Goal: Task Accomplishment & Management: Use online tool/utility

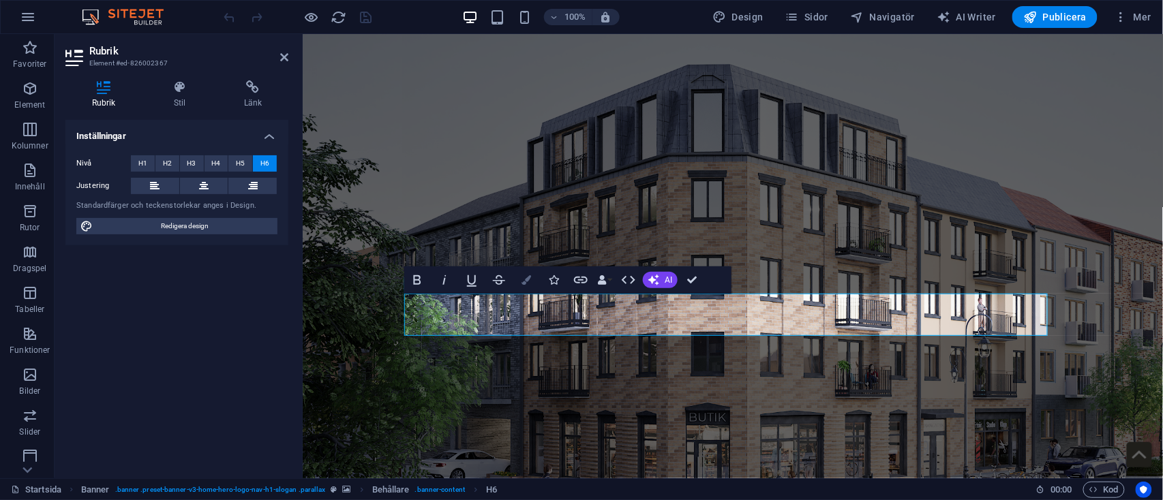
click at [524, 282] on icon "button" at bounding box center [526, 280] width 10 height 10
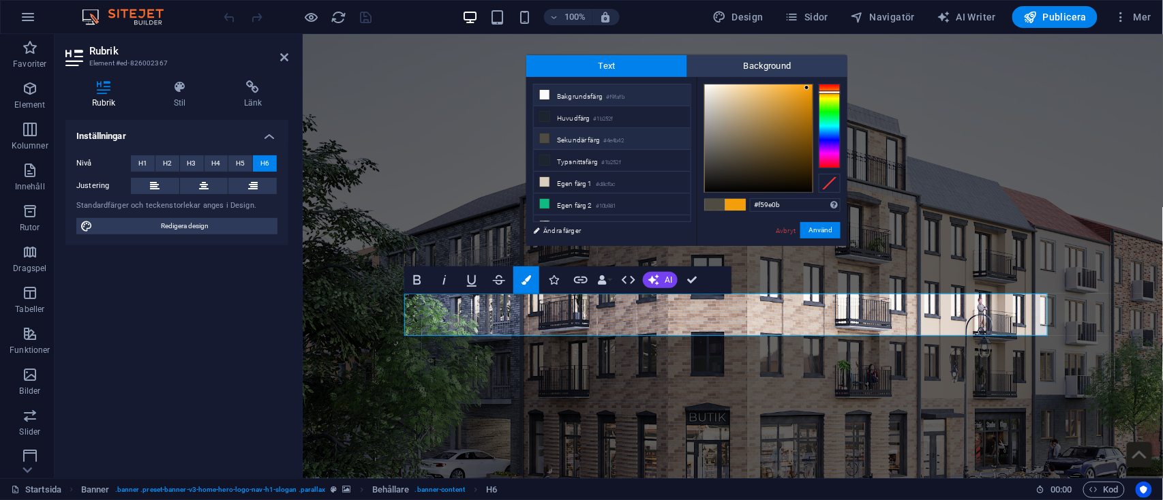
click at [614, 86] on li "Bakgrundsfärg #f9fafb" at bounding box center [612, 96] width 157 height 22
type input "#f9fafb"
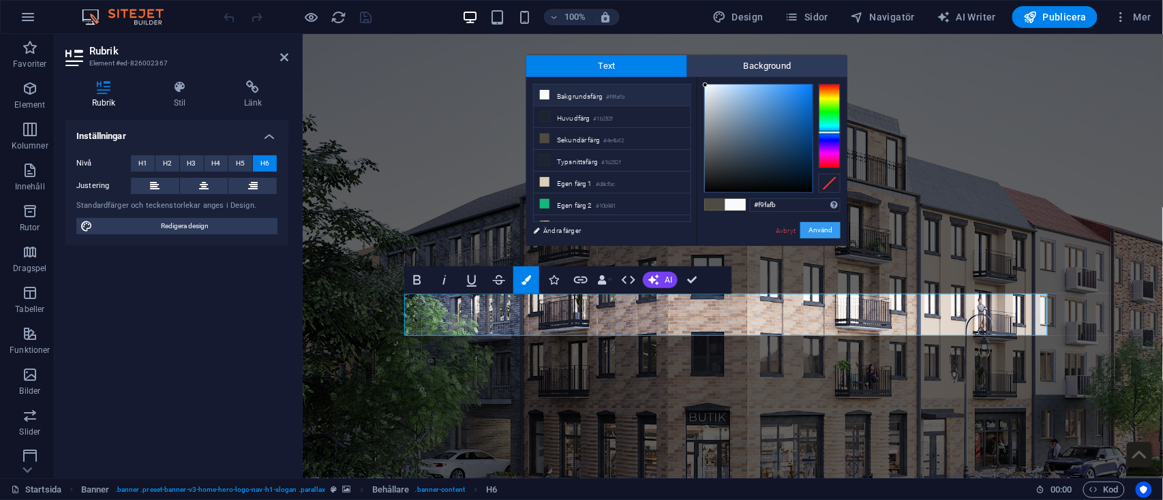
click at [832, 227] on button "Använd" at bounding box center [820, 230] width 40 height 16
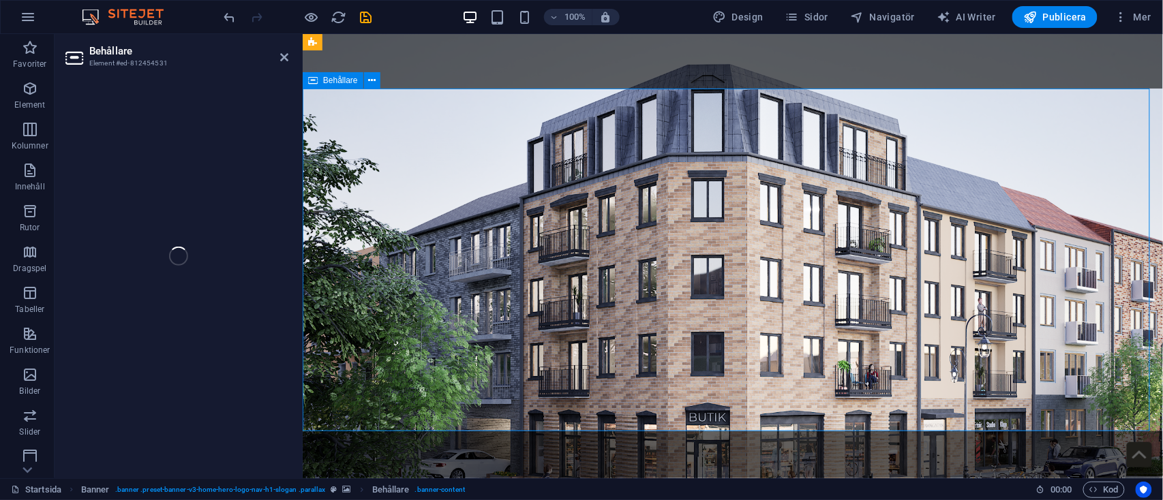
select select "banner"
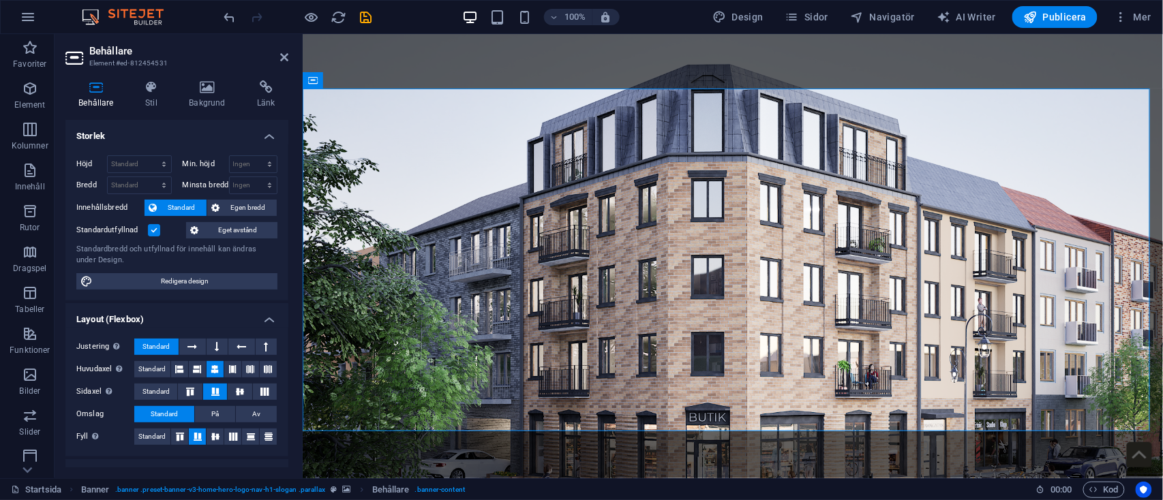
click at [376, 11] on div "100% Design Sidor Navigatör AI Writer Publicera Mer" at bounding box center [689, 17] width 935 height 22
click at [370, 17] on icon "save" at bounding box center [367, 18] width 16 height 16
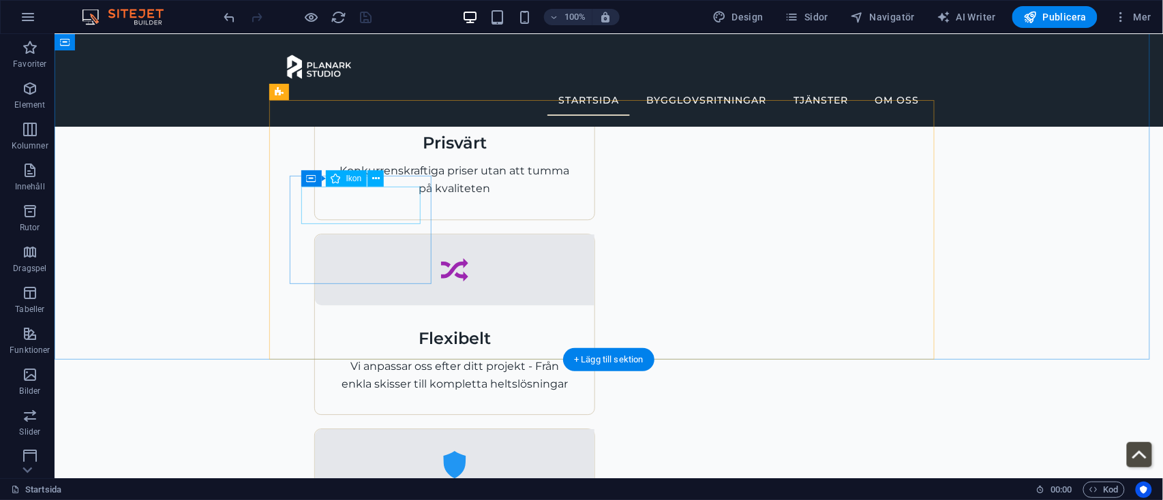
scroll to position [1123, 0]
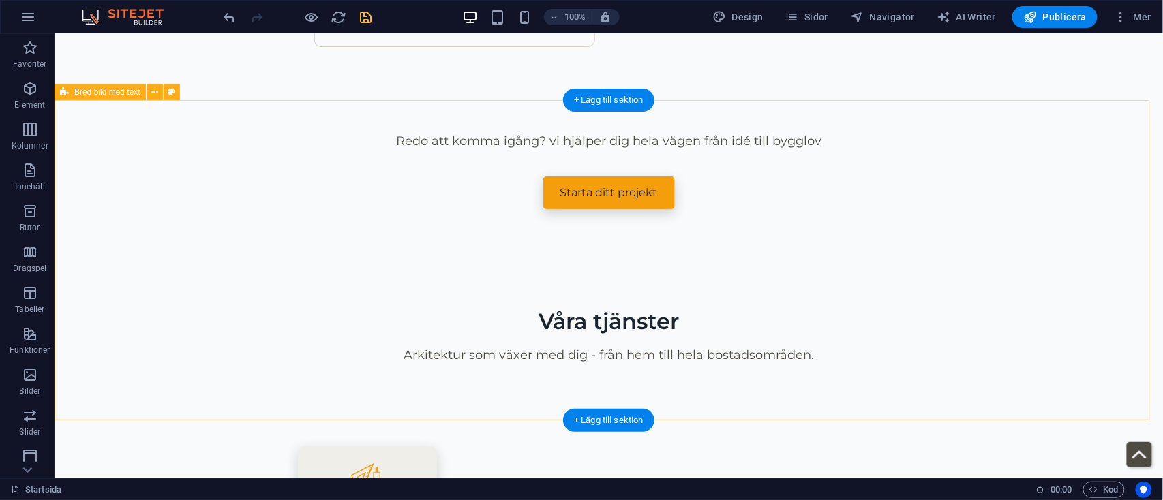
scroll to position [1748, 0]
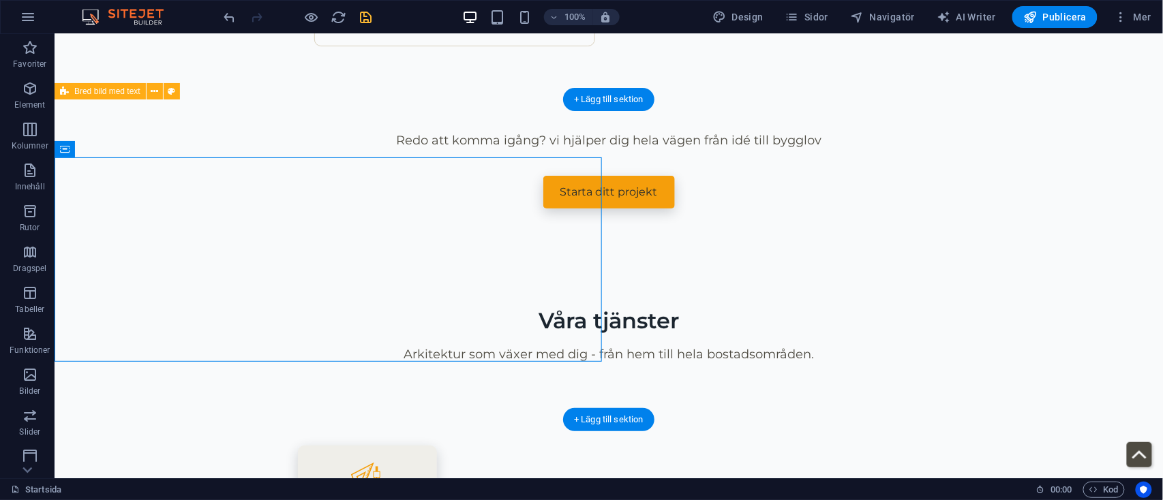
select select "px"
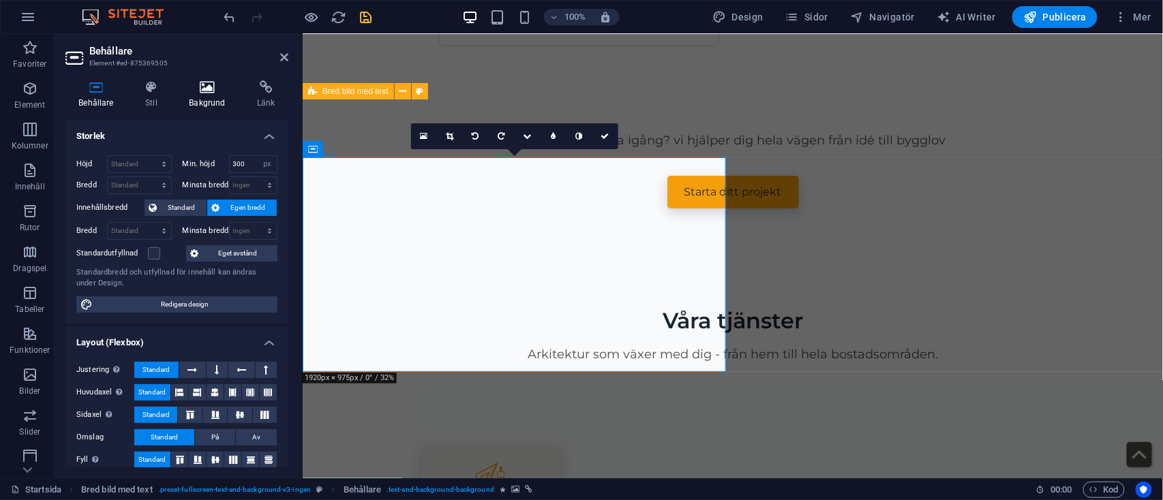
click at [212, 102] on h4 "Bakgrund" at bounding box center [210, 94] width 68 height 29
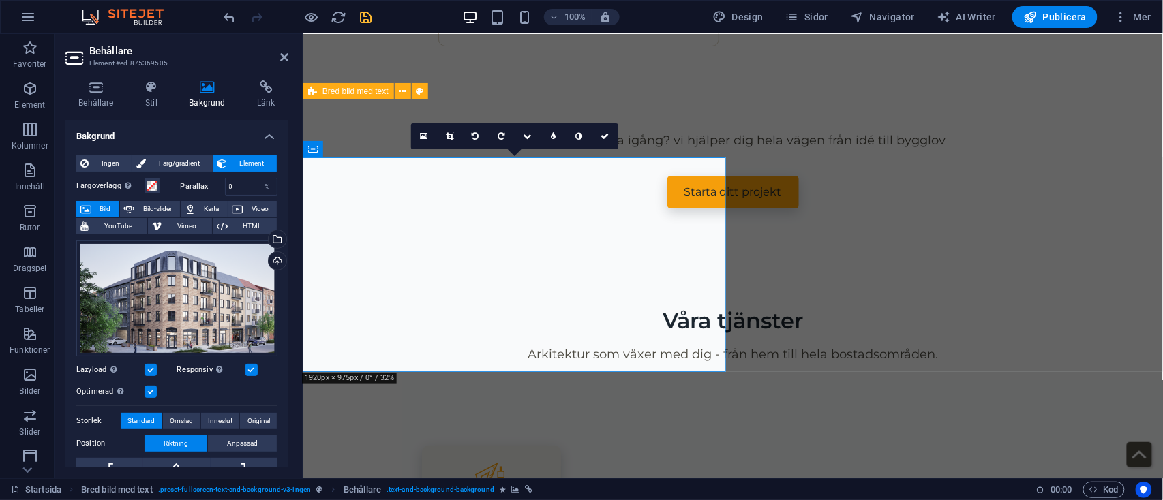
scroll to position [160, 0]
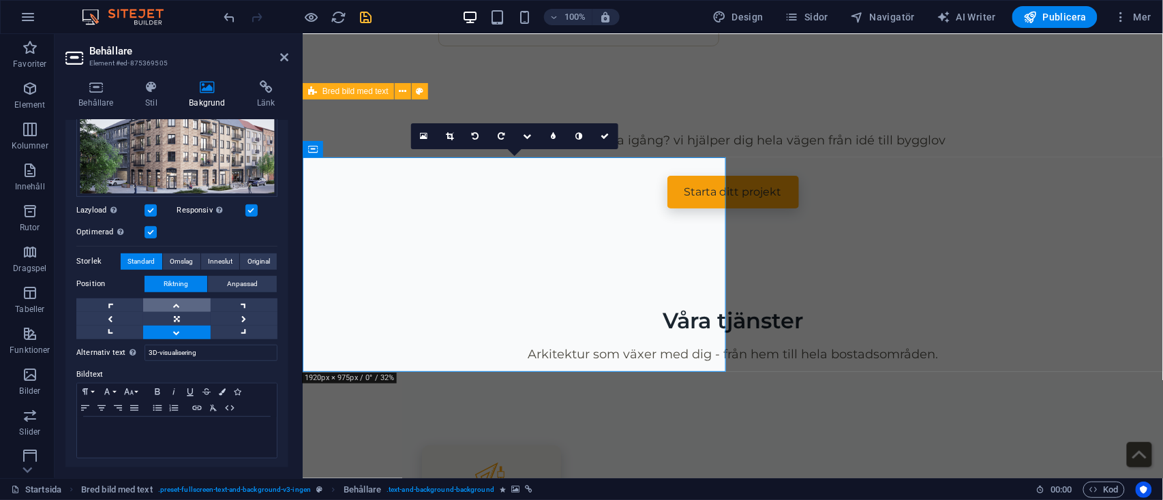
click at [178, 299] on link at bounding box center [176, 306] width 67 height 14
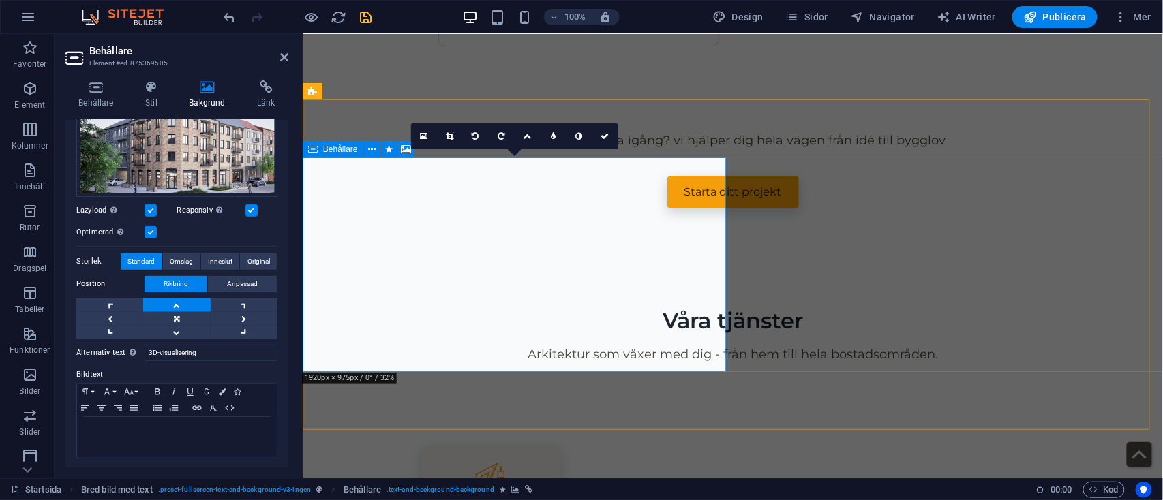
click at [339, 147] on span "Behållare" at bounding box center [340, 149] width 35 height 8
click at [147, 91] on icon at bounding box center [151, 87] width 38 height 14
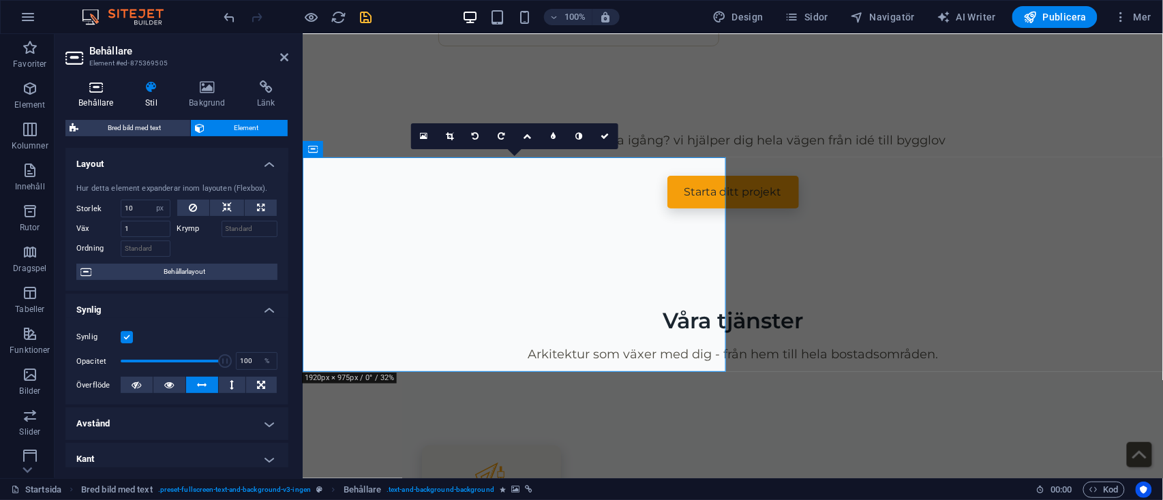
click at [107, 95] on h4 "Behållare" at bounding box center [98, 94] width 67 height 29
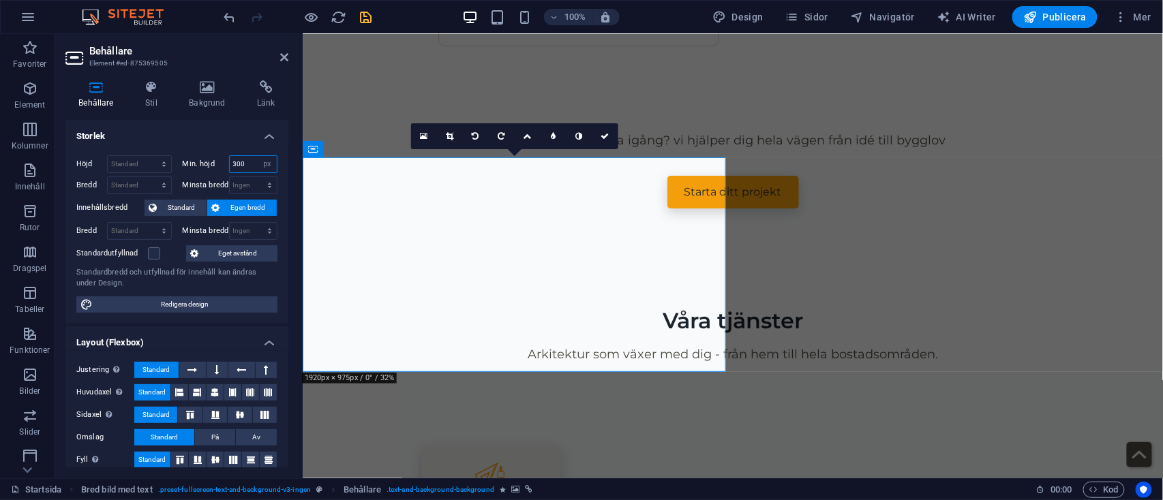
click at [246, 164] on input "300" at bounding box center [254, 164] width 48 height 16
type input "3"
click at [263, 164] on select "Ingen px rem % vh vw" at bounding box center [267, 164] width 19 height 16
click at [258, 156] on select "Ingen px rem % vh vw" at bounding box center [267, 164] width 19 height 16
select select "DISABLED_OPTION_VALUE"
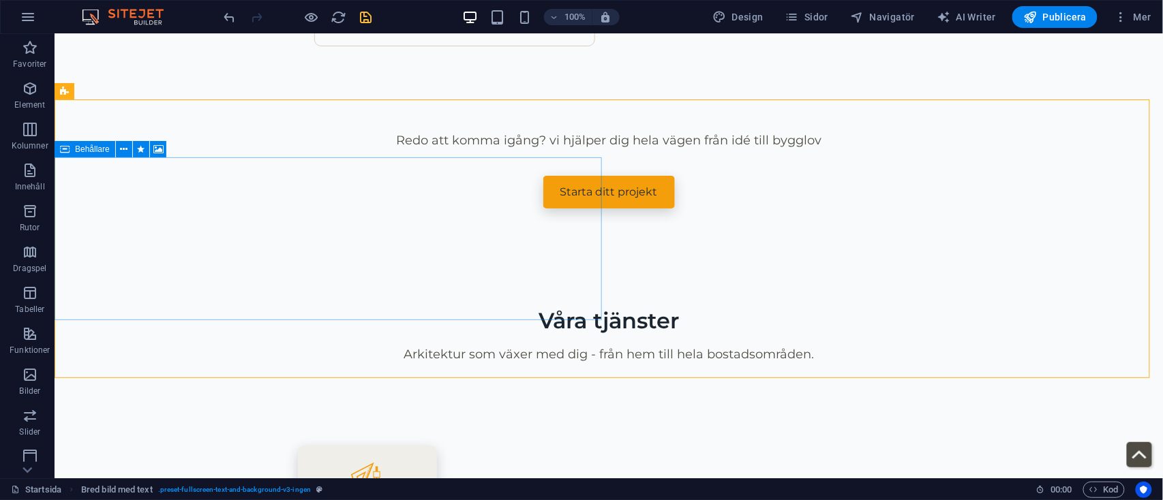
click at [76, 150] on span "Behållare" at bounding box center [92, 149] width 35 height 8
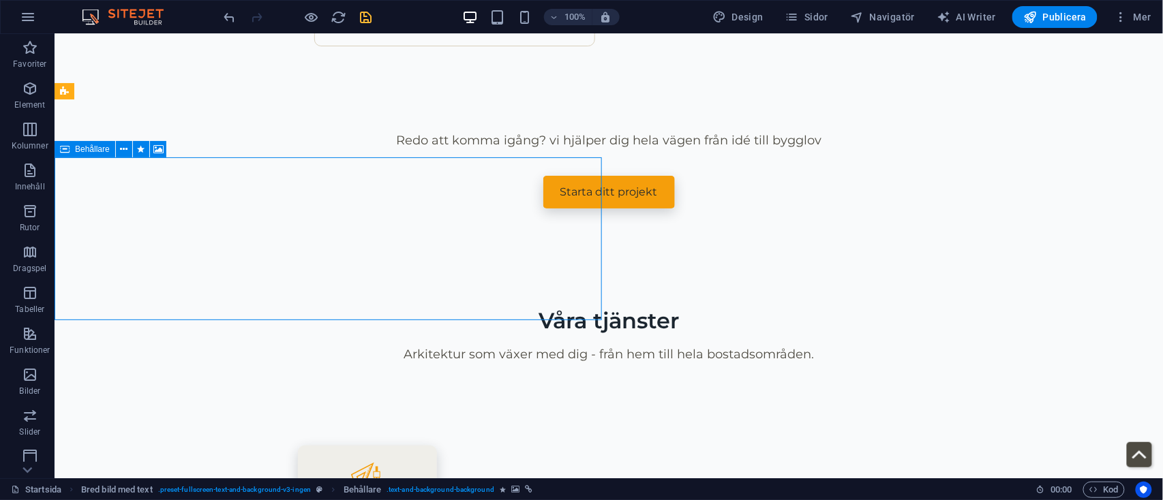
click at [76, 150] on span "Behållare" at bounding box center [92, 149] width 35 height 8
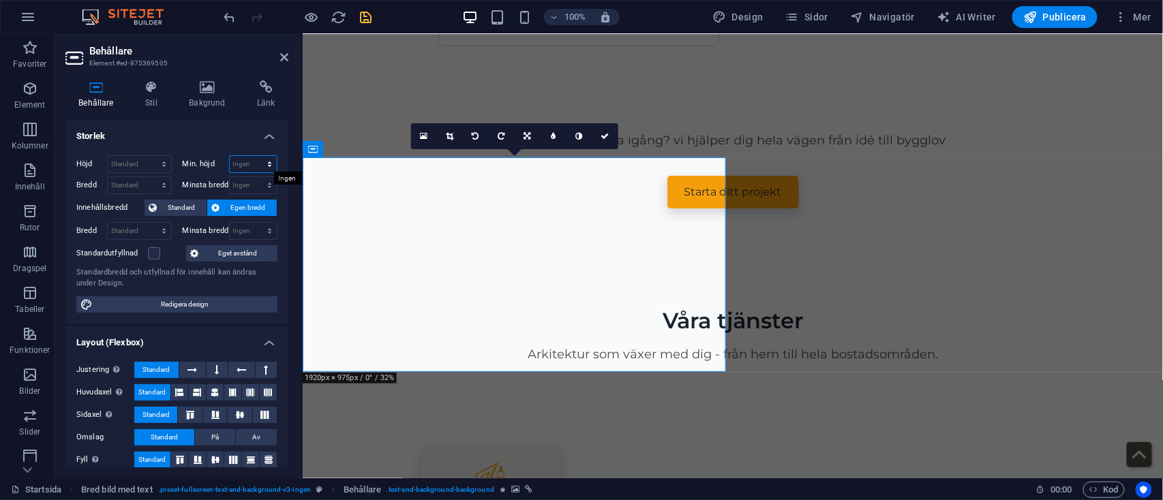
click at [245, 162] on select "Ingen px rem % vh vw" at bounding box center [254, 164] width 48 height 16
select select "px"
click at [255, 156] on select "Ingen px rem % vh vw" at bounding box center [254, 164] width 48 height 16
type input "450"
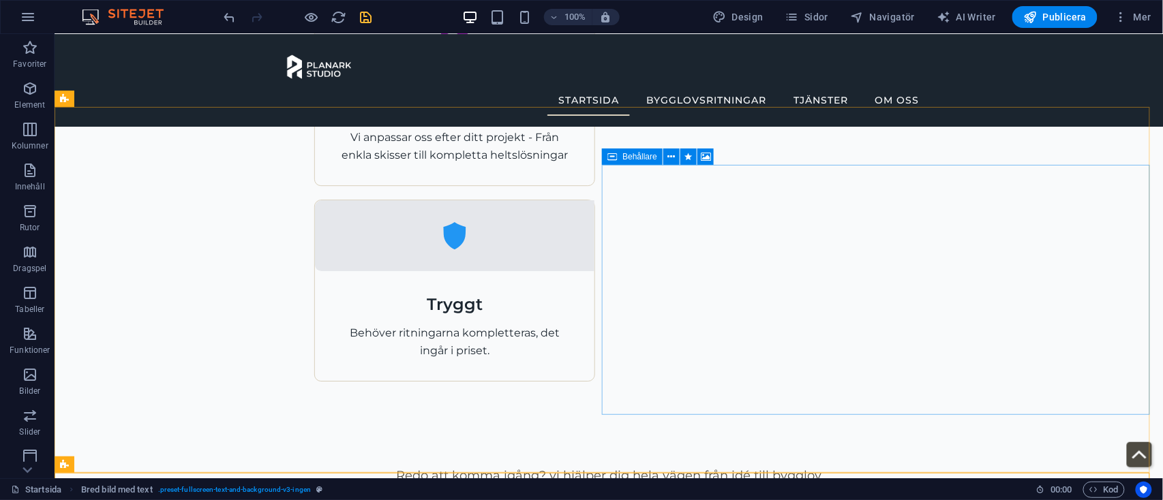
scroll to position [1393, 0]
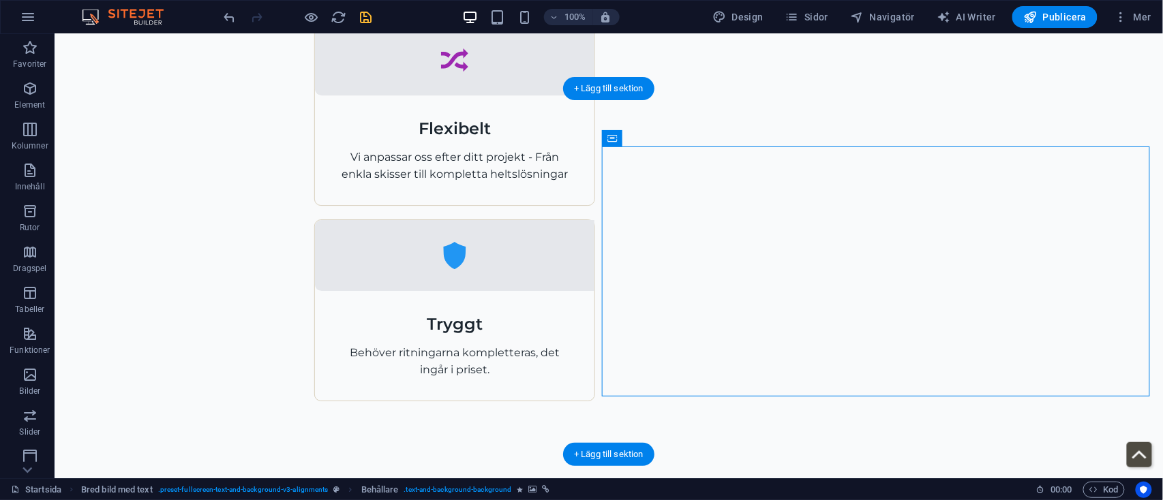
select select "px"
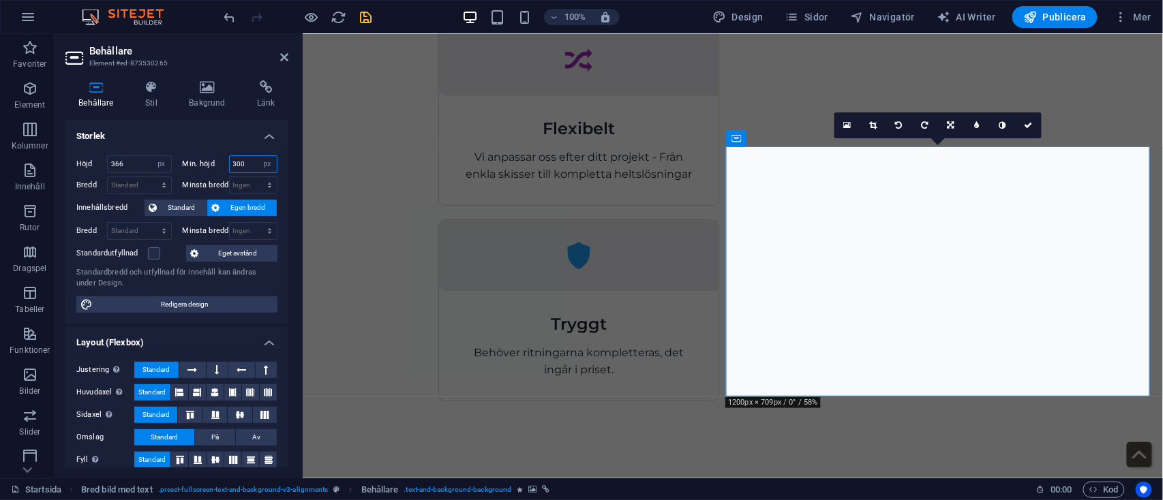
click at [249, 167] on input "300" at bounding box center [254, 164] width 48 height 16
type input "3"
type input "450"
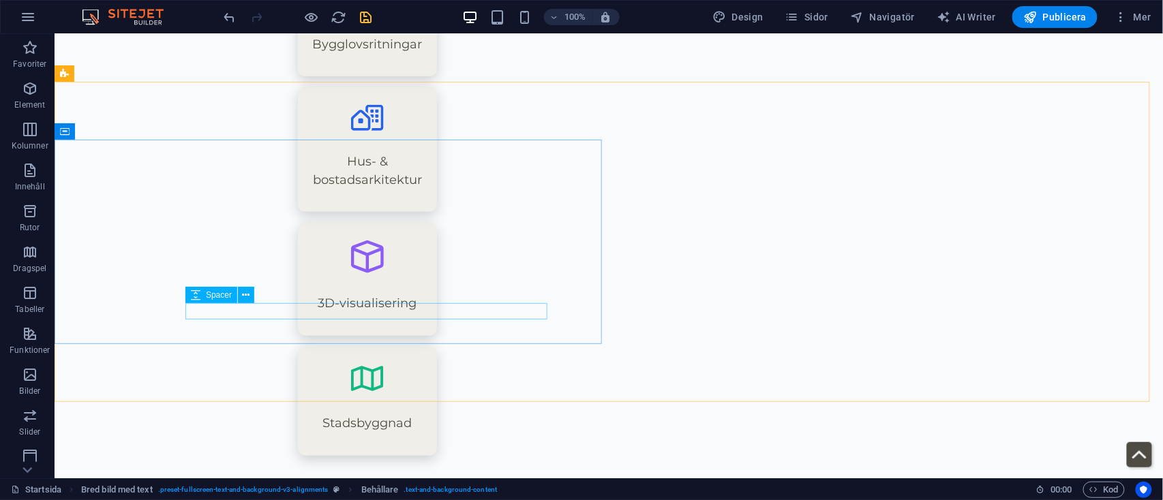
scroll to position [2245, 0]
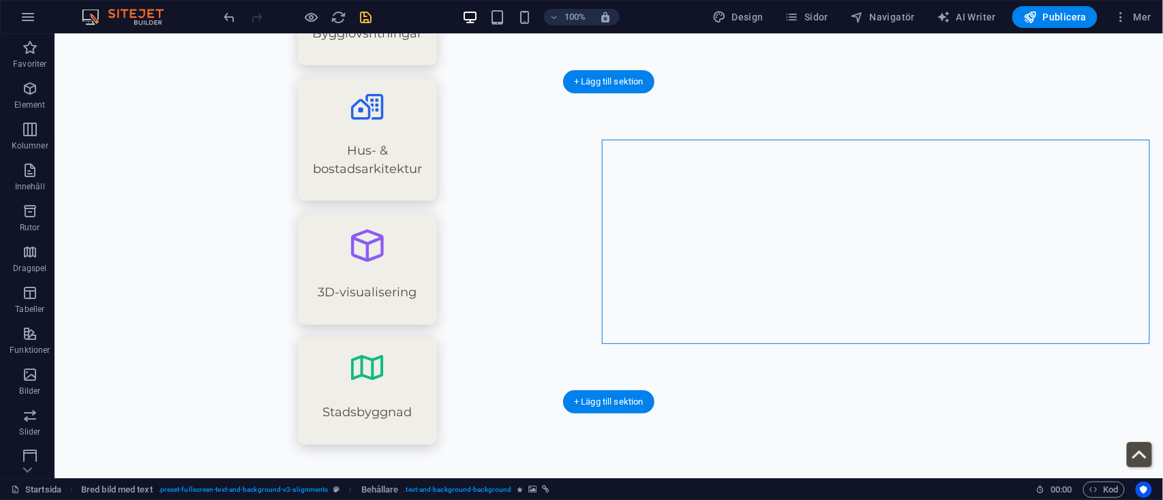
select select "px"
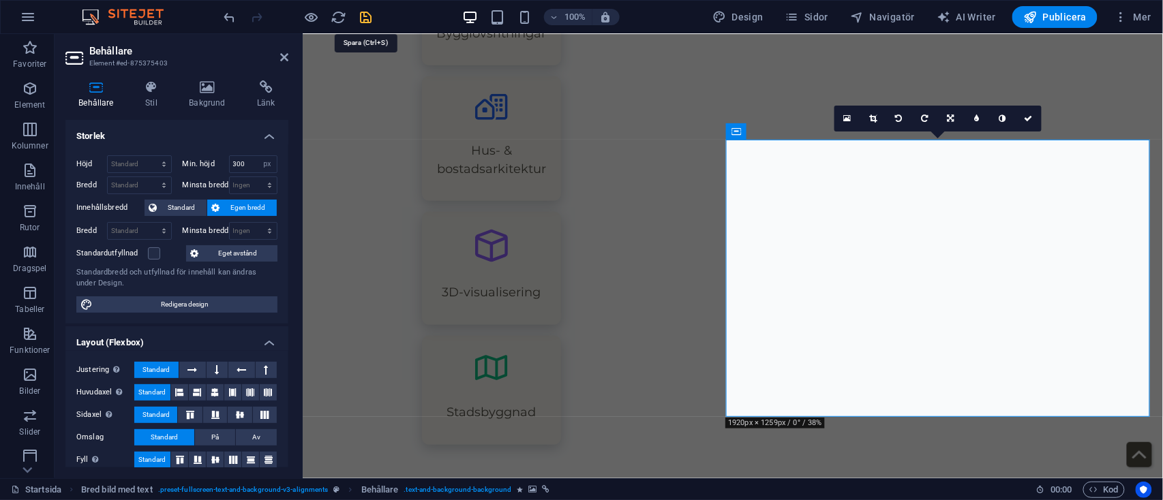
click at [363, 18] on icon "save" at bounding box center [367, 18] width 16 height 16
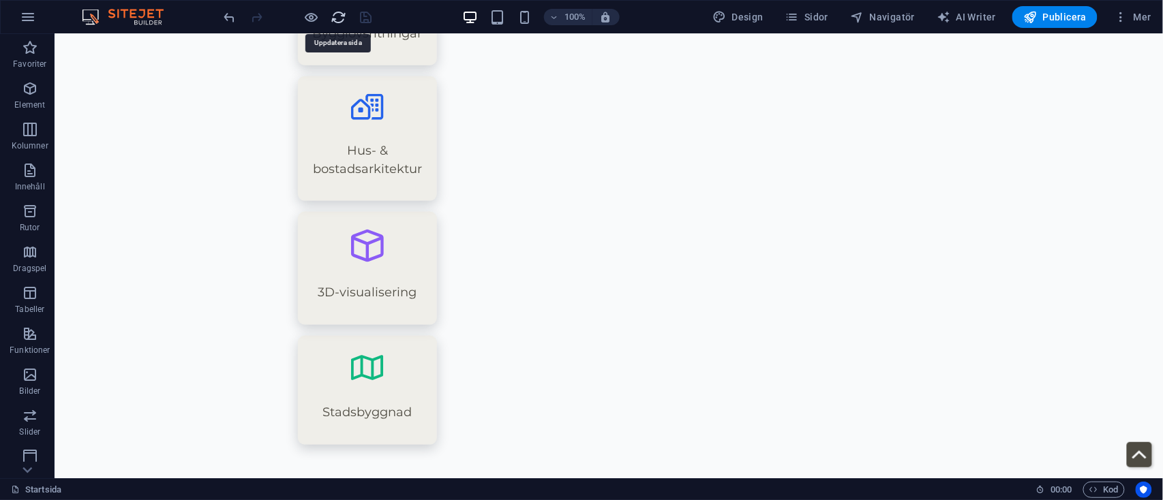
click at [337, 16] on icon "reload" at bounding box center [339, 18] width 16 height 16
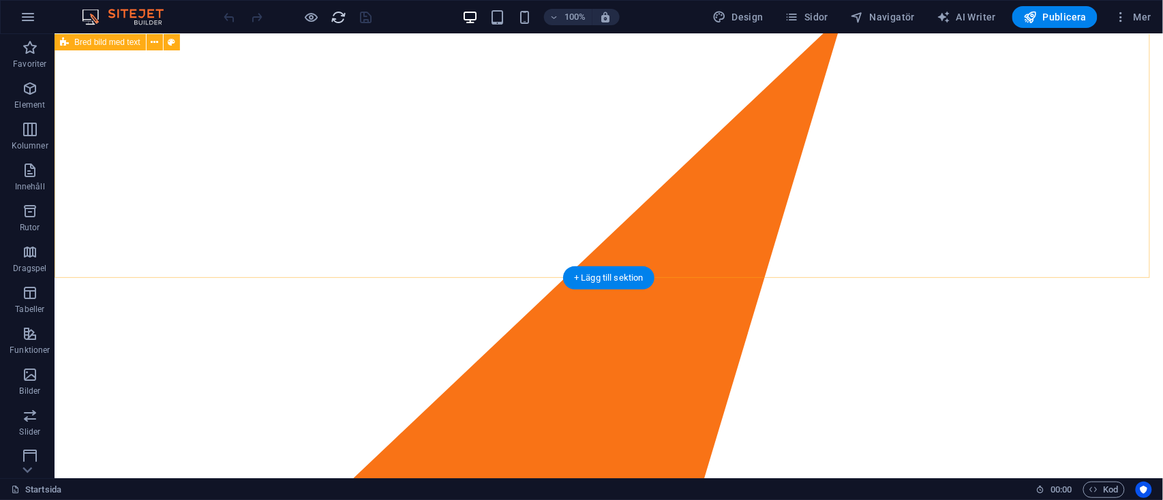
scroll to position [2369, 0]
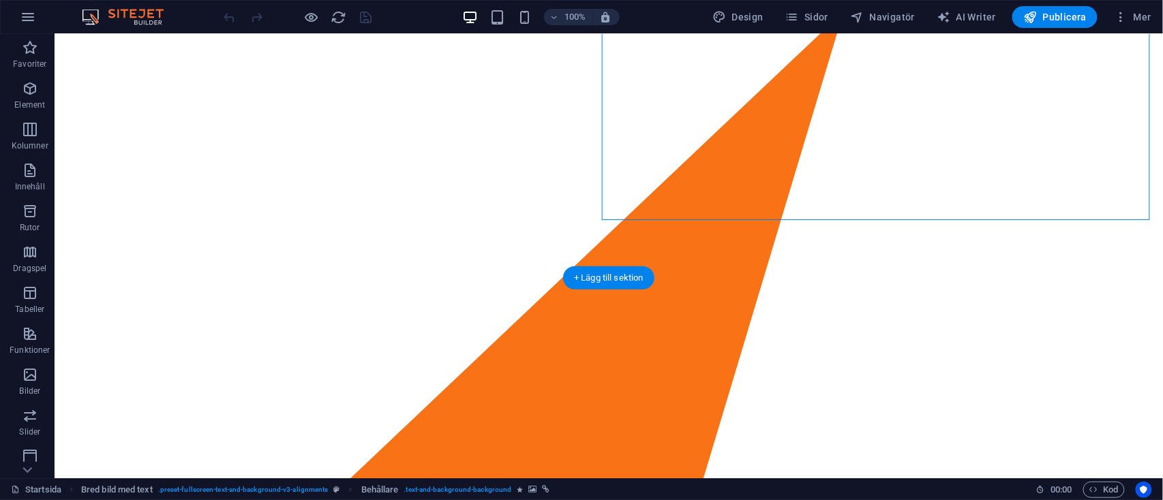
select select "px"
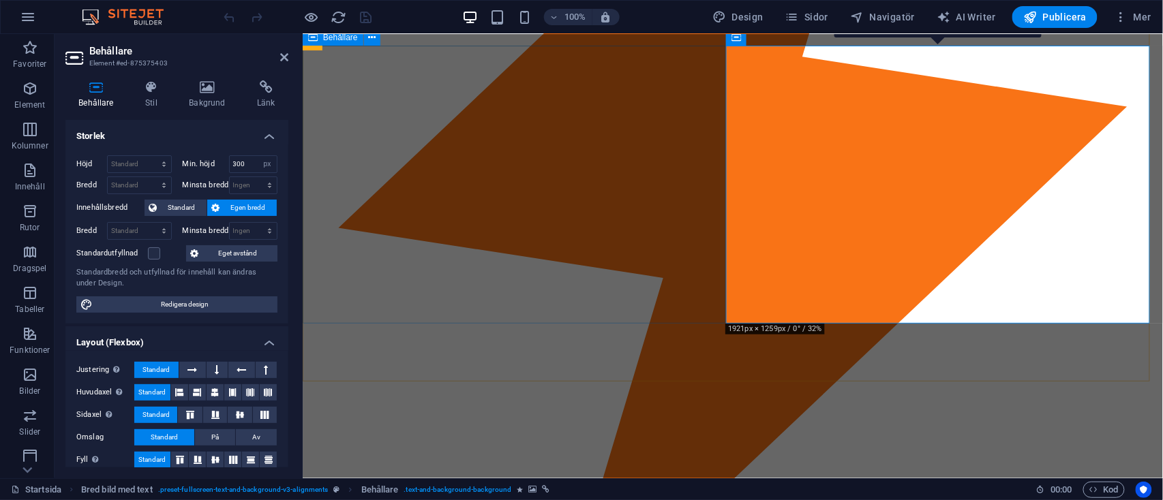
scroll to position [2339, 0]
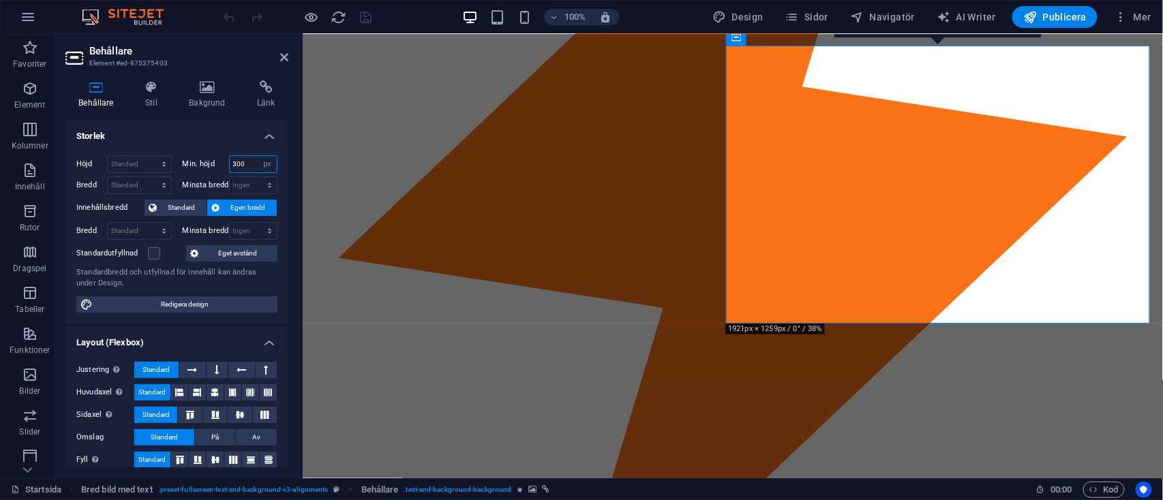
click at [247, 162] on input "300" at bounding box center [254, 164] width 48 height 16
type input "3"
type input "450"
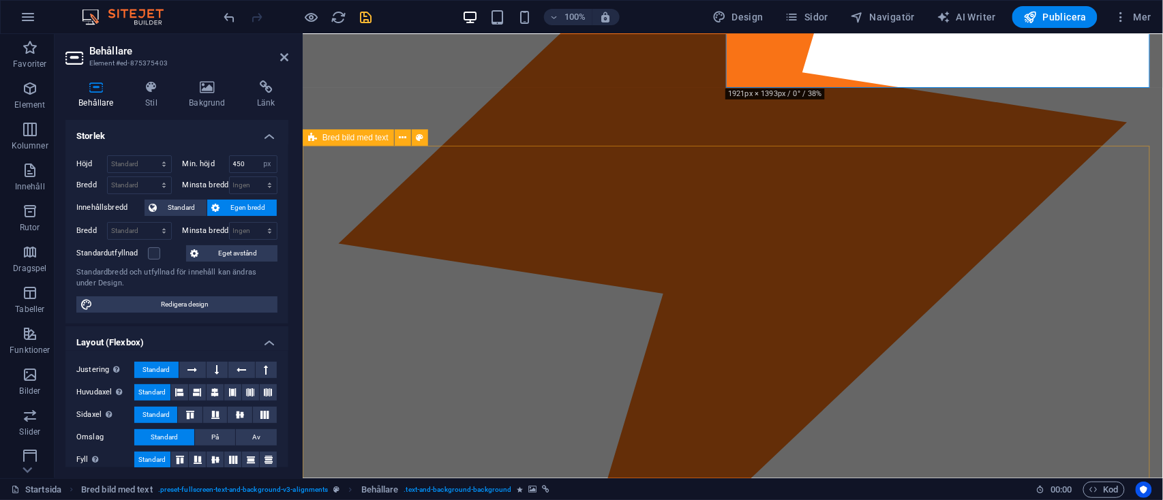
scroll to position [2678, 0]
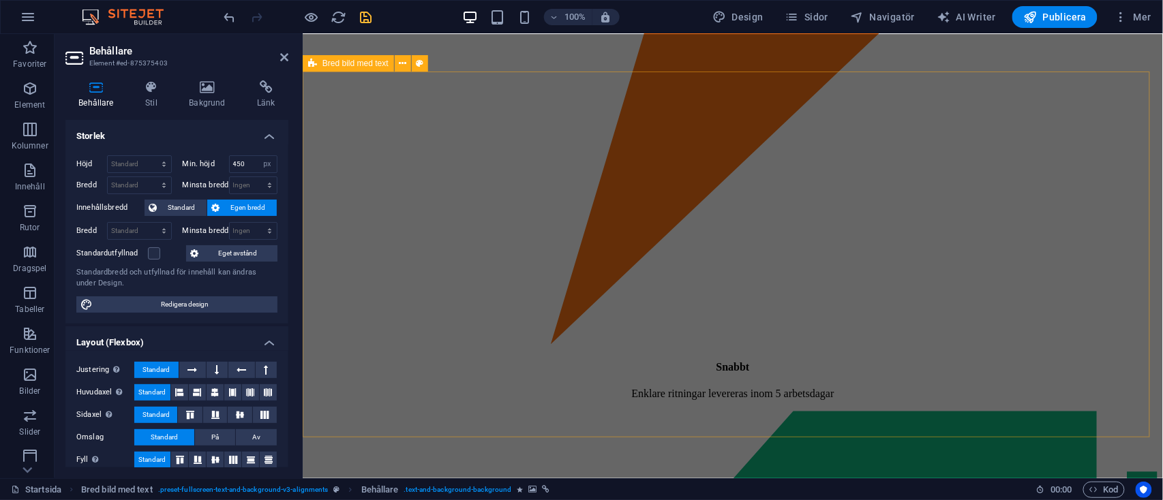
select select "px"
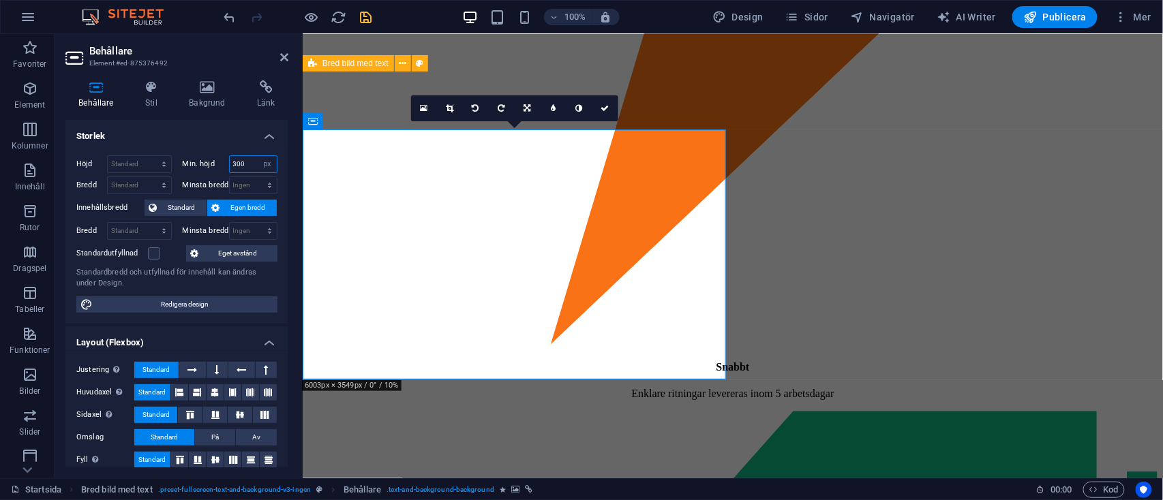
click at [242, 163] on input "300" at bounding box center [254, 164] width 48 height 16
type input "3"
type input "450"
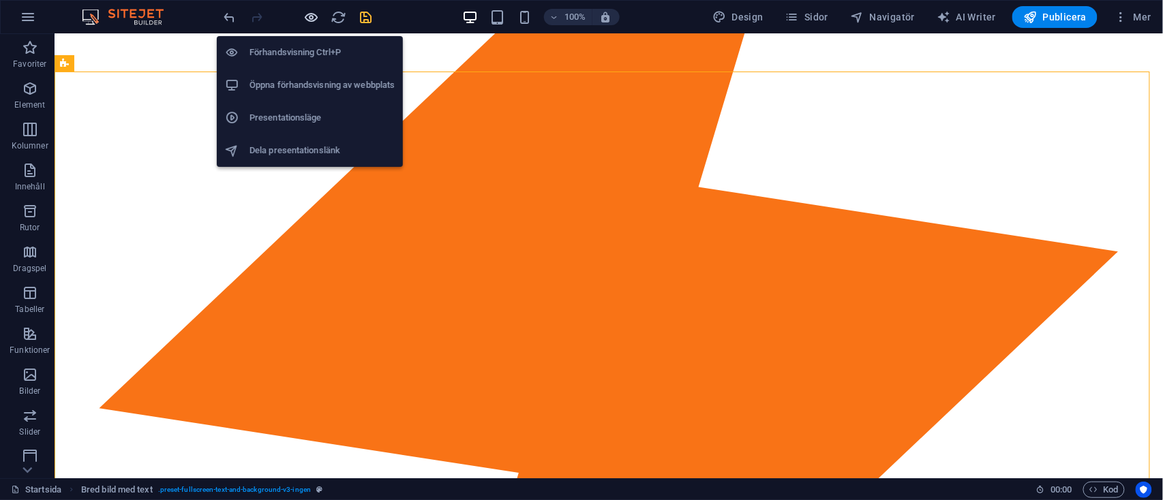
click at [313, 13] on icon "button" at bounding box center [312, 18] width 16 height 16
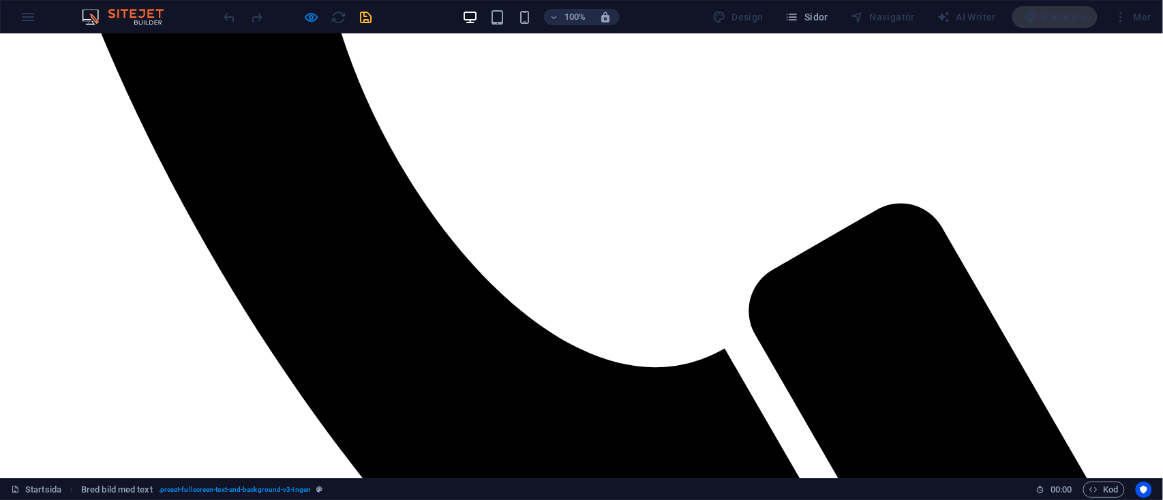
scroll to position [1500, 0]
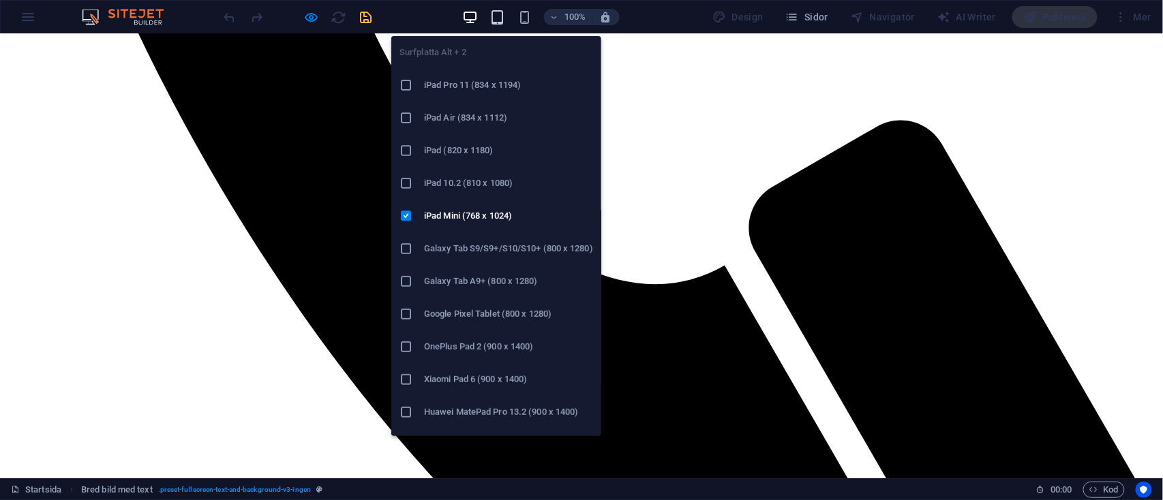
click at [502, 12] on icon "button" at bounding box center [497, 18] width 16 height 16
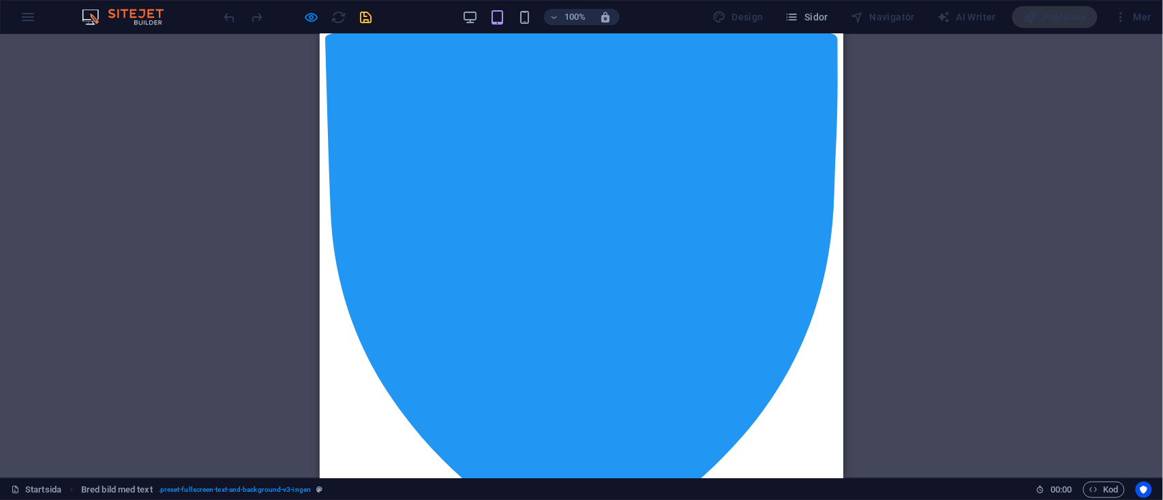
scroll to position [3406, 0]
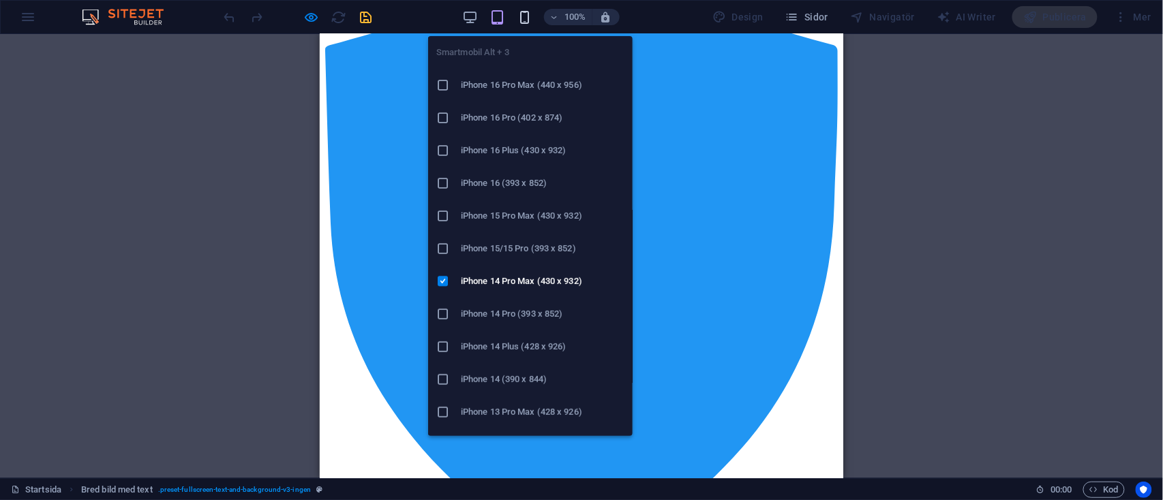
click at [532, 15] on icon "button" at bounding box center [525, 18] width 16 height 16
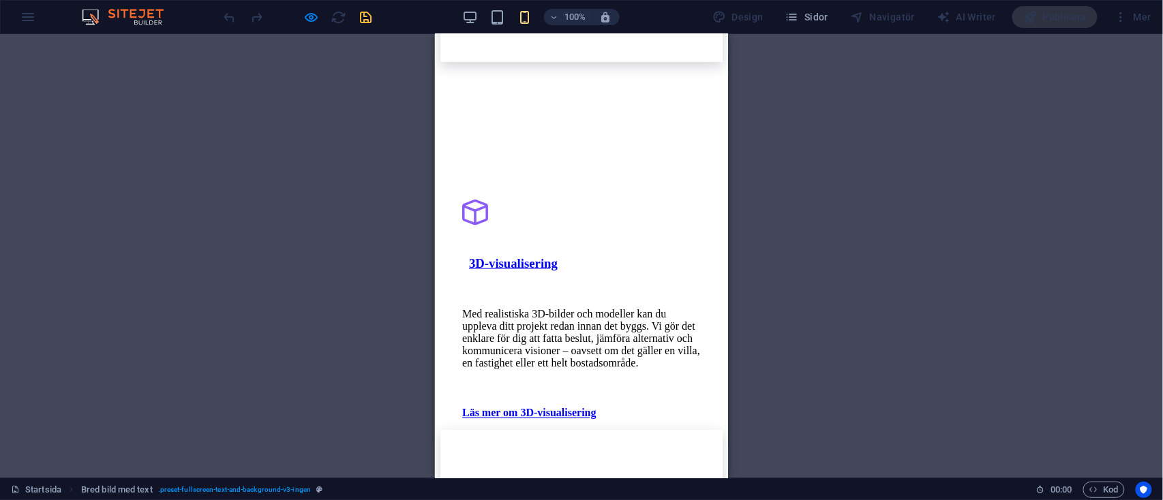
scroll to position [4127, 0]
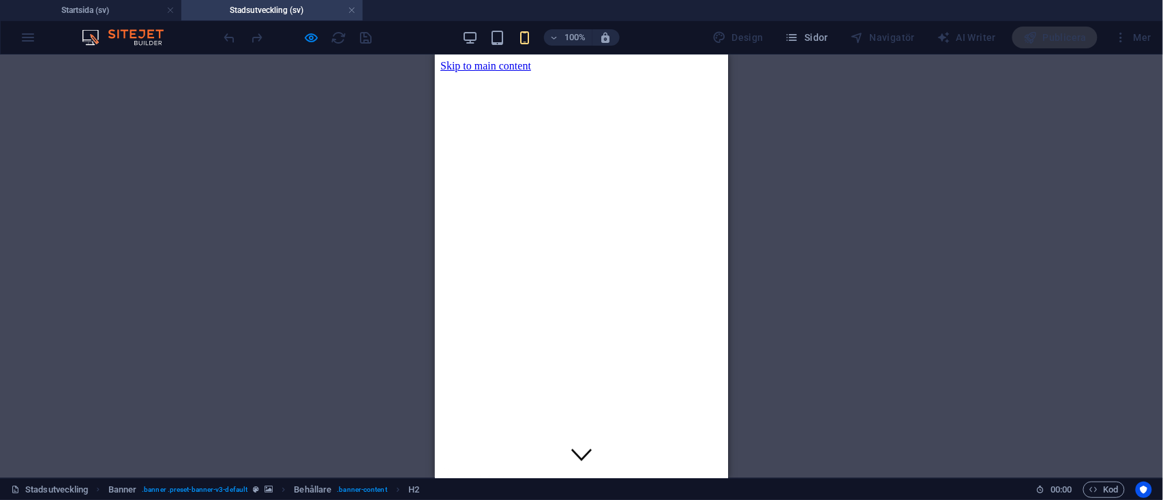
scroll to position [0, 0]
click at [111, 3] on h4 "Startsida (sv)" at bounding box center [90, 10] width 181 height 15
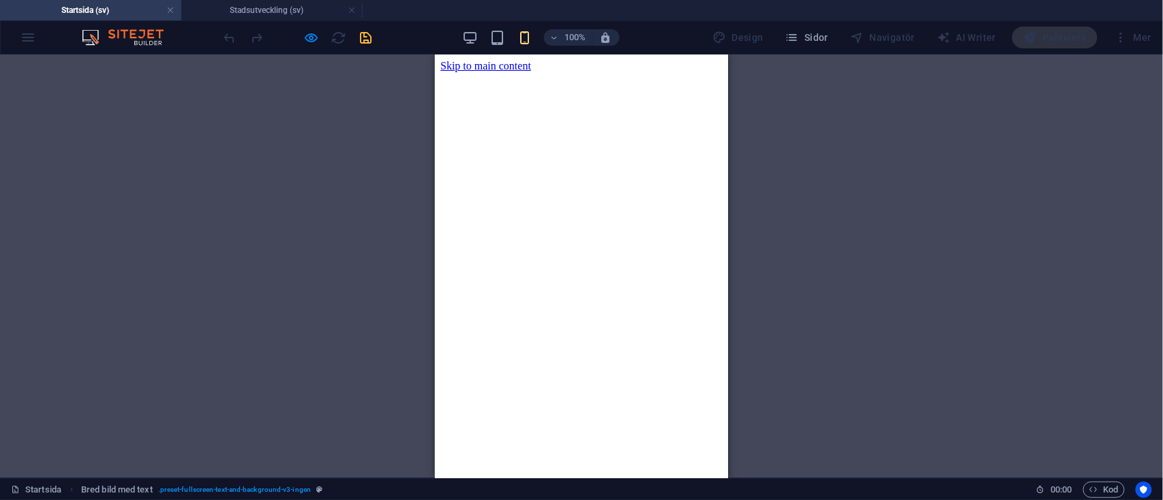
scroll to position [4162, 0]
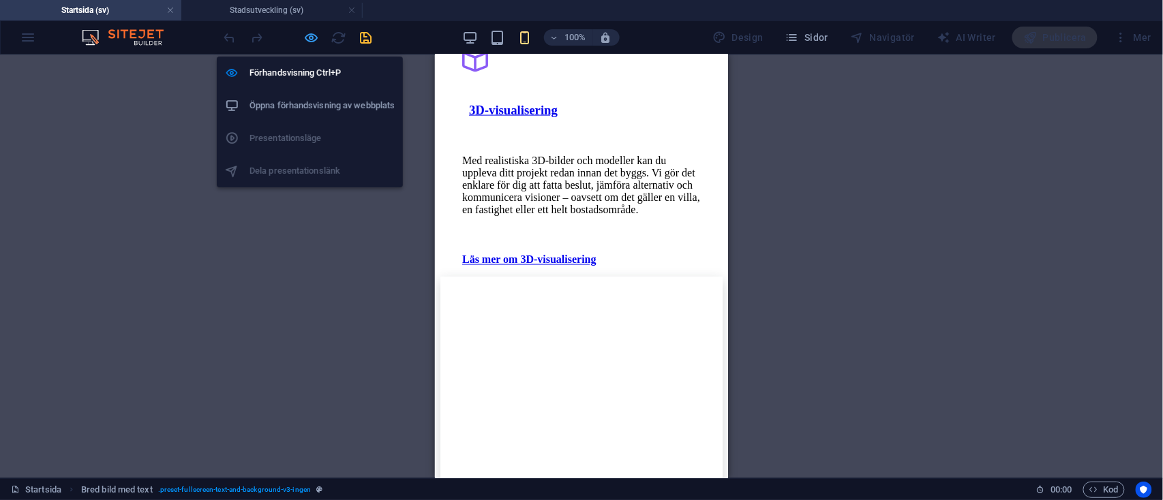
click at [309, 33] on icon "button" at bounding box center [312, 38] width 16 height 16
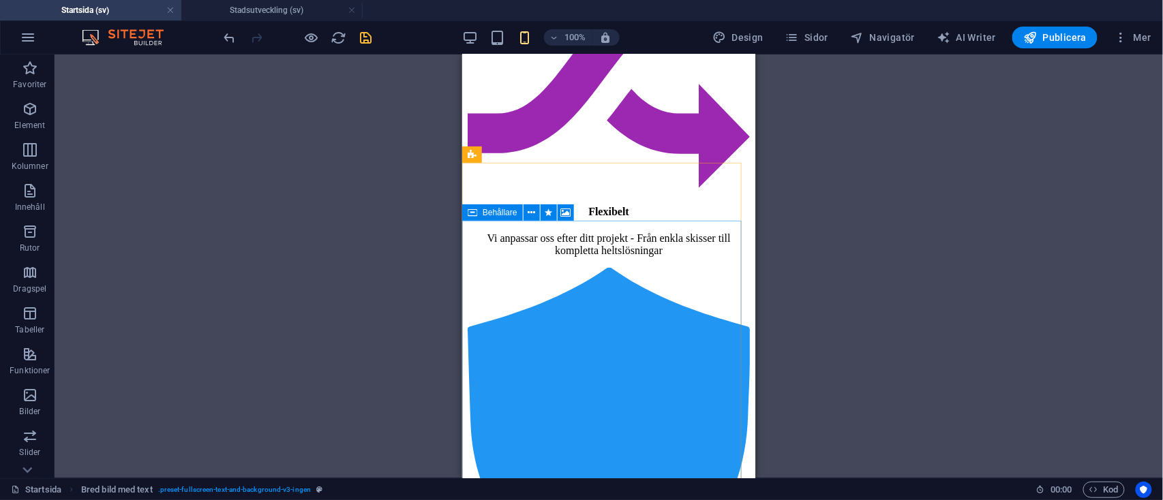
scroll to position [2070, 0]
select select "px"
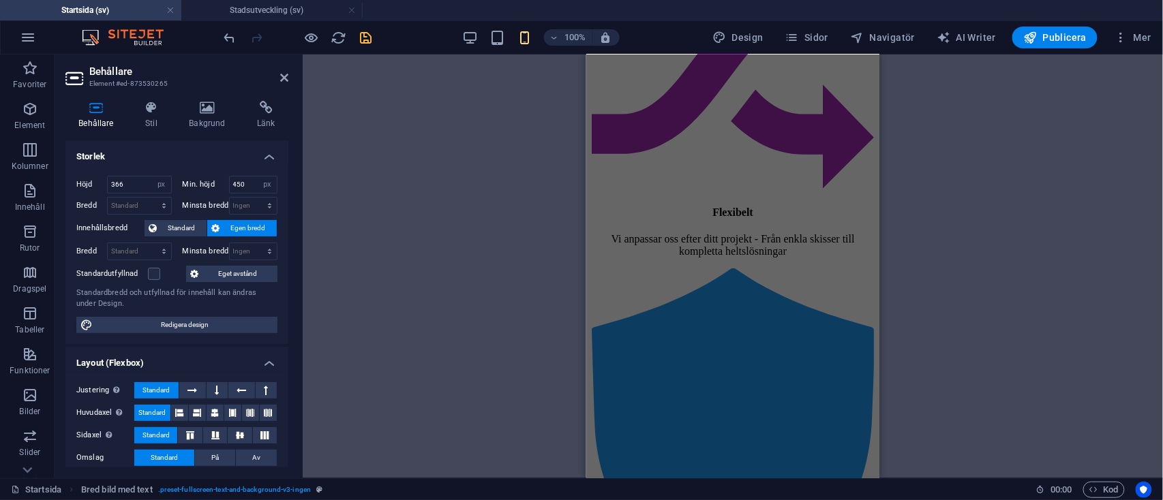
scroll to position [4205, 0]
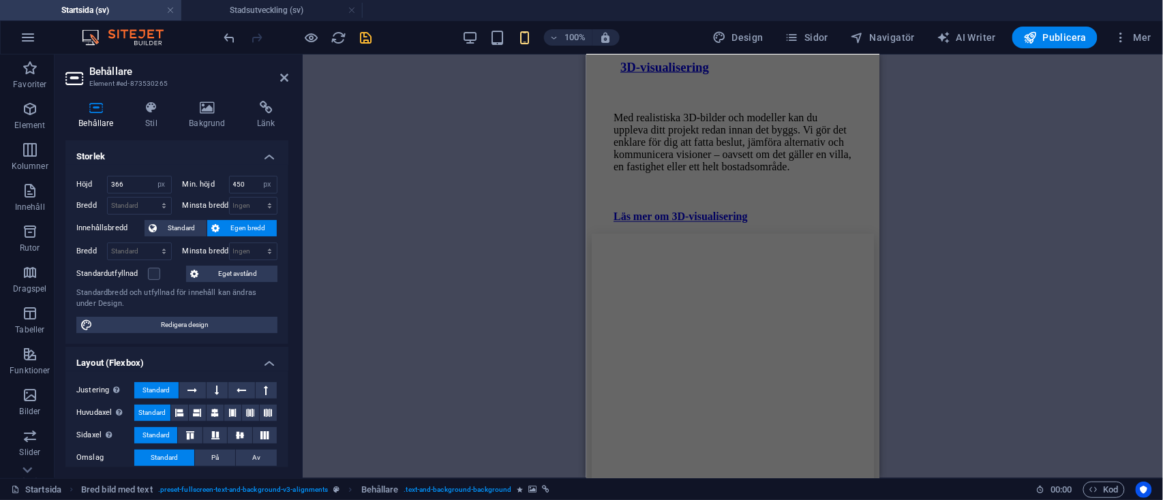
select select "px"
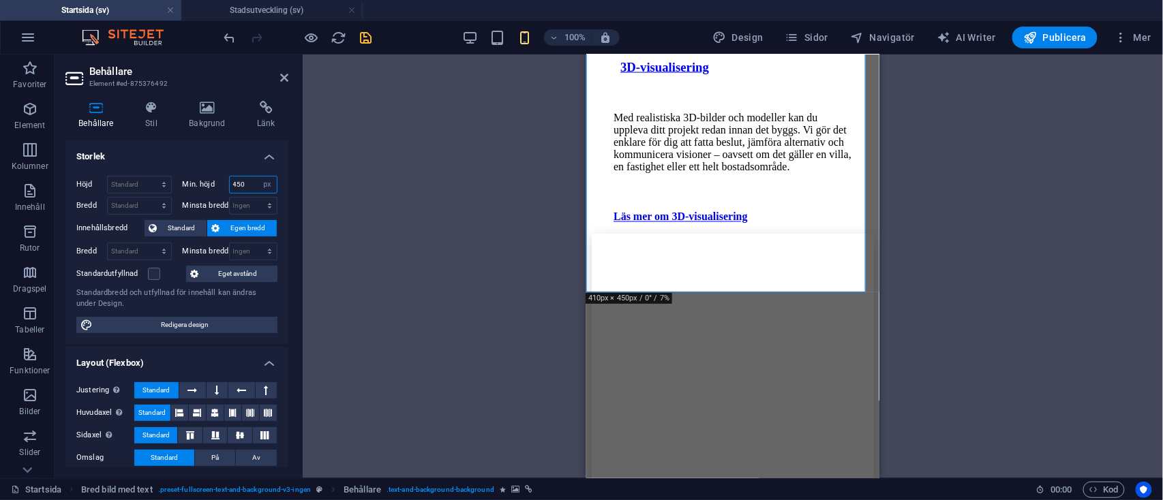
click at [246, 185] on input "450" at bounding box center [254, 185] width 48 height 16
type input "4"
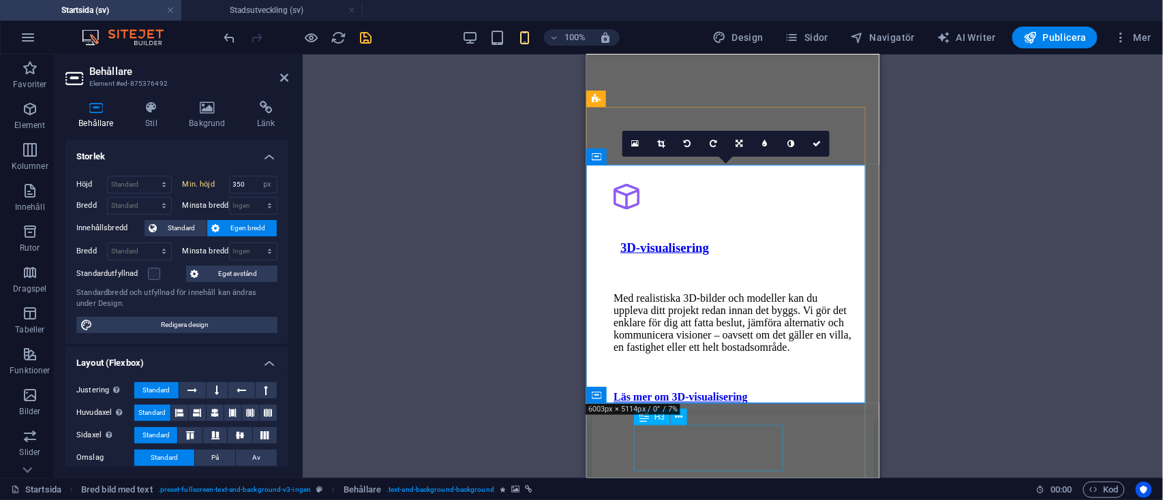
scroll to position [4026, 0]
click at [258, 182] on select "Ingen px rem % vh vw" at bounding box center [267, 185] width 19 height 16
click at [245, 182] on input "350" at bounding box center [254, 185] width 48 height 16
type input "325"
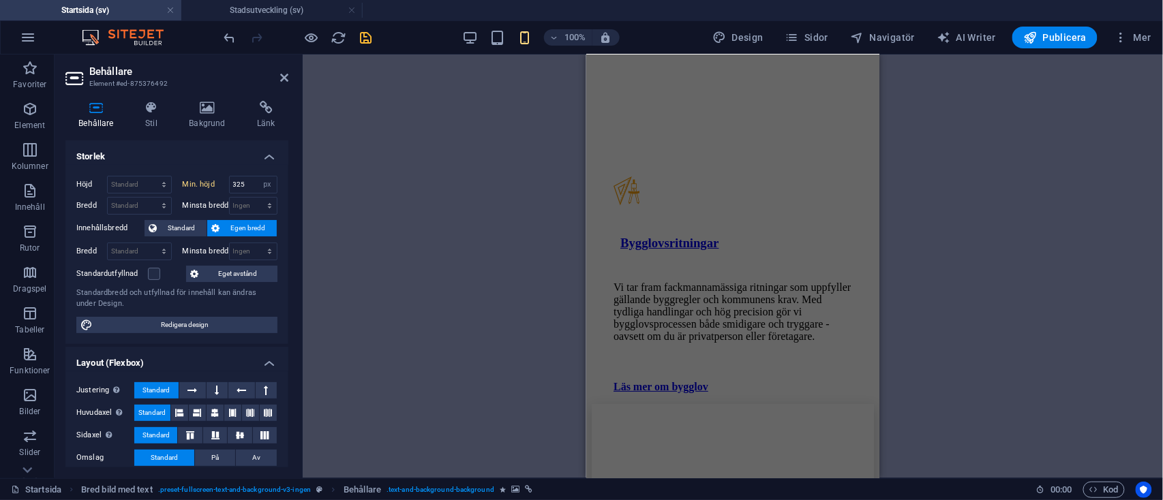
scroll to position [3359, 0]
select select "px"
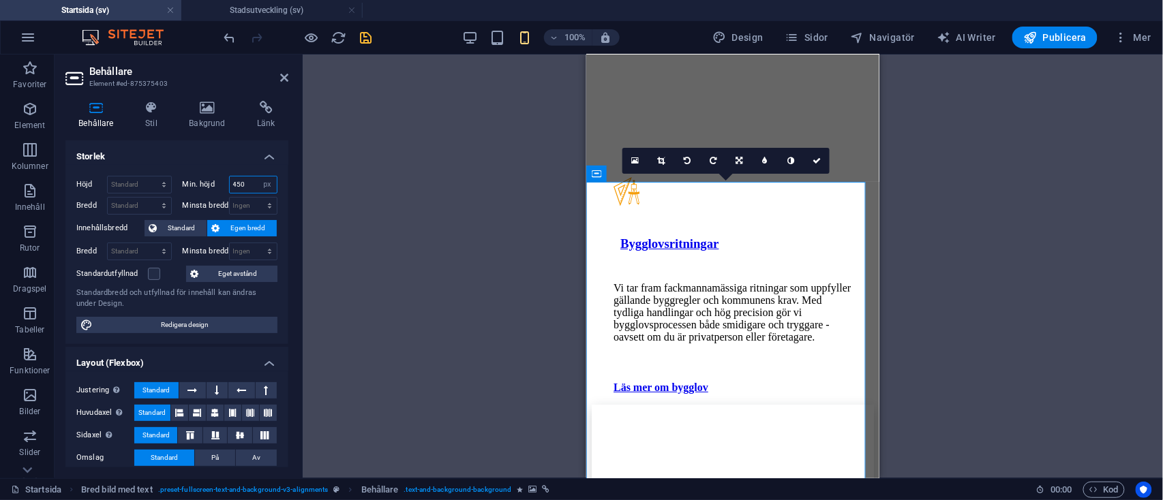
click at [252, 191] on input "450" at bounding box center [254, 185] width 48 height 16
type input "4"
type input "325"
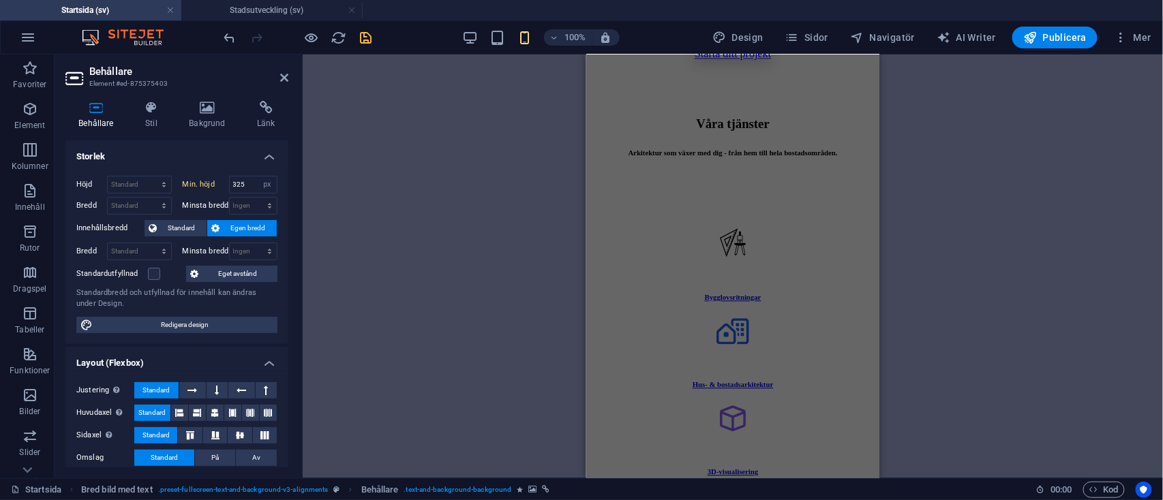
scroll to position [2823, 0]
select select "px"
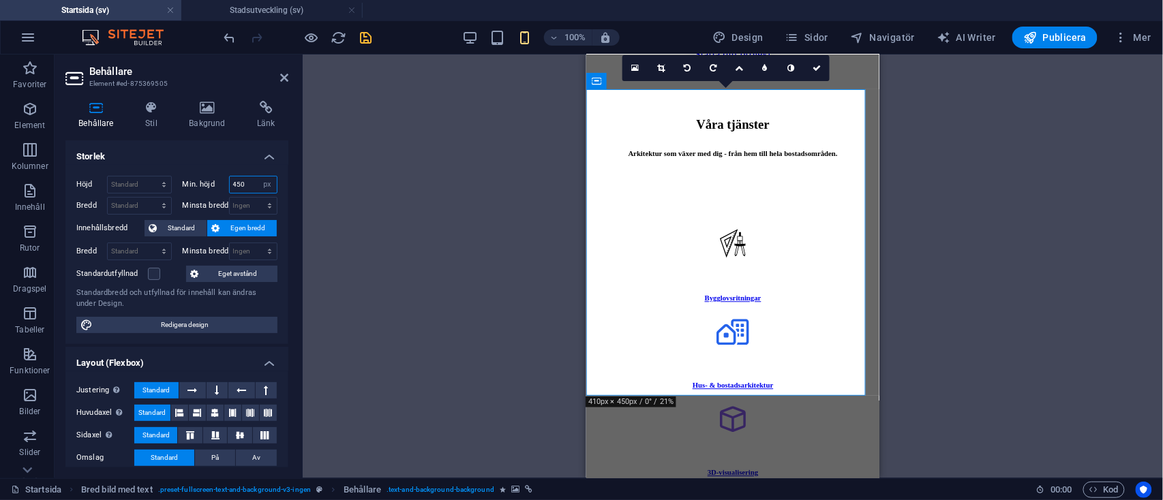
click at [246, 187] on input "450" at bounding box center [254, 185] width 48 height 16
type input "4"
type input "325"
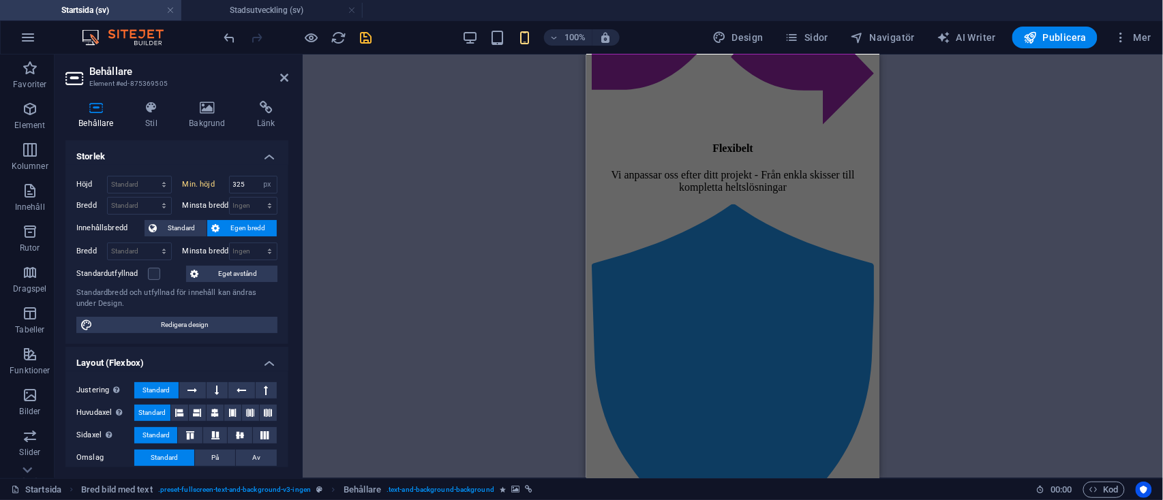
scroll to position [2134, 0]
select select "px"
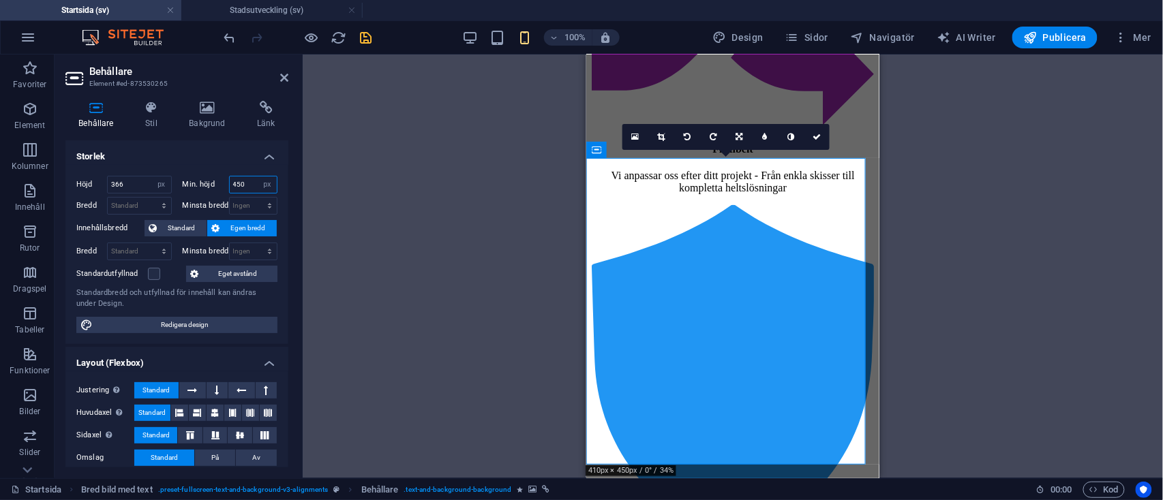
click at [252, 183] on input "450" at bounding box center [254, 185] width 48 height 16
type input "4"
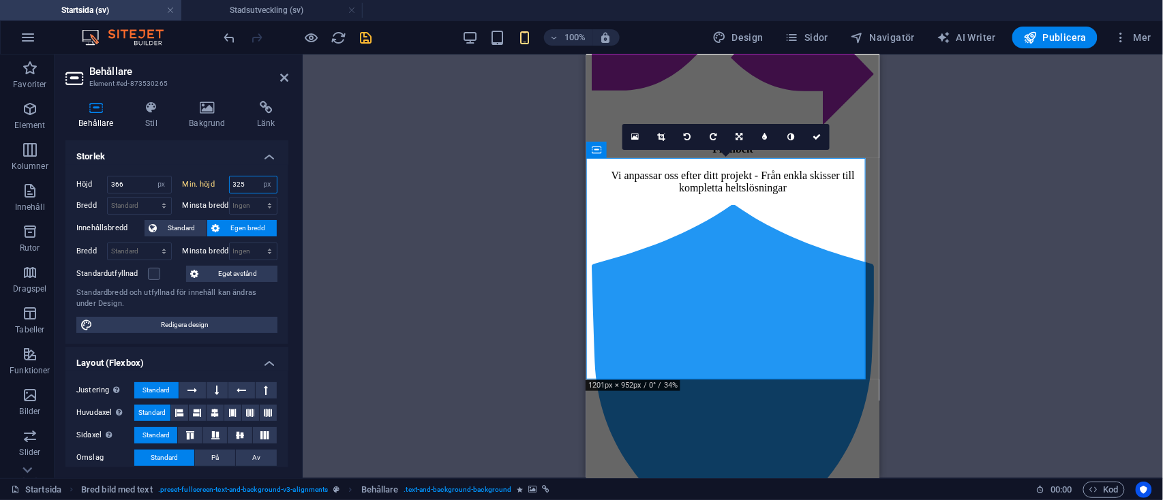
type input "325"
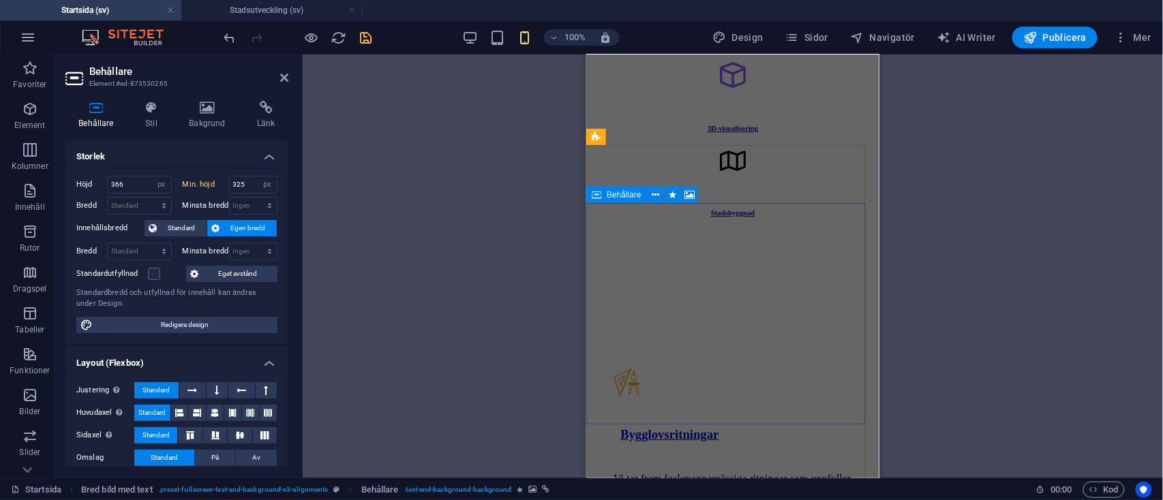
scroll to position [3168, 0]
select select "px"
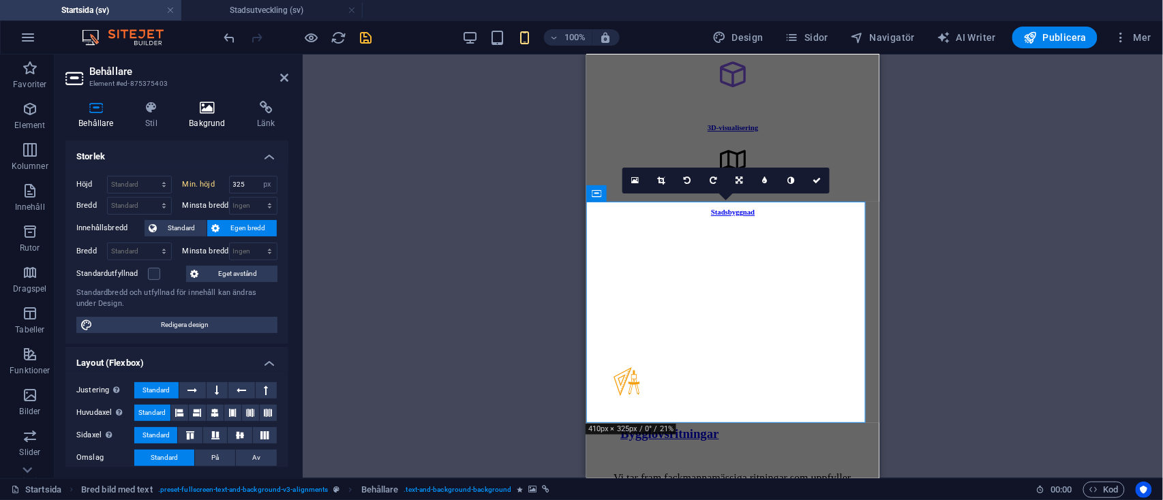
click at [204, 120] on h4 "Bakgrund" at bounding box center [210, 115] width 68 height 29
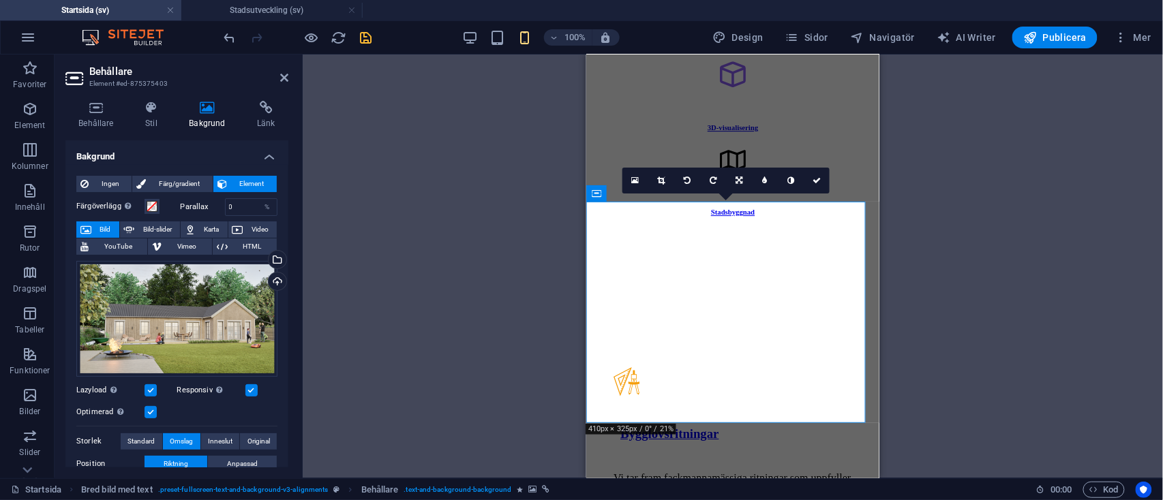
scroll to position [180, 0]
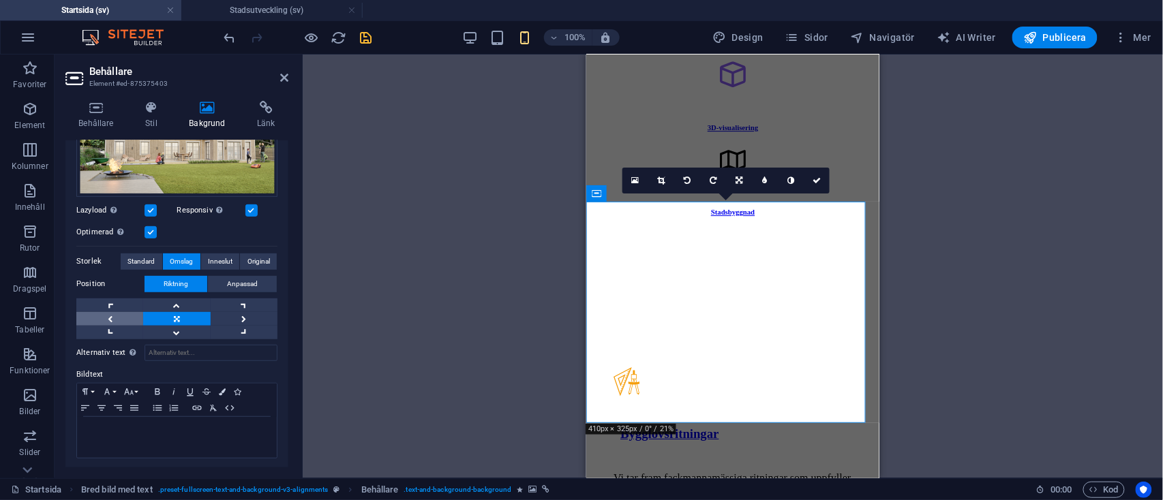
click at [108, 314] on link at bounding box center [109, 319] width 67 height 14
click at [241, 326] on link at bounding box center [244, 333] width 67 height 14
click at [246, 312] on link at bounding box center [244, 319] width 67 height 14
click at [406, 228] on div "Behållare Banner Knapp Spacer Behållare Behållare Rutor Behållare Text Behållar…" at bounding box center [733, 267] width 860 height 424
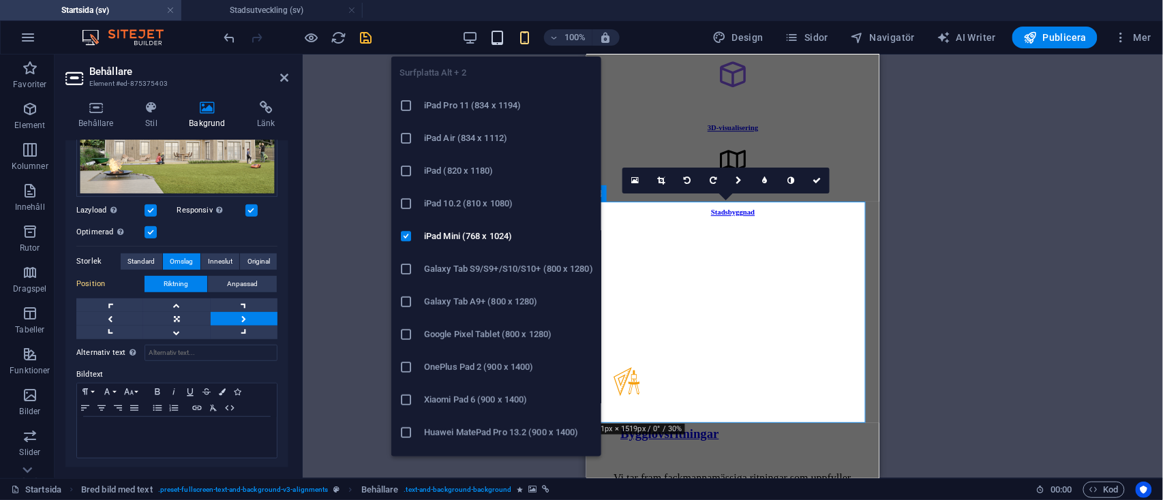
click at [503, 33] on icon "button" at bounding box center [497, 38] width 16 height 16
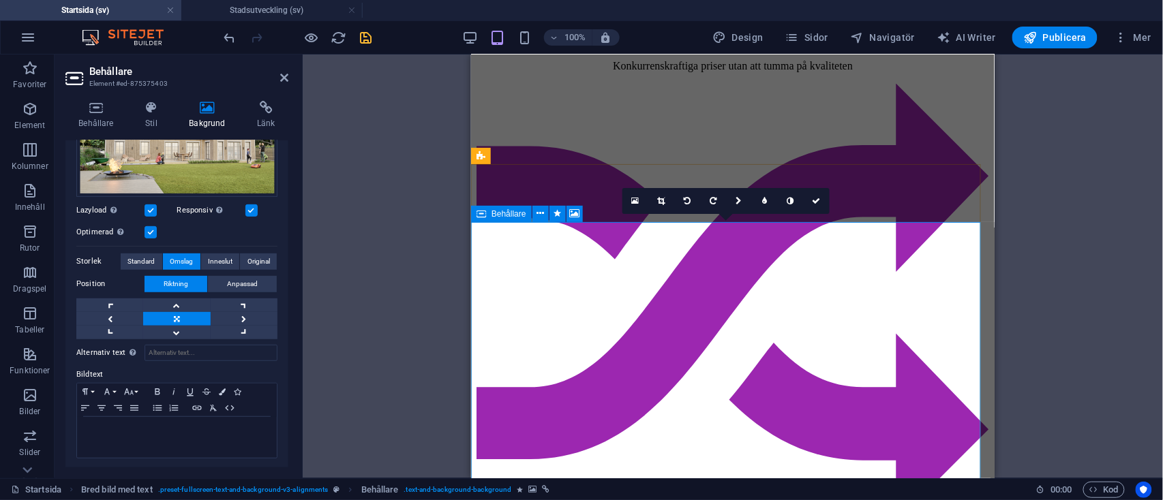
scroll to position [2751, 0]
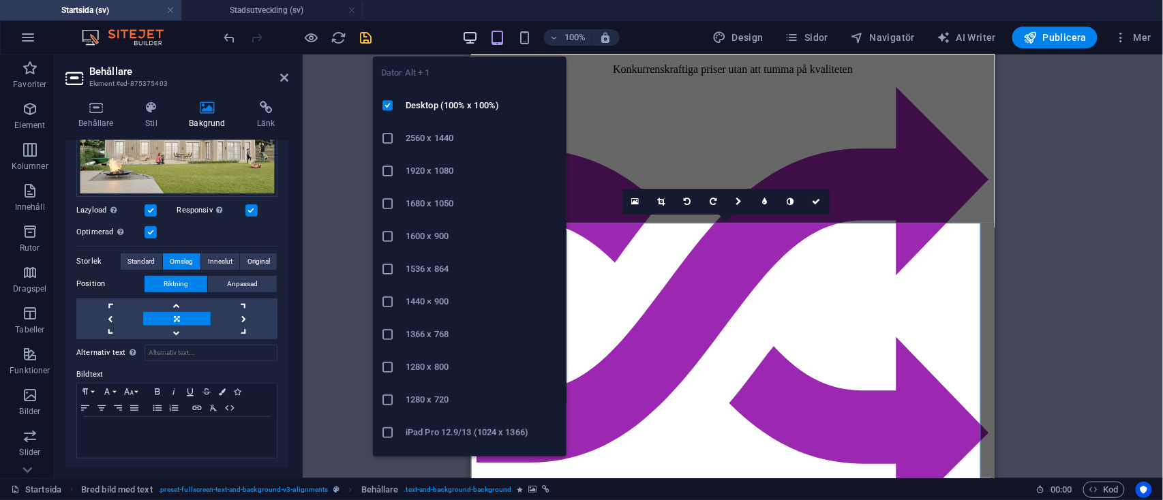
click at [464, 36] on span "button" at bounding box center [470, 38] width 16 height 16
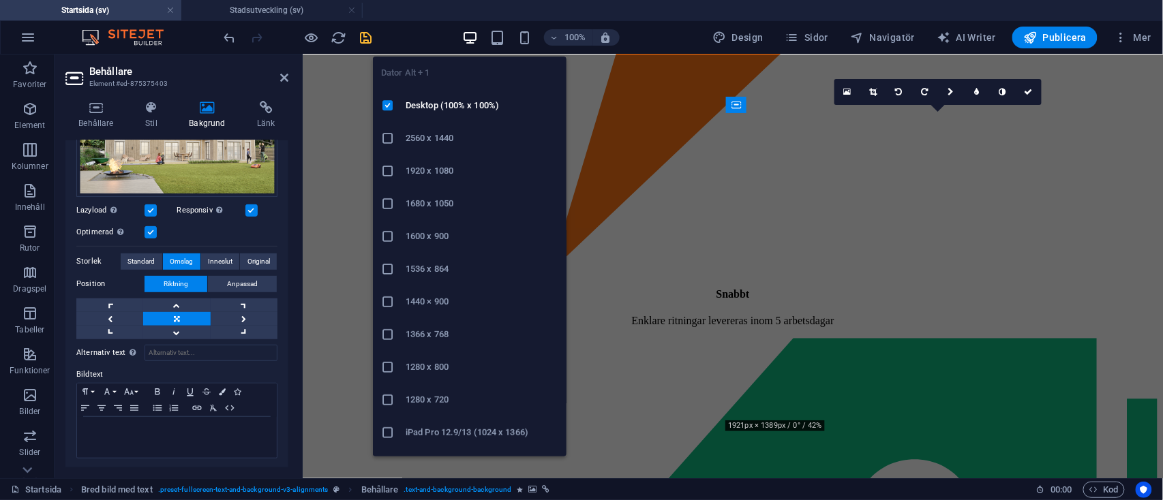
scroll to position [2272, 0]
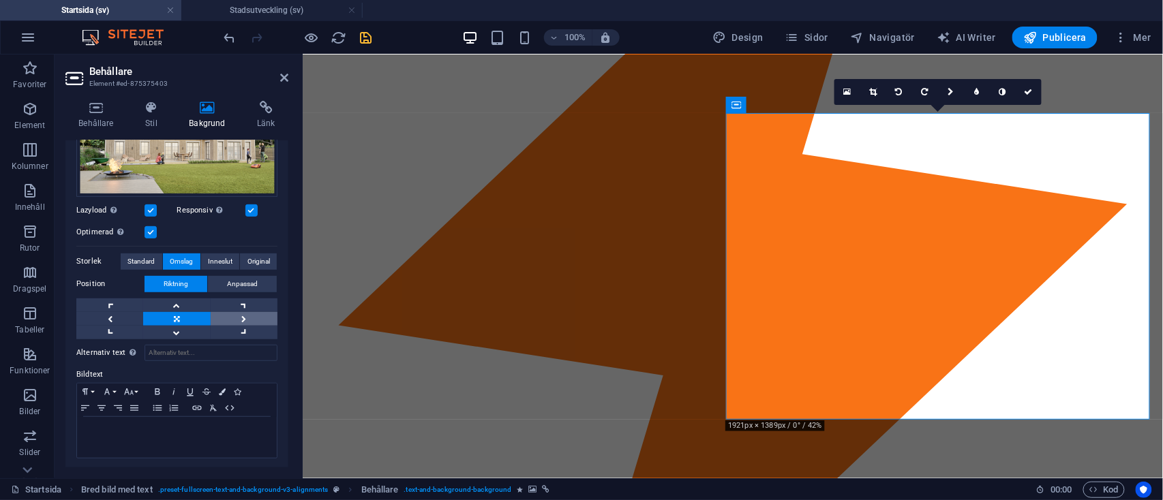
click at [248, 312] on link at bounding box center [244, 319] width 67 height 14
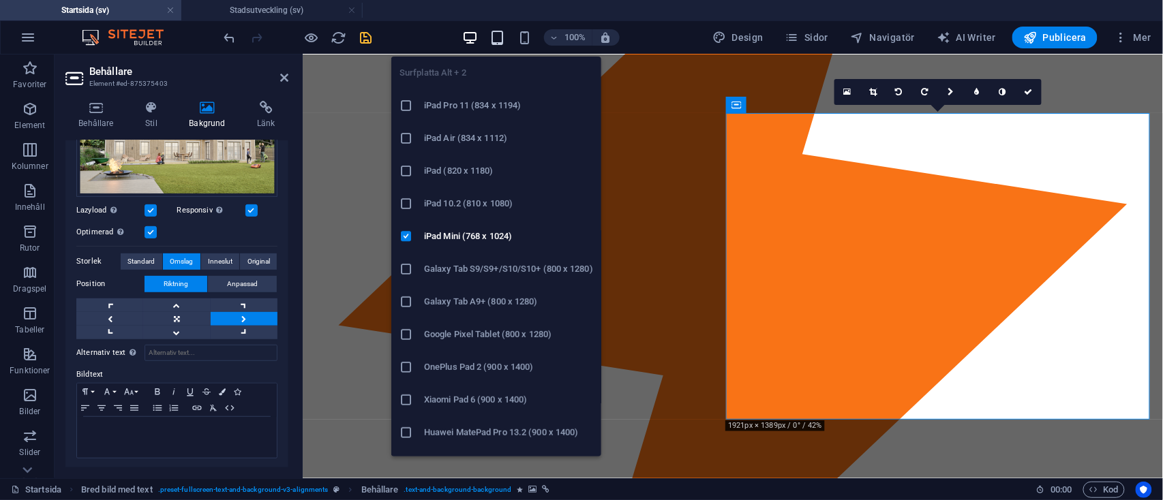
click at [502, 34] on icon "button" at bounding box center [497, 38] width 16 height 16
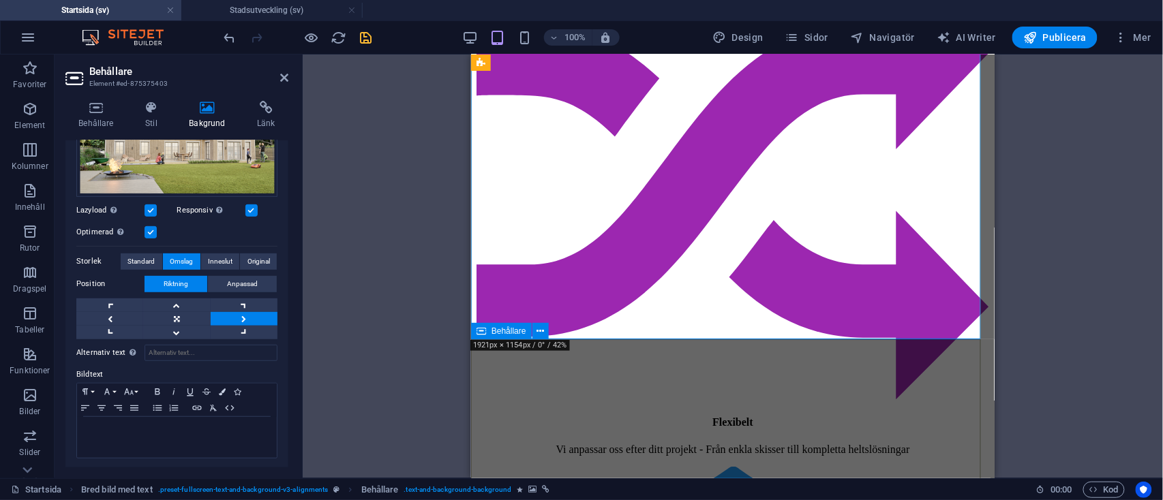
scroll to position [2946, 0]
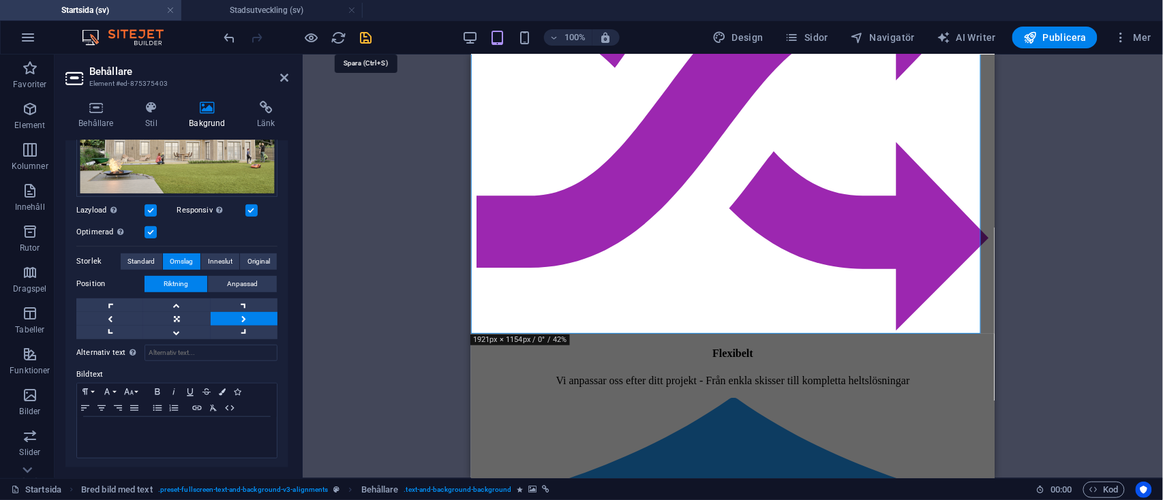
click at [372, 31] on icon "save" at bounding box center [367, 38] width 16 height 16
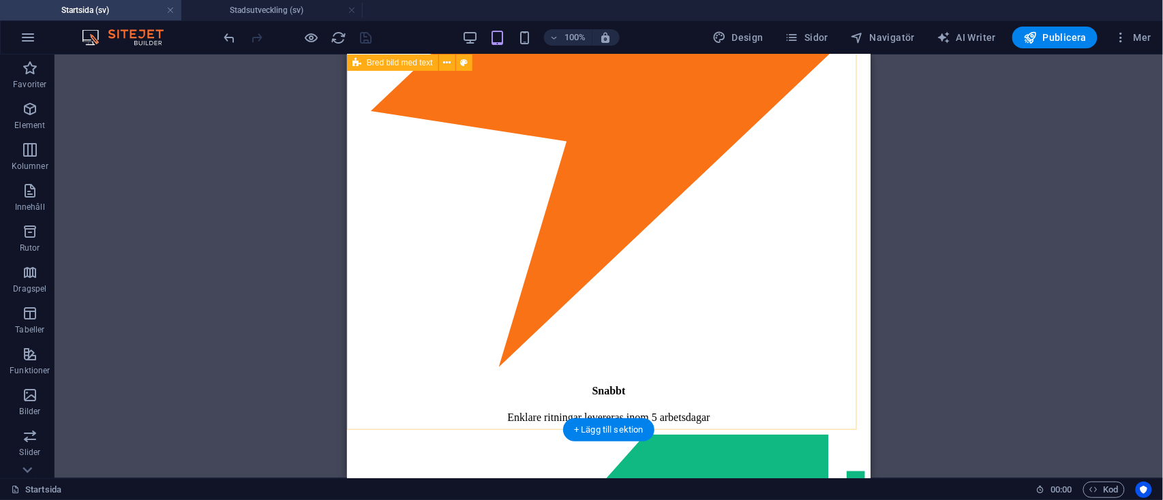
scroll to position [1798, 0]
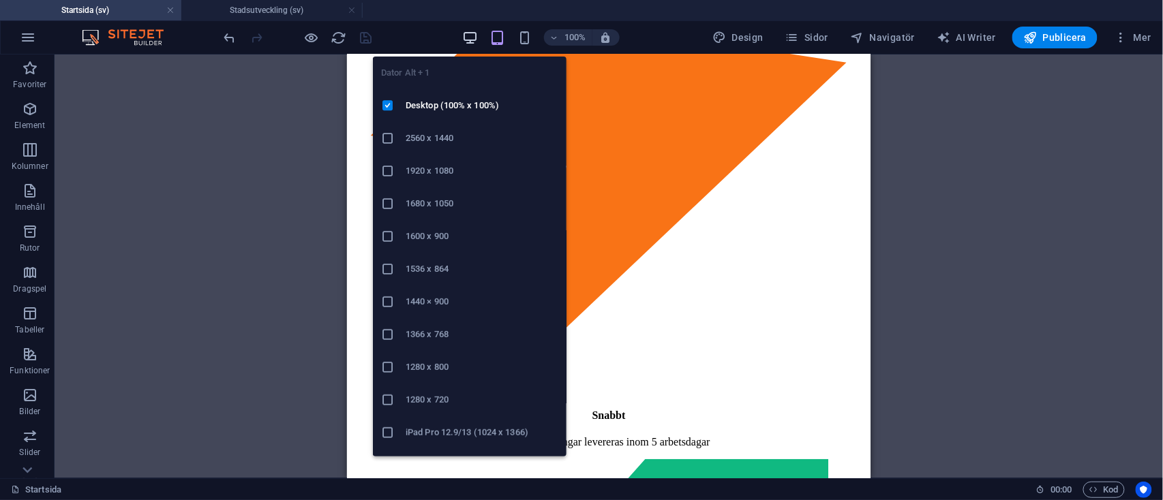
click at [478, 33] on icon "button" at bounding box center [470, 38] width 16 height 16
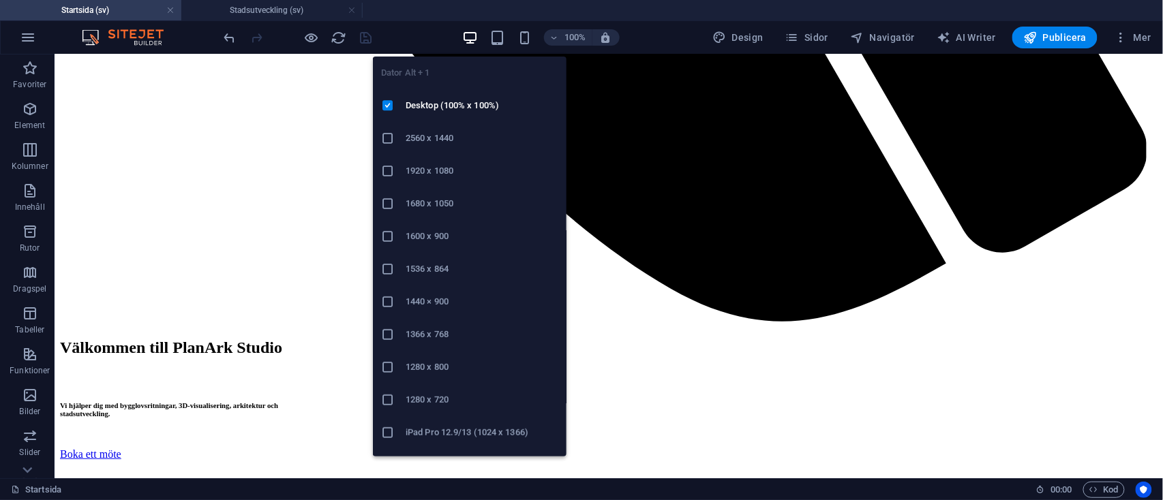
scroll to position [1323, 0]
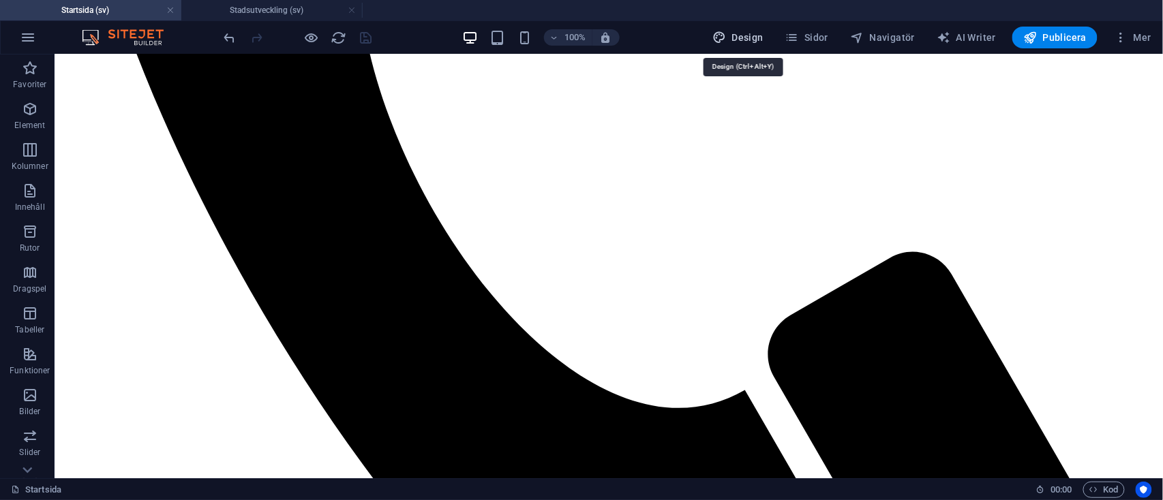
click at [751, 36] on span "Design" at bounding box center [737, 38] width 51 height 14
select select "px"
select select "400"
select select "px"
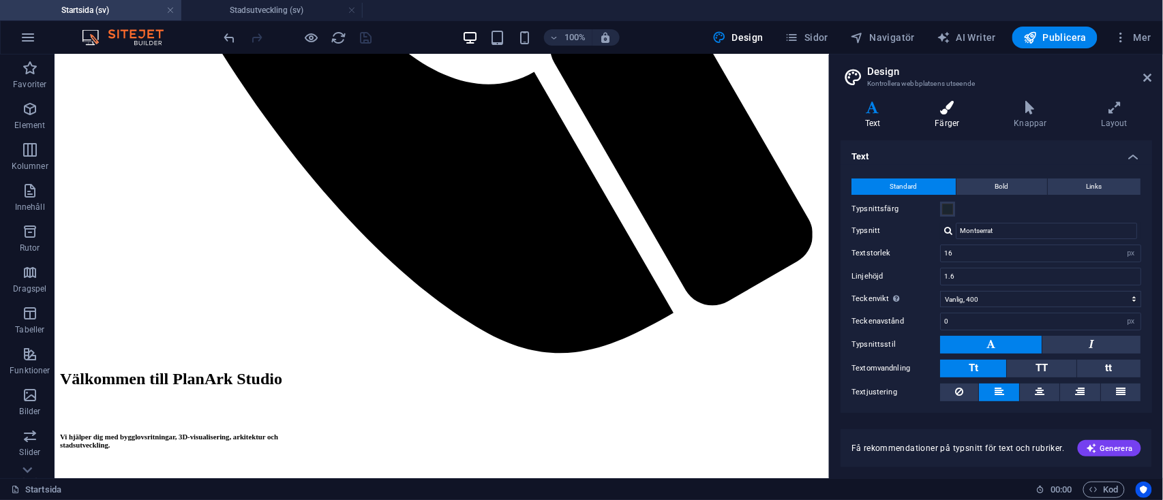
click at [952, 108] on icon at bounding box center [948, 108] width 74 height 14
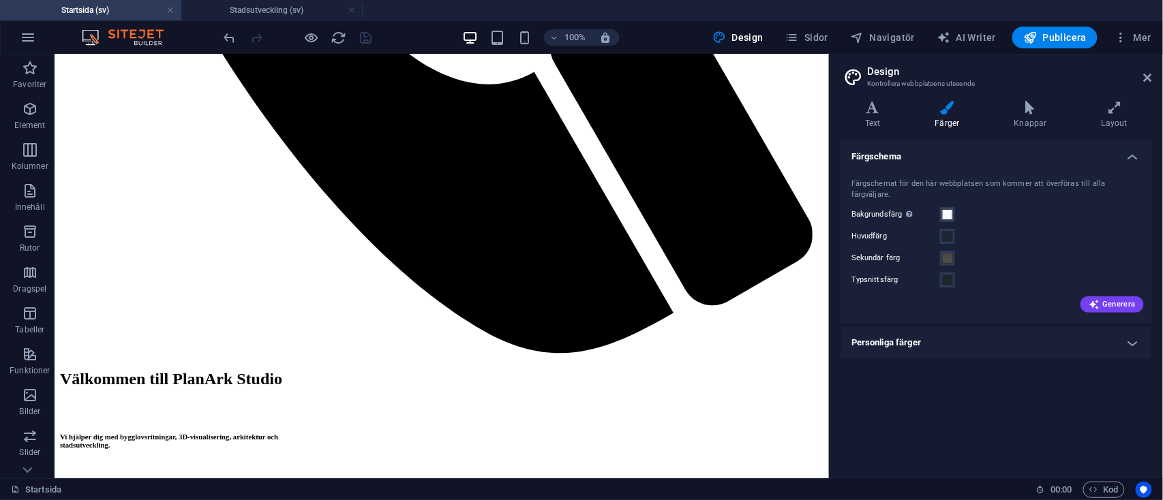
click at [939, 337] on h4 "Personliga färger" at bounding box center [996, 343] width 312 height 33
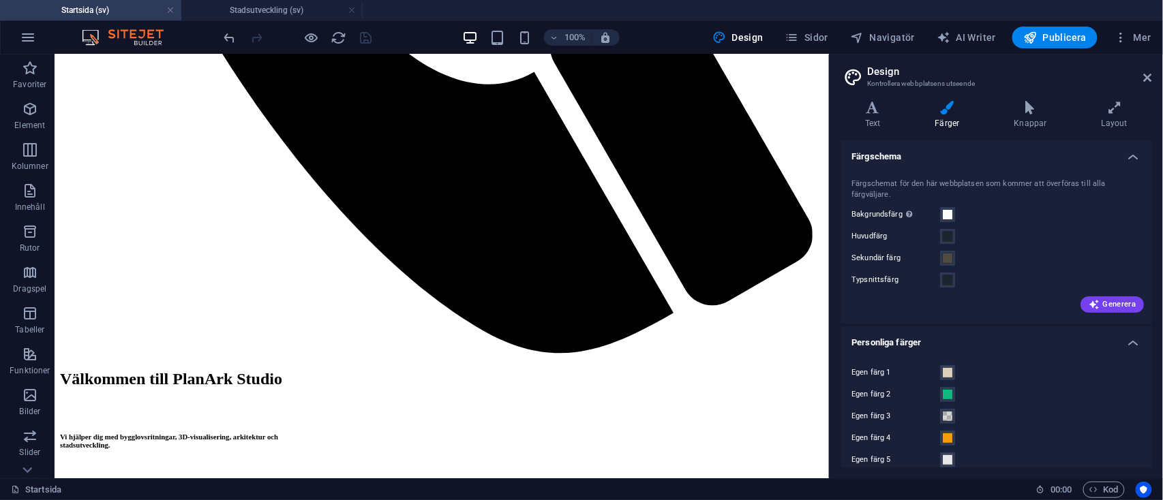
scroll to position [14, 0]
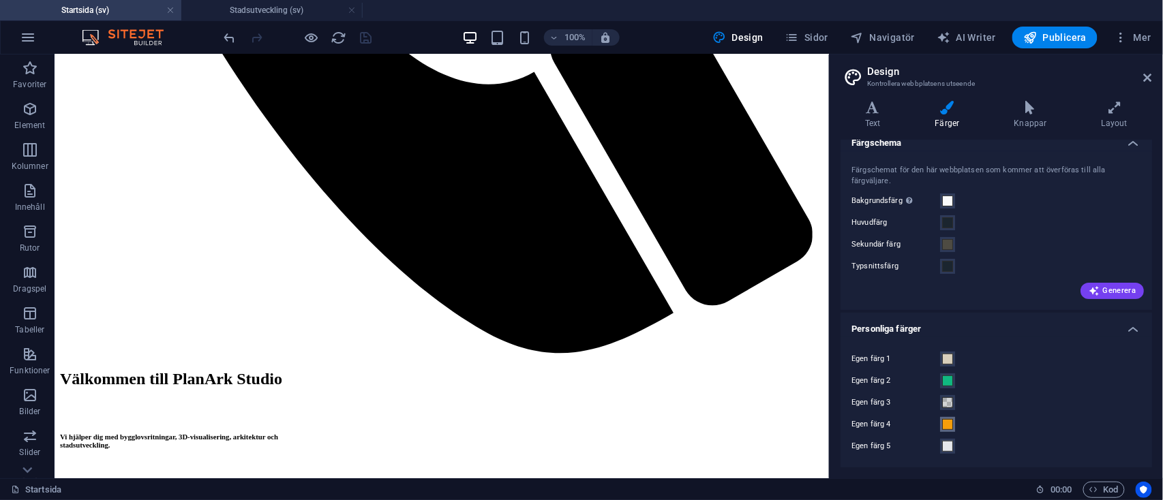
click at [947, 424] on span at bounding box center [947, 424] width 11 height 11
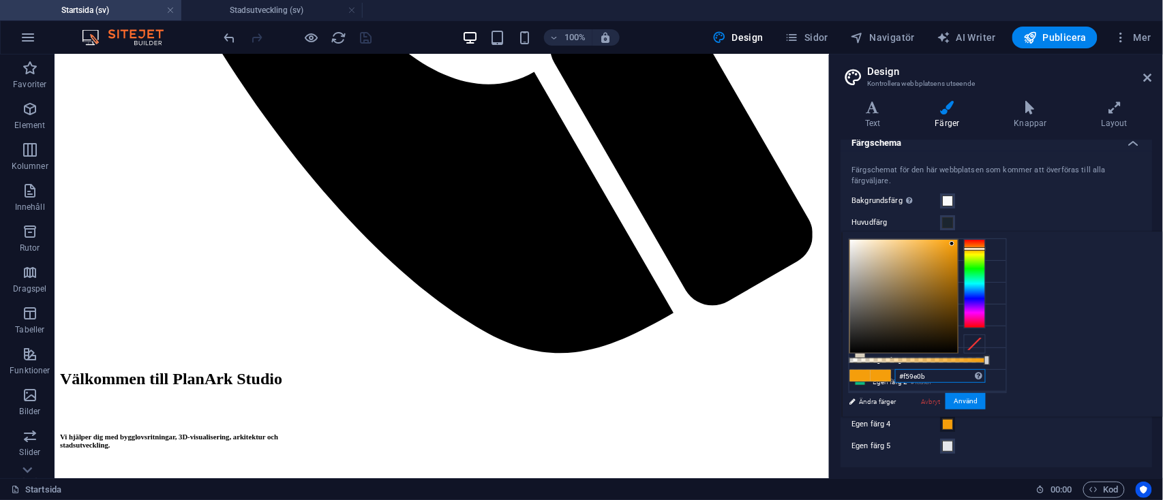
drag, startPoint x: 1112, startPoint y: 369, endPoint x: 1053, endPoint y: 374, distance: 59.6
click at [993, 374] on div "#f59e0b Format som stöds #0852ed rgb(8, 82, 237) rgba(8, 82, 237, 90%) hsv(221,…" at bounding box center [917, 423] width 151 height 382
click at [921, 378] on small "#10b981" at bounding box center [921, 383] width 20 height 10
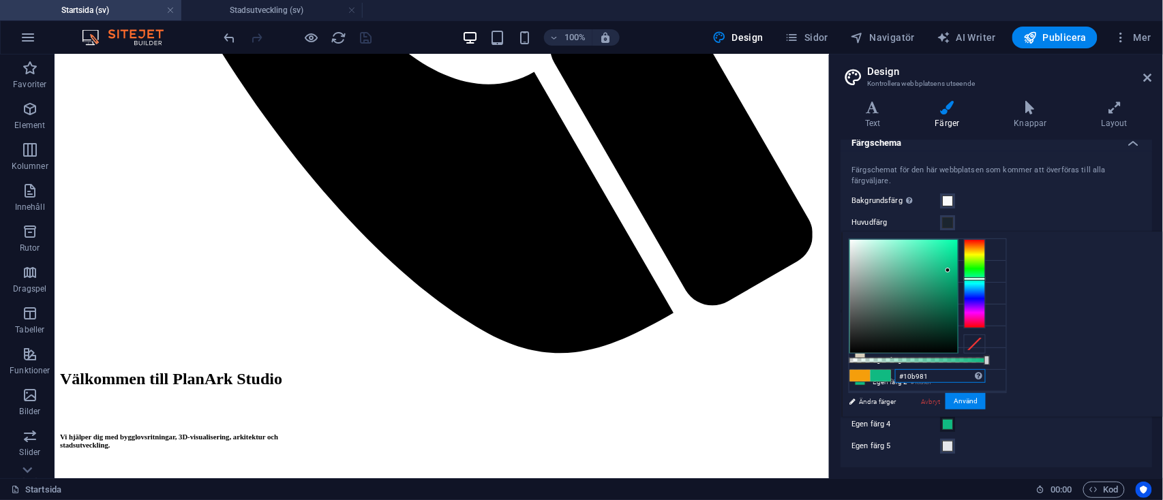
drag, startPoint x: 1103, startPoint y: 372, endPoint x: 1040, endPoint y: 375, distance: 62.8
click at [993, 375] on div "#10b981 Format som stöds #0852ed rgb(8, 82, 237) rgba(8, 82, 237, 90%) hsv(221,…" at bounding box center [917, 423] width 151 height 382
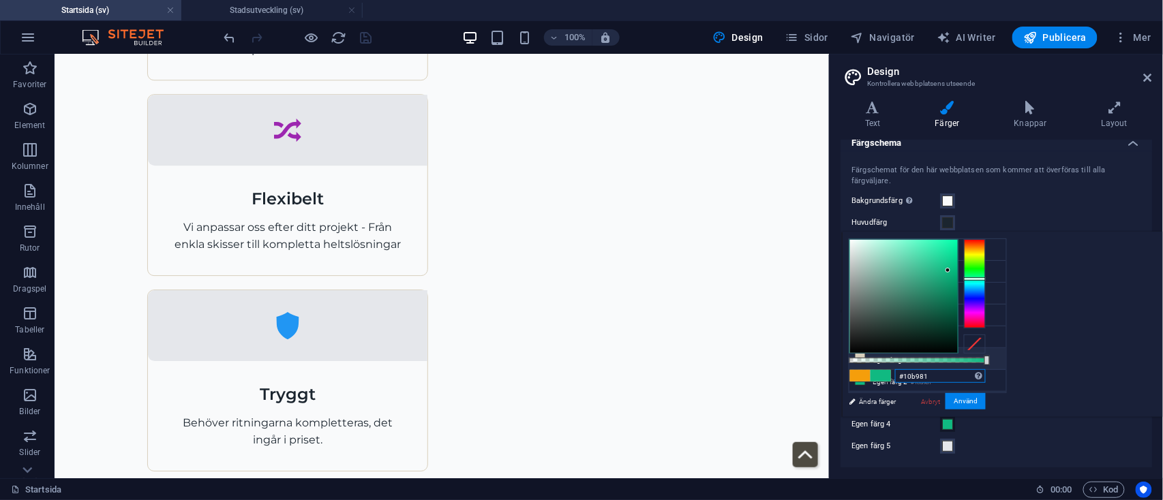
scroll to position [60, 0]
click at [905, 385] on li "Egen färg 5 #e5e7eb" at bounding box center [927, 387] width 157 height 22
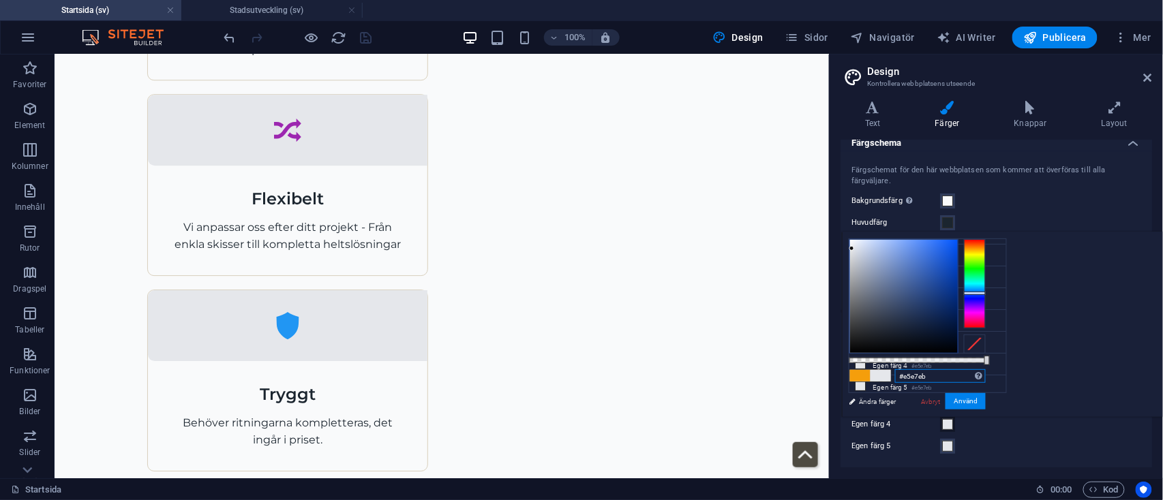
drag, startPoint x: 1105, startPoint y: 376, endPoint x: 1050, endPoint y: 379, distance: 55.3
click at [993, 379] on div "#e5e7eb Format som stöds #0852ed rgb(8, 82, 237) rgba(8, 82, 237, 90%) hsv(221,…" at bounding box center [917, 423] width 151 height 382
click at [986, 377] on input "#e5e7eb" at bounding box center [940, 376] width 91 height 14
type input "#"
paste input "#F9FAFB"
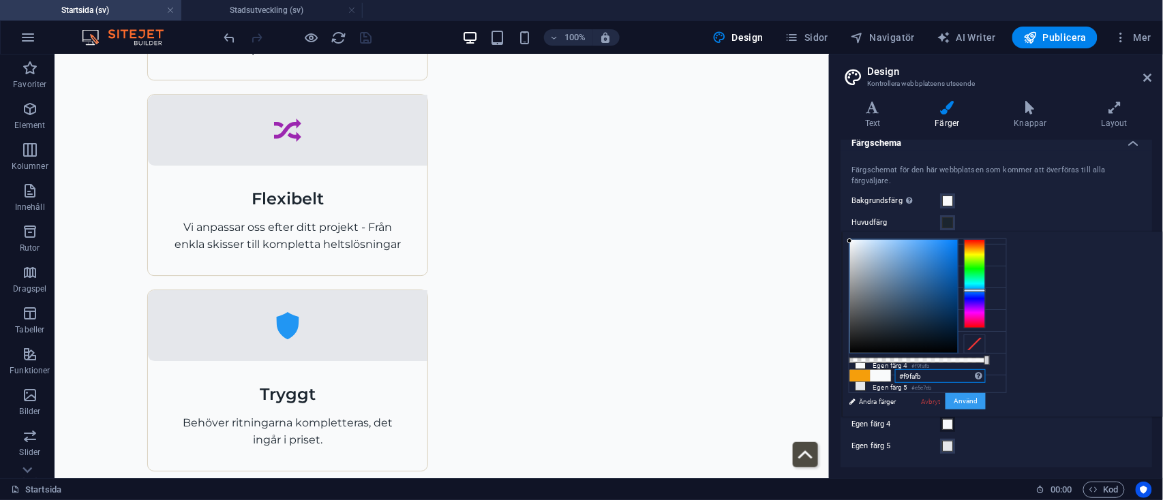
type input "#f9fafb"
click at [986, 397] on button "Använd" at bounding box center [965, 401] width 40 height 16
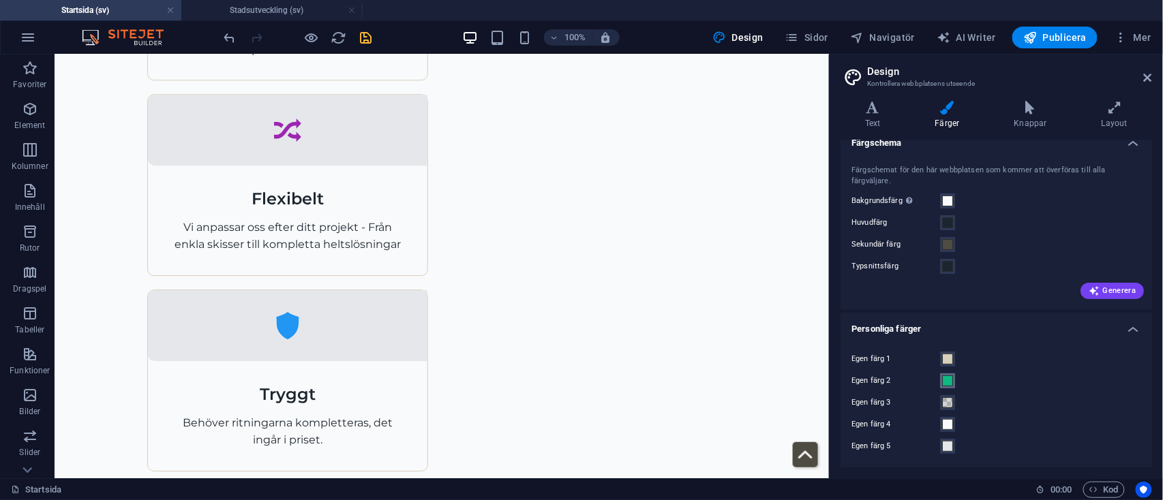
click at [943, 376] on span at bounding box center [947, 381] width 11 height 11
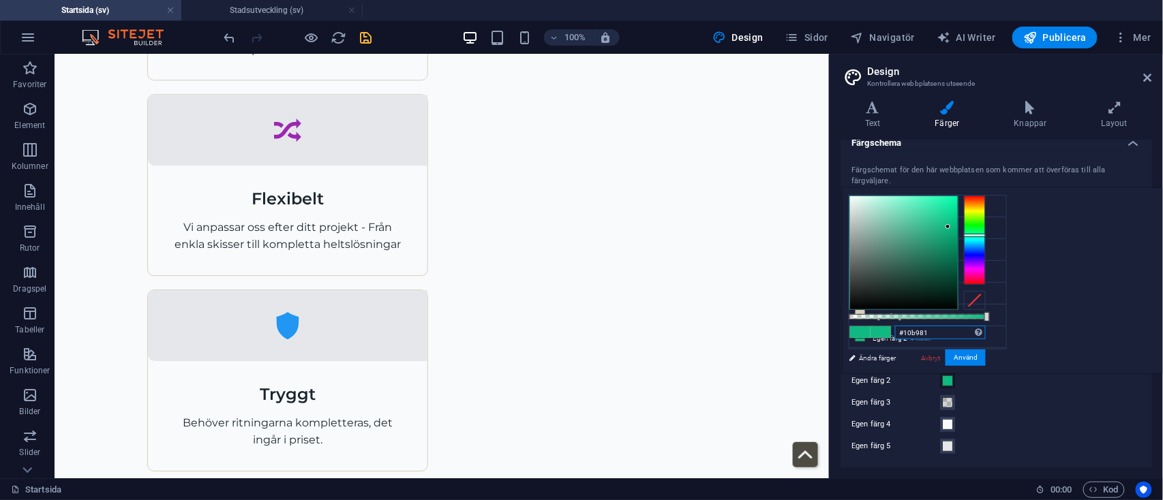
click at [986, 329] on input "#10b981" at bounding box center [940, 333] width 91 height 14
type input "#"
paste input "#D97706"
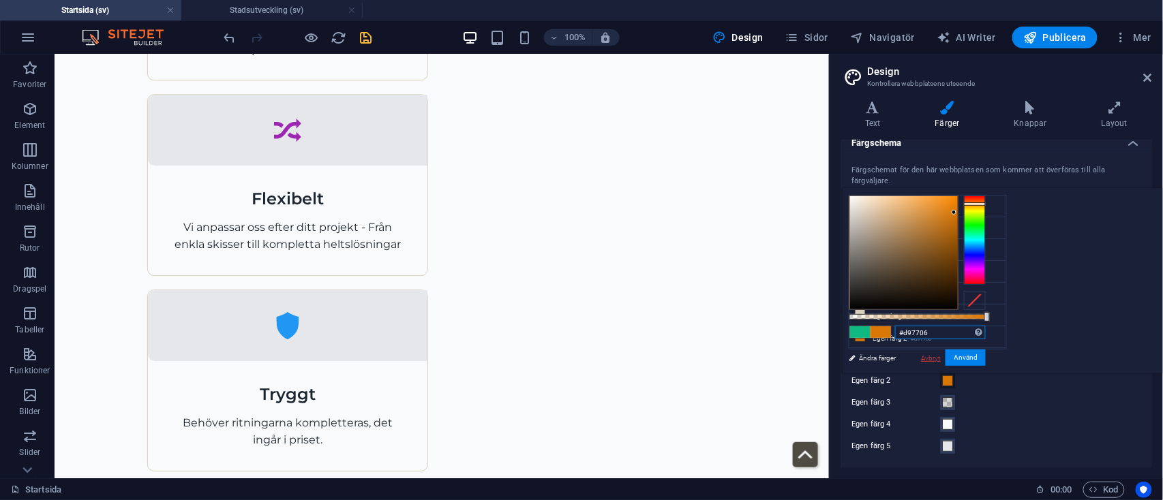
type input "#d97706"
click at [942, 358] on link "Avbryt" at bounding box center [931, 358] width 22 height 10
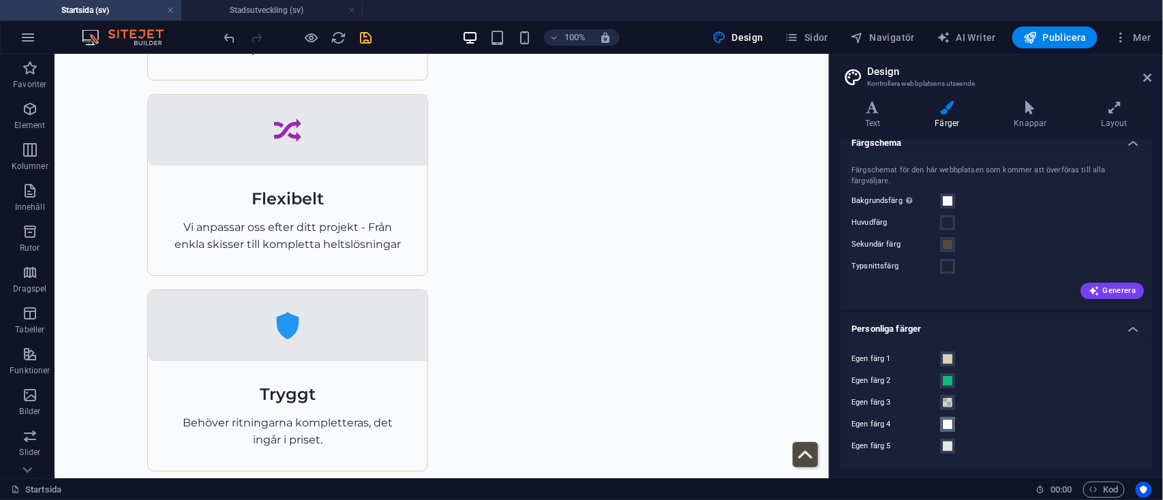
click at [945, 425] on span at bounding box center [947, 424] width 11 height 11
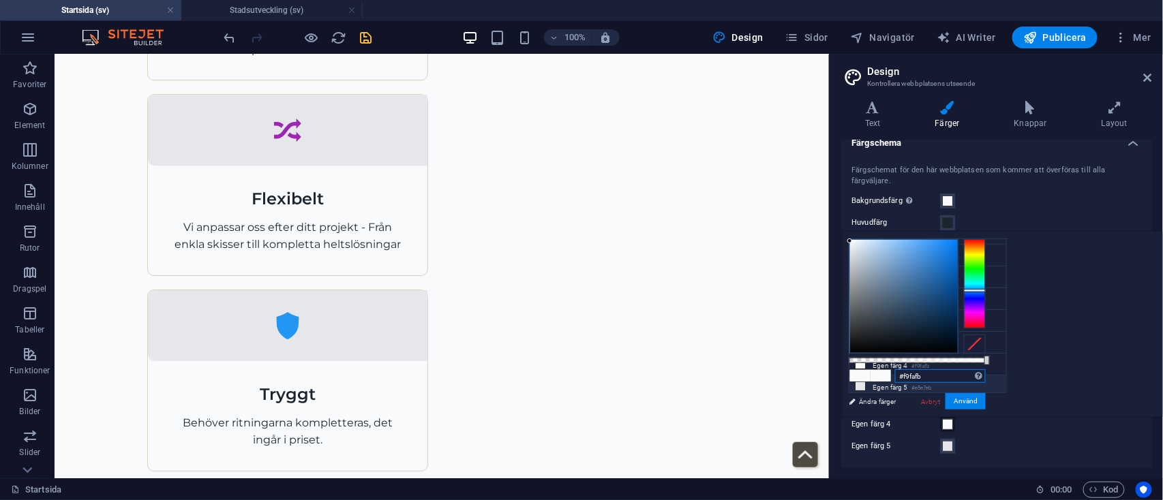
drag, startPoint x: 1103, startPoint y: 372, endPoint x: 948, endPoint y: 384, distance: 156.0
click at [948, 384] on div "less Bakgrundsfärg #f9fafb Huvudfärg #1b252f Sekundär färg #4e4b42 Typsnittsfär…" at bounding box center [1002, 324] width 321 height 185
paste input "#D97706"
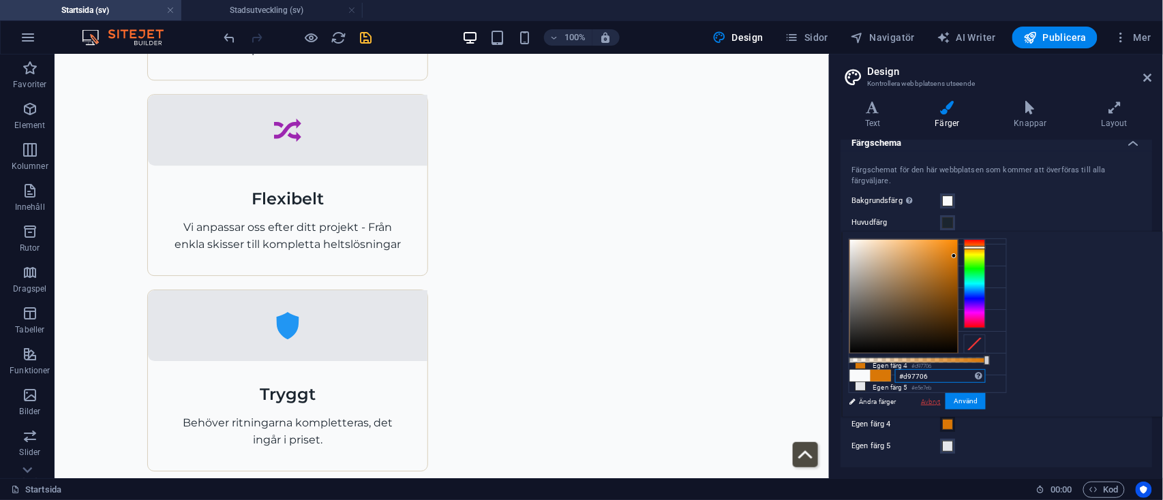
type input "#d97706"
click at [942, 402] on link "Avbryt" at bounding box center [931, 402] width 22 height 10
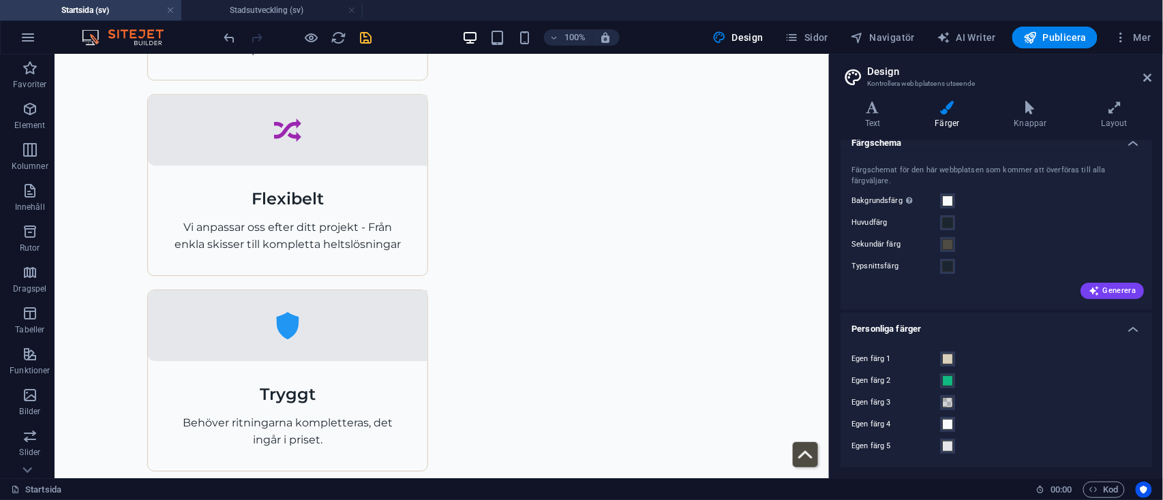
scroll to position [14, 0]
click at [949, 448] on span at bounding box center [947, 446] width 11 height 11
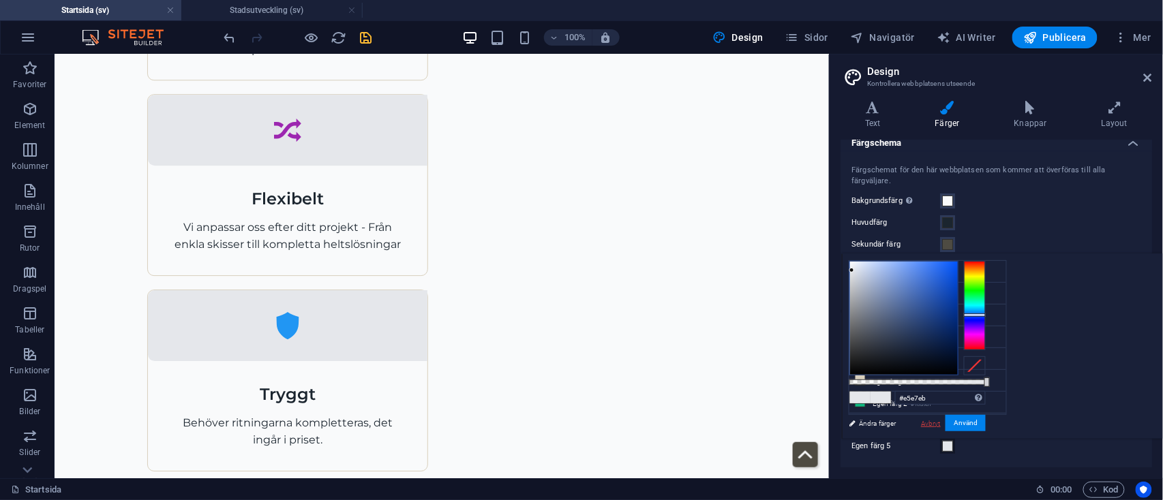
click at [942, 423] on link "Avbryt" at bounding box center [931, 424] width 22 height 10
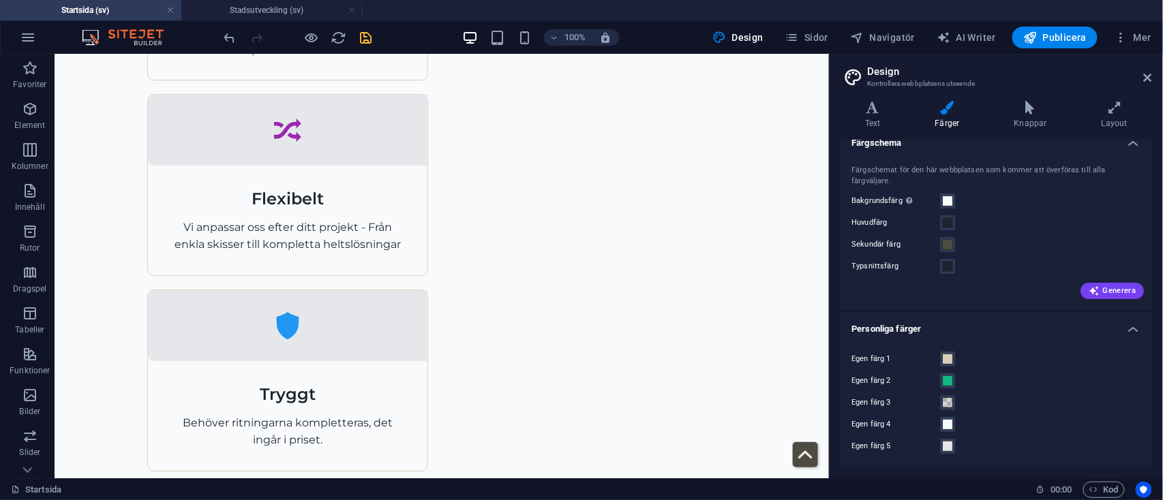
scroll to position [0, 0]
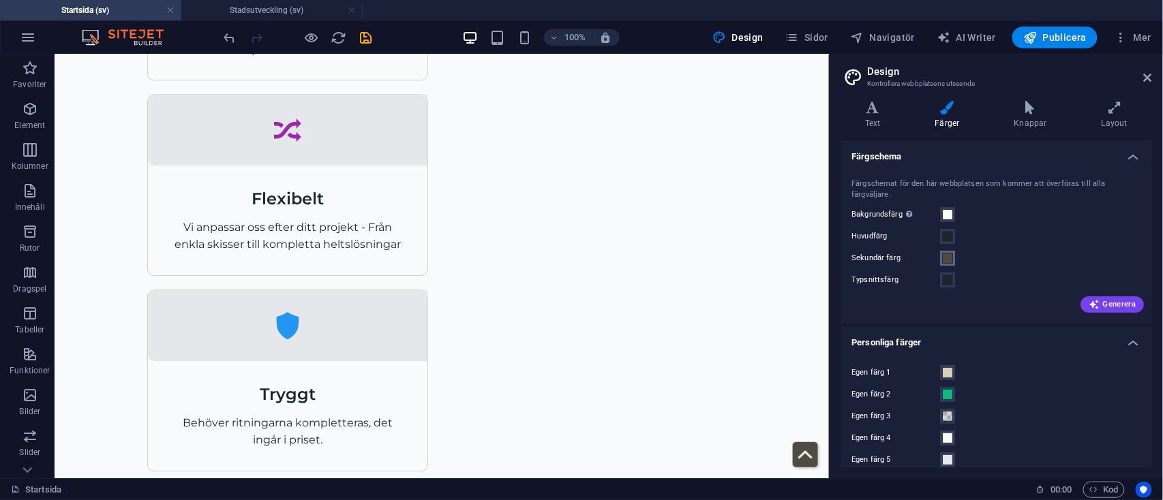
click at [948, 255] on span at bounding box center [947, 258] width 11 height 11
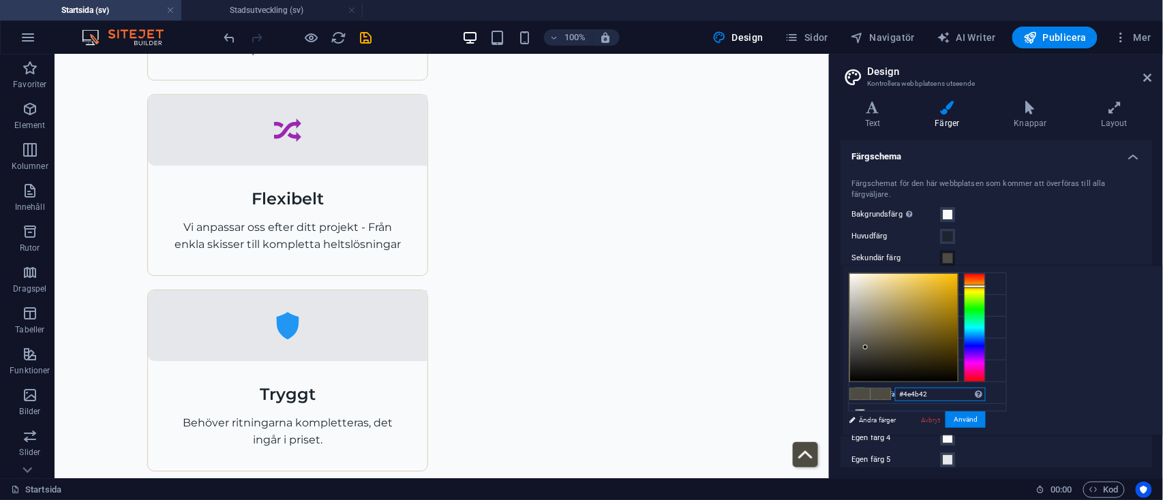
drag, startPoint x: 1100, startPoint y: 396, endPoint x: 1046, endPoint y: 395, distance: 53.2
click at [993, 395] on div "#4e4b42 Format som stöds #0852ed rgb(8, 82, 237) rgba(8, 82, 237, 90%) hsv(221,…" at bounding box center [917, 450] width 151 height 367
paste input ": #6B7280"
click at [986, 394] on input ": #6B7280" at bounding box center [940, 395] width 91 height 14
click at [986, 395] on input "#6B7280" at bounding box center [940, 395] width 91 height 14
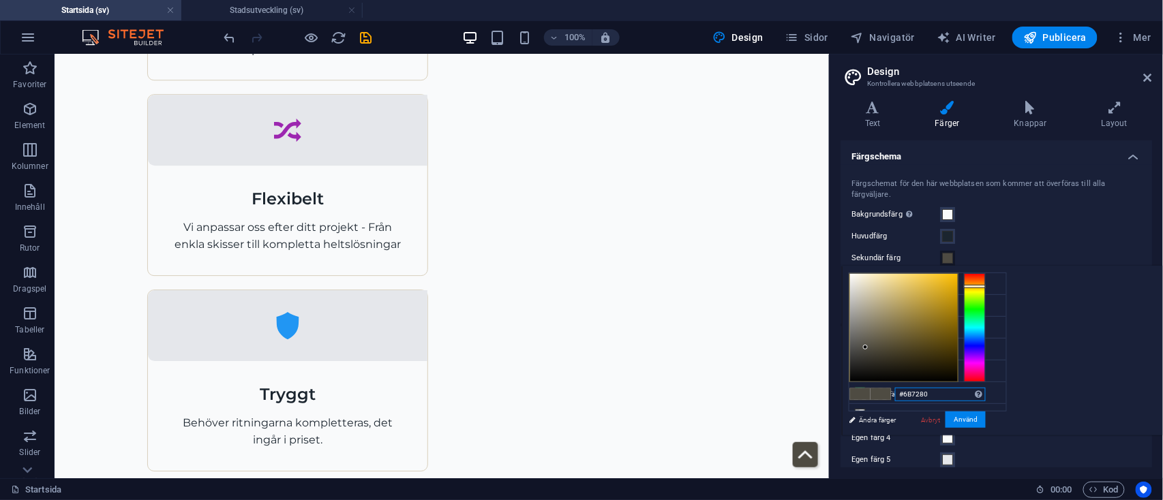
type input "#6b7280"
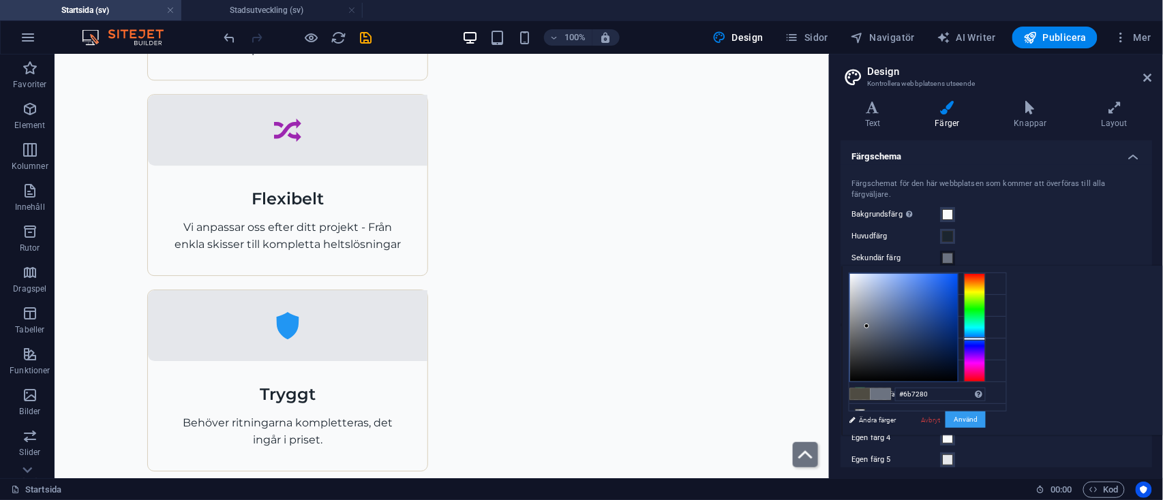
click at [986, 417] on button "Använd" at bounding box center [965, 420] width 40 height 16
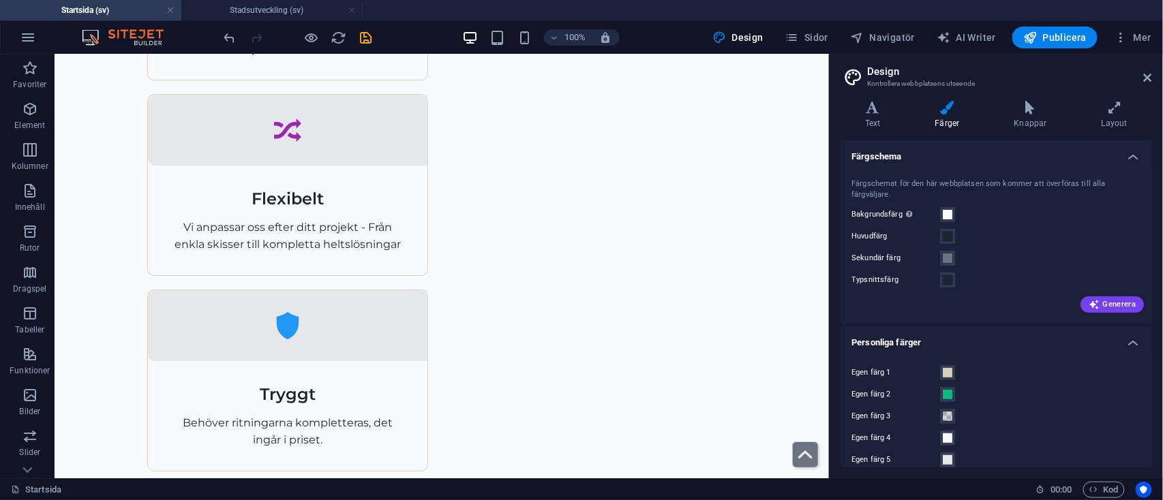
scroll to position [14, 0]
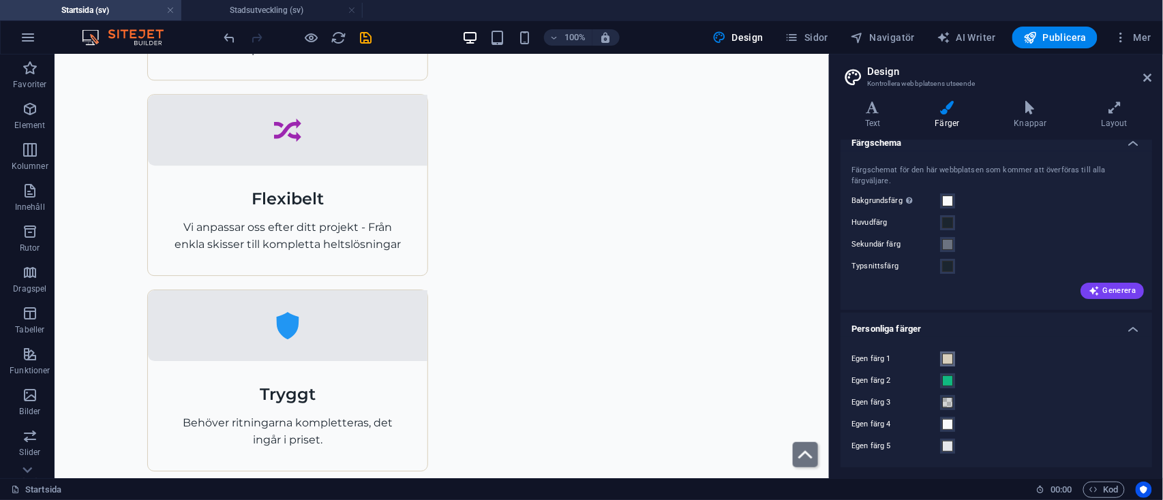
click at [943, 357] on span at bounding box center [947, 359] width 11 height 11
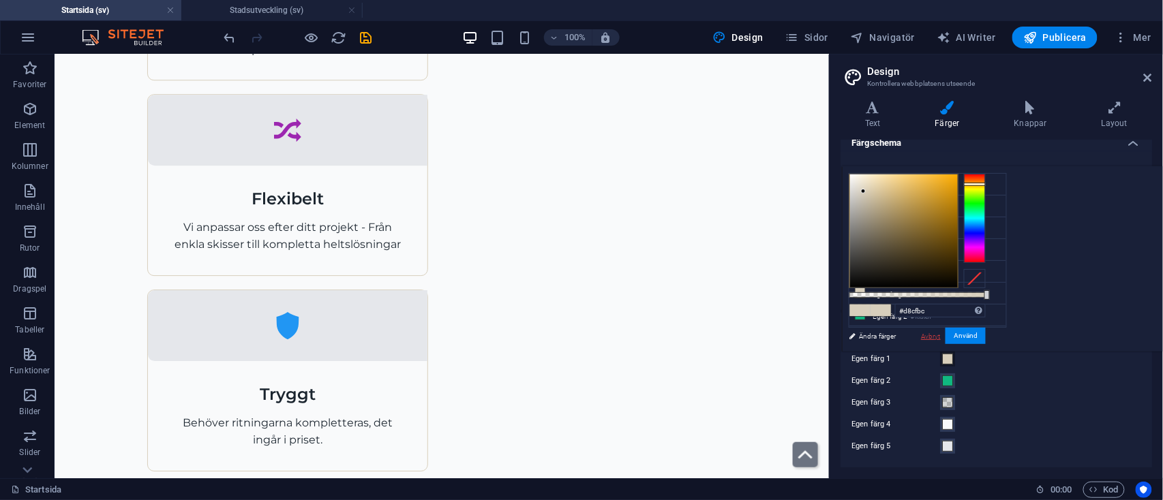
click at [942, 335] on link "Avbryt" at bounding box center [931, 336] width 22 height 10
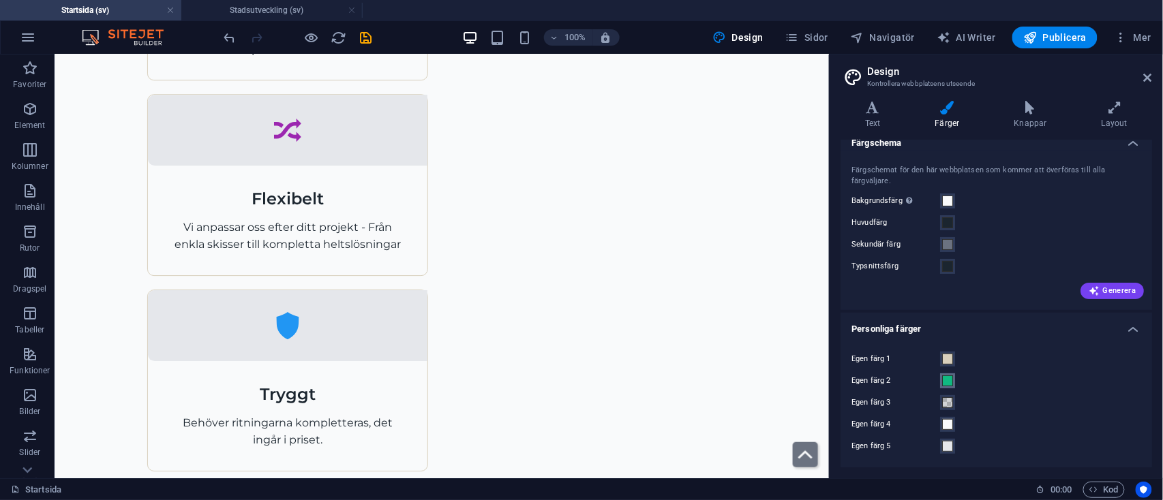
click at [948, 379] on span at bounding box center [947, 381] width 11 height 11
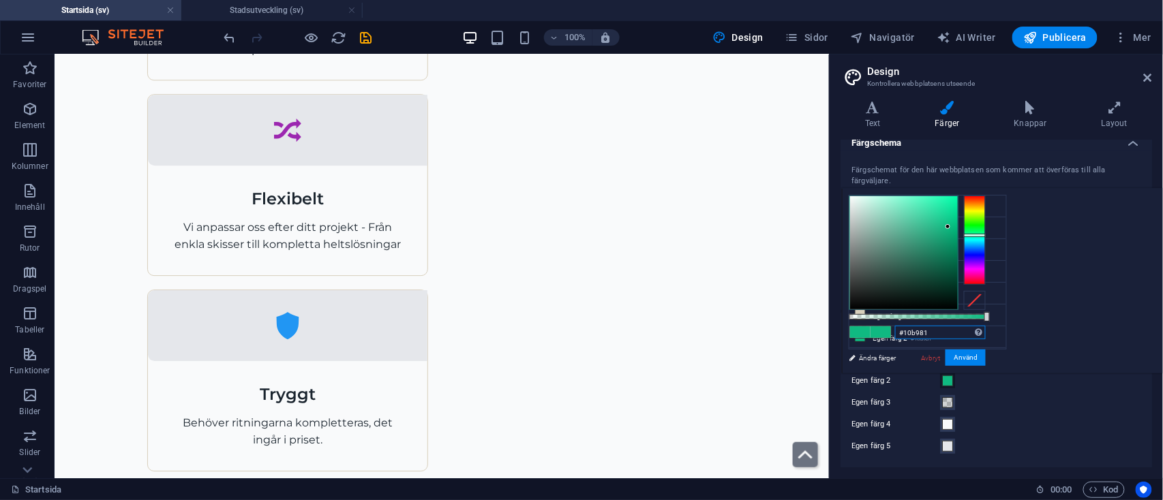
click at [986, 327] on input "#10b981" at bounding box center [940, 333] width 91 height 14
type input "#"
paste input "#2563EB"
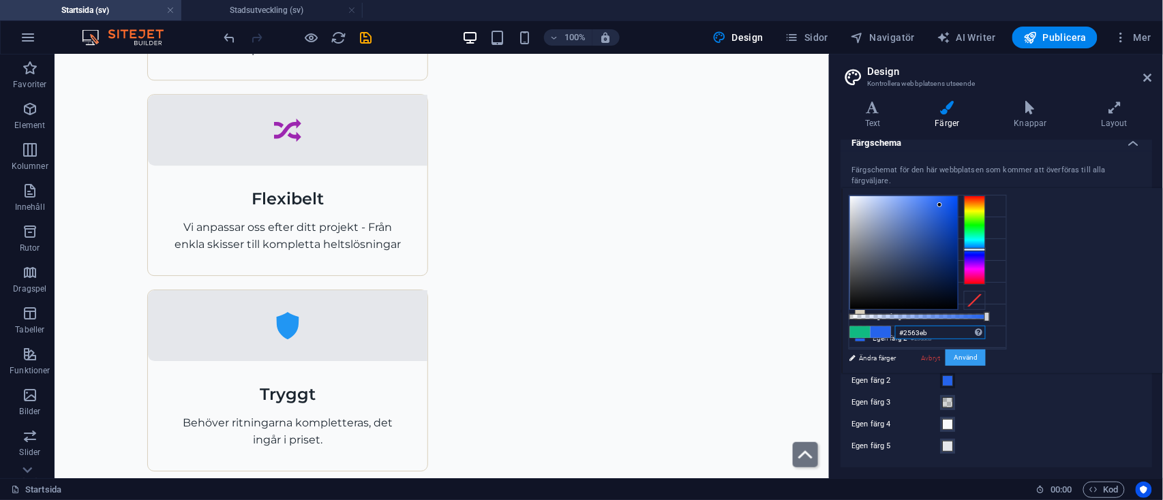
type input "#2563eb"
click at [986, 353] on button "Använd" at bounding box center [965, 358] width 40 height 16
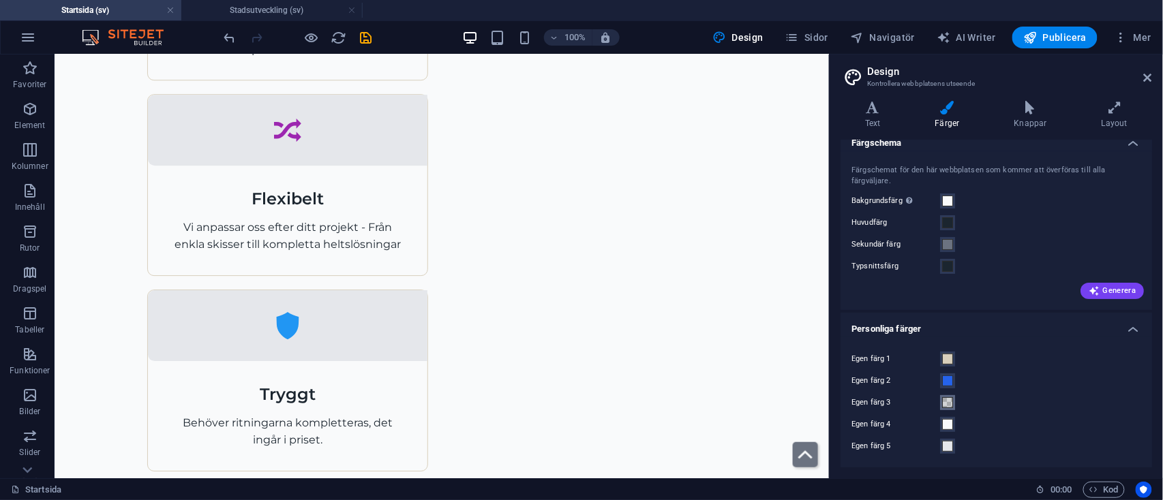
click at [948, 403] on span at bounding box center [947, 402] width 11 height 11
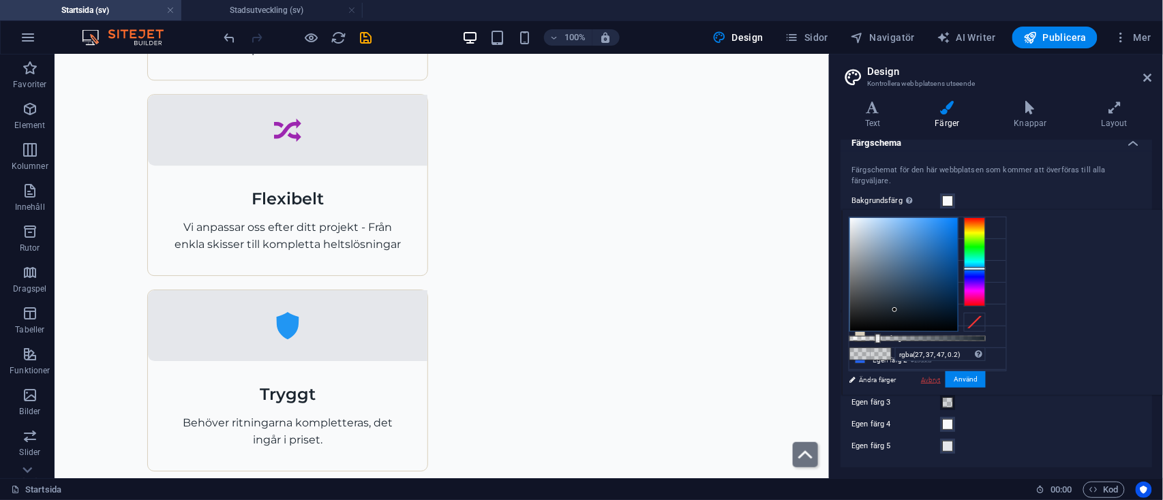
click at [942, 376] on link "Avbryt" at bounding box center [931, 380] width 22 height 10
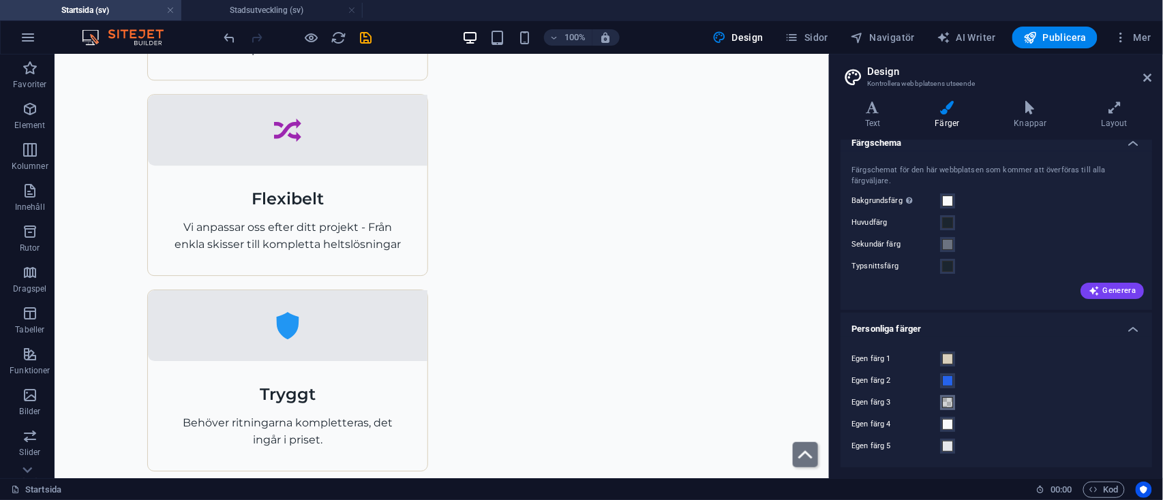
click at [949, 403] on span at bounding box center [947, 402] width 11 height 11
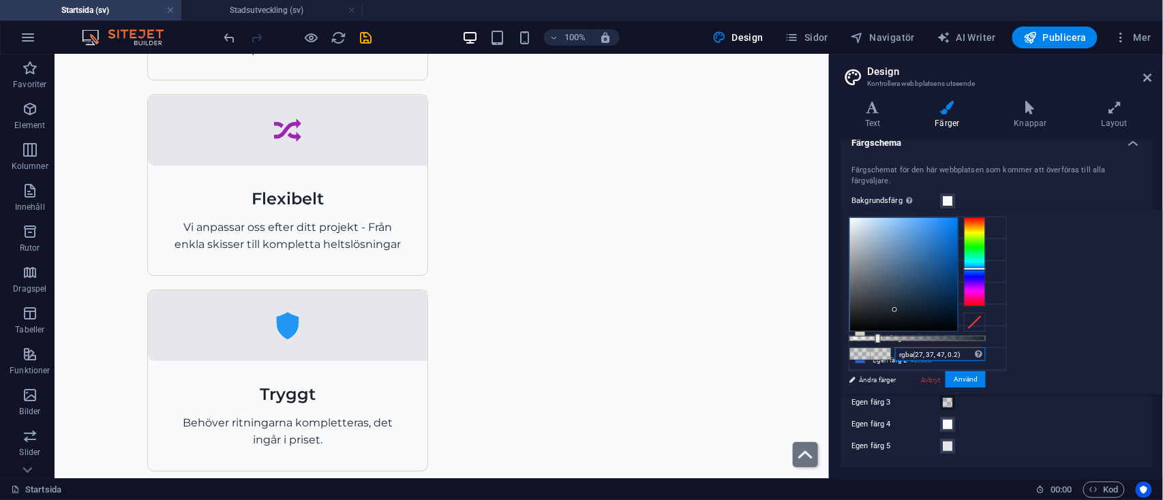
drag, startPoint x: 1133, startPoint y: 356, endPoint x: 1036, endPoint y: 354, distance: 96.8
click div "rgba(27, 37, 47, 0.2) Format som stöds #0852ed rgb(8, 82, 237) rgba(8, 82, 237,…"
paste input "#D97706"
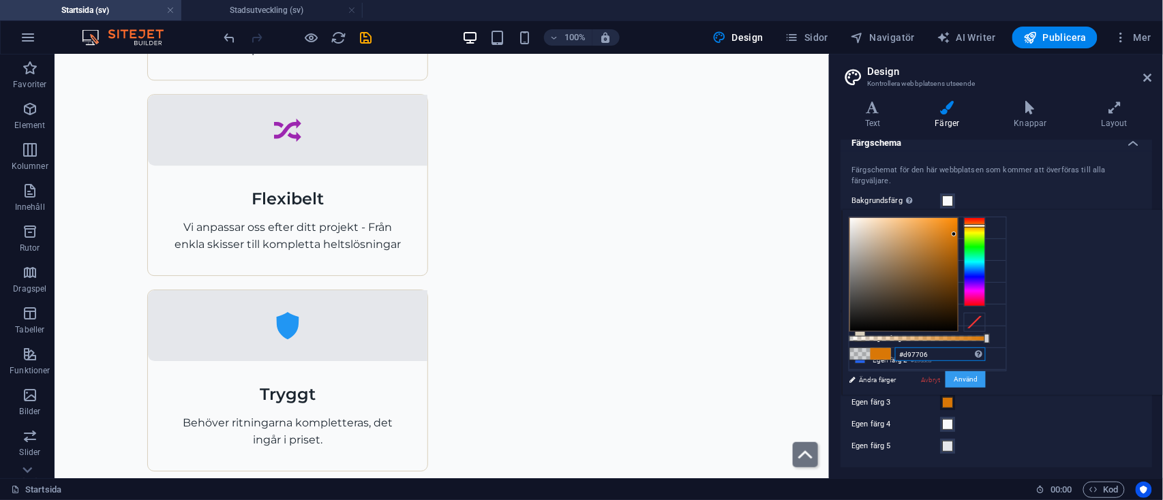
type input "#d97706"
click button "Använd"
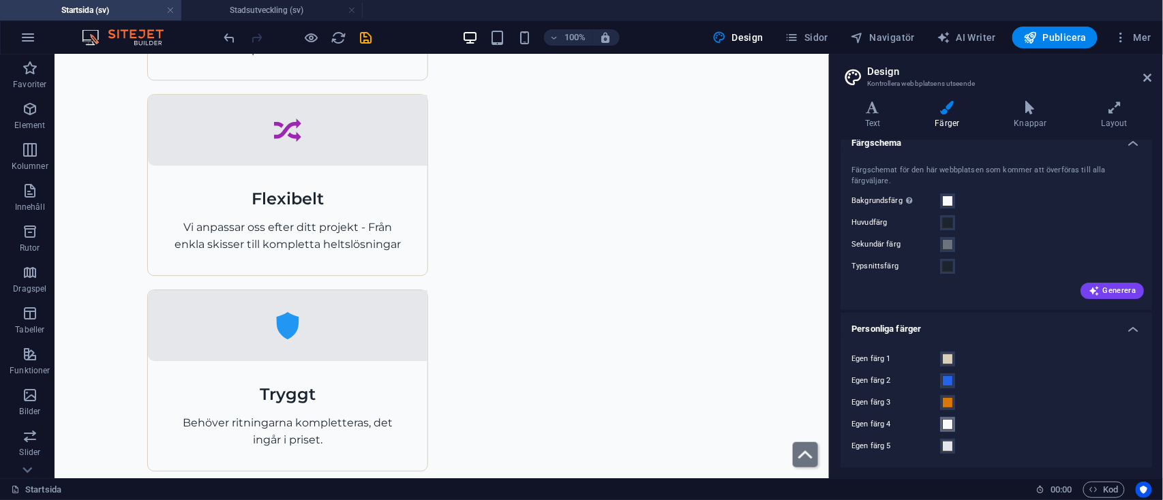
click span
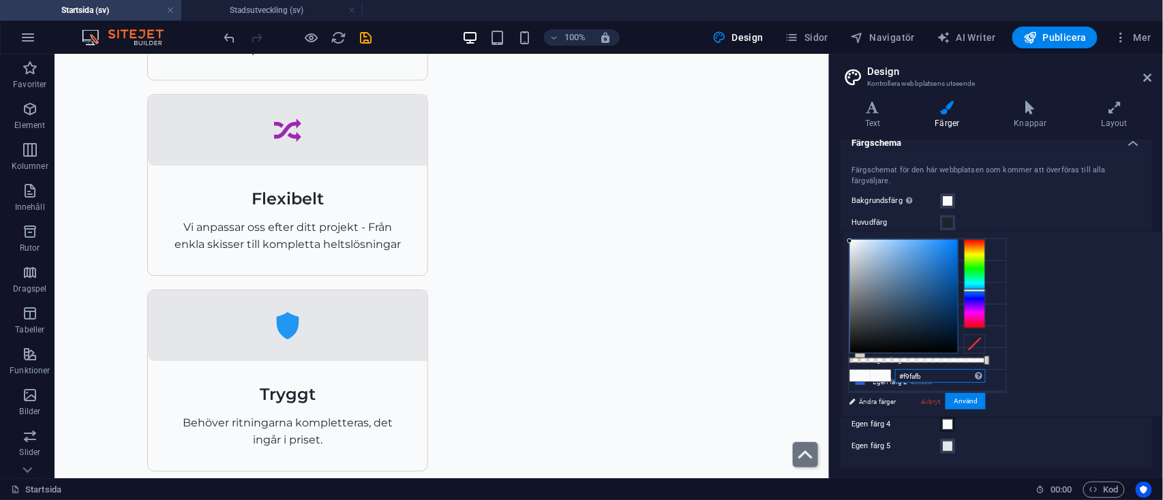
drag, startPoint x: 1102, startPoint y: 380, endPoint x: 1058, endPoint y: 376, distance: 44.4
click div "#f9fafb Format som stöds #0852ed rgb(8, 82, 237) rgba(8, 82, 237, 90%) hsv(221,…"
paste input "E5E7EB"
type input "#e5e7eb"
click button "Använd"
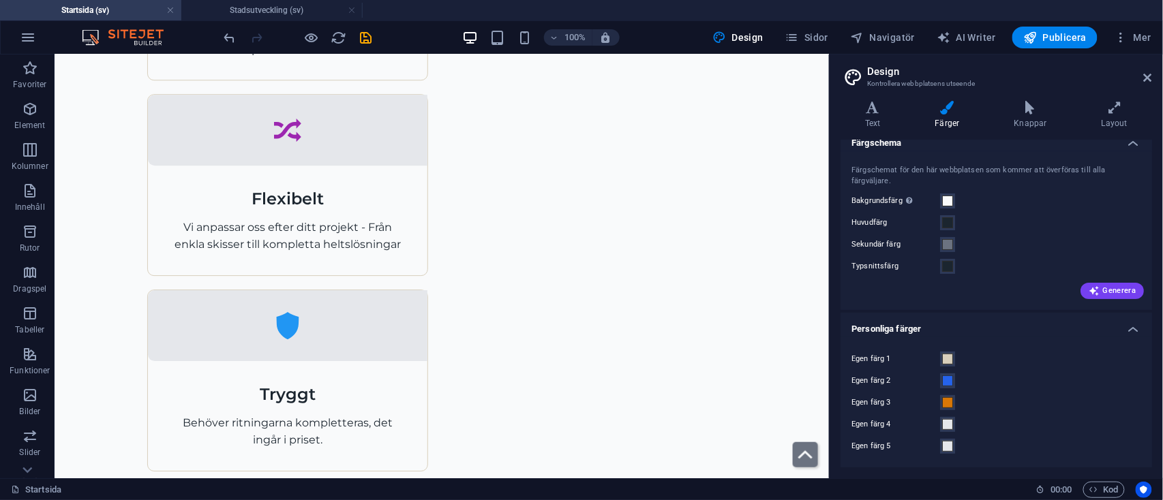
scroll to position [1323, 0]
click at [950, 442] on span at bounding box center [947, 446] width 11 height 11
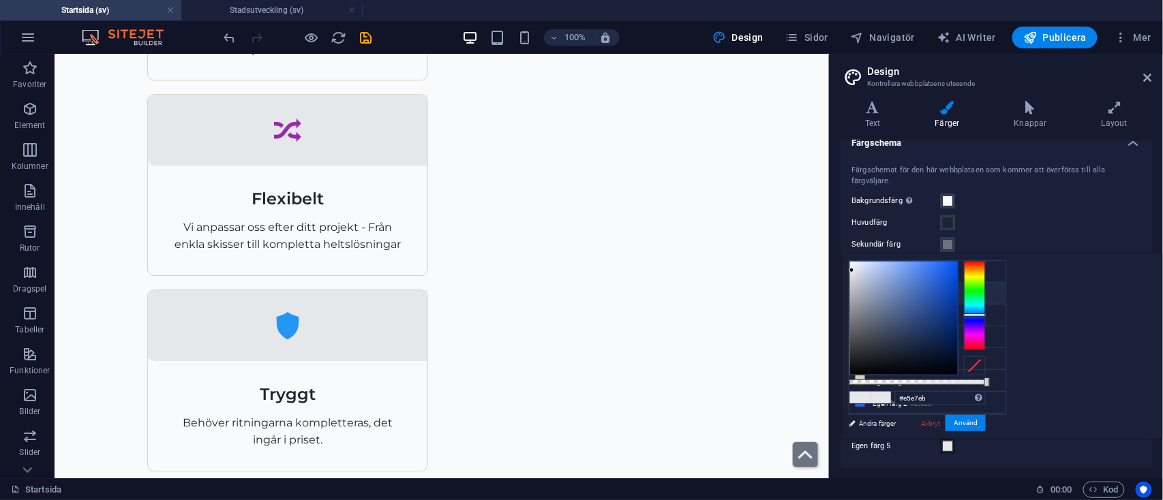
click at [915, 292] on small "#1b252f" at bounding box center [919, 296] width 20 height 10
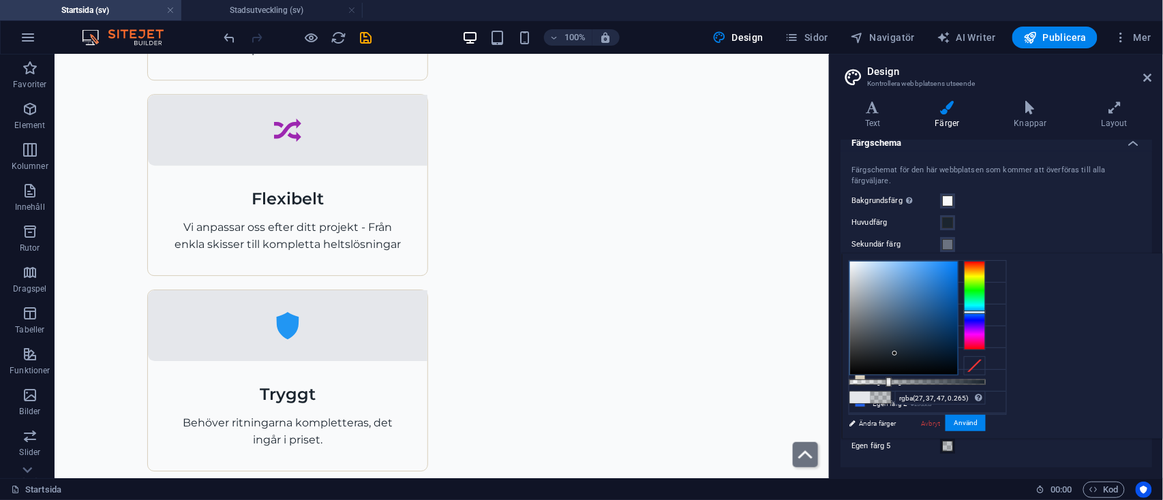
drag, startPoint x: 1159, startPoint y: 382, endPoint x: 1056, endPoint y: 382, distance: 102.9
click at [892, 382] on div at bounding box center [888, 383] width 5 height 10
click at [986, 395] on input "rgba(27, 37, 47, 0.265)" at bounding box center [940, 398] width 91 height 14
type input "rgba(27, 37, 47, 0.08)"
click at [986, 419] on button "Använd" at bounding box center [965, 423] width 40 height 16
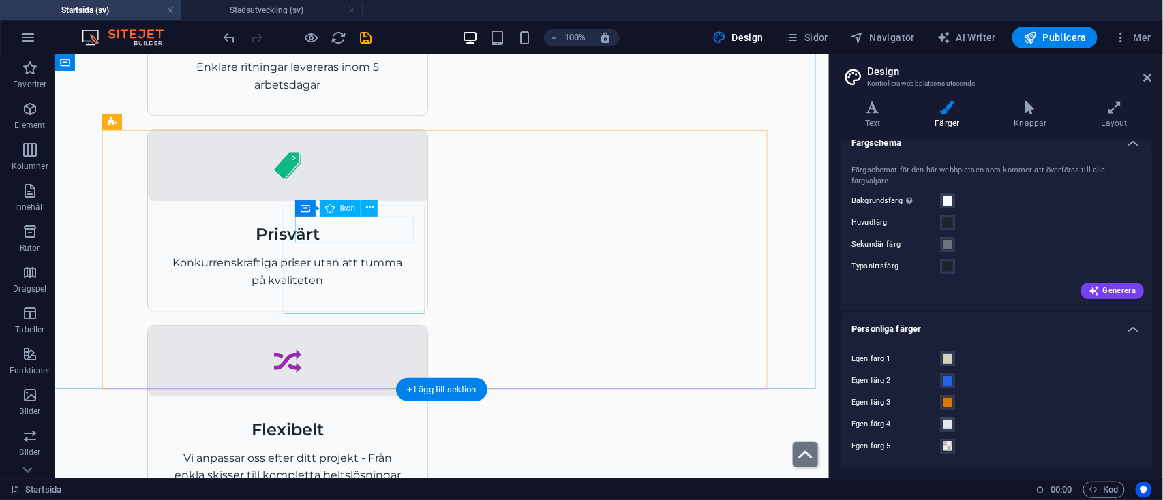
scroll to position [1091, 0]
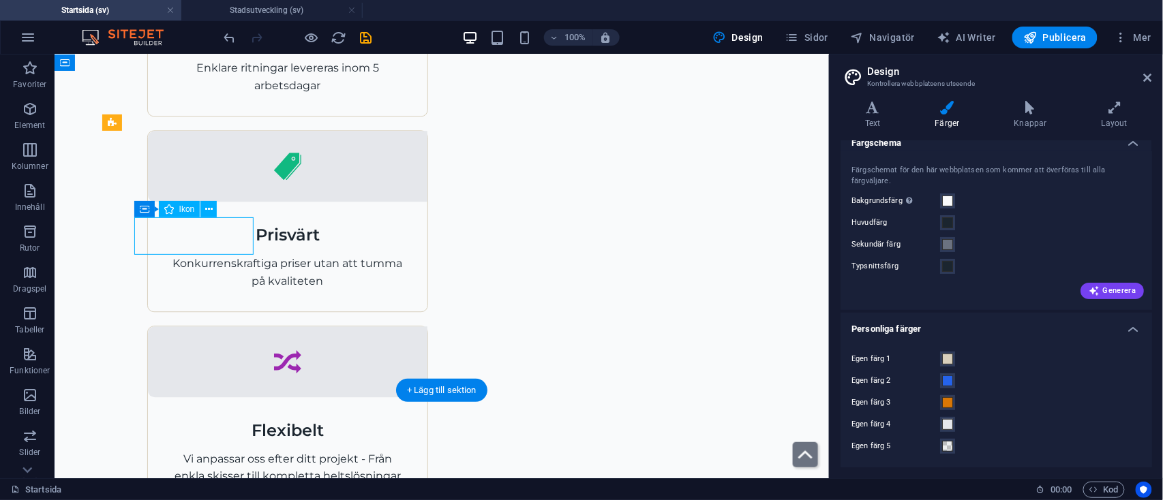
select select "xMidYMid"
select select "px"
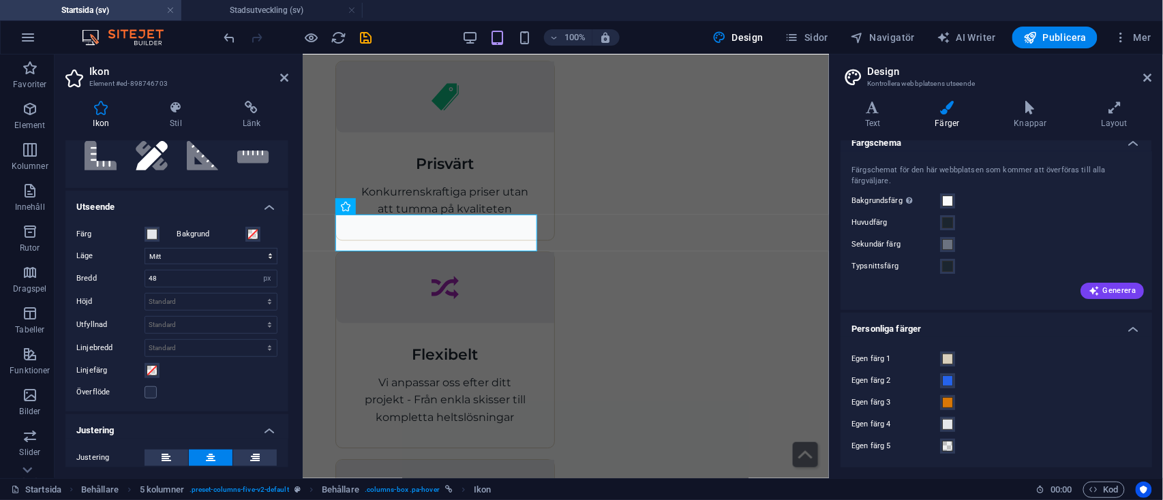
scroll to position [260, 0]
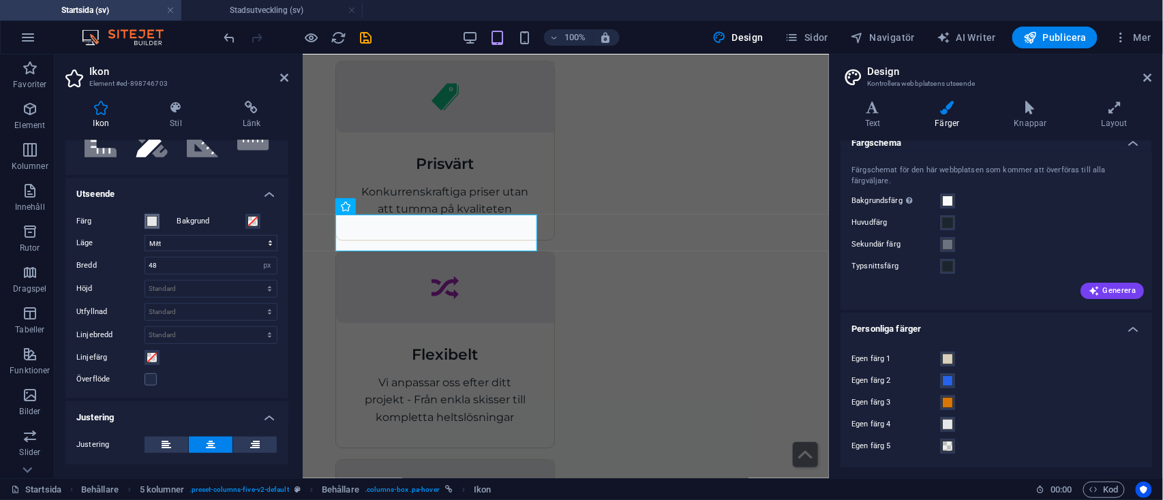
click at [153, 219] on span at bounding box center [152, 221] width 11 height 11
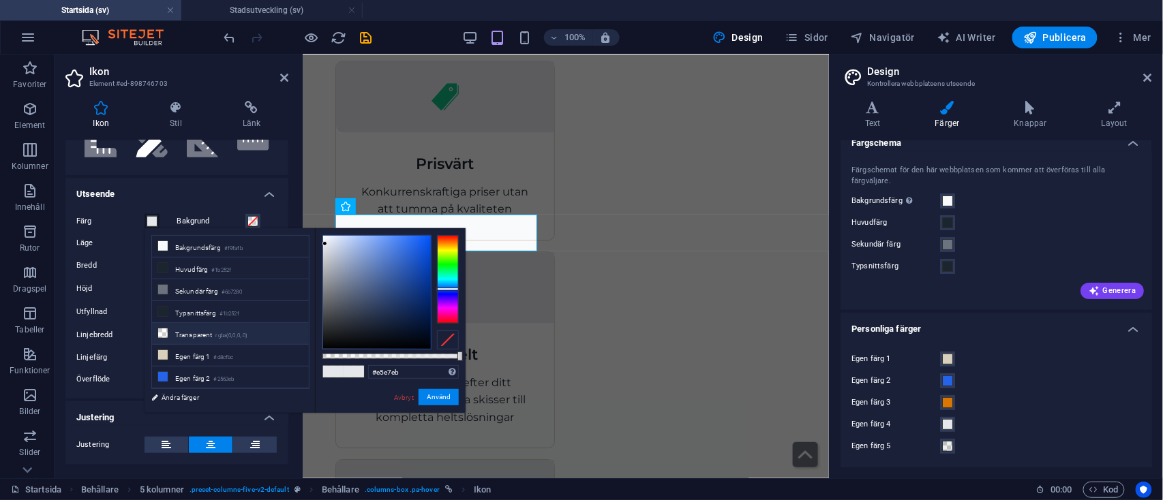
scroll to position [60, 0]
click at [192, 333] on li "Egen färg 3 #d97706" at bounding box center [230, 340] width 157 height 22
type input "#d97706"
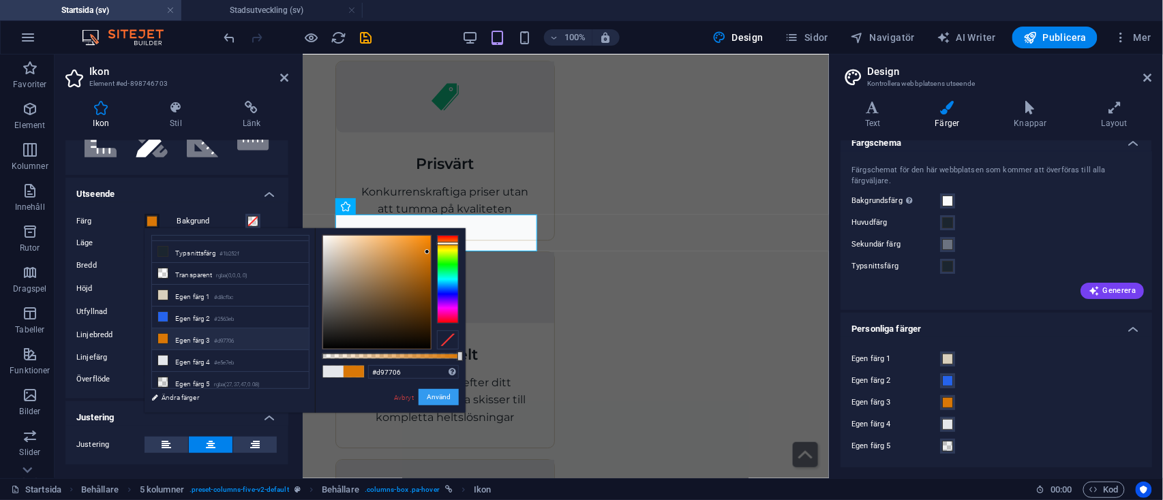
click at [444, 404] on button "Använd" at bounding box center [439, 397] width 40 height 16
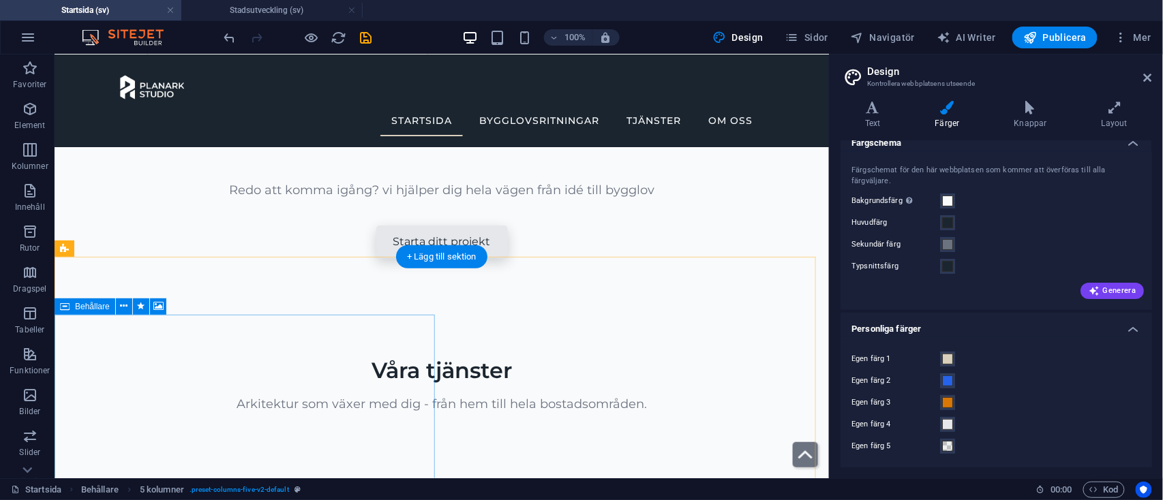
scroll to position [1621, 0]
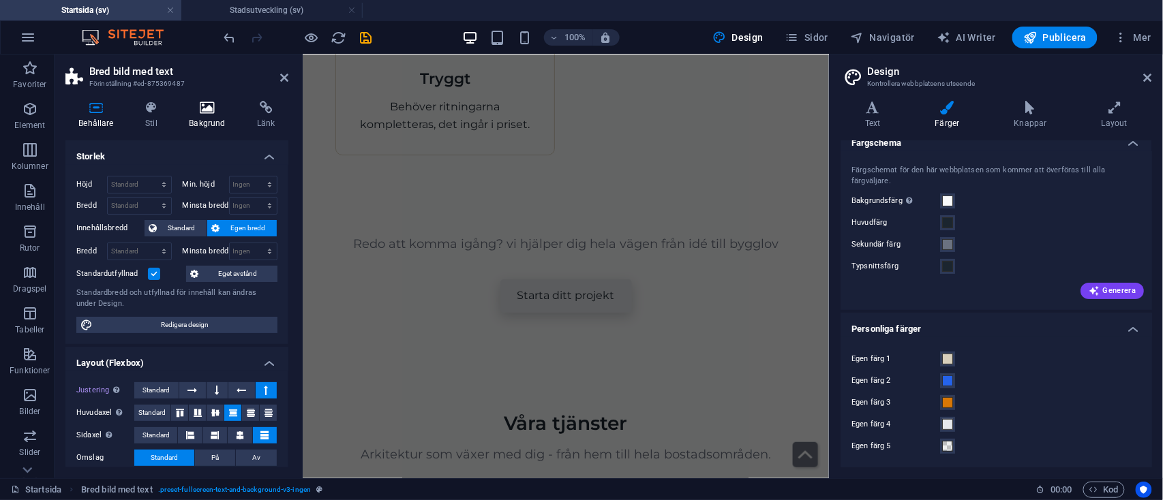
scroll to position [2314, 0]
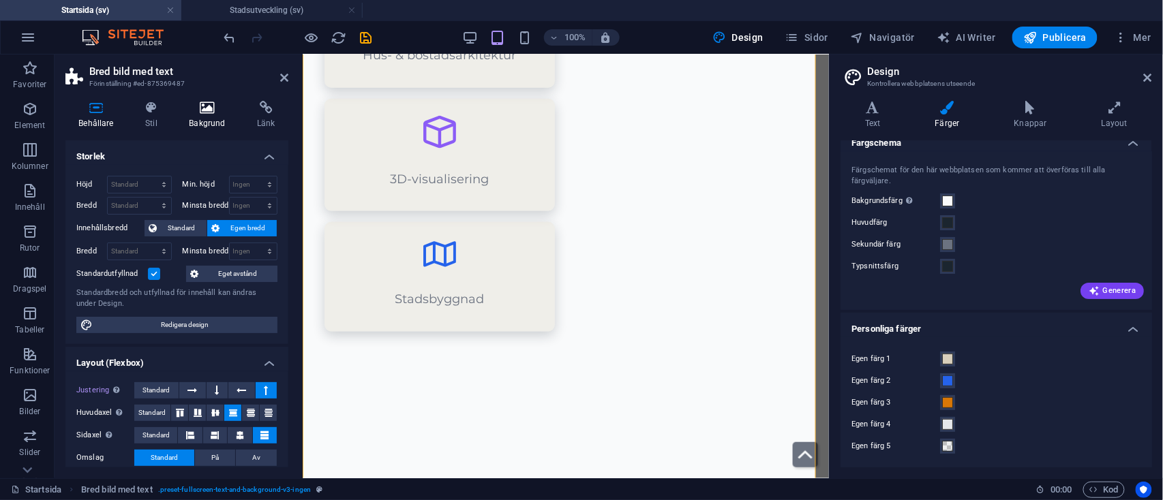
click at [199, 112] on icon at bounding box center [207, 108] width 63 height 14
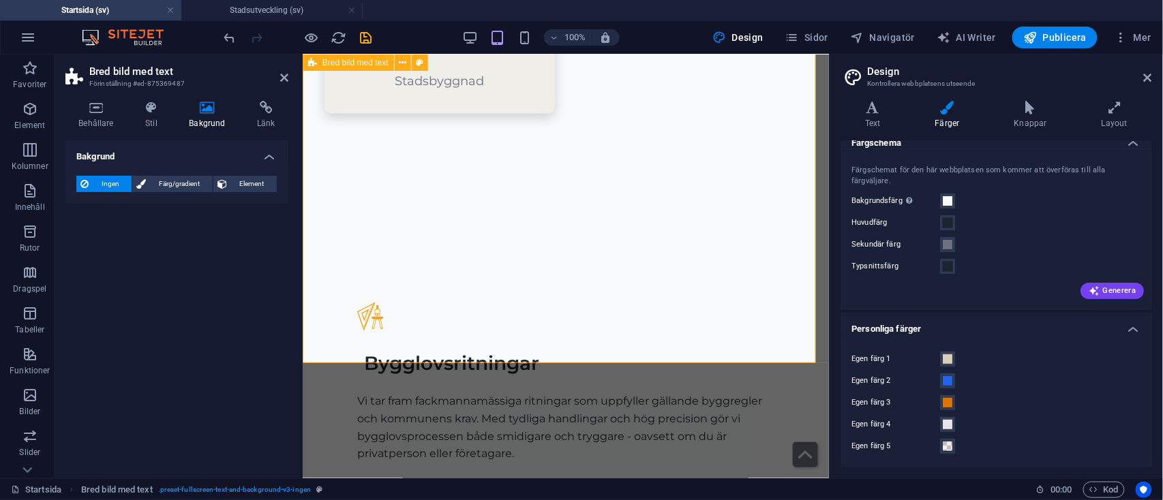
scroll to position [2539, 0]
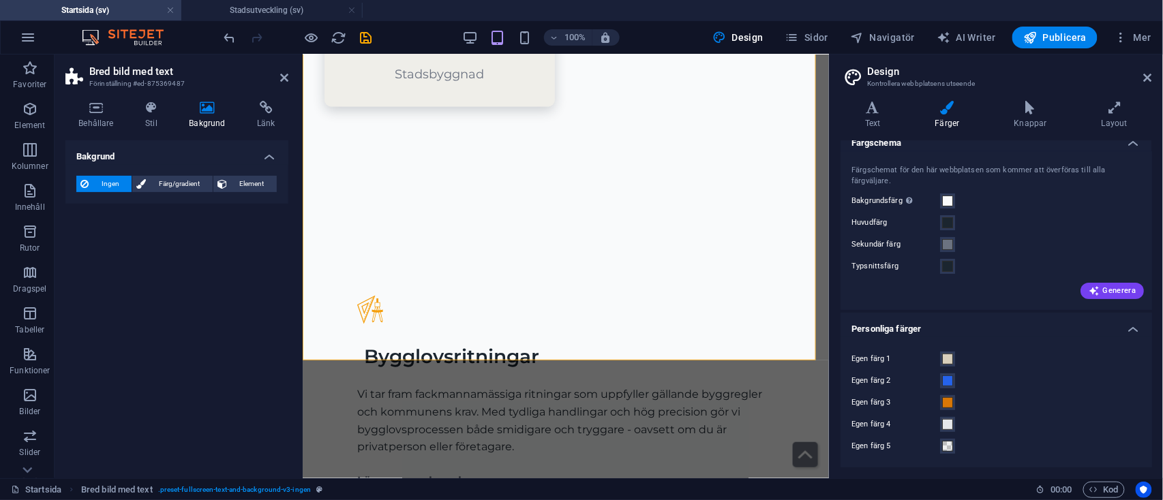
click at [1142, 72] on h2 "Design" at bounding box center [1009, 71] width 285 height 12
click at [1149, 78] on icon at bounding box center [1148, 77] width 8 height 11
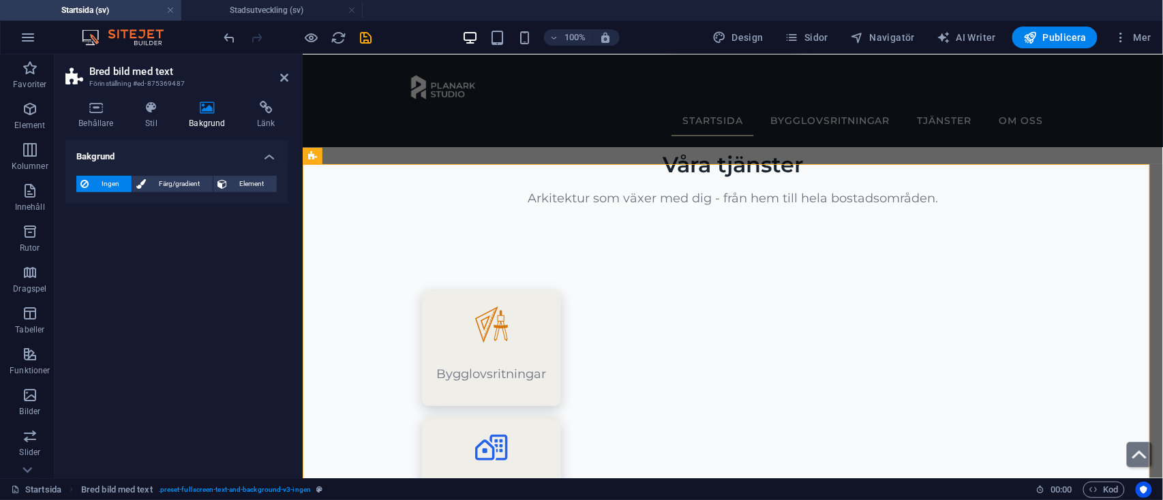
scroll to position [1655, 0]
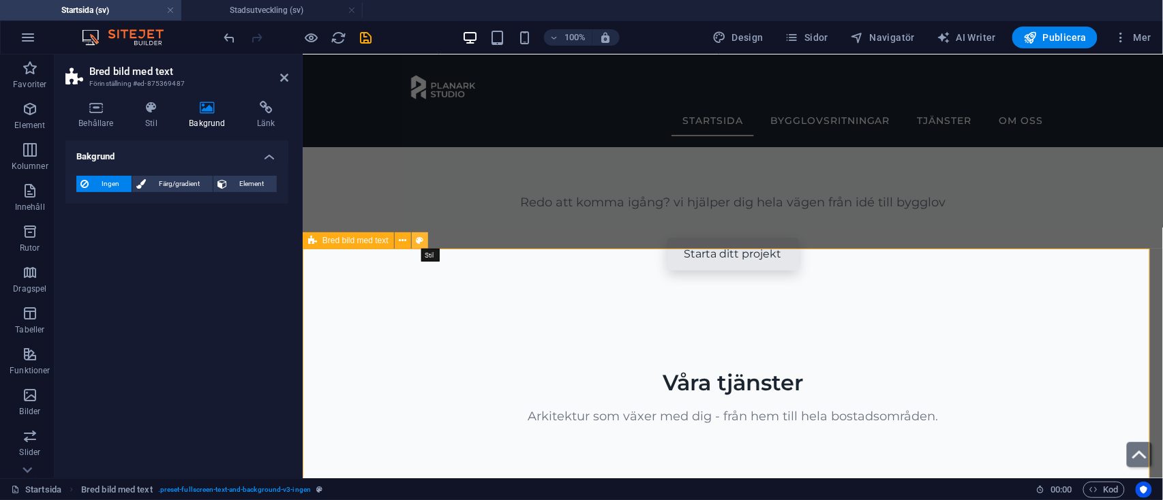
click at [421, 237] on icon at bounding box center [419, 241] width 7 height 14
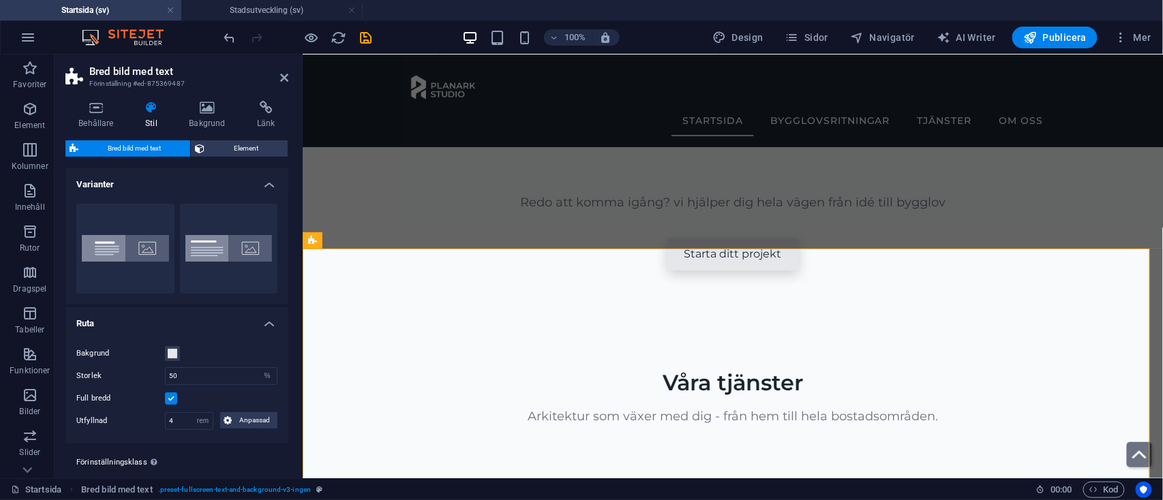
click at [164, 352] on label "Bakgrund" at bounding box center [120, 354] width 89 height 16
click at [165, 352] on button "Bakgrund" at bounding box center [172, 353] width 15 height 15
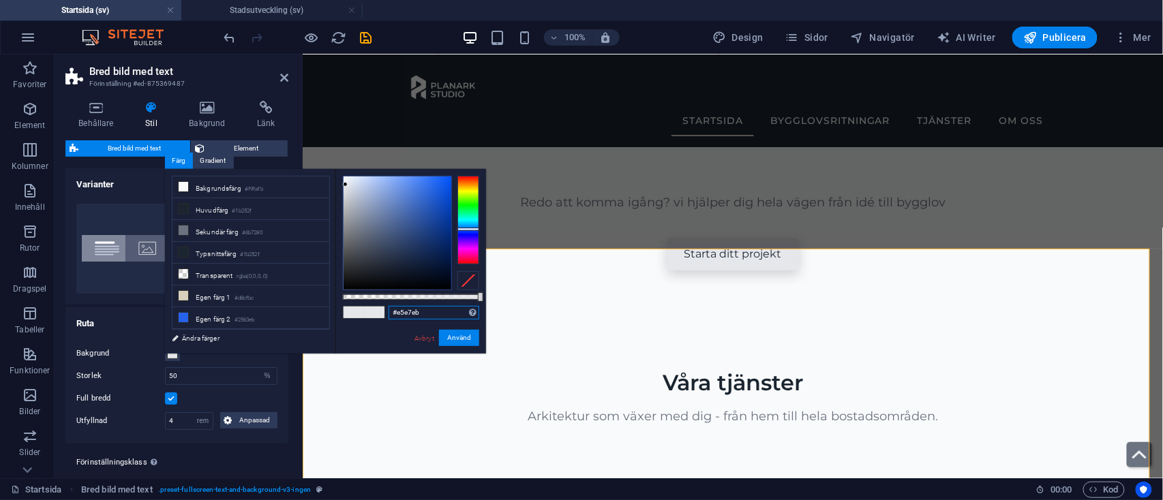
drag, startPoint x: 434, startPoint y: 314, endPoint x: 334, endPoint y: 311, distance: 100.2
click at [334, 311] on div "less Bakgrundsfärg #f9fafb Huvudfärg #1b252f Sekundär färg #6b7280 Typsnittsfär…" at bounding box center [325, 261] width 321 height 185
type input "#ffffff"
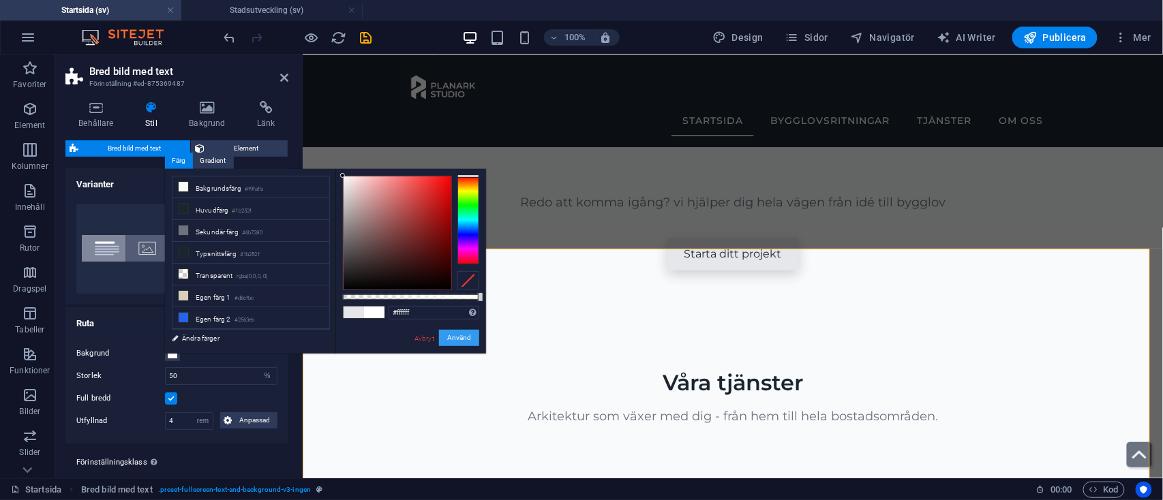
click at [468, 336] on button "Använd" at bounding box center [459, 338] width 40 height 16
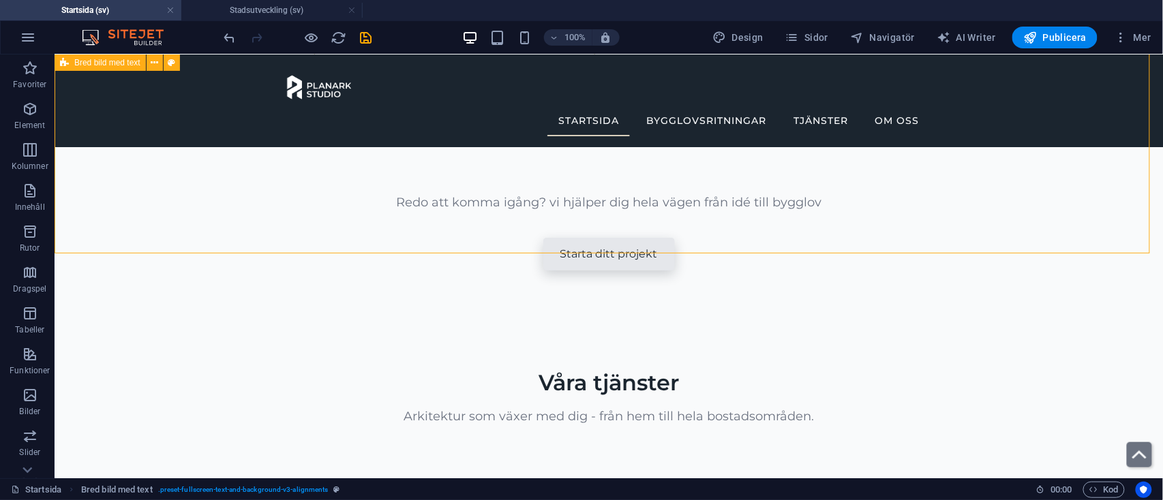
scroll to position [1650, 0]
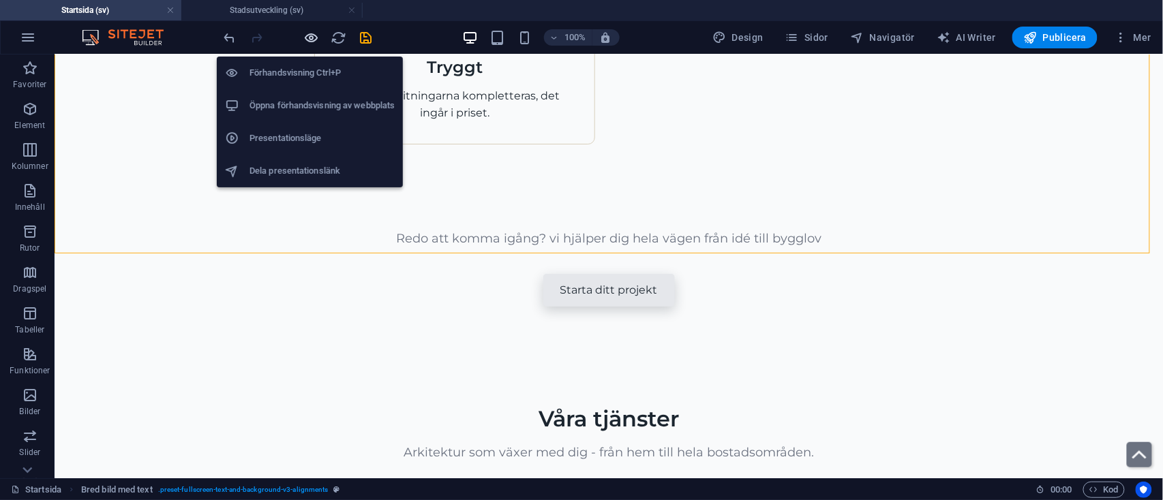
click at [312, 37] on icon "button" at bounding box center [312, 38] width 16 height 16
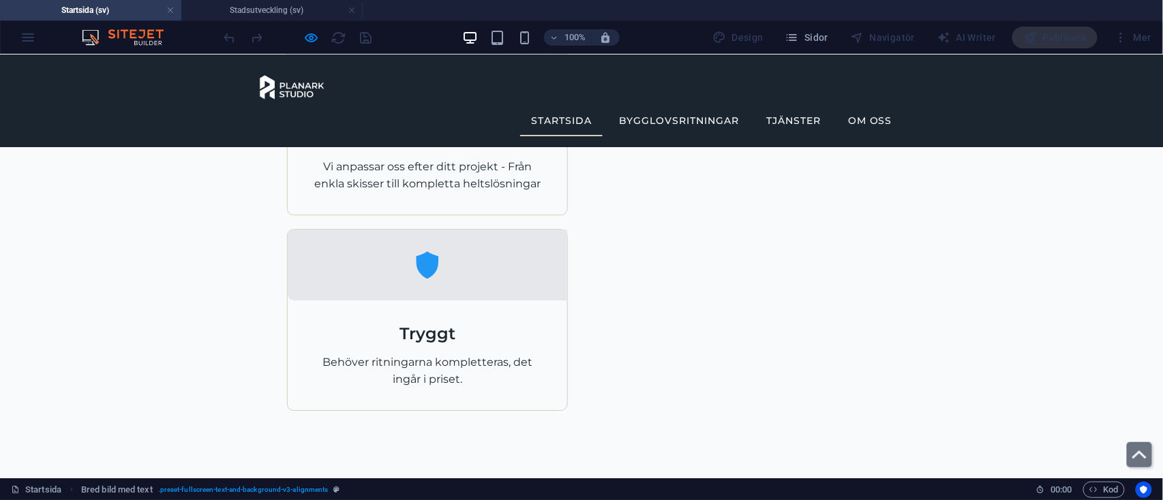
scroll to position [1350, 0]
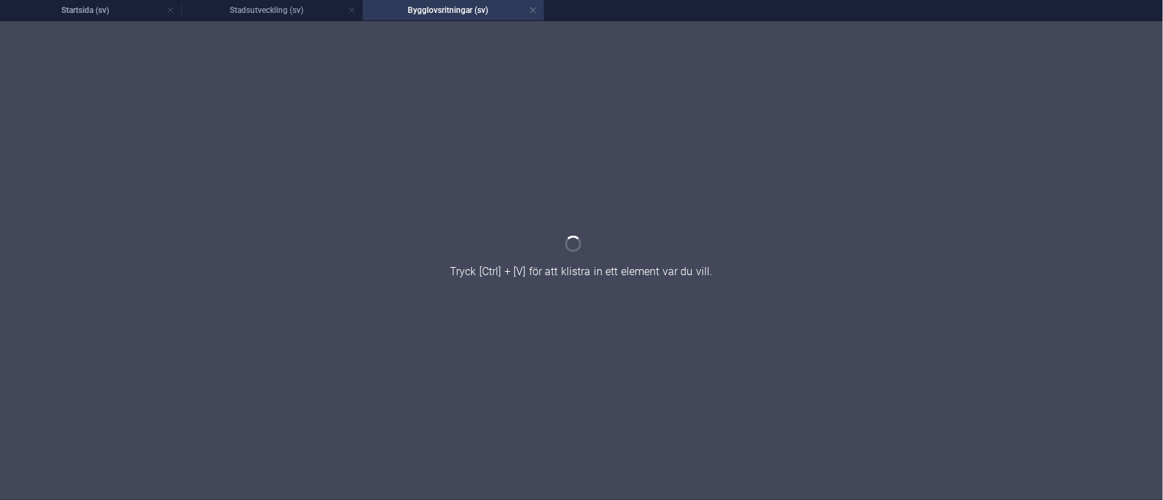
scroll to position [0, 0]
click at [596, 217] on div at bounding box center [581, 260] width 1163 height 479
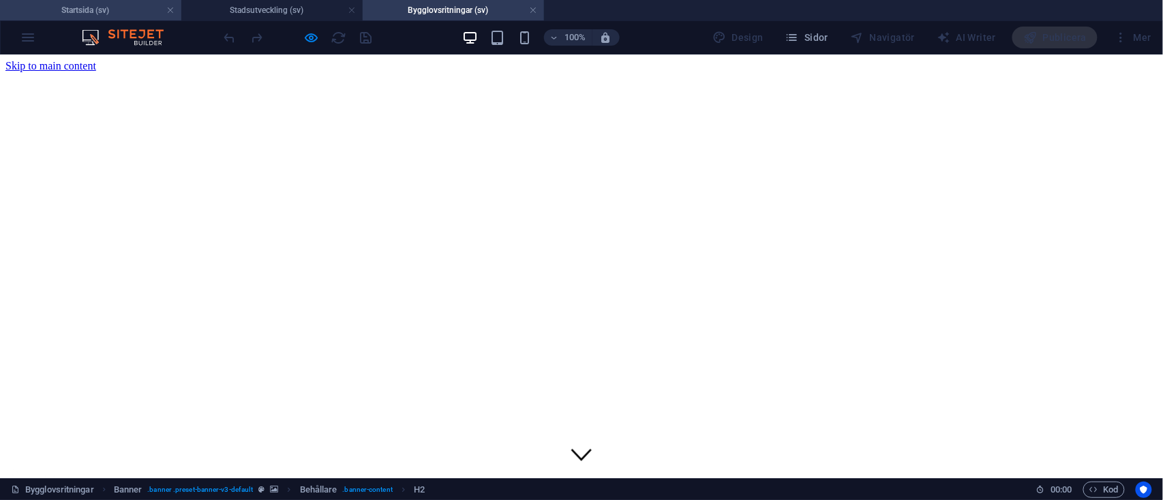
click at [114, 11] on h4 "Startsida (sv)" at bounding box center [90, 10] width 181 height 15
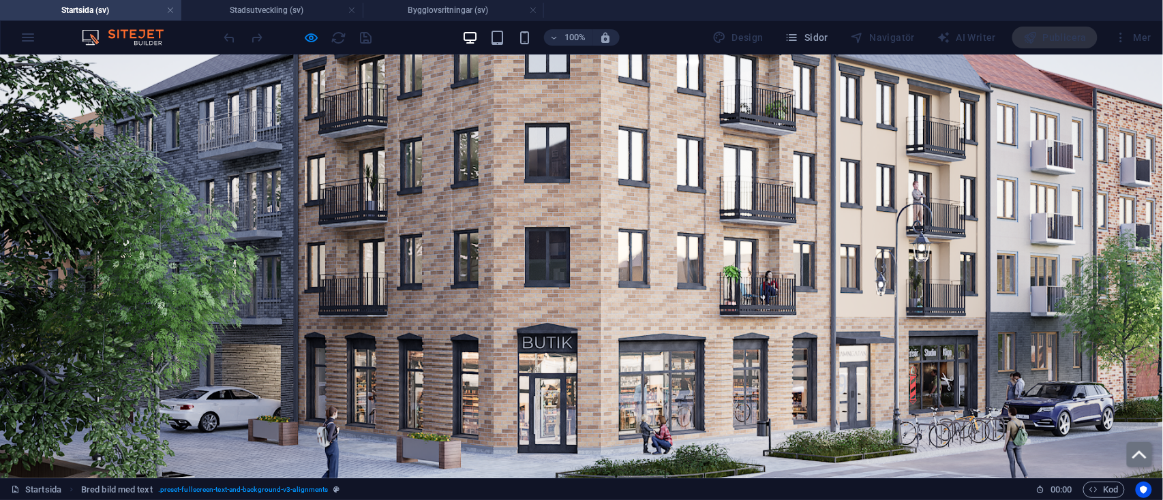
scroll to position [1406, 0]
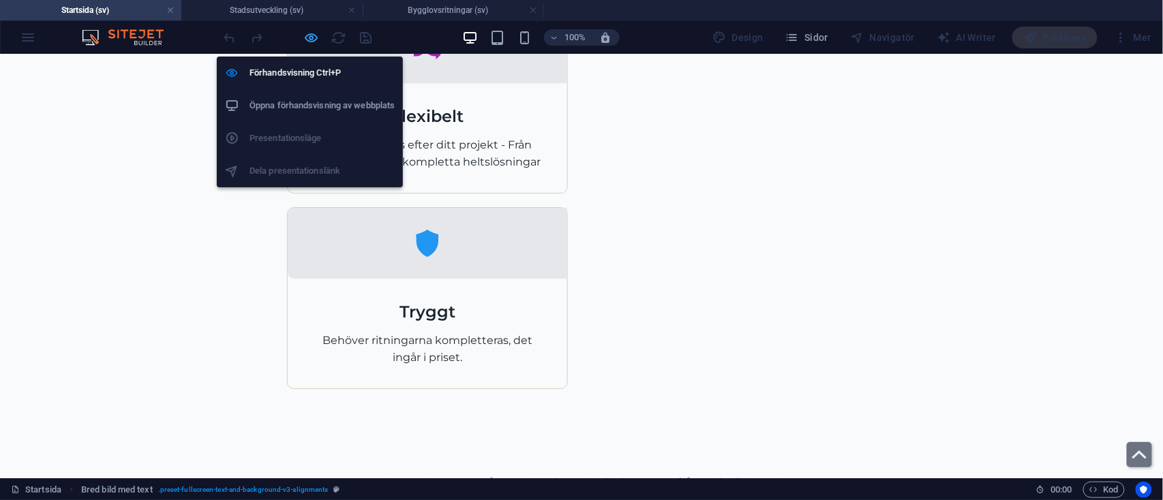
click at [314, 37] on icon "button" at bounding box center [312, 38] width 16 height 16
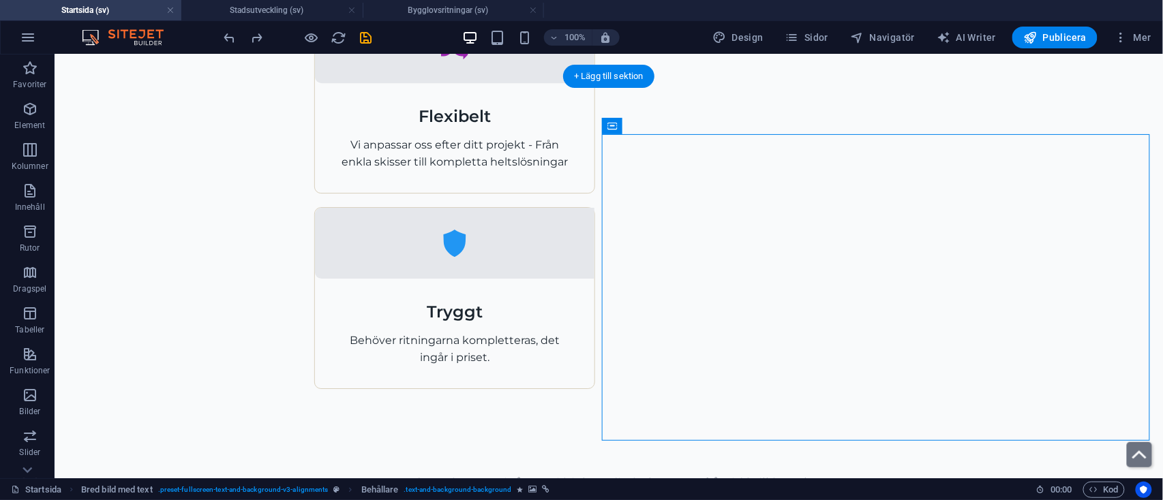
select select "px"
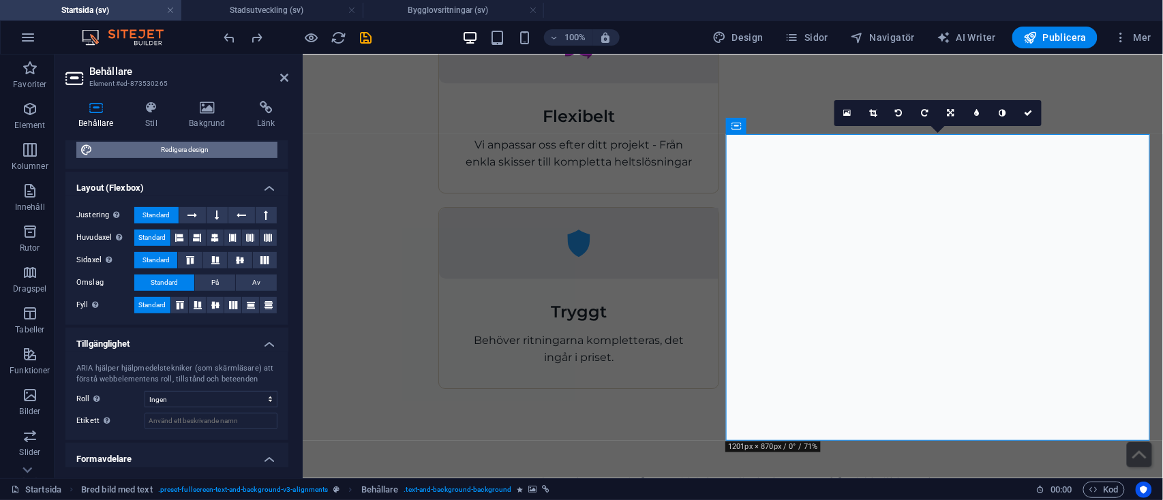
scroll to position [212, 0]
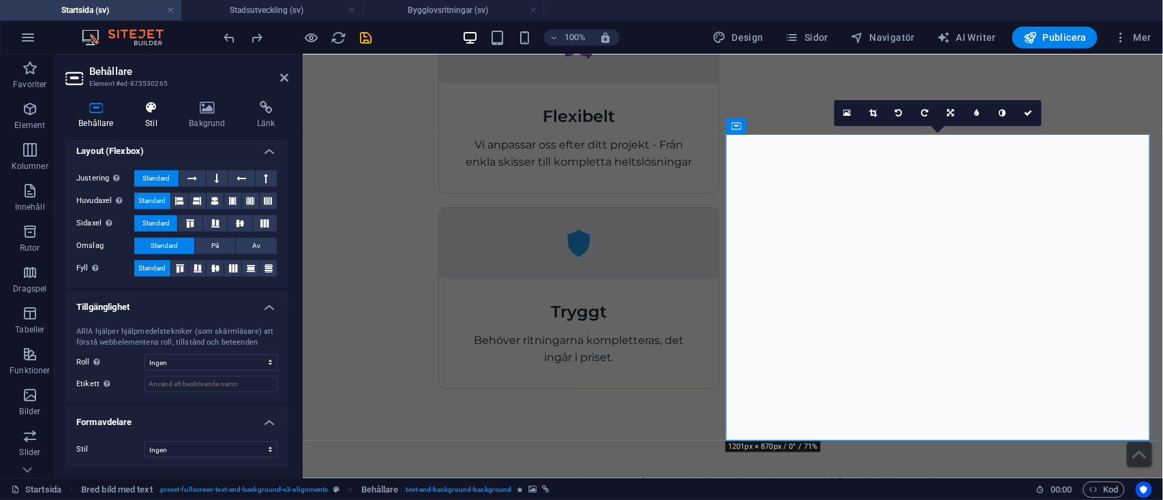
click at [152, 112] on icon at bounding box center [151, 108] width 38 height 14
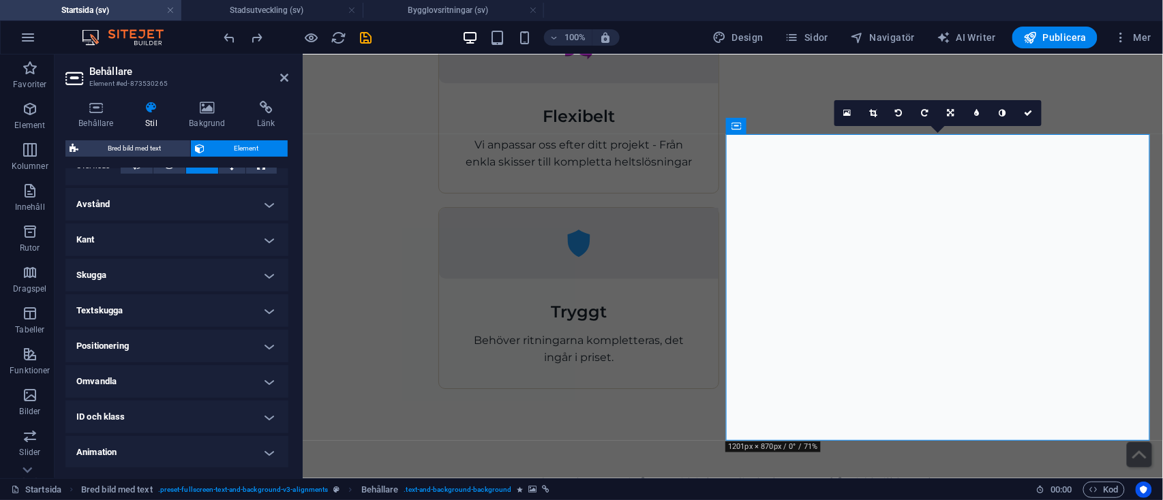
scroll to position [246, 0]
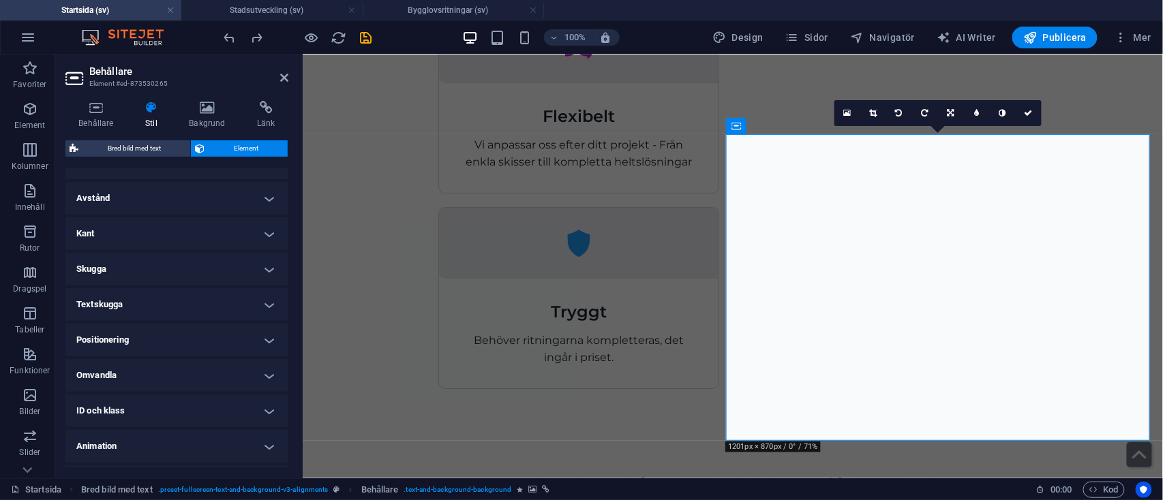
click at [252, 267] on h4 "Skugga" at bounding box center [176, 269] width 223 height 33
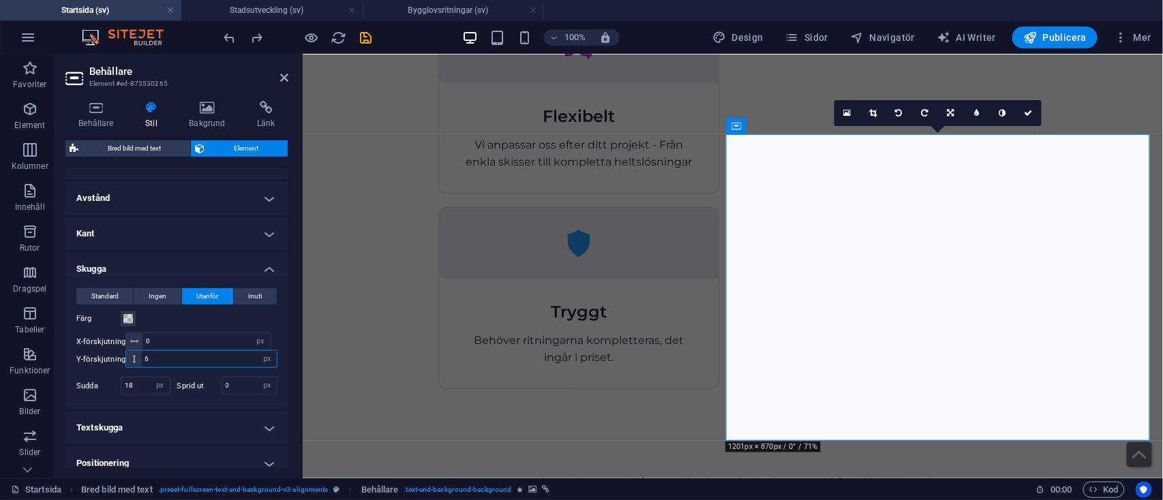
click at [164, 354] on input "6" at bounding box center [209, 359] width 135 height 16
type input "4"
click at [142, 380] on input "18" at bounding box center [145, 386] width 48 height 16
type input "12"
click at [129, 314] on span at bounding box center [128, 319] width 11 height 11
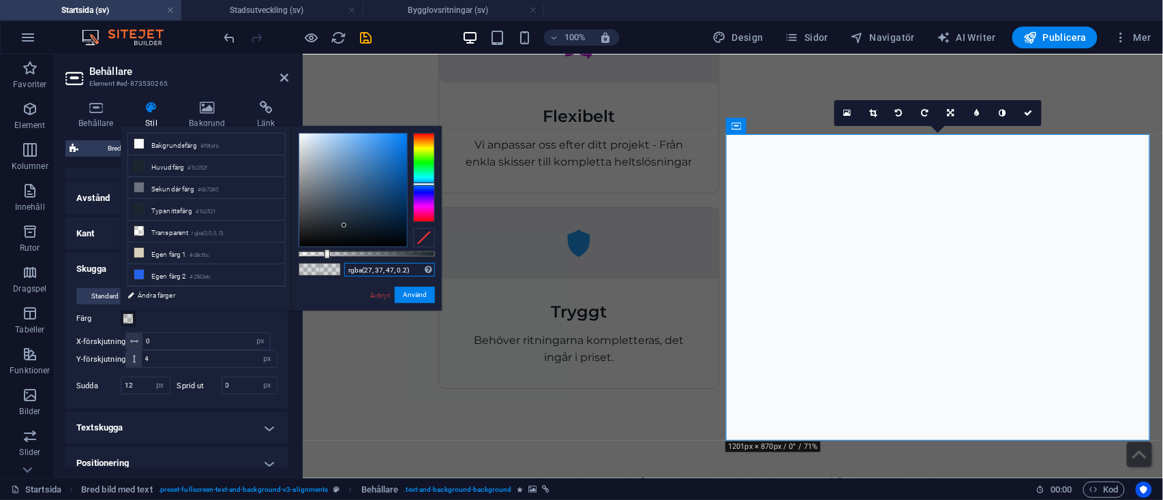
click at [406, 273] on input "rgba(27, 37, 47, 0.2)" at bounding box center [389, 270] width 91 height 14
type input "rgba(27, 37, 47, 0.08)"
click at [420, 291] on button "Använd" at bounding box center [415, 295] width 40 height 16
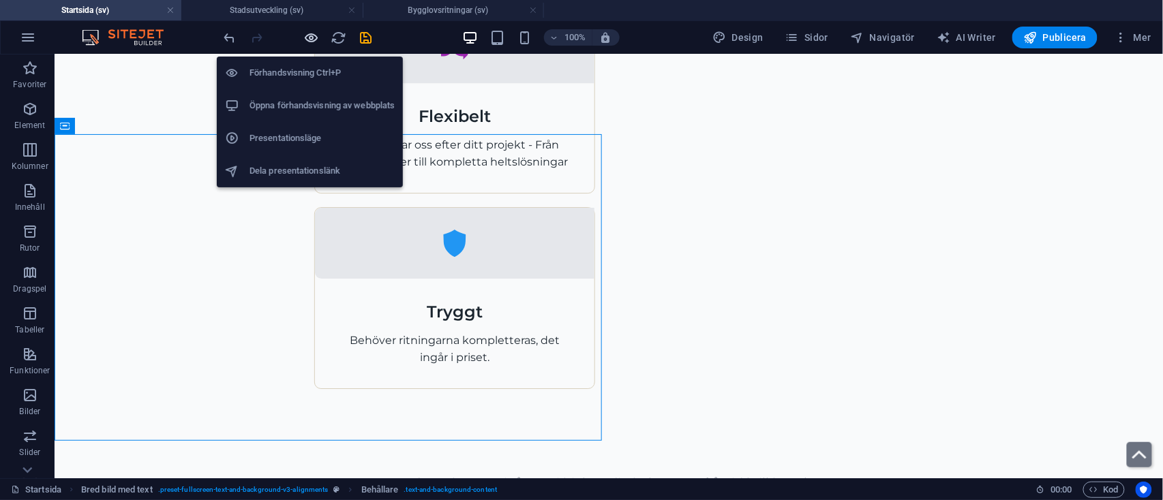
click at [305, 36] on icon "button" at bounding box center [312, 38] width 16 height 16
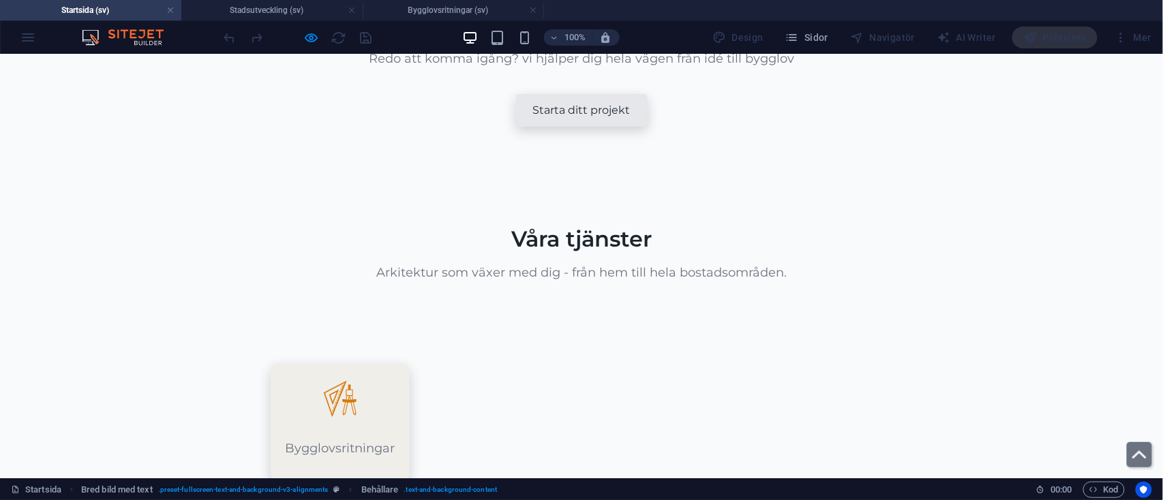
scroll to position [1844, 0]
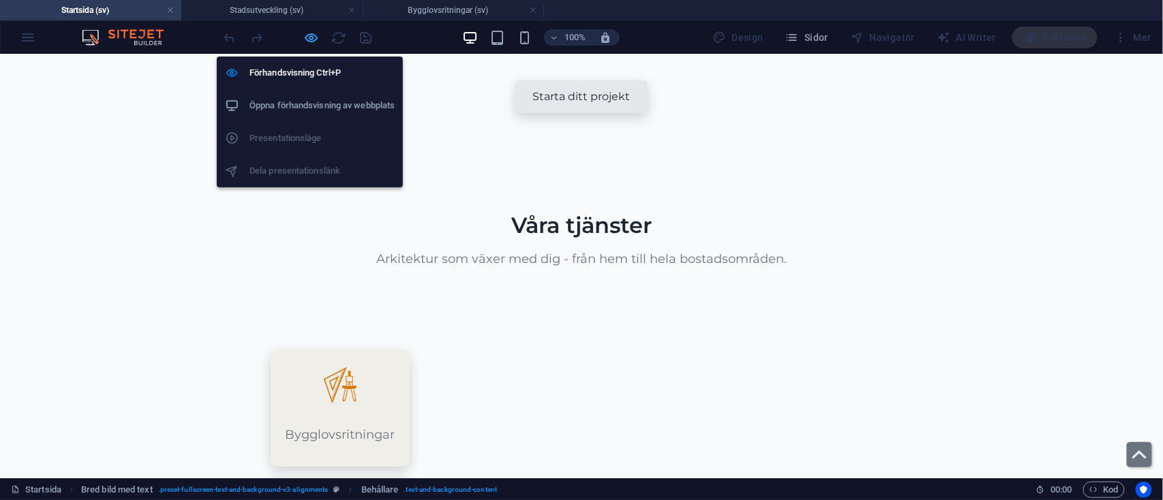
click at [316, 37] on icon "button" at bounding box center [312, 38] width 16 height 16
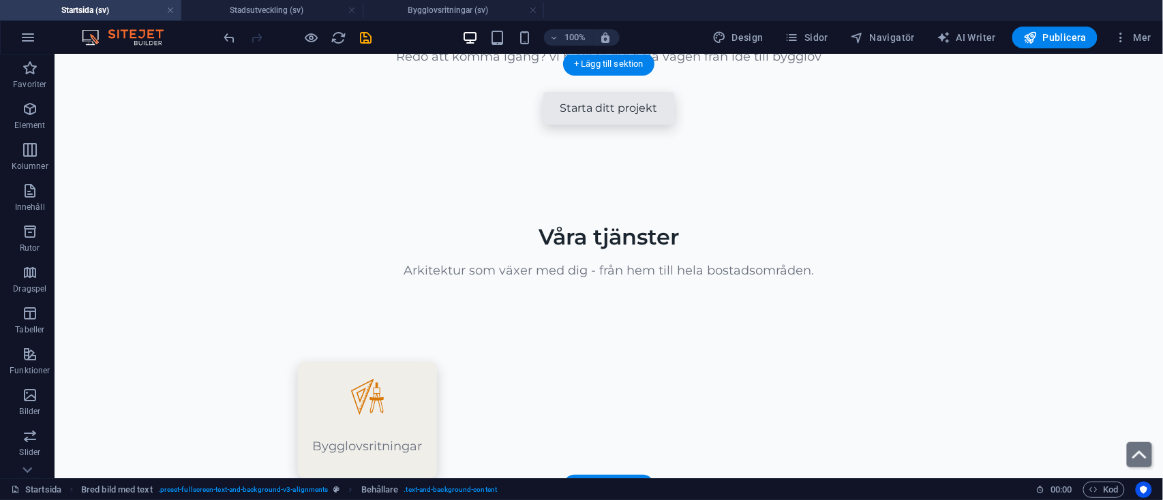
scroll to position [1841, 0]
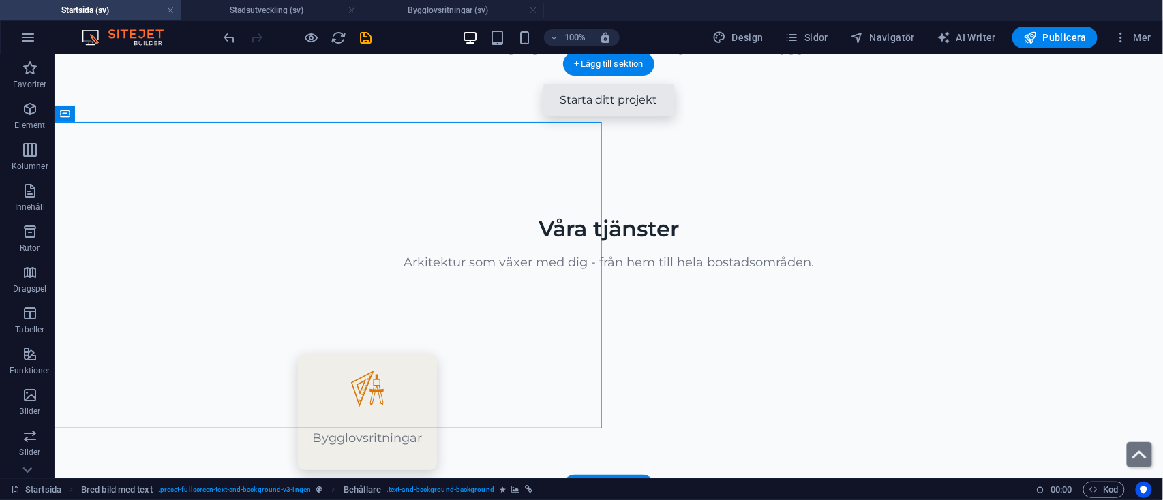
select select "px"
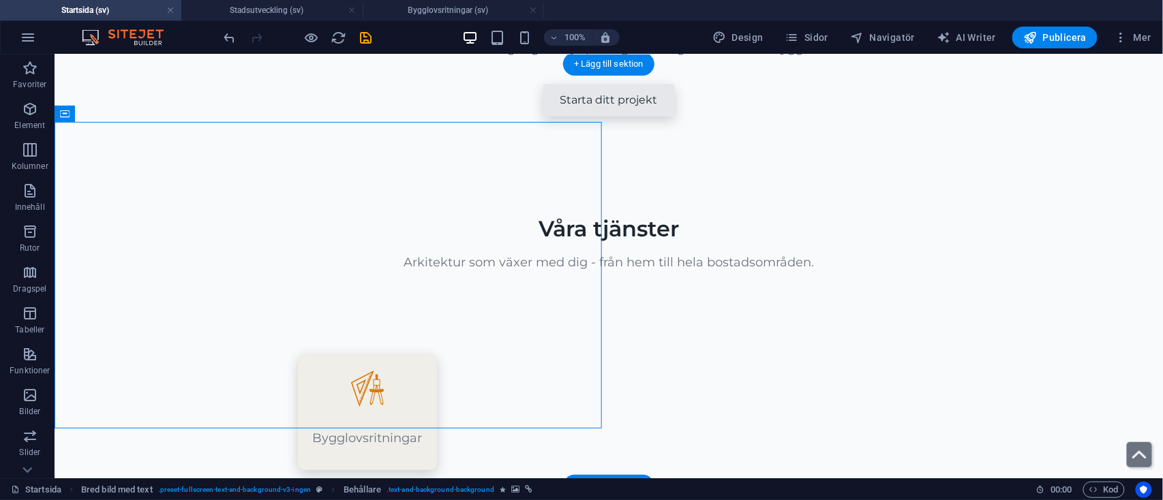
select select "px"
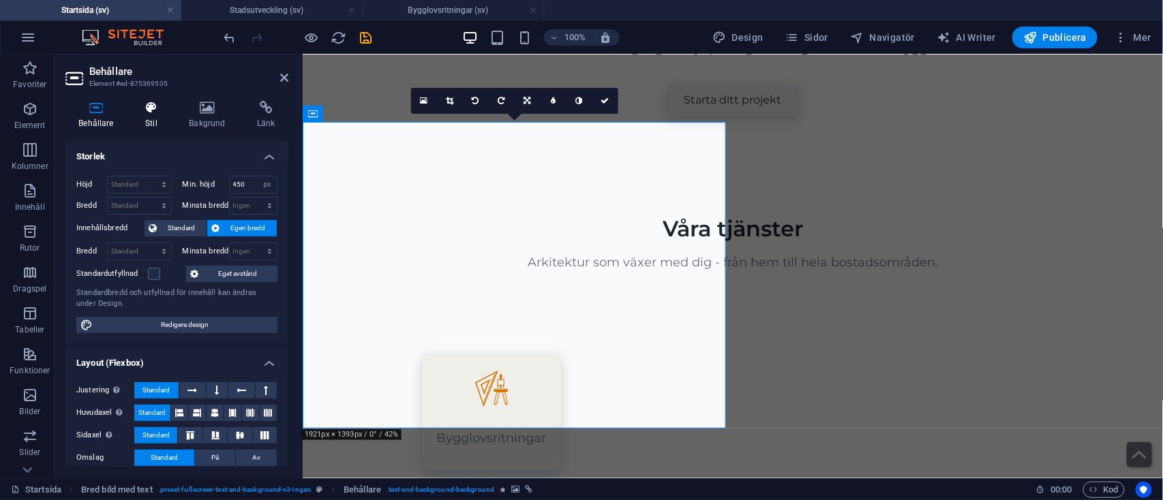
click at [155, 115] on h4 "Stil" at bounding box center [154, 115] width 44 height 29
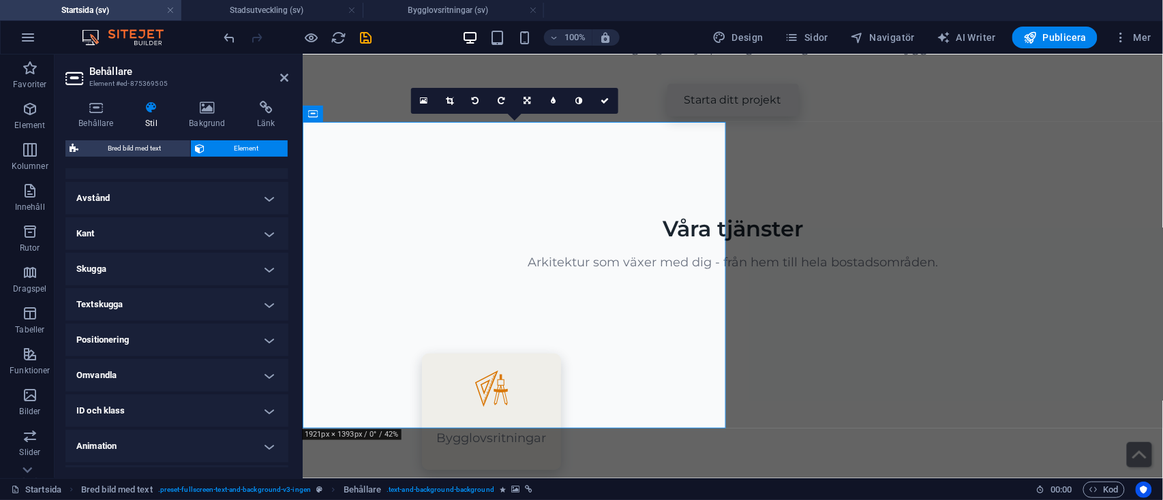
scroll to position [273, 0]
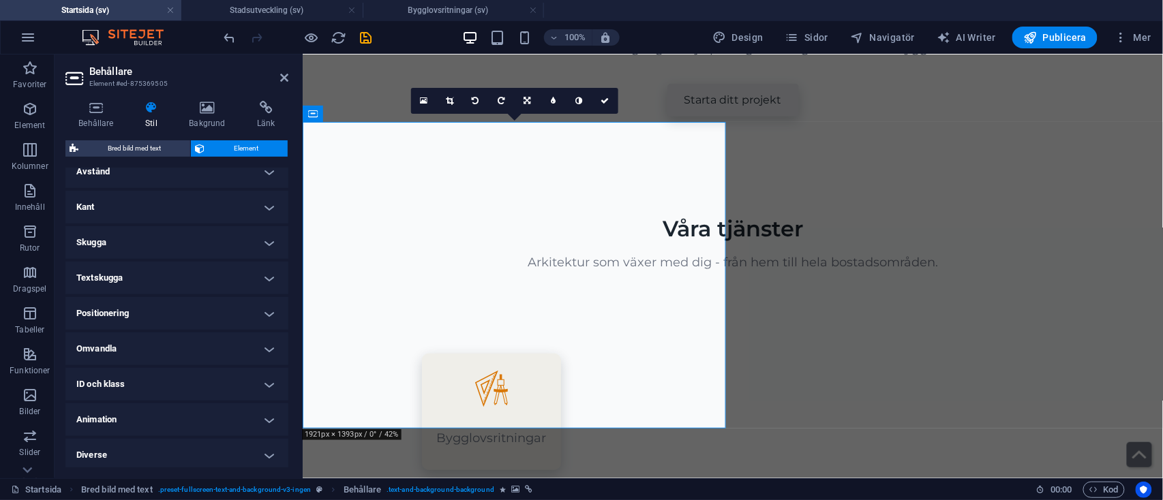
click at [248, 228] on h4 "Skugga" at bounding box center [176, 242] width 223 height 33
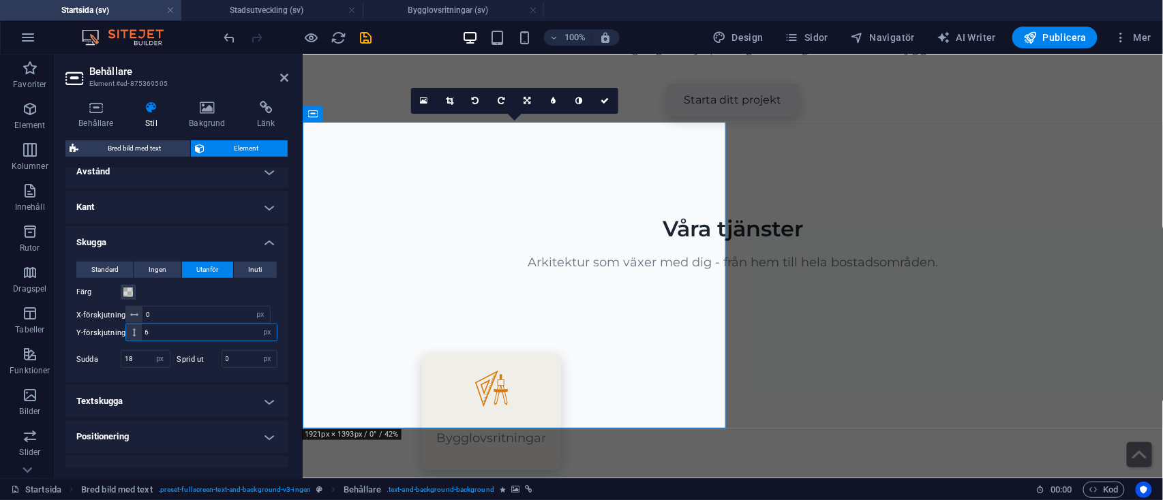
click at [153, 334] on input "6" at bounding box center [209, 332] width 135 height 16
type input "4"
click at [143, 360] on input "18" at bounding box center [145, 359] width 48 height 16
type input "1"
type input "12"
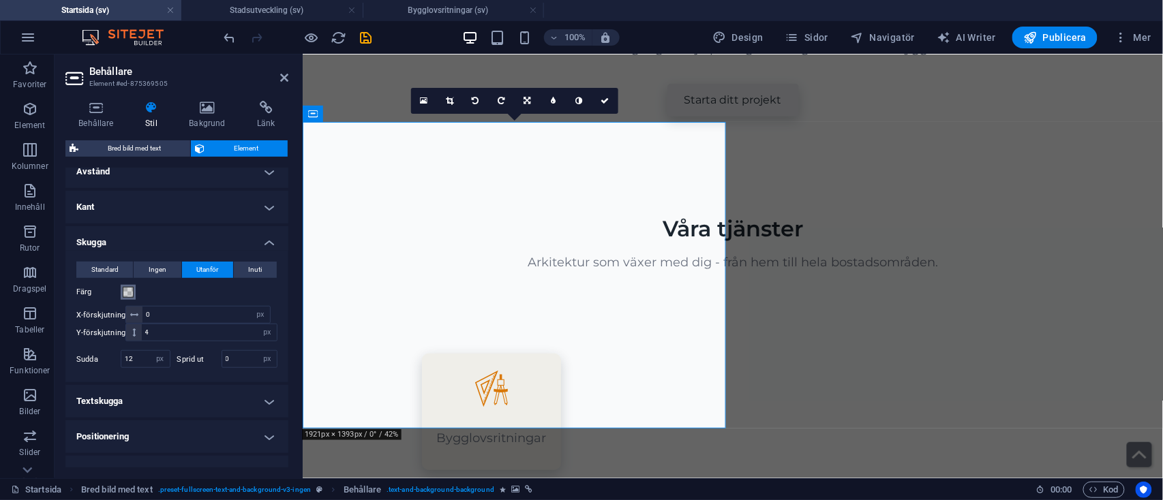
click at [124, 292] on span at bounding box center [128, 292] width 11 height 11
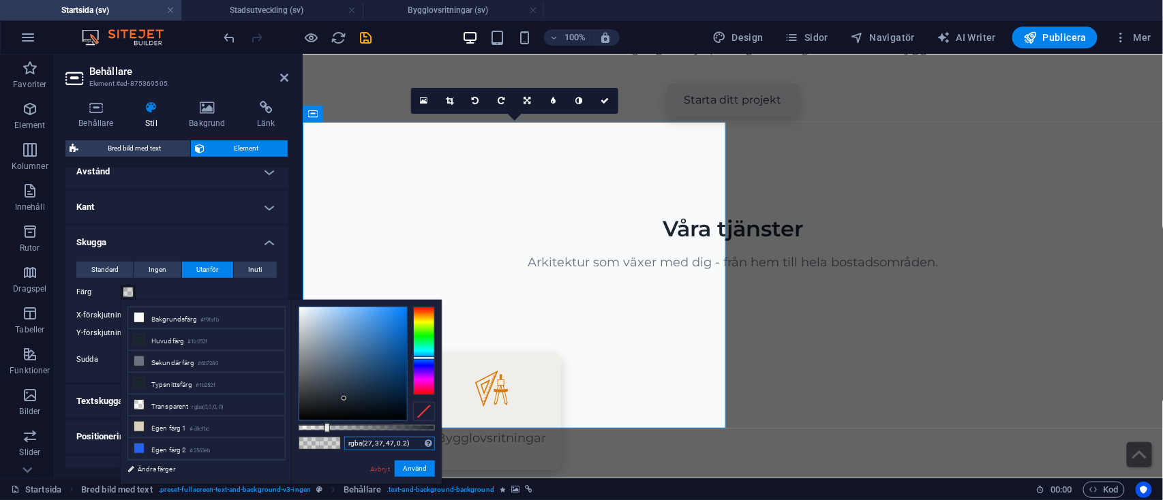
click at [404, 441] on input "rgba(27, 37, 47, 0.2)" at bounding box center [389, 444] width 91 height 14
type input "rgba(27, 37, 47, 0.08)"
click at [416, 463] on button "Använd" at bounding box center [415, 469] width 40 height 16
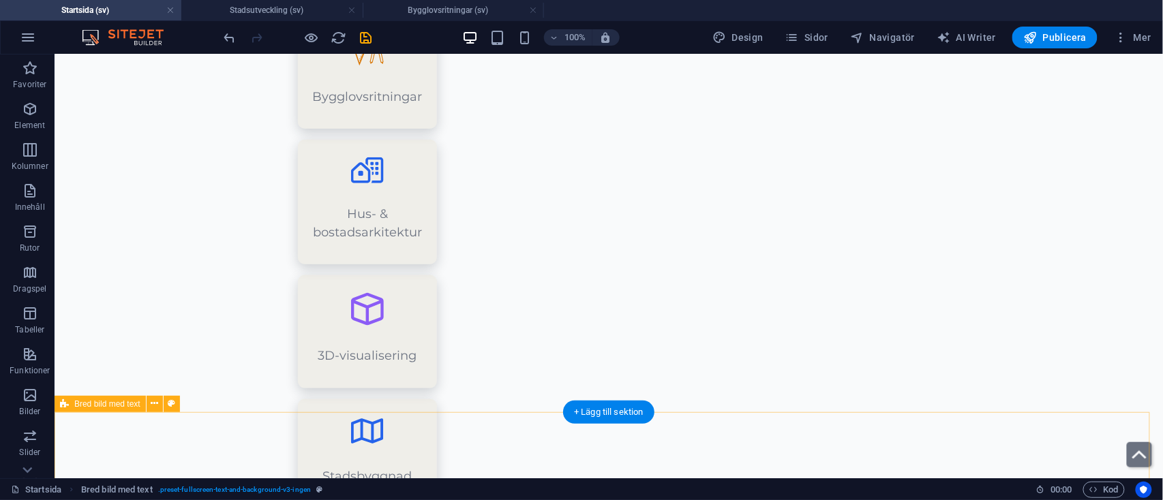
scroll to position [2338, 0]
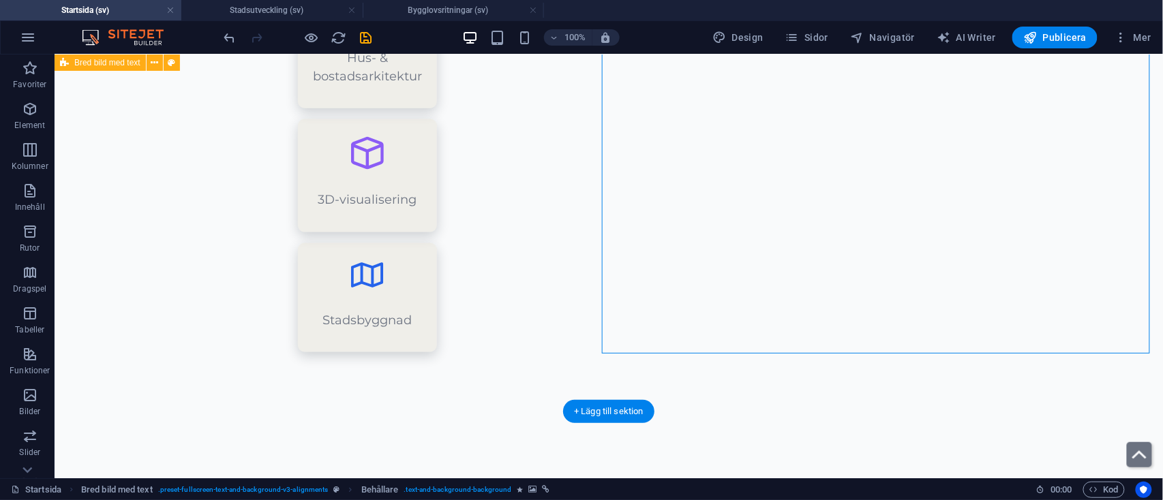
select select "px"
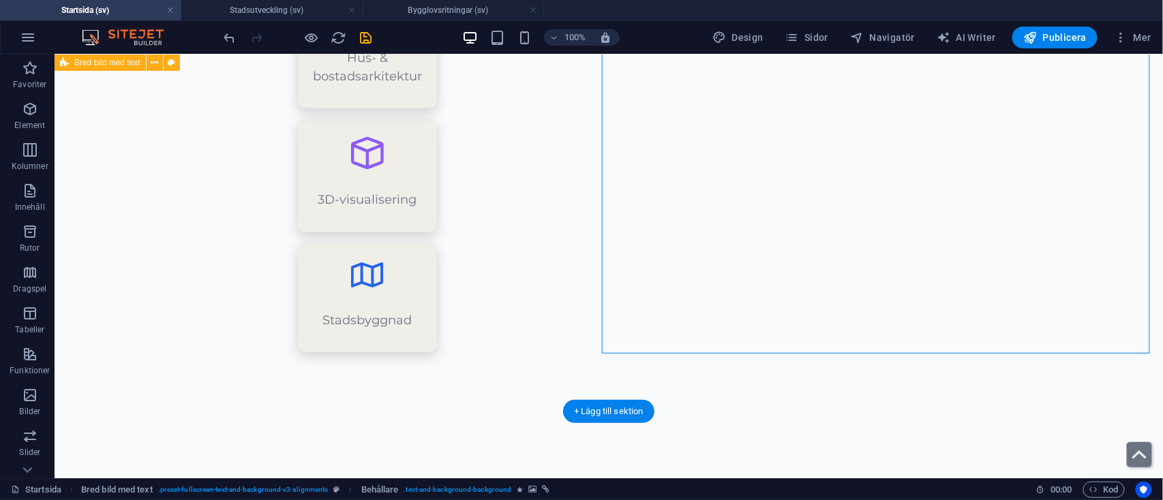
select select "px"
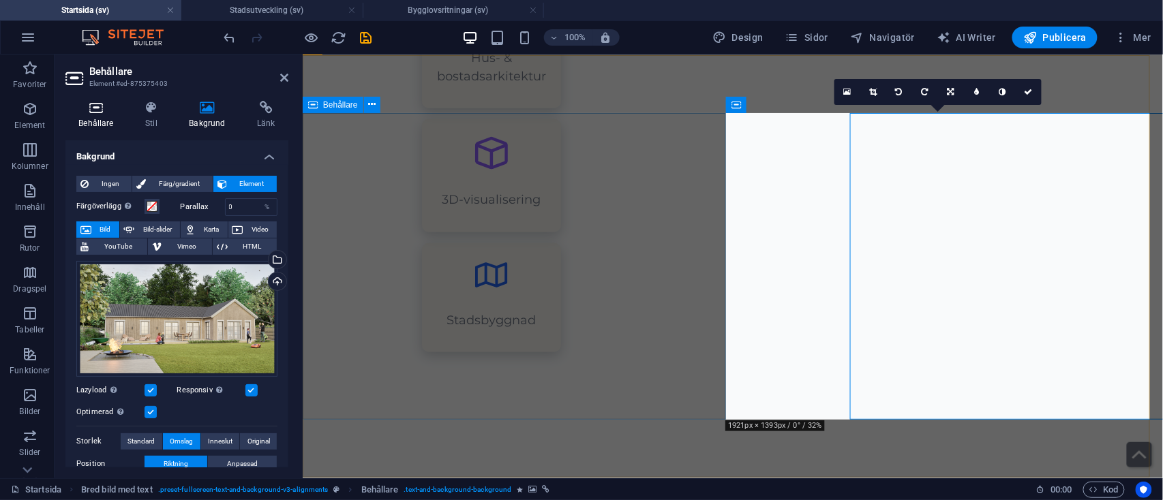
scroll to position [2272, 0]
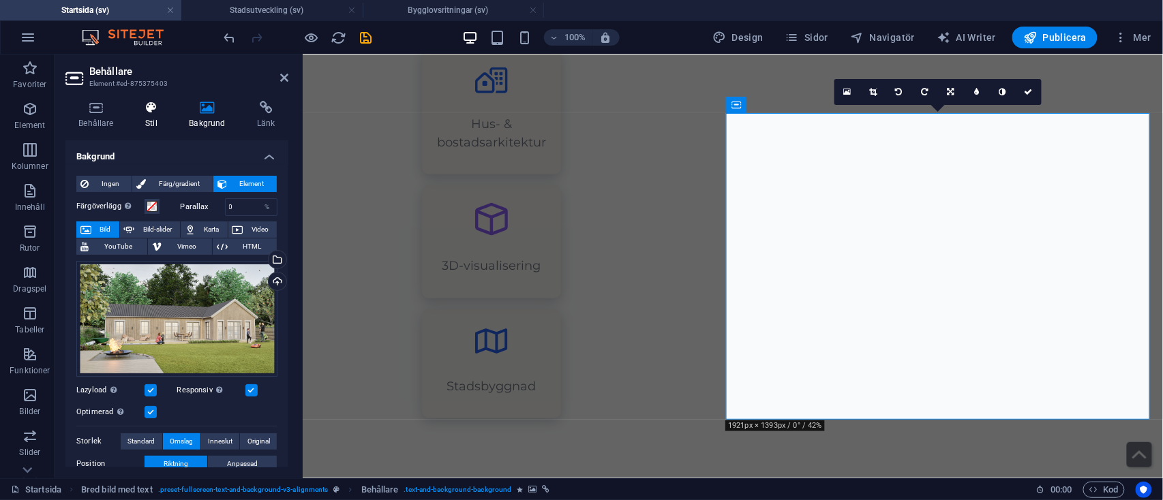
click at [147, 117] on h4 "Stil" at bounding box center [154, 115] width 44 height 29
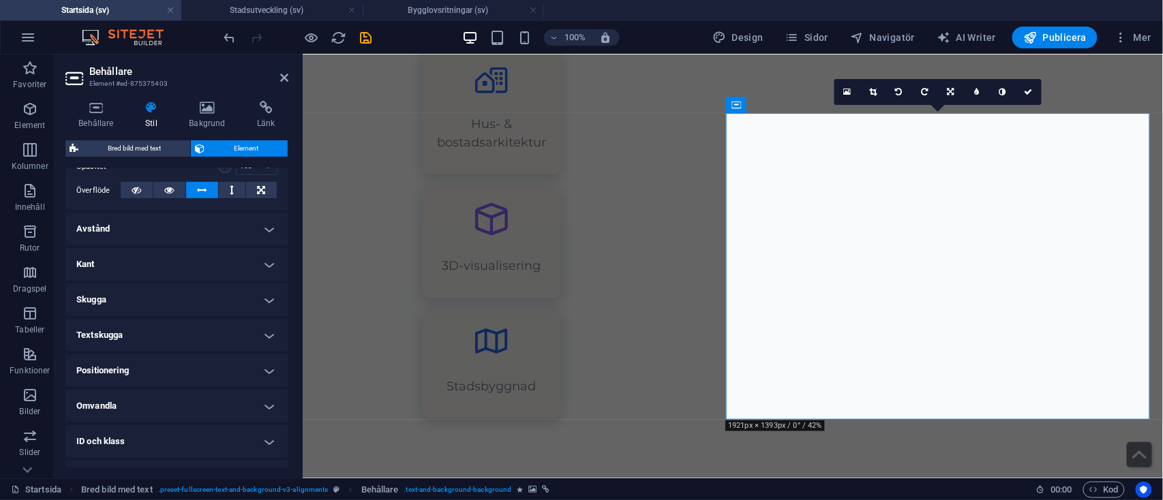
scroll to position [216, 0]
click at [237, 289] on h4 "Skugga" at bounding box center [176, 299] width 223 height 33
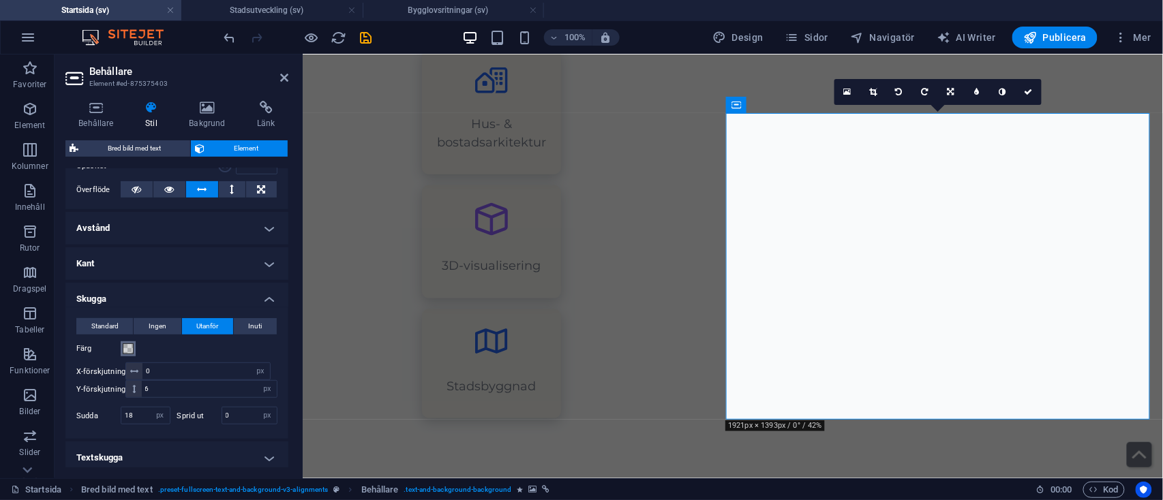
click at [128, 347] on span at bounding box center [128, 349] width 11 height 11
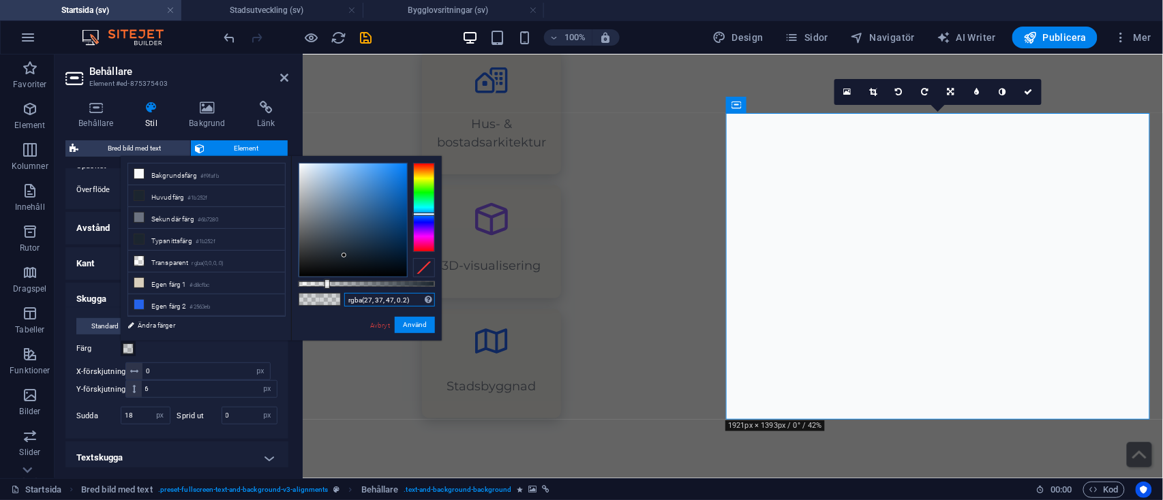
click at [401, 303] on input "rgba(27, 37, 47, 0.2)" at bounding box center [389, 300] width 91 height 14
type input "rgba(27, 37, 47, 0.08)"
click at [420, 324] on button "Använd" at bounding box center [415, 325] width 40 height 16
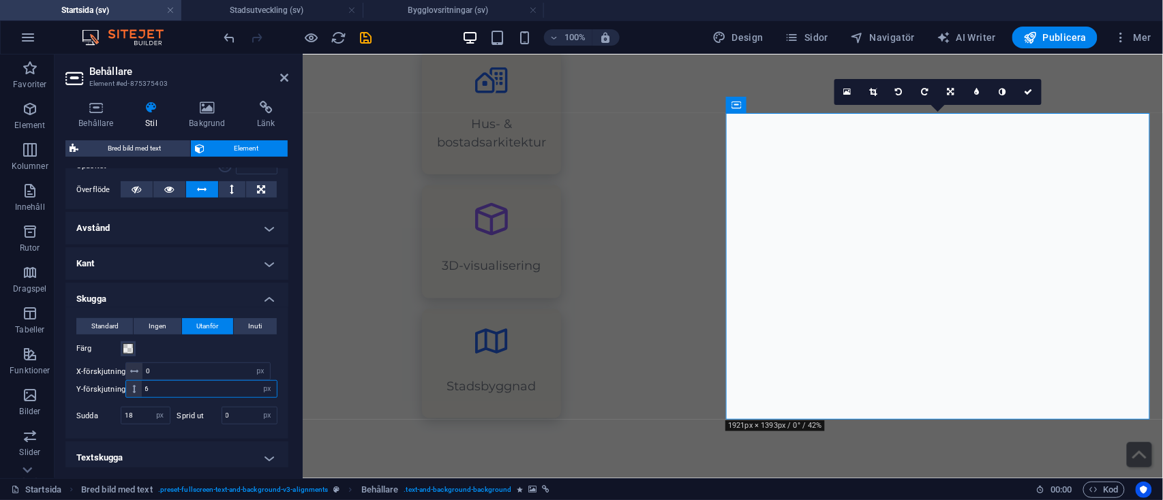
click at [181, 382] on input "6" at bounding box center [209, 389] width 135 height 16
type input "3"
type input "4"
click at [139, 412] on input "18" at bounding box center [145, 416] width 48 height 16
type input "12"
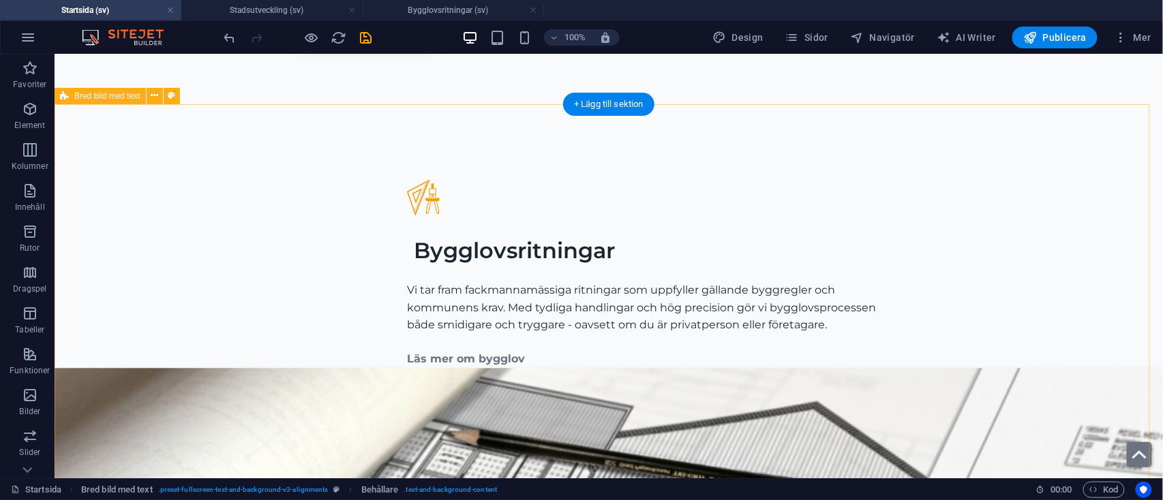
scroll to position [2646, 0]
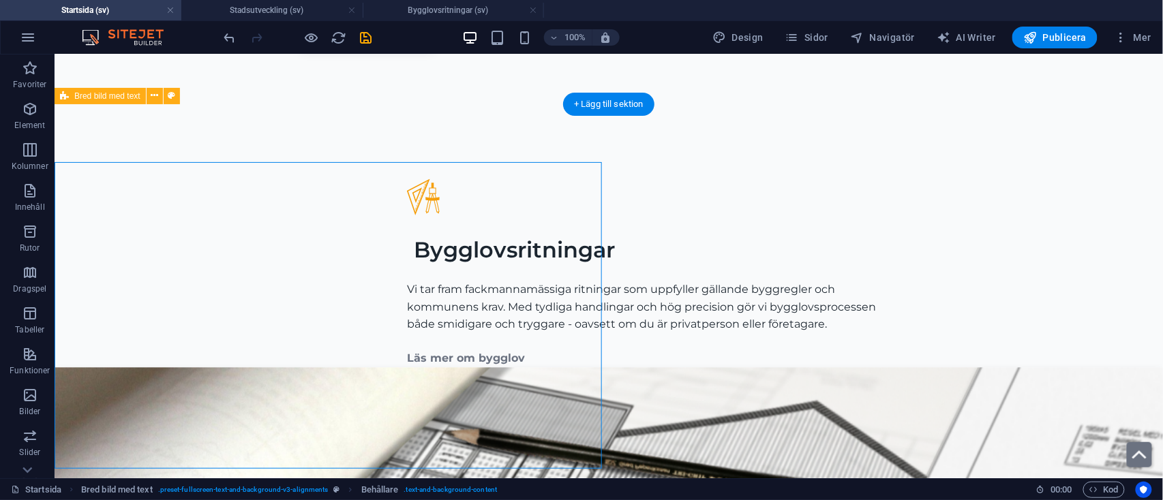
select select "px"
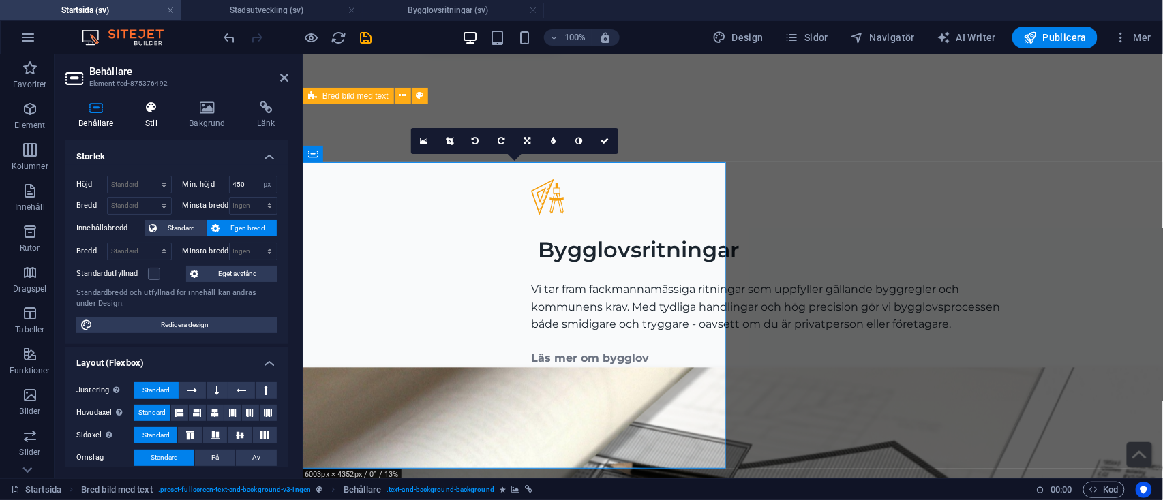
click at [149, 110] on icon at bounding box center [151, 108] width 38 height 14
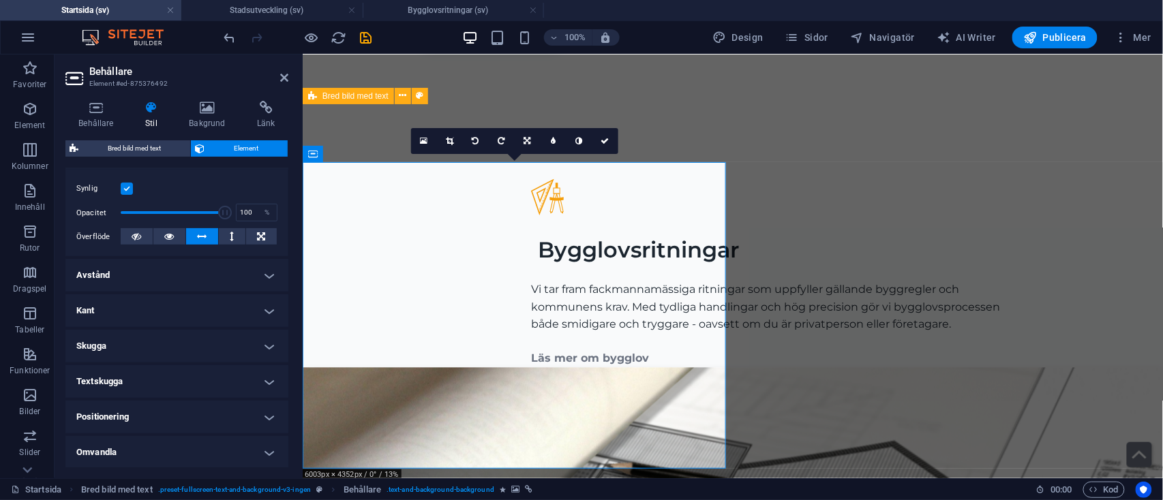
scroll to position [170, 0]
click at [244, 333] on h4 "Skugga" at bounding box center [176, 345] width 223 height 33
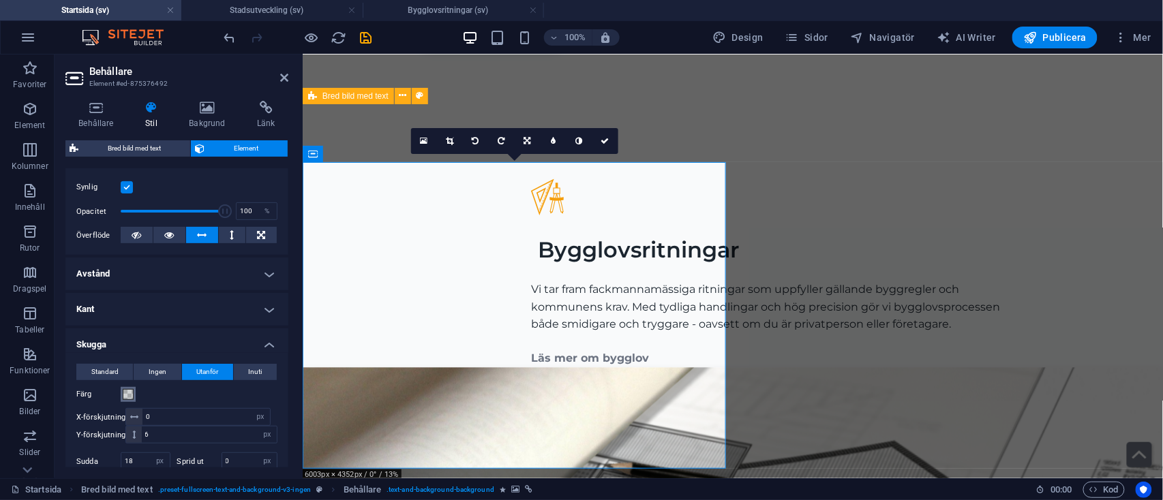
click at [134, 394] on button "Färg" at bounding box center [128, 394] width 15 height 15
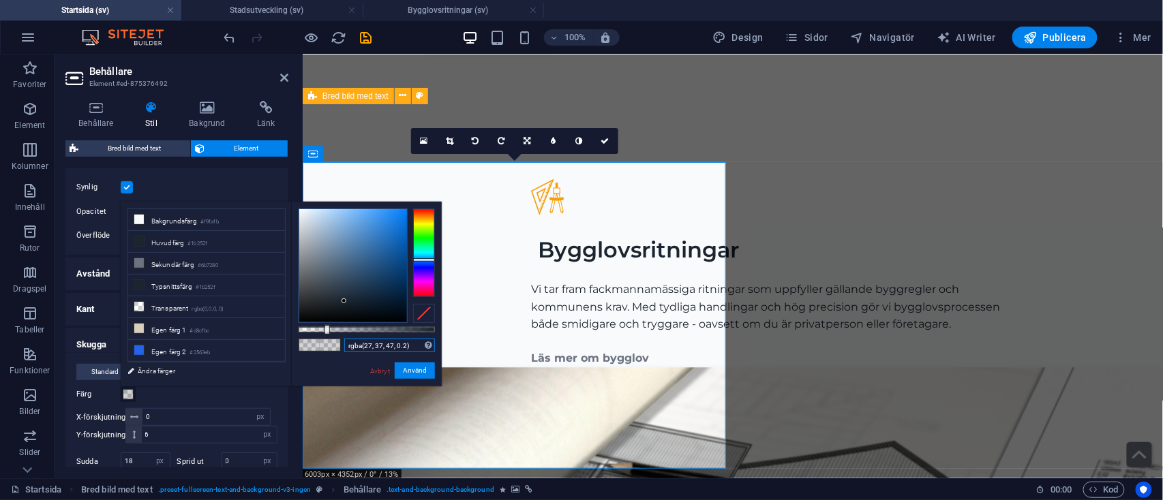
click at [404, 341] on input "rgba(27, 37, 47, 0.2)" at bounding box center [389, 346] width 91 height 14
type input "rgba(27, 37, 47, 0.08)"
click at [425, 374] on button "Använd" at bounding box center [415, 371] width 40 height 16
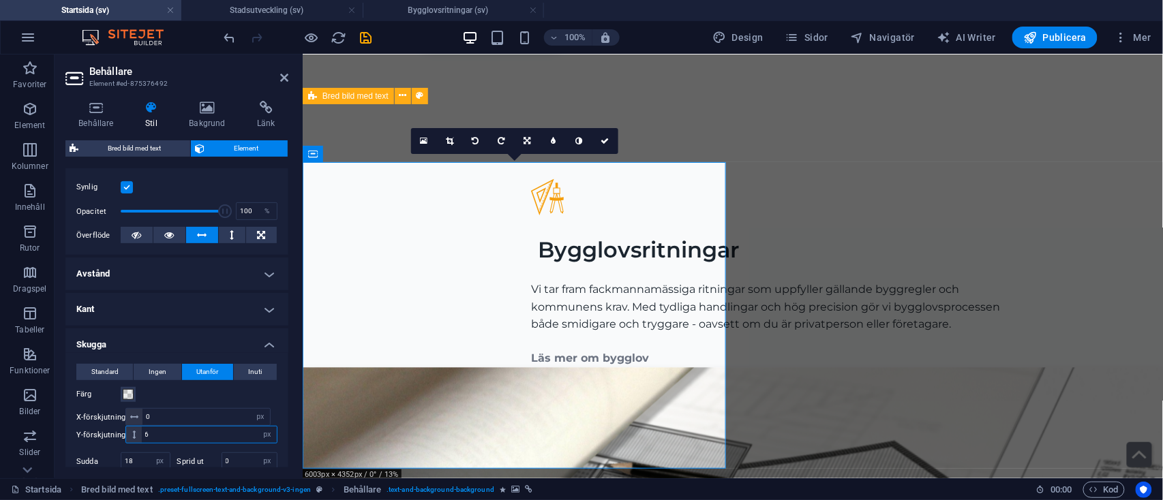
click at [163, 442] on input "6" at bounding box center [209, 435] width 135 height 16
type input "4"
click at [139, 461] on input "18" at bounding box center [145, 461] width 48 height 16
type input "12"
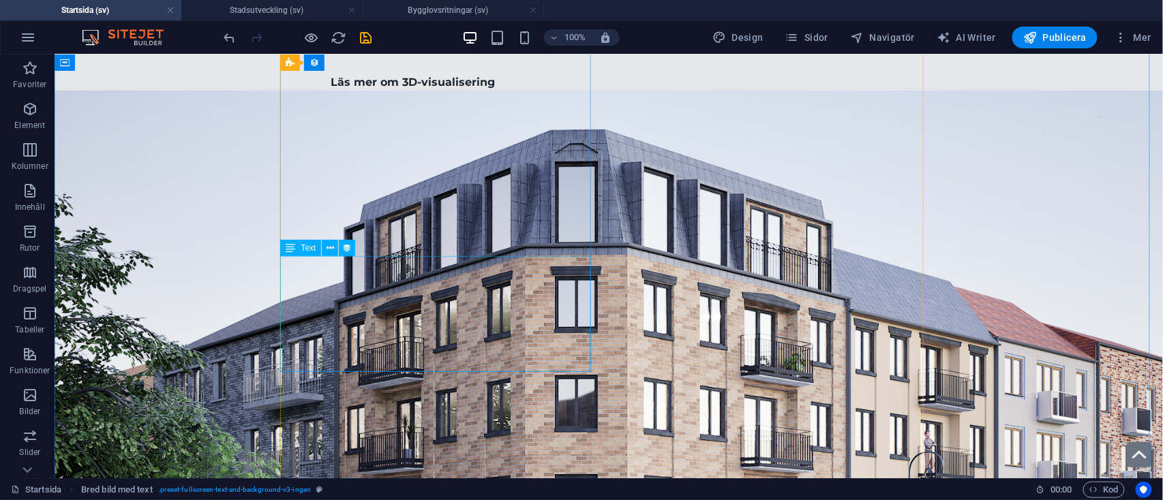
scroll to position [3603, 0]
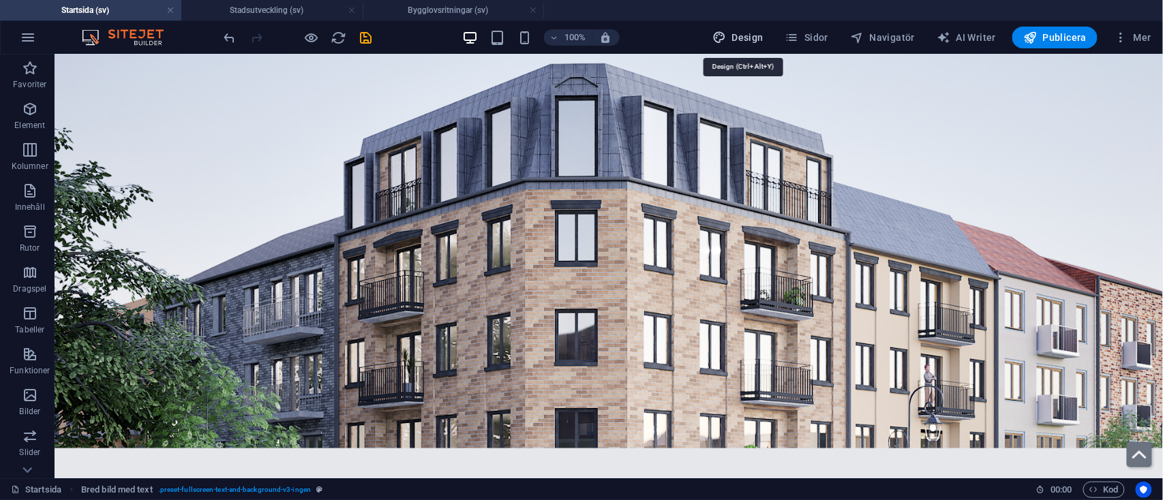
click at [743, 43] on span "Design" at bounding box center [737, 38] width 51 height 14
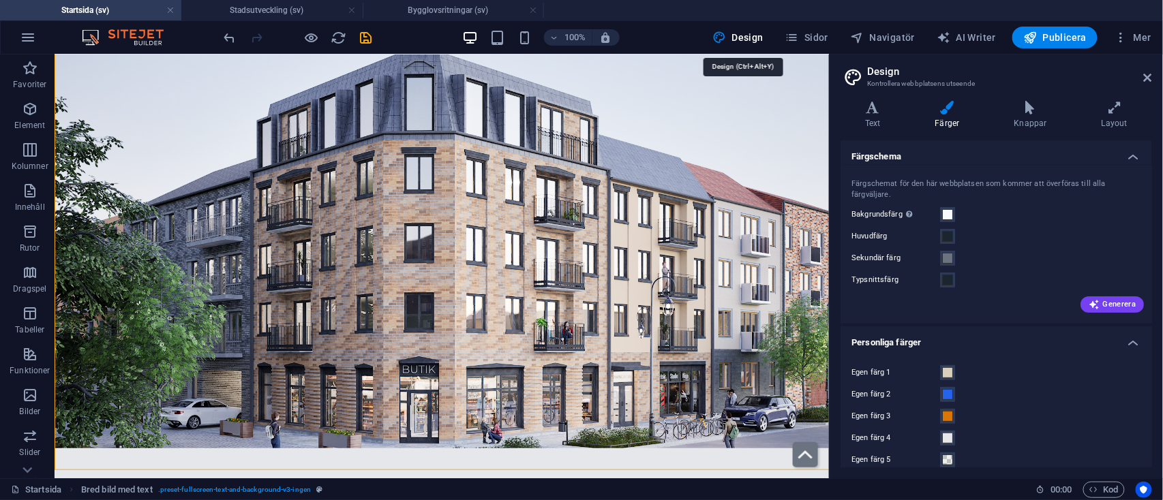
scroll to position [2702, 0]
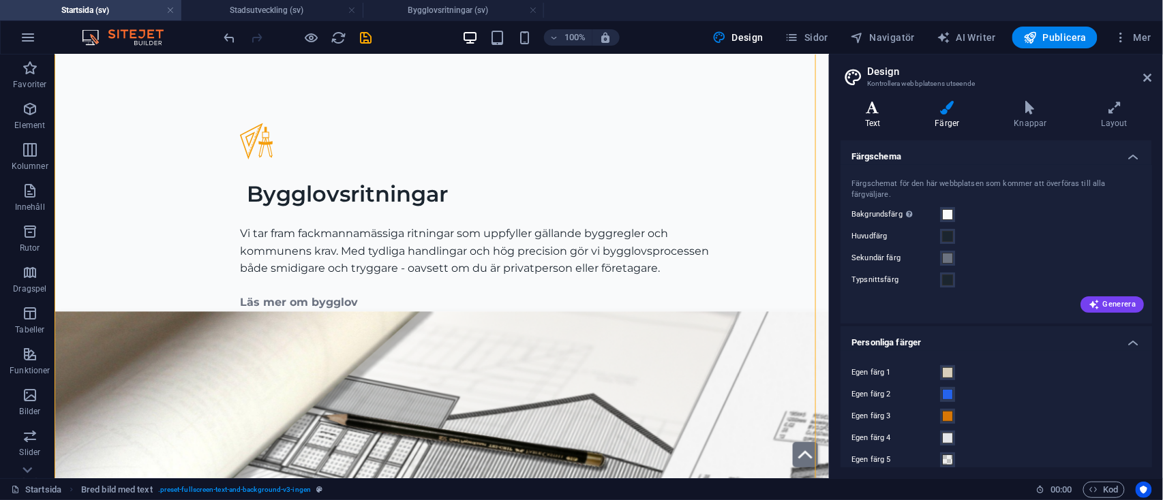
click at [860, 108] on icon at bounding box center [872, 108] width 65 height 14
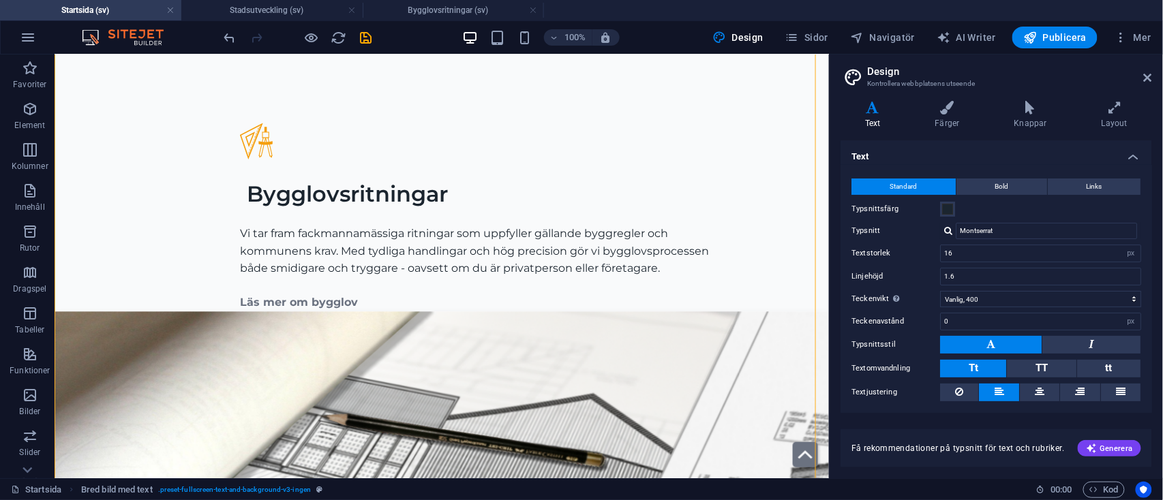
scroll to position [37, 0]
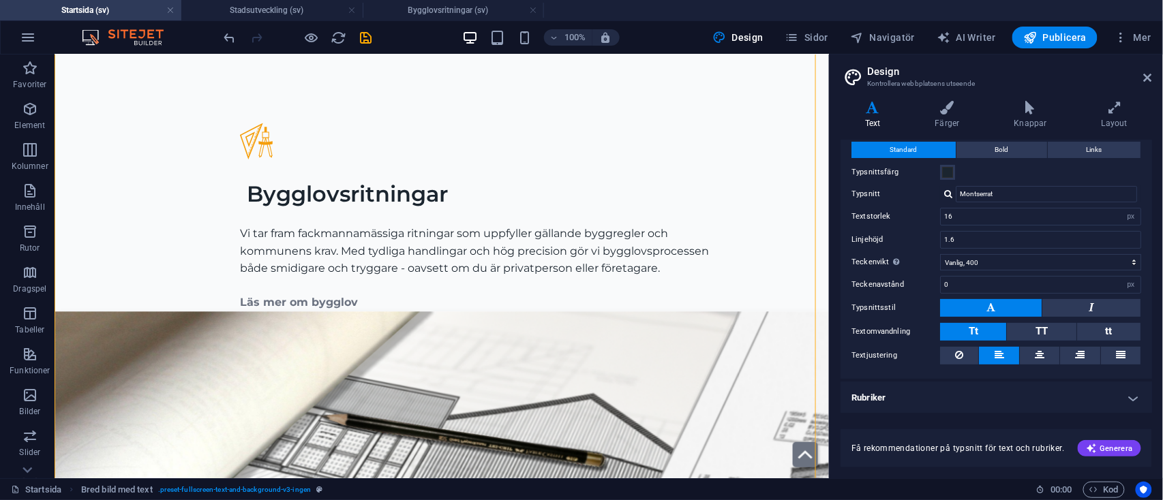
click at [1143, 68] on h2 "Design" at bounding box center [1009, 71] width 285 height 12
click at [1150, 76] on icon at bounding box center [1148, 77] width 8 height 11
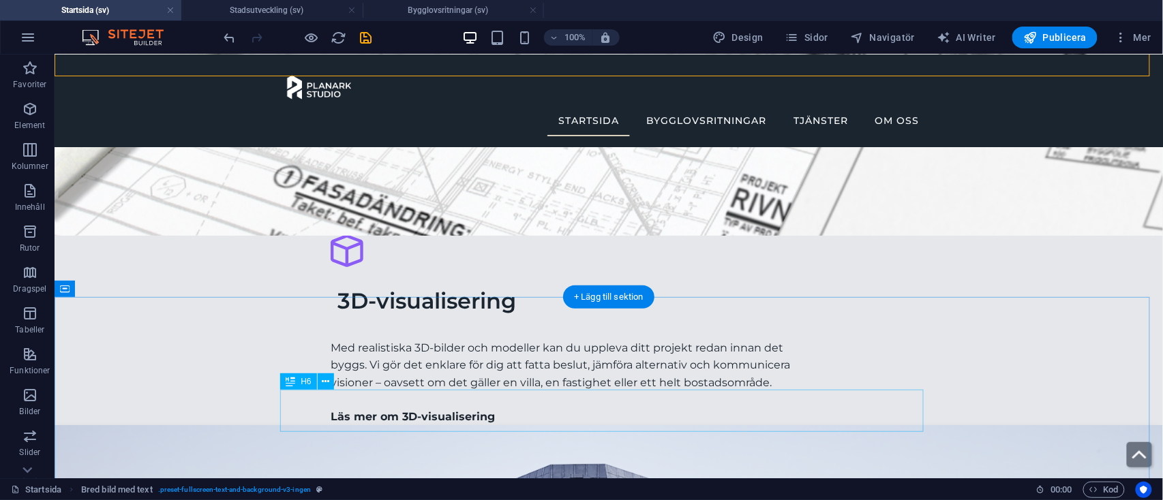
scroll to position [2997, 0]
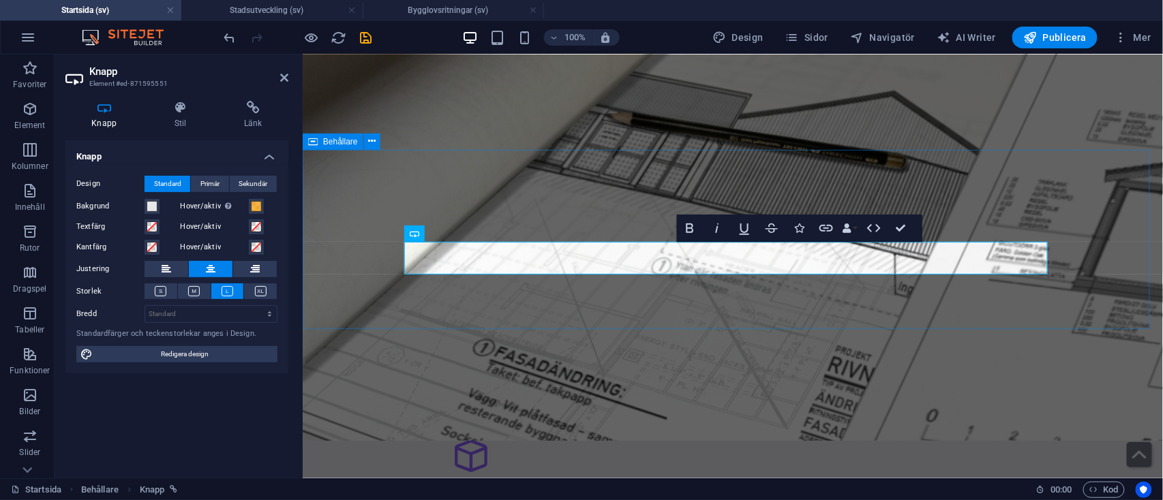
scroll to position [3023, 0]
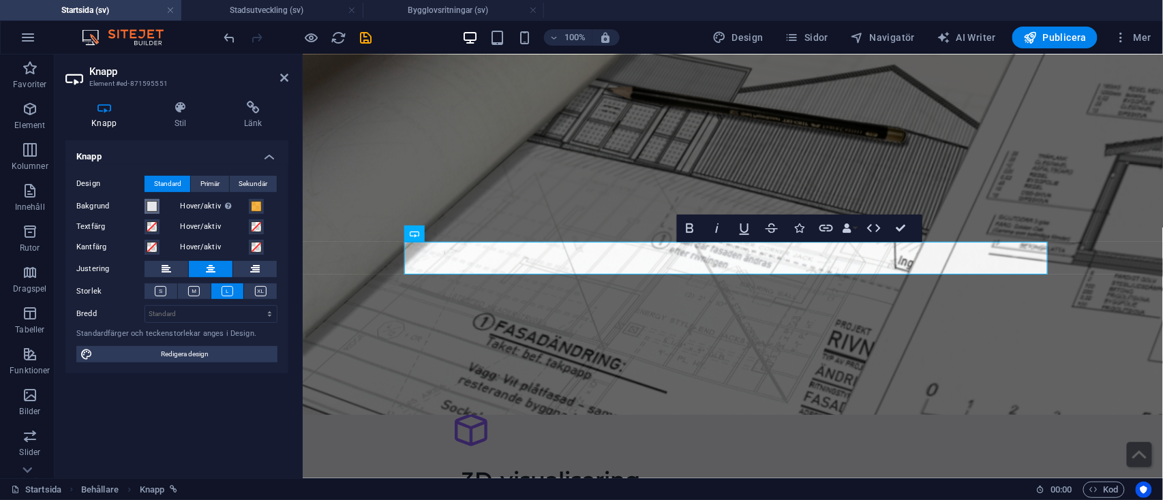
click at [155, 208] on span at bounding box center [152, 206] width 11 height 11
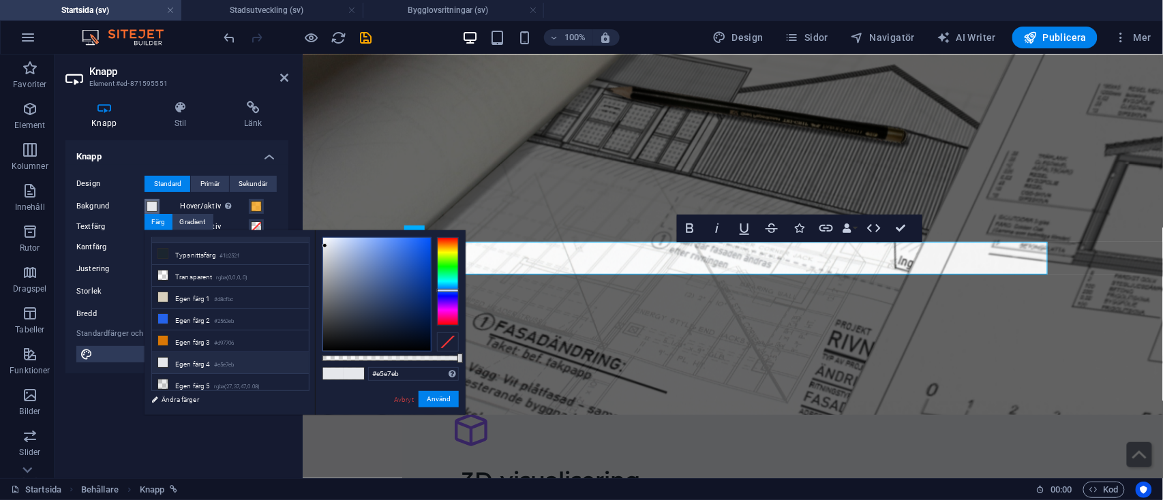
scroll to position [60, 0]
click at [204, 321] on li "Egen färg 2 #2563eb" at bounding box center [230, 320] width 157 height 22
click at [436, 401] on button "Använd" at bounding box center [439, 399] width 40 height 16
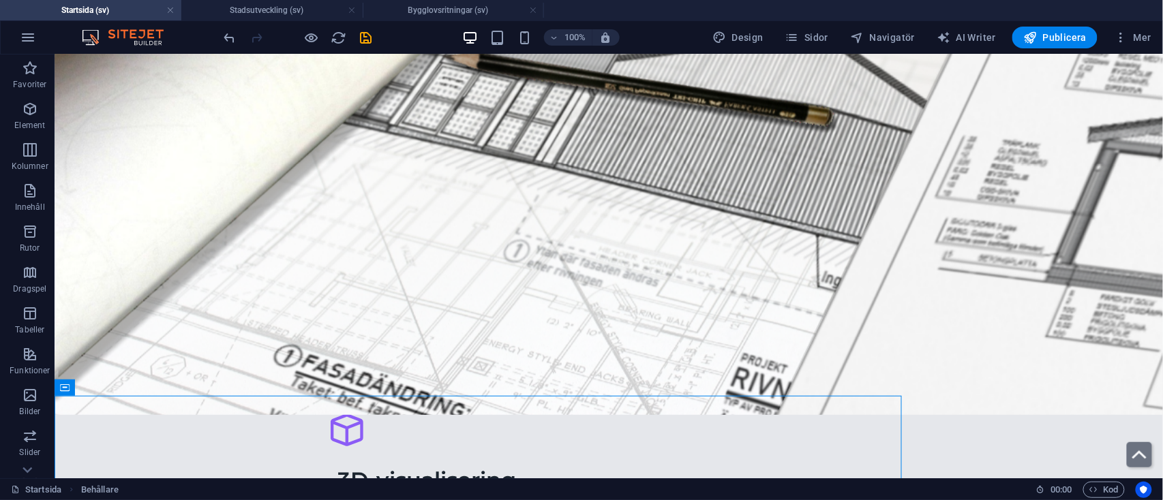
scroll to position [2997, 0]
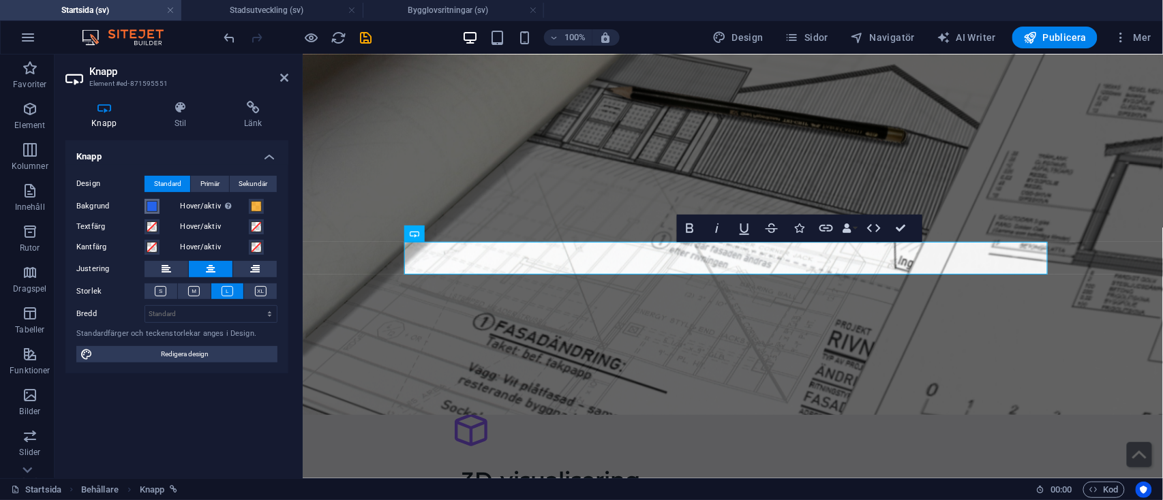
click at [154, 205] on span at bounding box center [152, 206] width 11 height 11
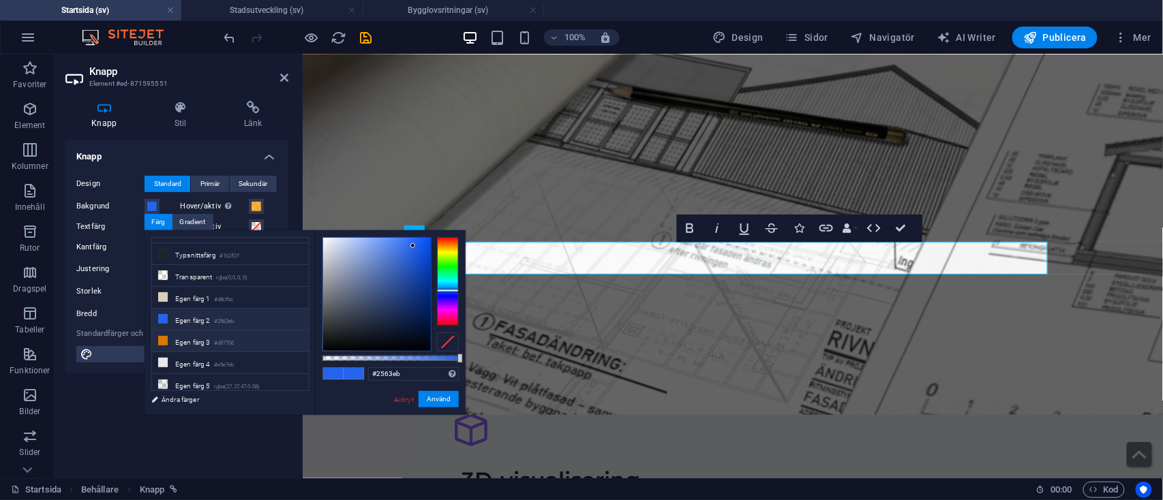
click at [185, 343] on li "Egen färg 3 #d97706" at bounding box center [230, 342] width 157 height 22
type input "#d97706"
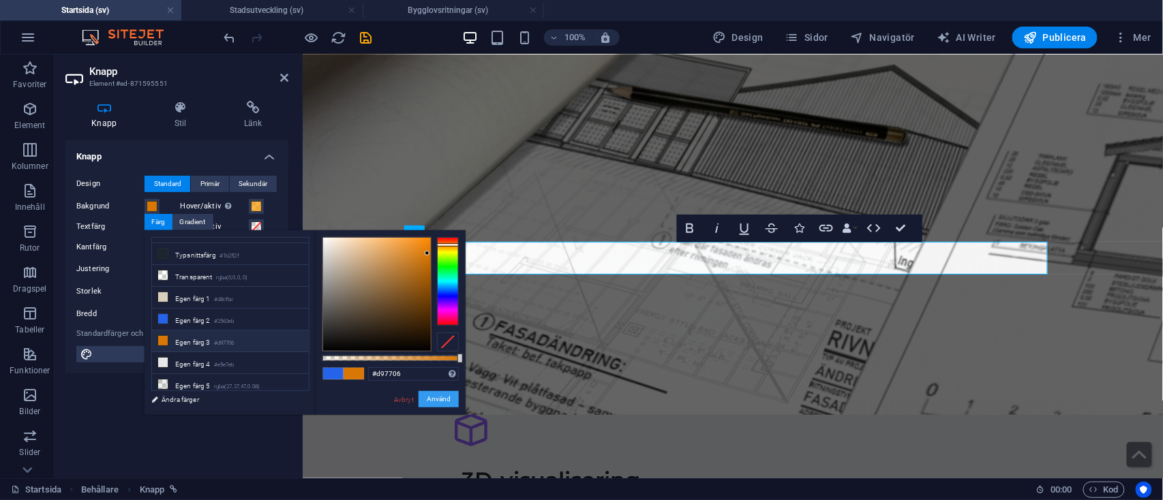
click at [438, 398] on button "Använd" at bounding box center [439, 399] width 40 height 16
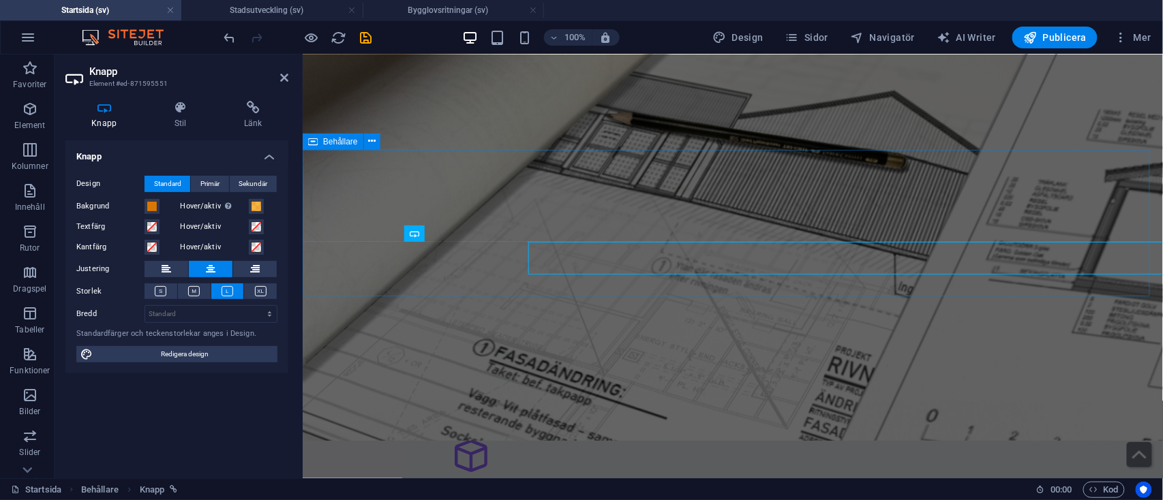
scroll to position [3023, 0]
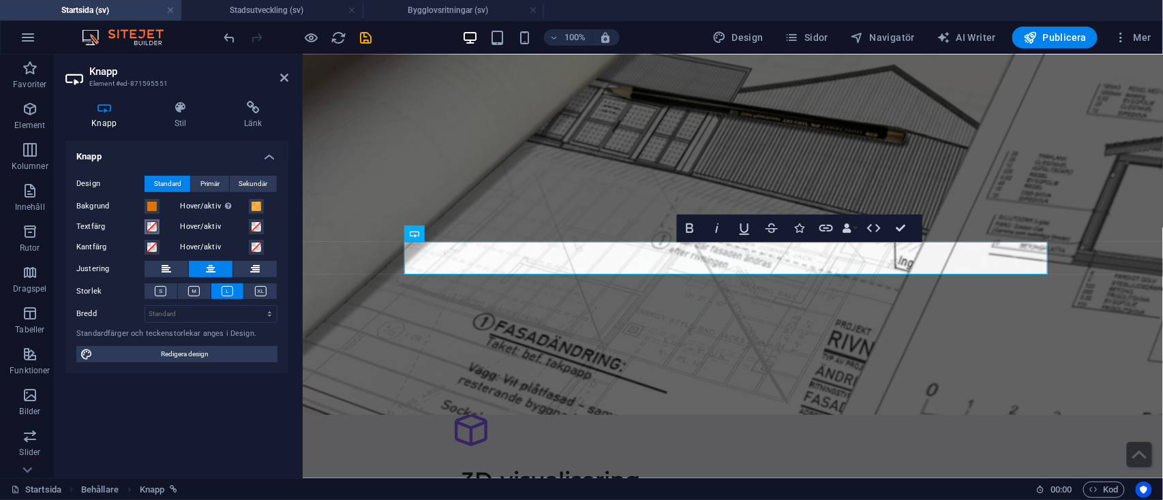
click at [151, 229] on span at bounding box center [152, 227] width 11 height 11
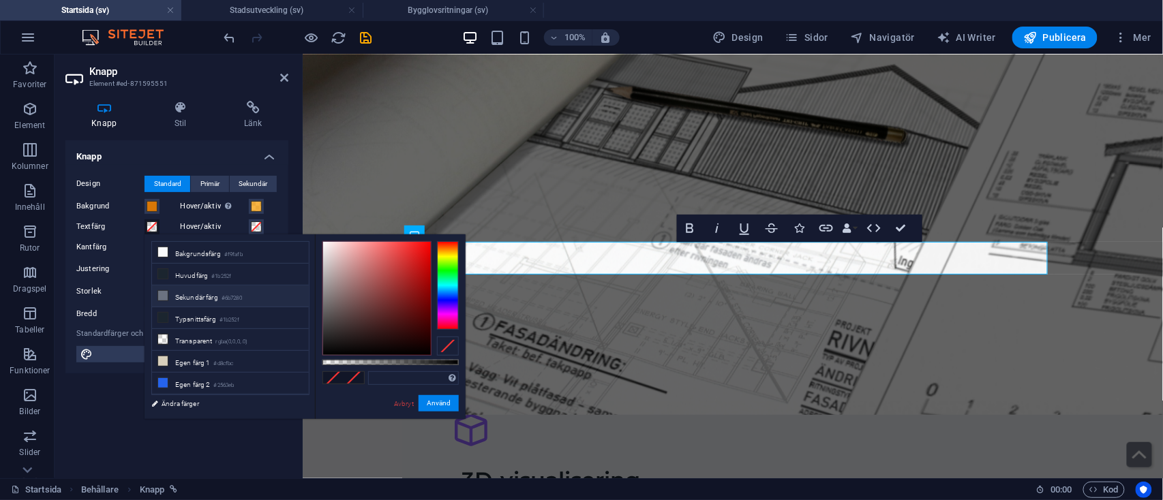
click at [208, 300] on li "Sekundär färg #6b7280" at bounding box center [230, 297] width 157 height 22
type input "#6b7280"
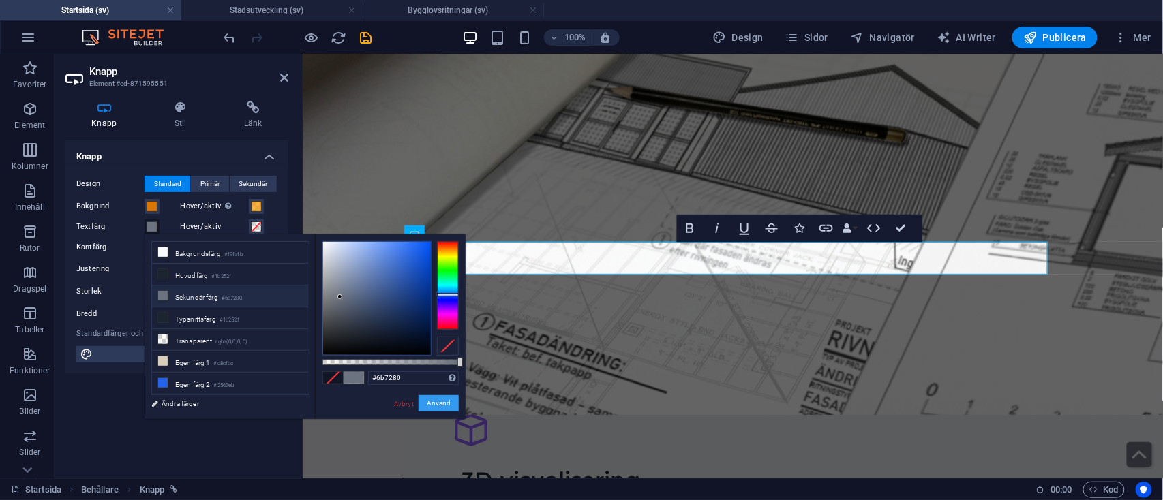
click at [446, 408] on button "Använd" at bounding box center [439, 403] width 40 height 16
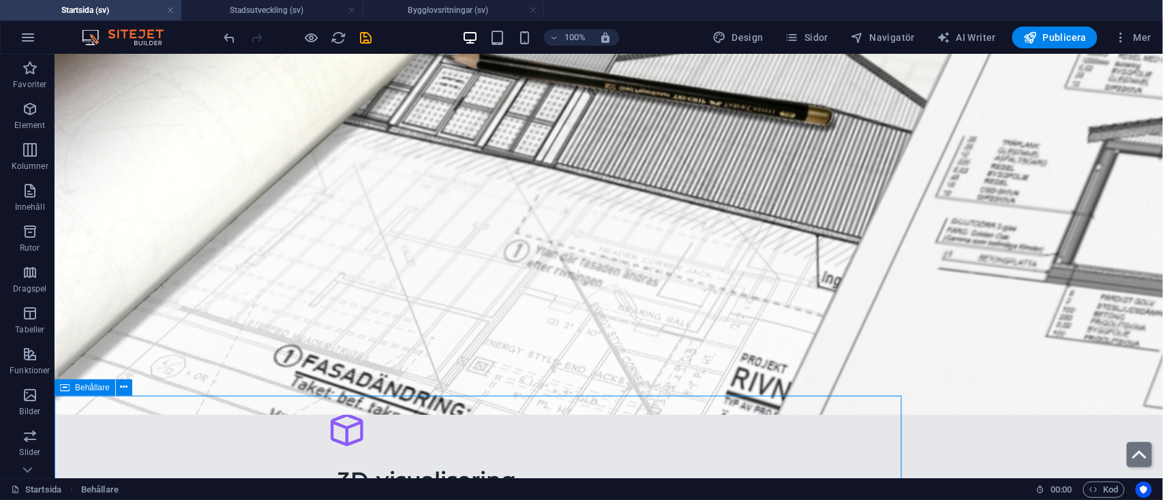
scroll to position [2997, 0]
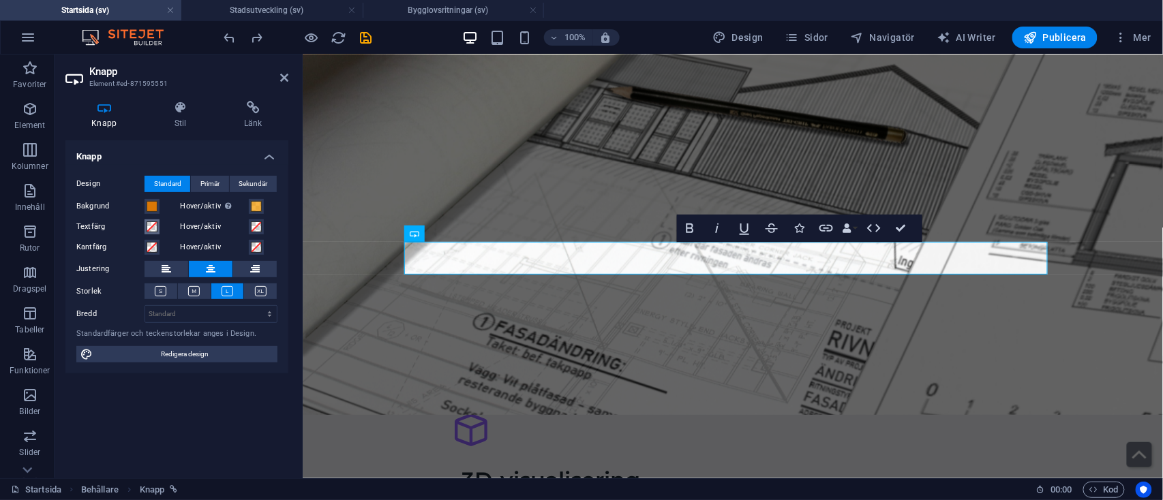
click at [150, 230] on span at bounding box center [152, 227] width 11 height 11
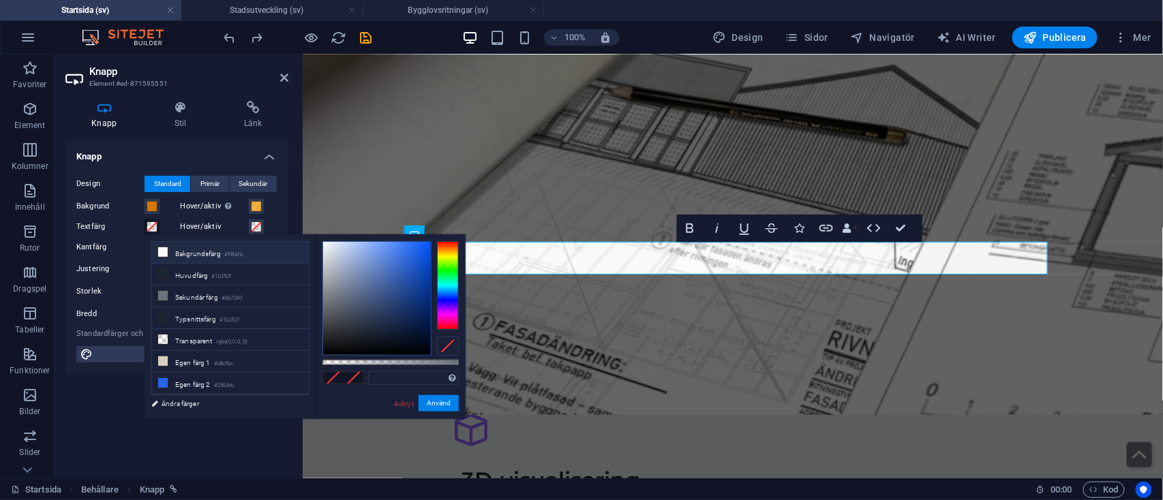
click at [203, 247] on li "Bakgrundsfärg #f9fafb" at bounding box center [230, 253] width 157 height 22
type input "#f9fafb"
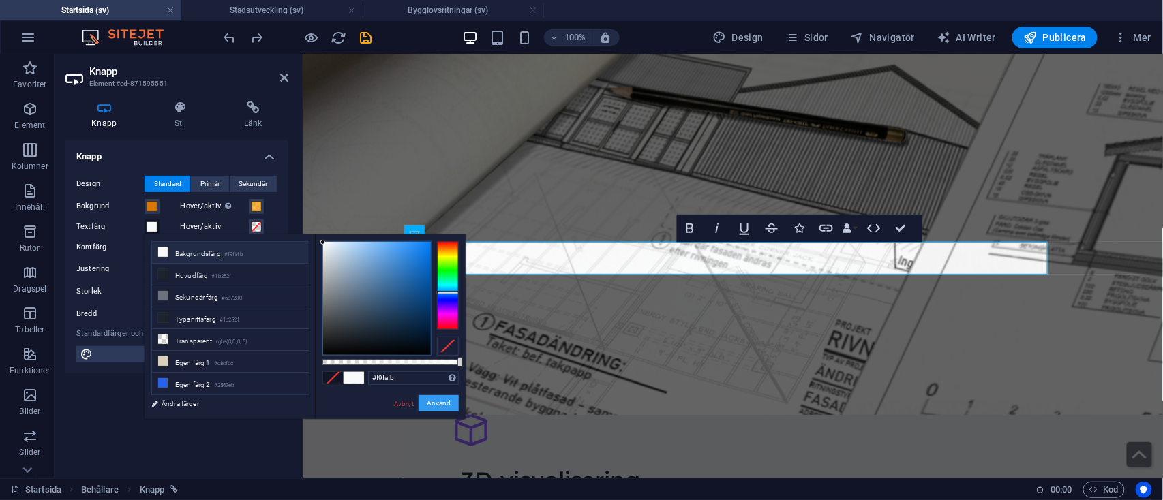
click at [434, 408] on button "Använd" at bounding box center [439, 403] width 40 height 16
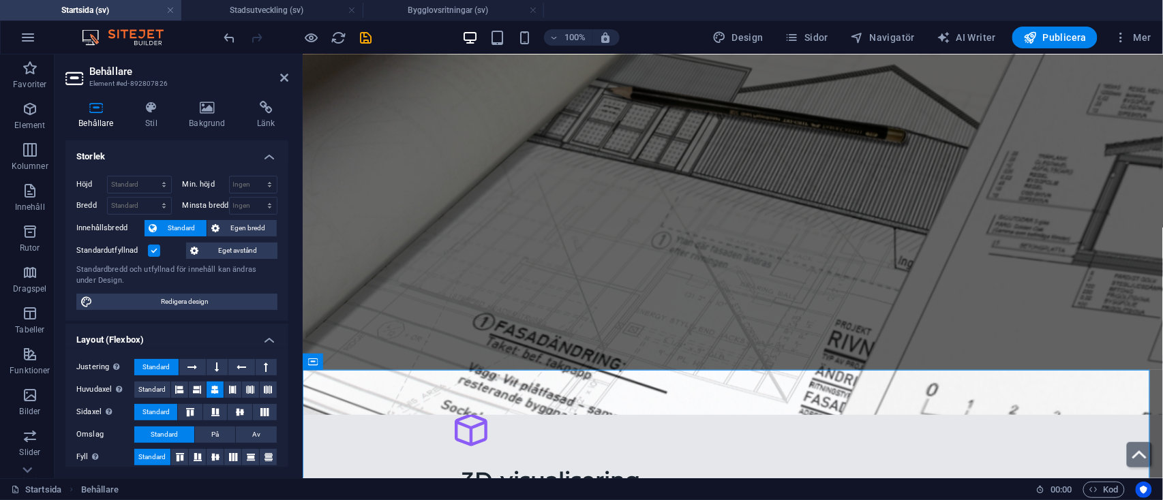
click at [284, 75] on icon at bounding box center [284, 77] width 8 height 11
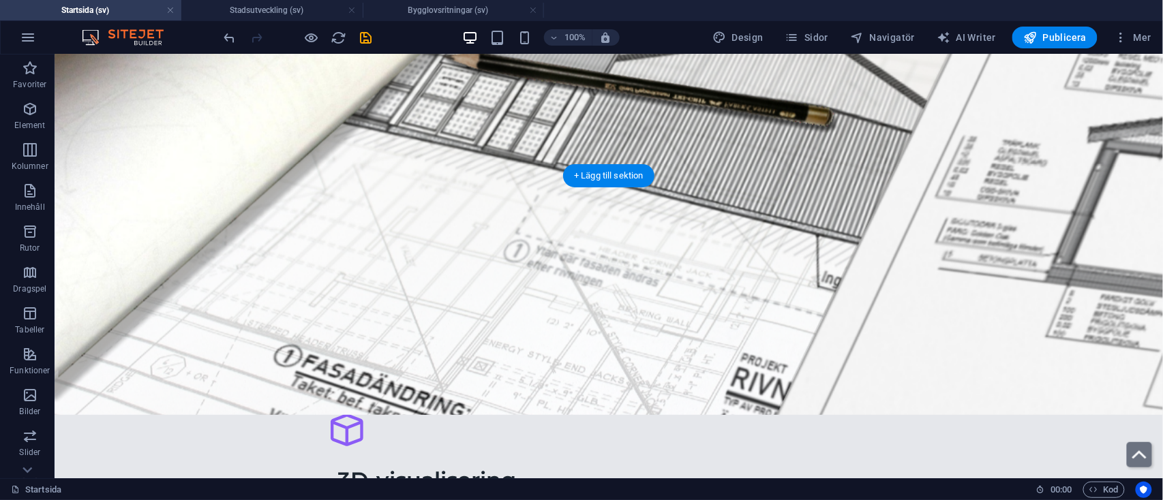
scroll to position [2997, 0]
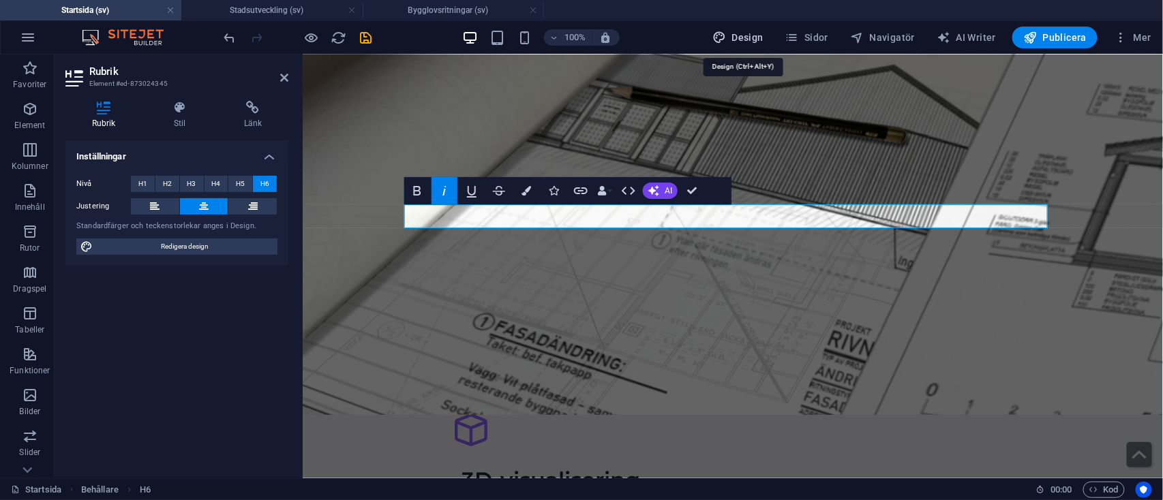
click at [724, 30] on button "Design" at bounding box center [738, 38] width 62 height 22
select select "px"
select select "400"
select select "px"
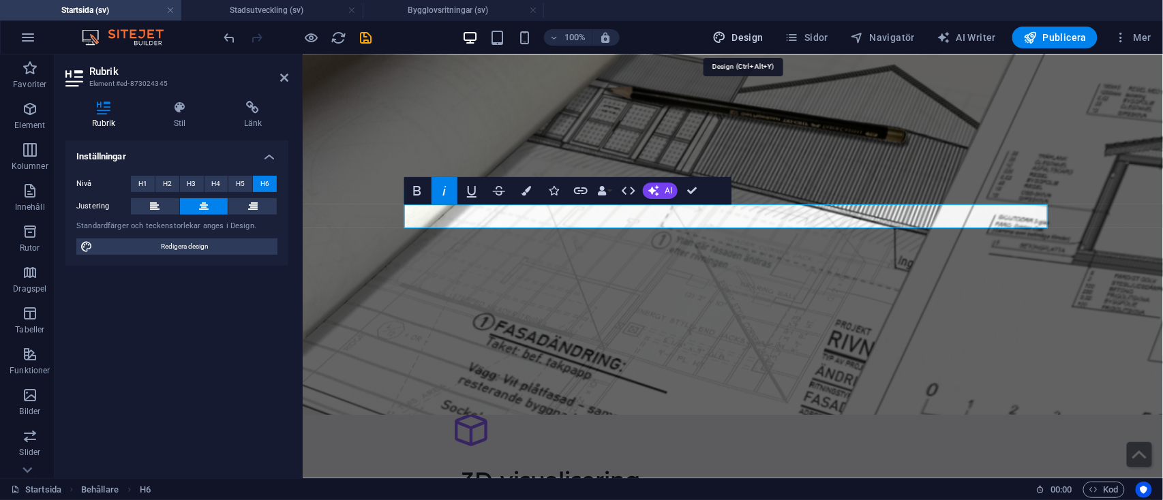
select select "400"
select select "px"
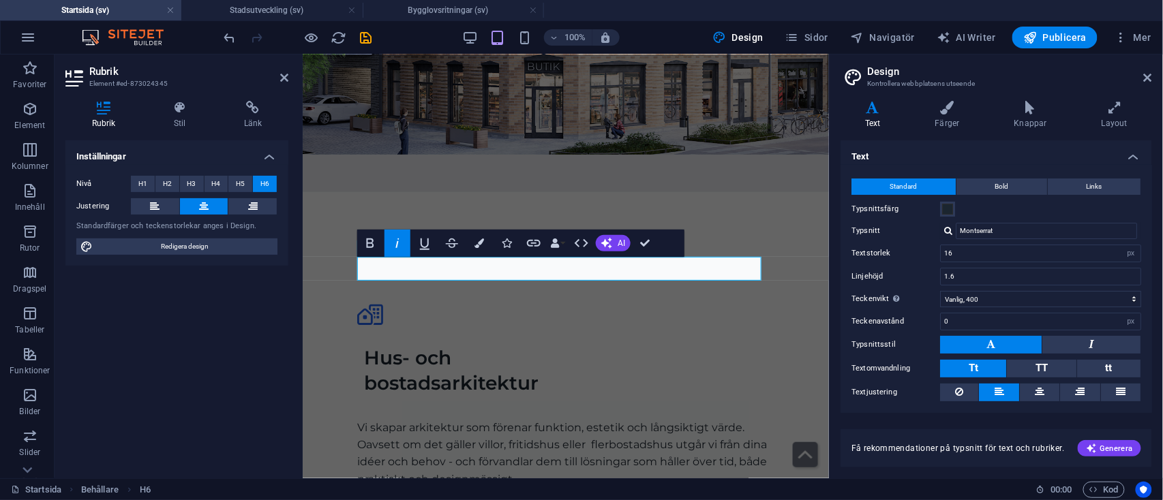
scroll to position [37, 0]
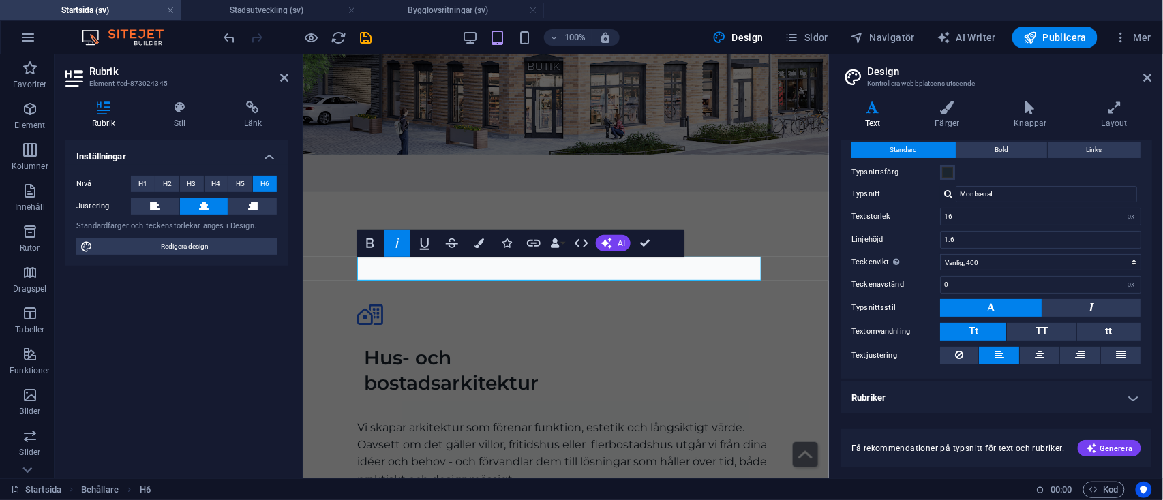
click at [907, 404] on h4 "Rubriker" at bounding box center [996, 398] width 312 height 33
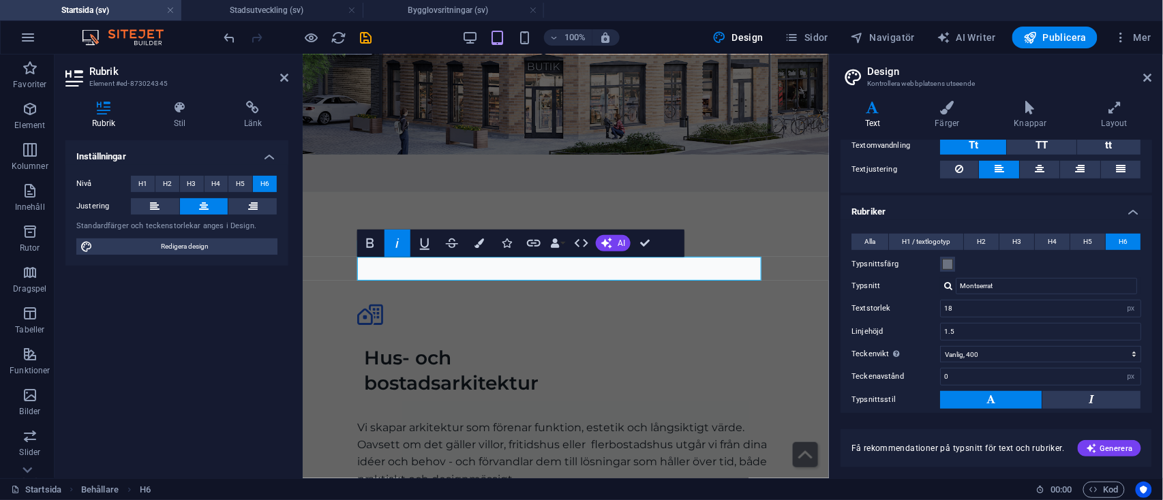
scroll to position [252, 0]
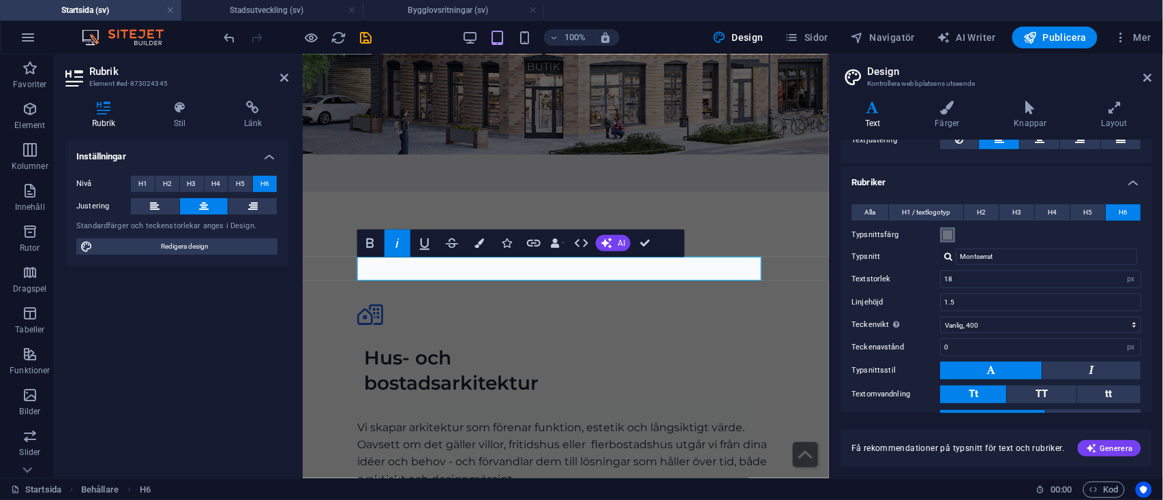
click at [948, 234] on span at bounding box center [947, 235] width 11 height 11
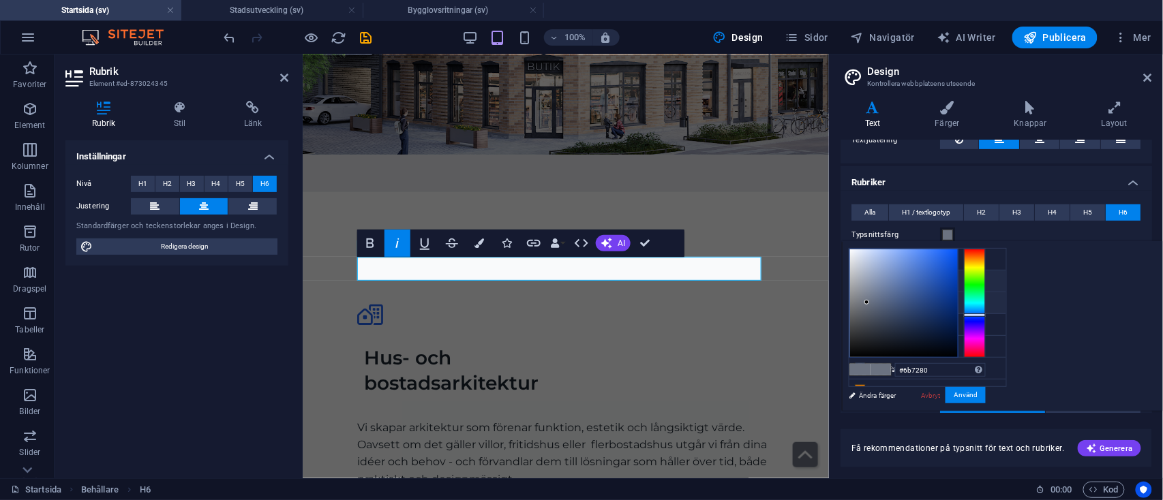
click at [912, 286] on small "#1b252f" at bounding box center [919, 284] width 20 height 10
type input "#1b252f"
click at [986, 395] on button "Använd" at bounding box center [965, 395] width 40 height 16
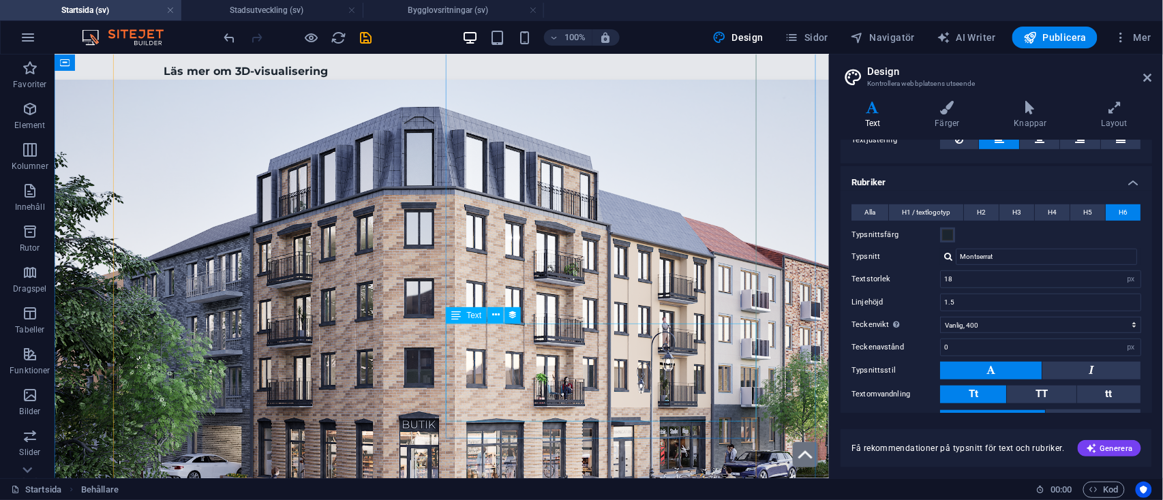
scroll to position [3548, 0]
click at [369, 37] on icon "save" at bounding box center [367, 38] width 16 height 16
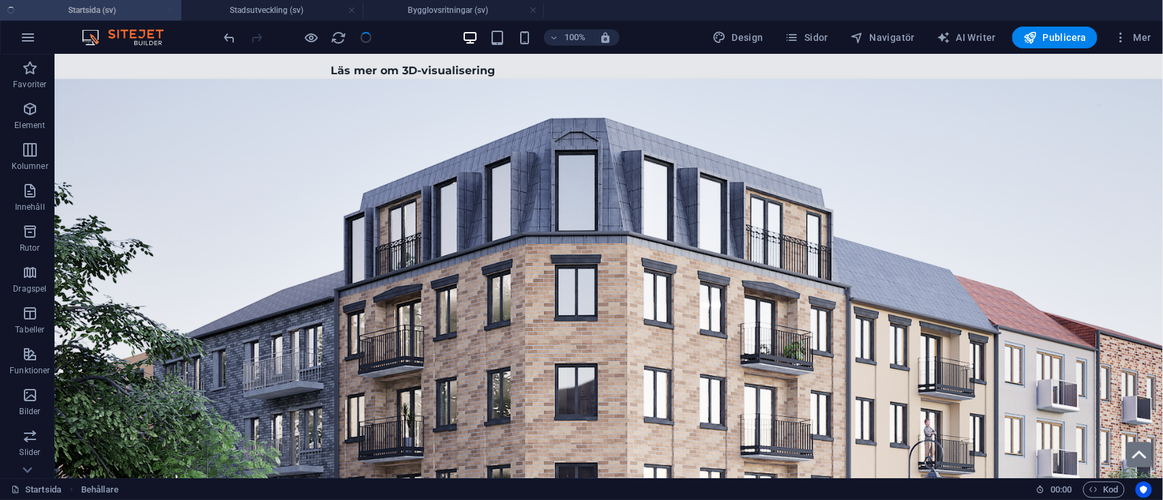
scroll to position [3533, 0]
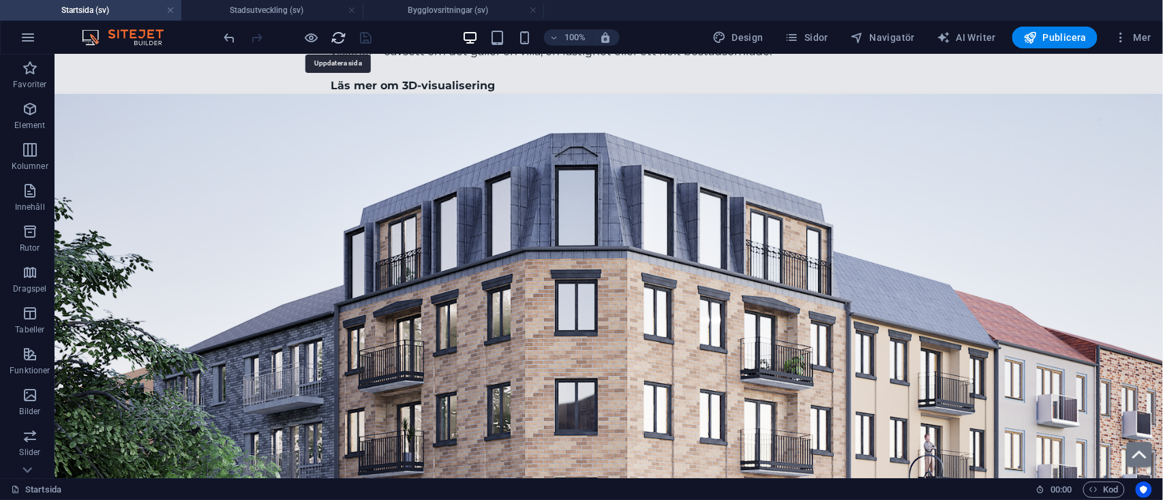
click at [337, 37] on icon "reload" at bounding box center [339, 38] width 16 height 16
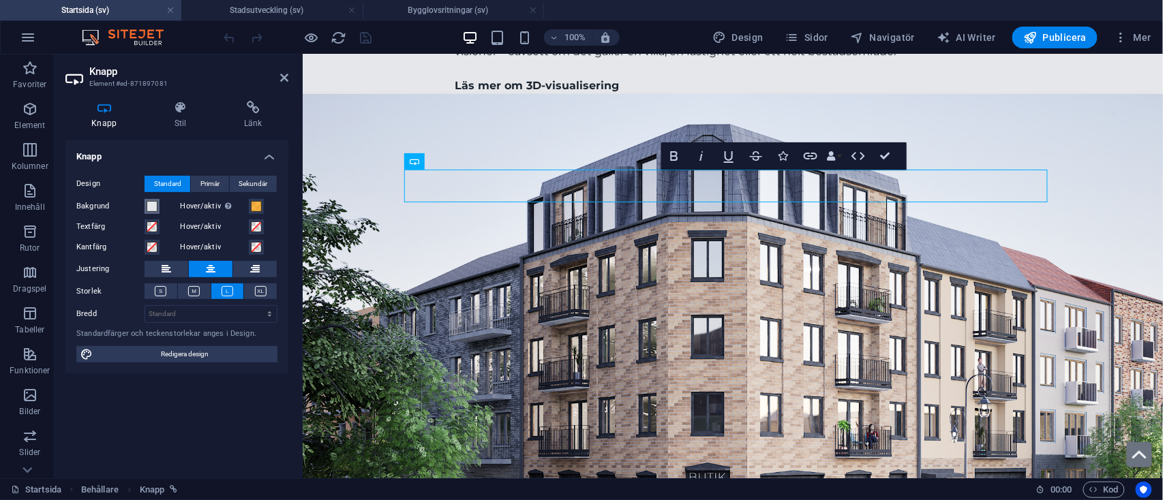
click at [150, 209] on span at bounding box center [152, 206] width 11 height 11
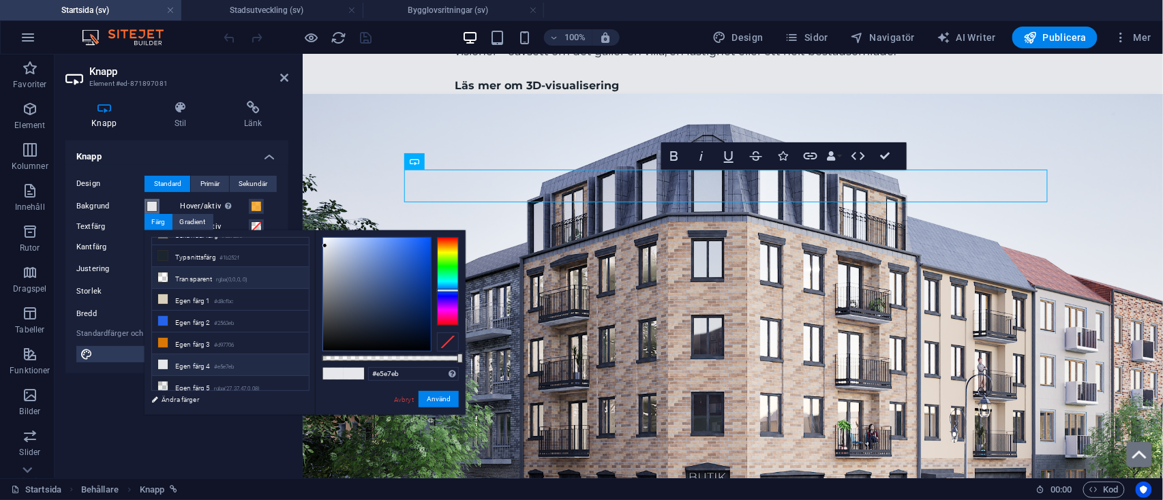
scroll to position [60, 0]
click at [219, 341] on small "#d97706" at bounding box center [224, 344] width 20 height 10
type input "#d97706"
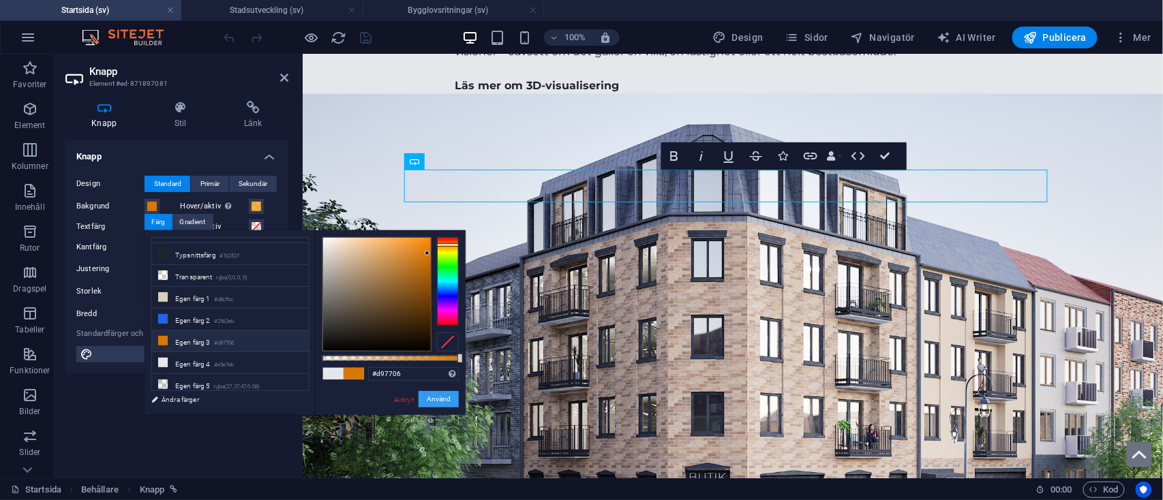
click at [439, 401] on button "Använd" at bounding box center [439, 399] width 40 height 16
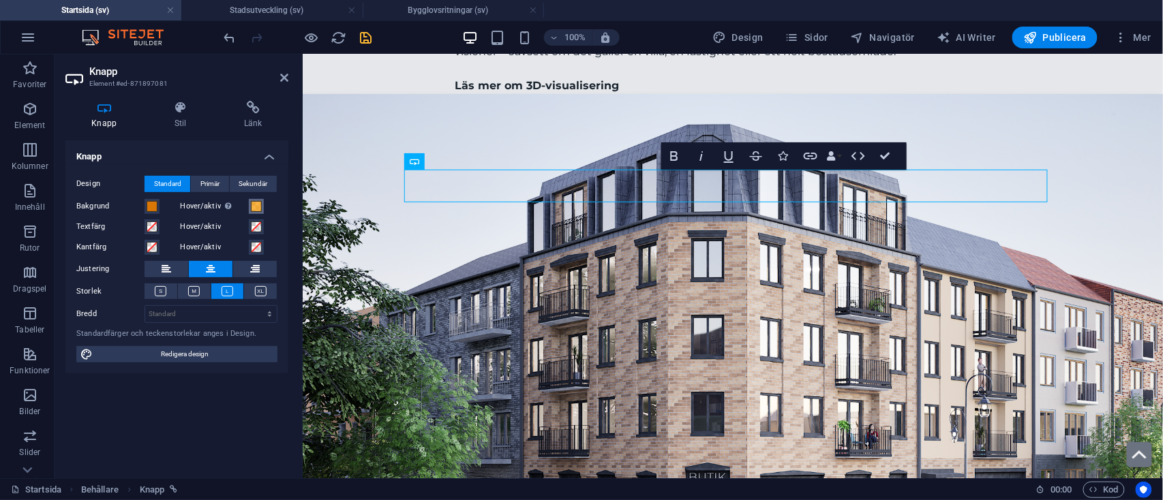
click at [259, 200] on button "Hover/aktiv Byt till förhandsvisningsläge för att testa aktiv/hover-tillståndet" at bounding box center [256, 206] width 15 height 15
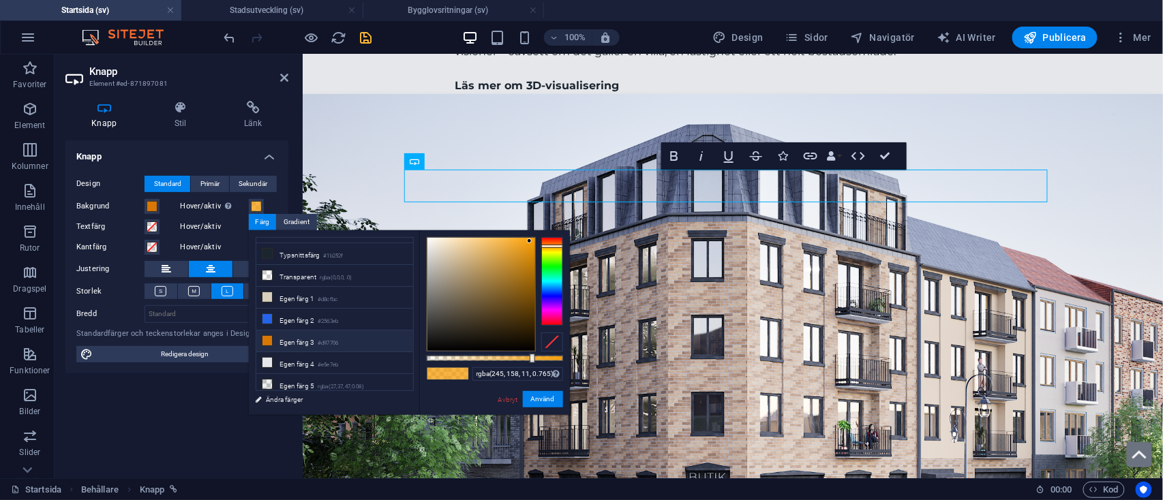
click at [346, 335] on li "Egen färg 3 #d97706" at bounding box center [334, 342] width 157 height 22
type input "rgba(217, 119, 6, 0.765)"
click at [551, 395] on button "Använd" at bounding box center [543, 399] width 40 height 16
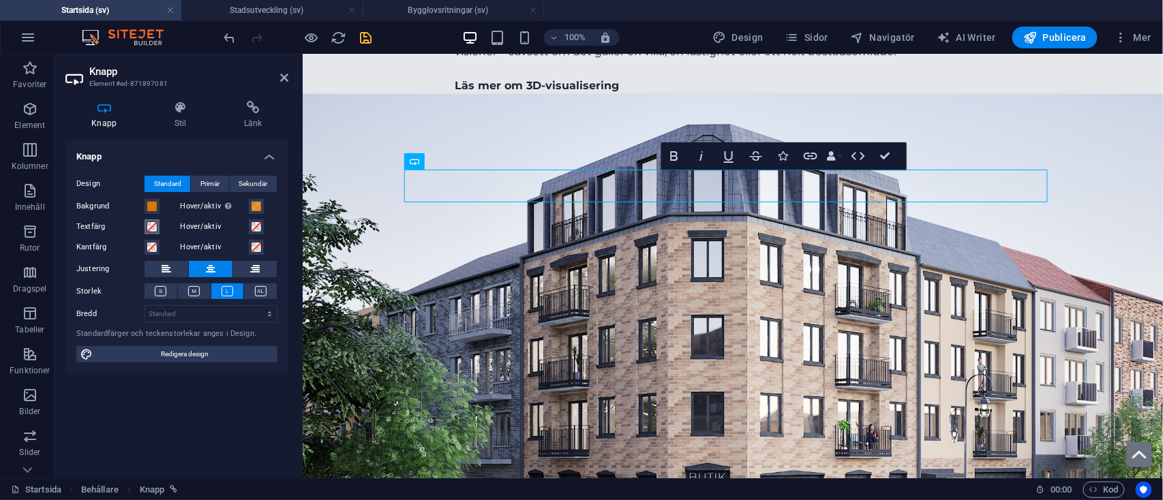
click at [151, 222] on span at bounding box center [152, 227] width 11 height 11
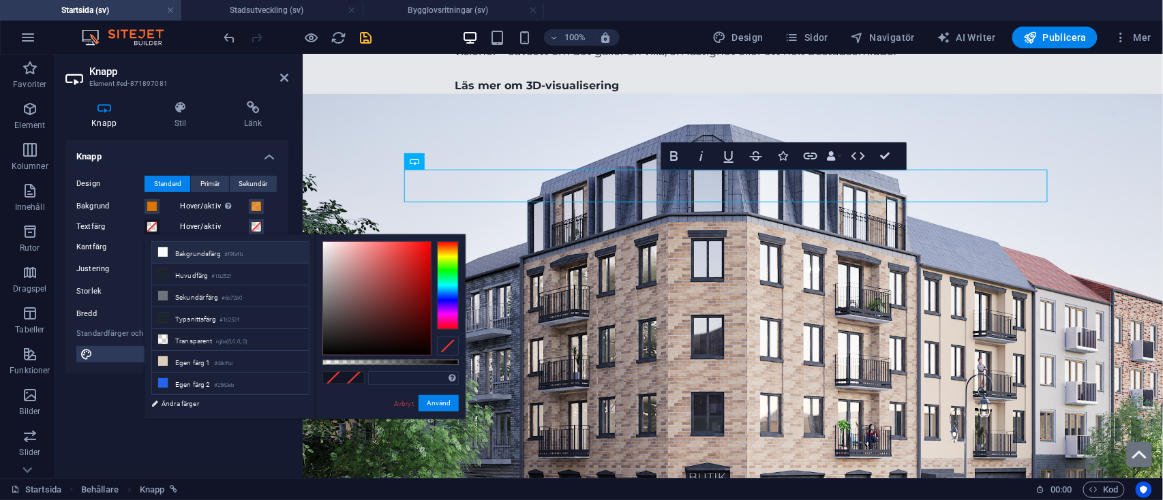
click at [216, 253] on li "Bakgrundsfärg #f9fafb" at bounding box center [230, 253] width 157 height 22
type input "#f9fafb"
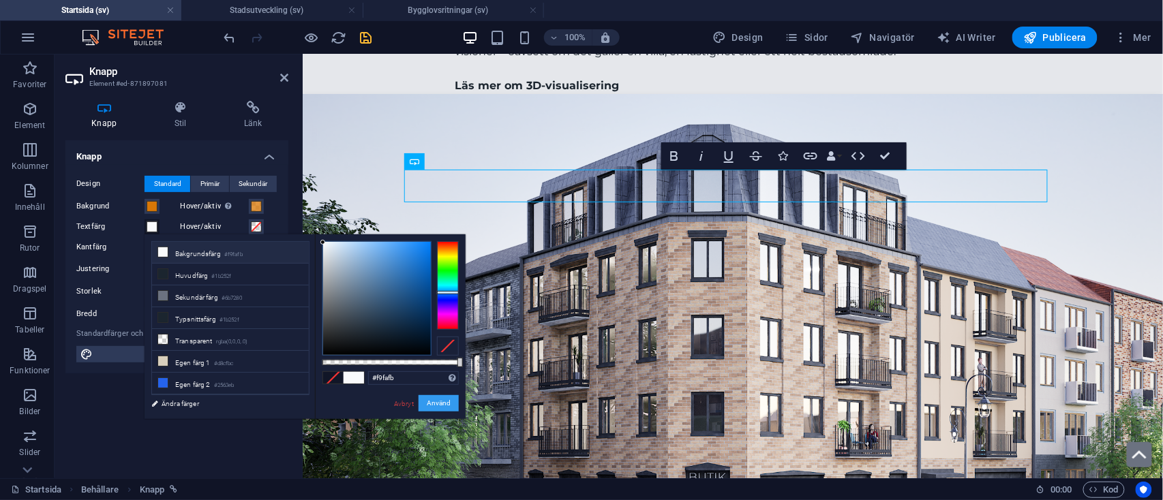
click at [447, 407] on button "Använd" at bounding box center [439, 403] width 40 height 16
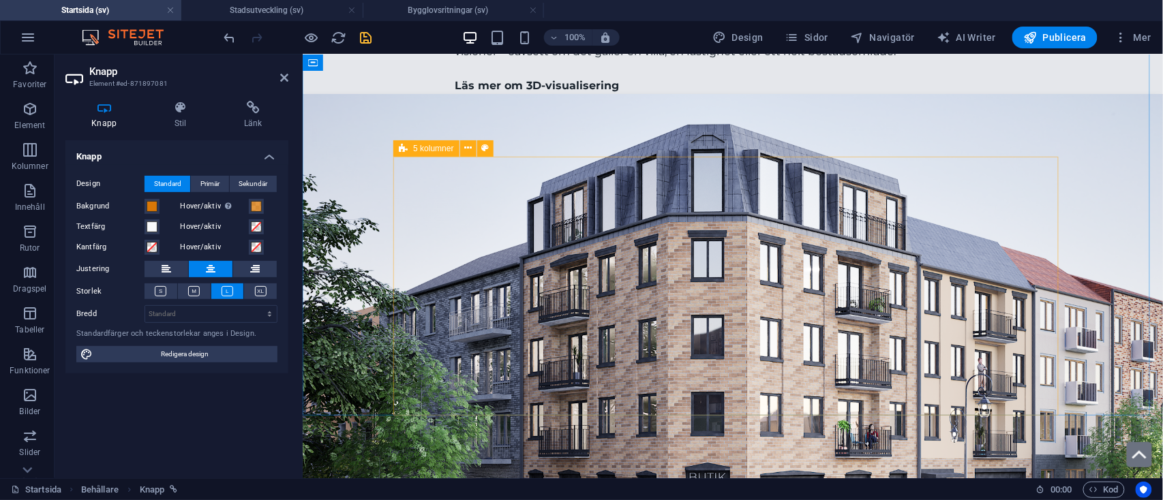
click at [405, 146] on icon at bounding box center [403, 148] width 9 height 16
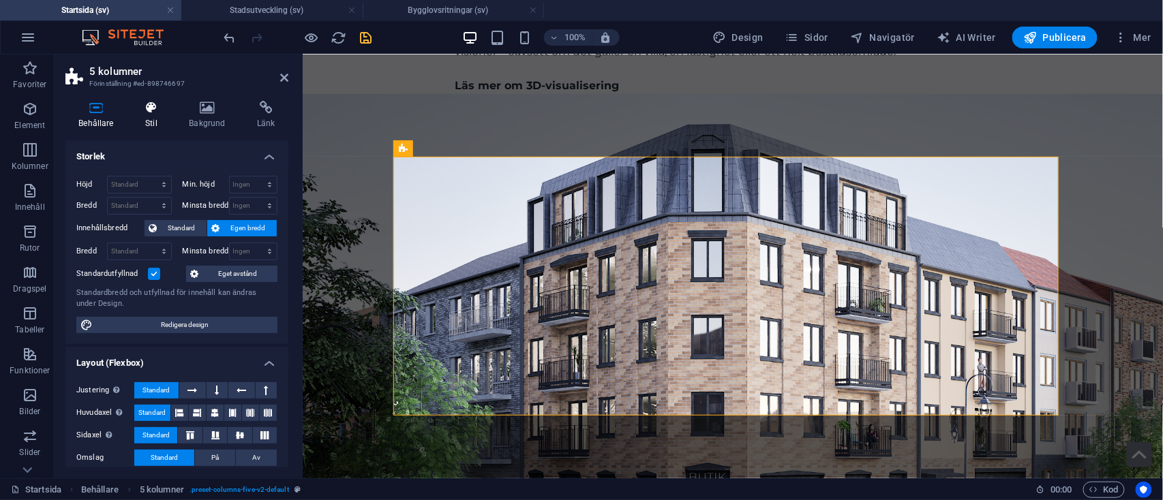
click at [151, 111] on icon at bounding box center [151, 108] width 38 height 14
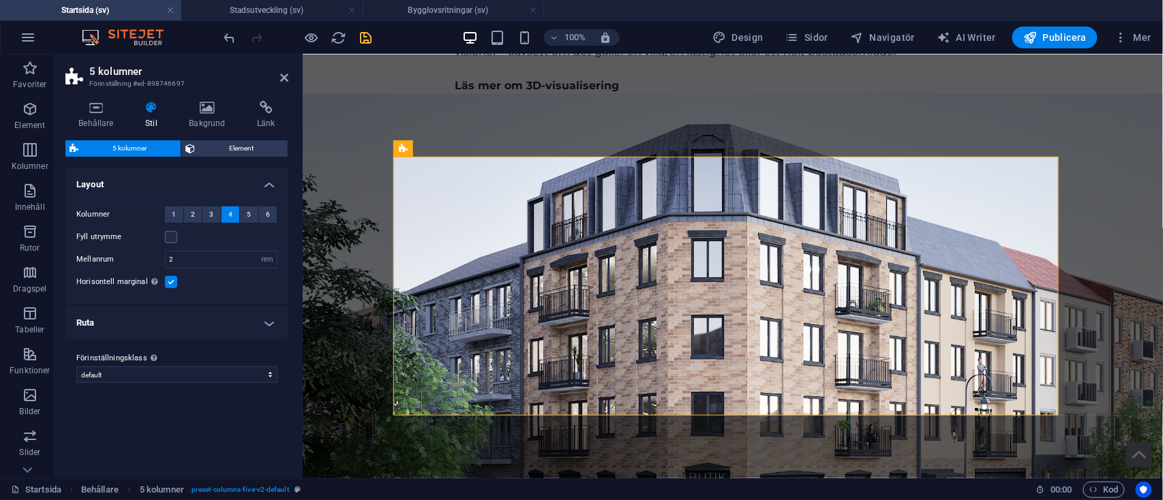
click at [174, 331] on h4 "Ruta" at bounding box center [176, 323] width 223 height 33
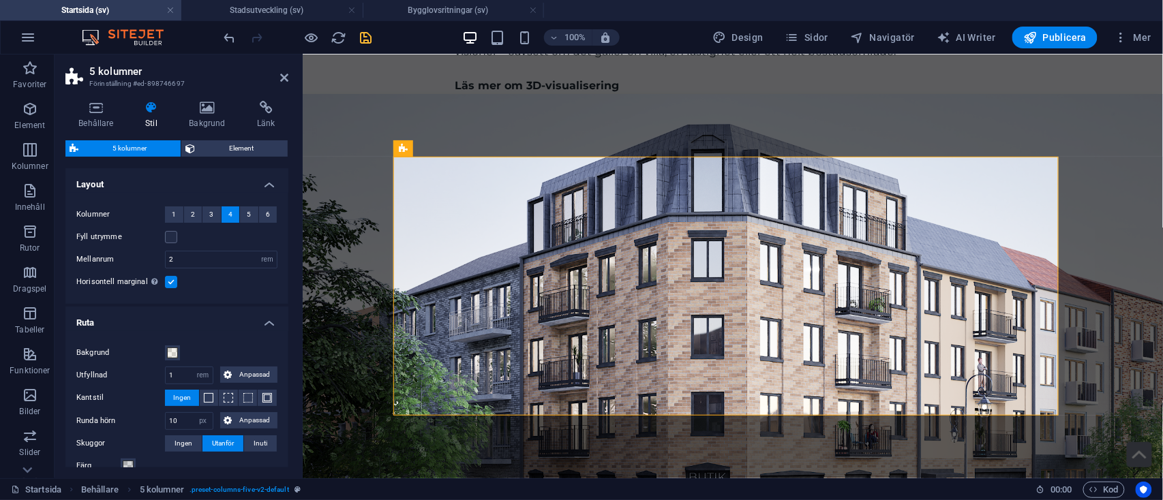
scroll to position [144, 0]
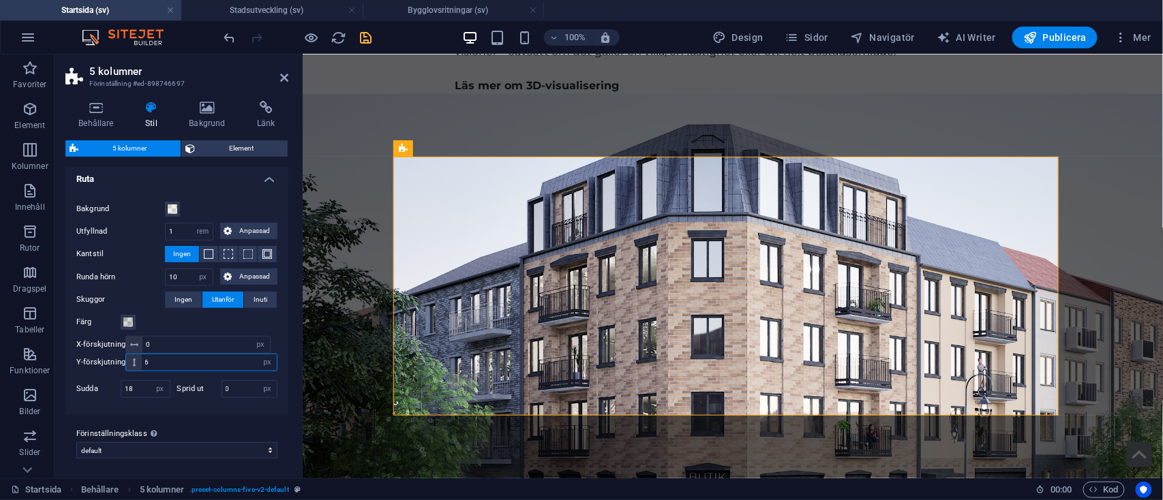
click at [152, 363] on input "6" at bounding box center [209, 362] width 135 height 16
type input "4"
click at [135, 387] on input "18" at bounding box center [145, 389] width 48 height 16
type input "12"
click at [127, 318] on span at bounding box center [128, 322] width 11 height 11
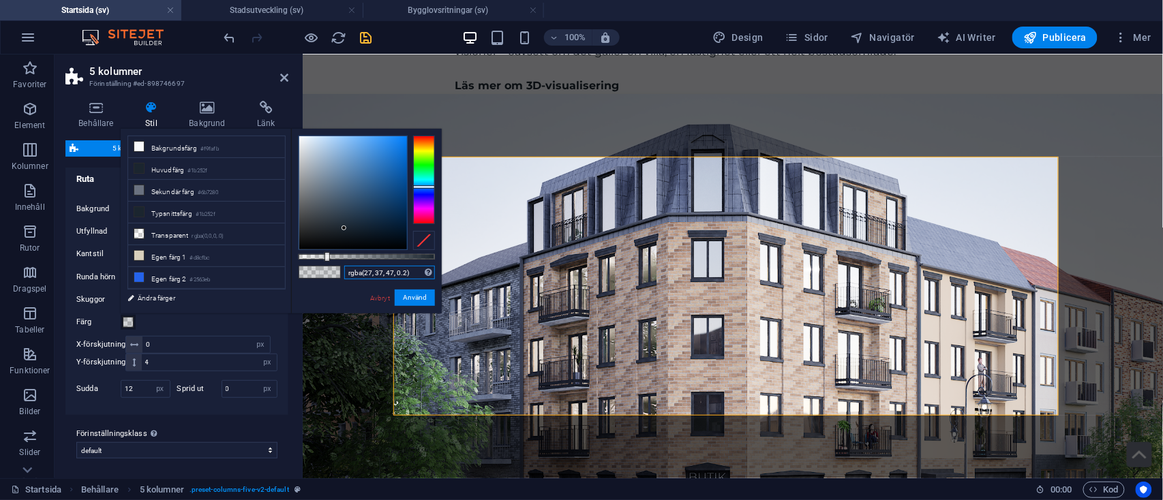
click at [402, 278] on input "rgba(27, 37, 47, 0.2)" at bounding box center [389, 273] width 91 height 14
type input "rgba(27, 37, 47, 0.08)"
click at [417, 300] on button "Använd" at bounding box center [415, 298] width 40 height 16
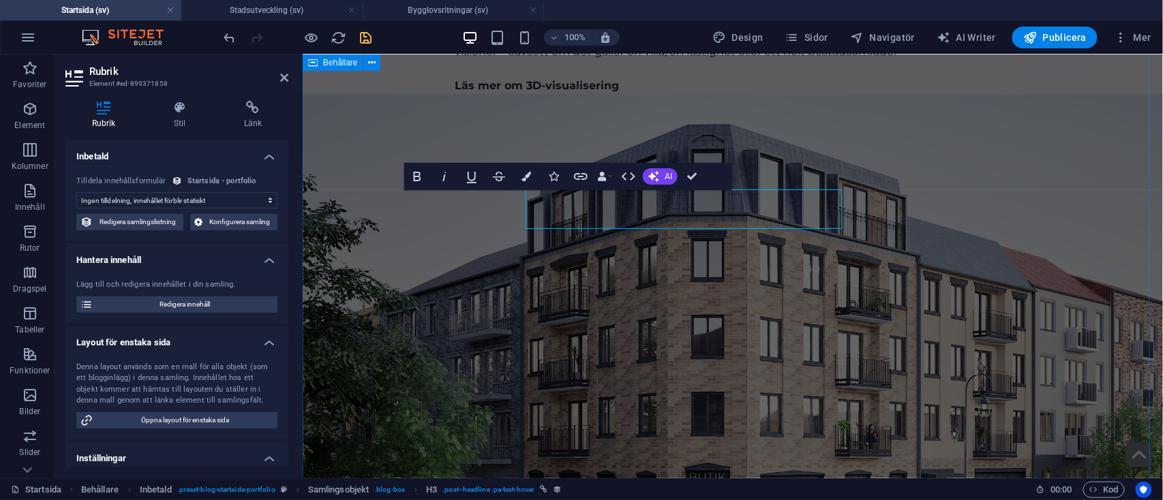
select select "name"
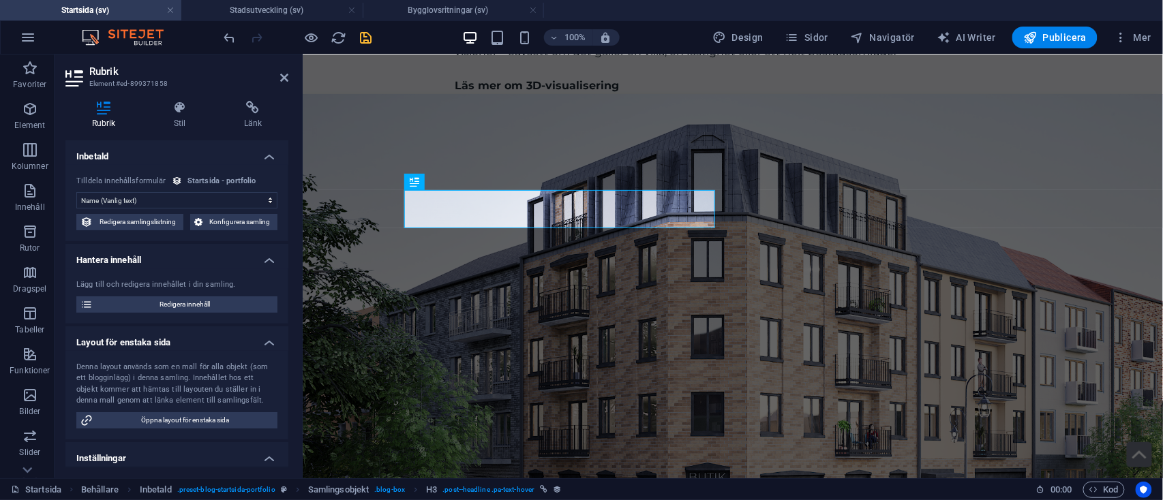
scroll to position [100, 0]
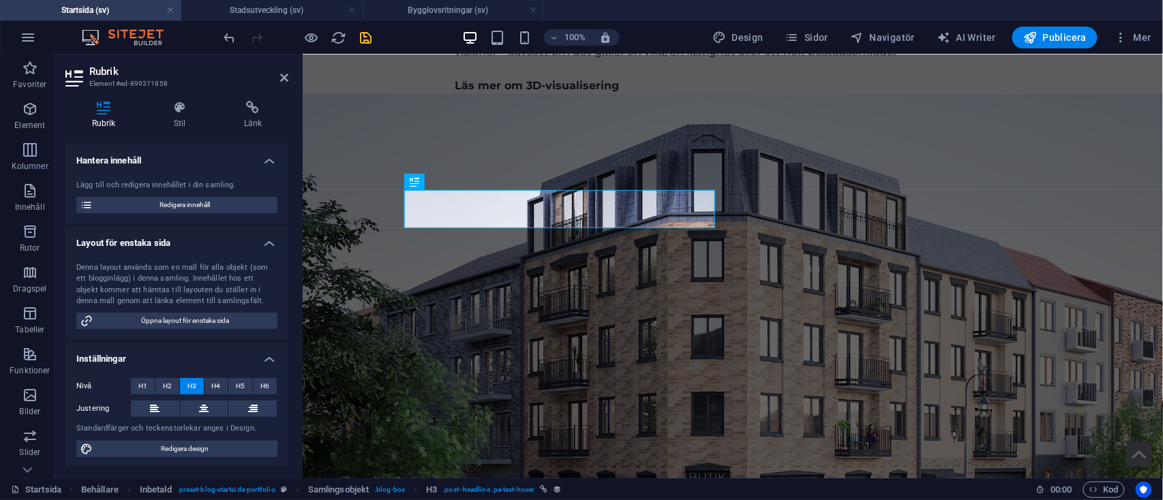
click at [217, 440] on div "Nivå H1 H2 H3 H4 H5 H6 Justering Standardfärger och teckenstorlekar anges i Des…" at bounding box center [176, 418] width 223 height 102
click at [213, 449] on span "Redigera design" at bounding box center [185, 449] width 177 height 16
select select "px"
select select "400"
select select "px"
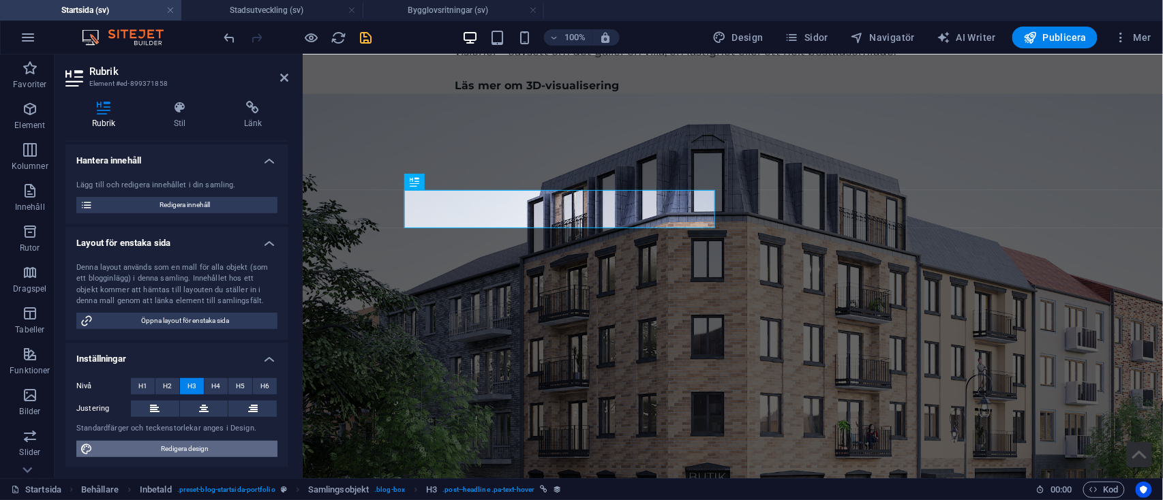
select select "px"
select select "400"
select select "px"
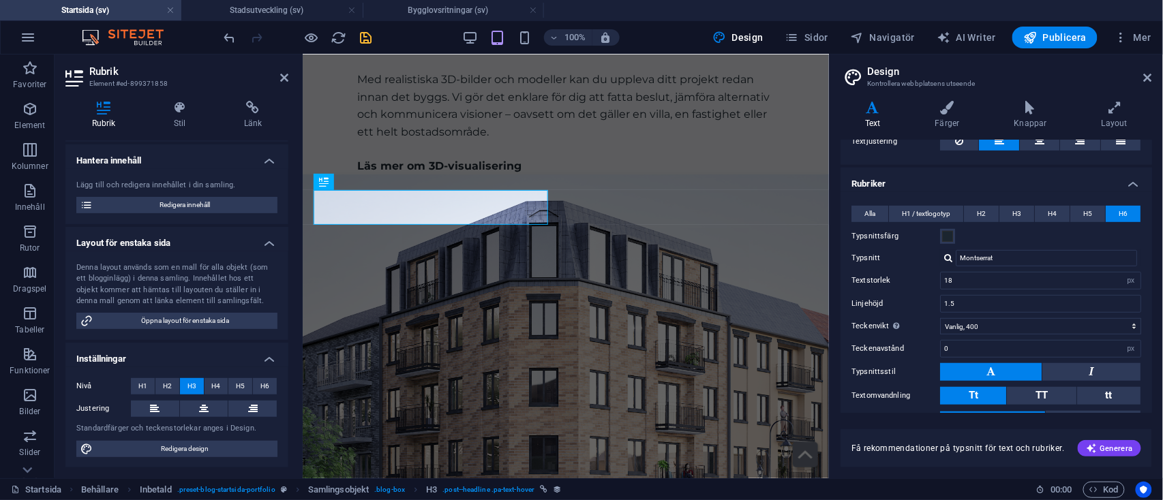
scroll to position [250, 0]
click at [1022, 217] on button "H3" at bounding box center [1016, 215] width 35 height 16
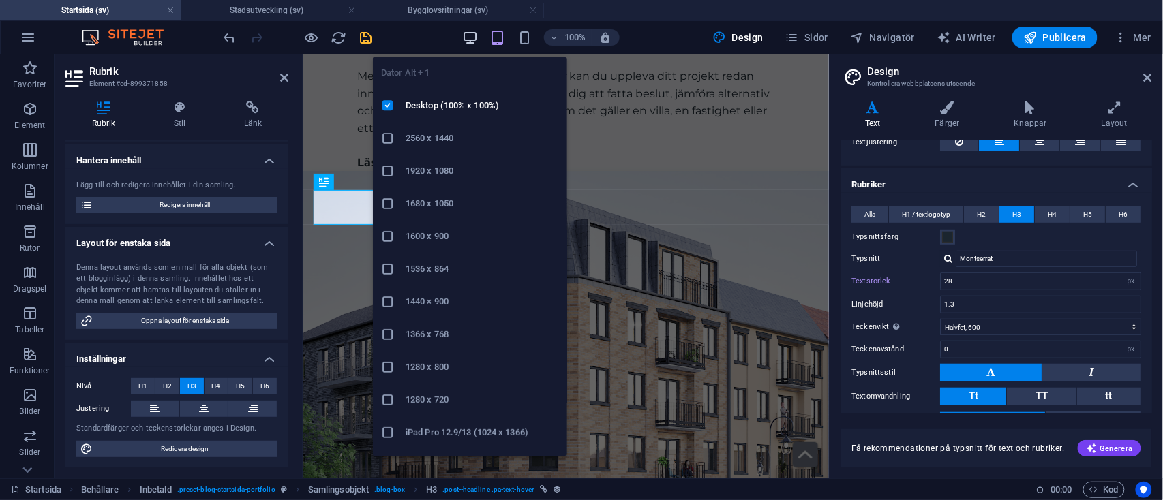
click at [472, 30] on icon "button" at bounding box center [470, 38] width 16 height 16
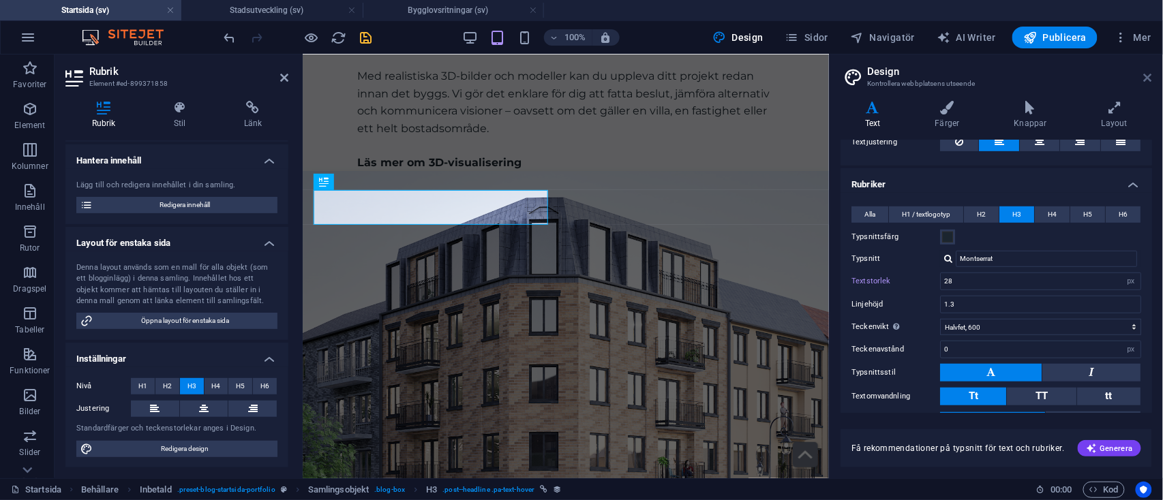
click at [1146, 79] on icon at bounding box center [1148, 77] width 8 height 11
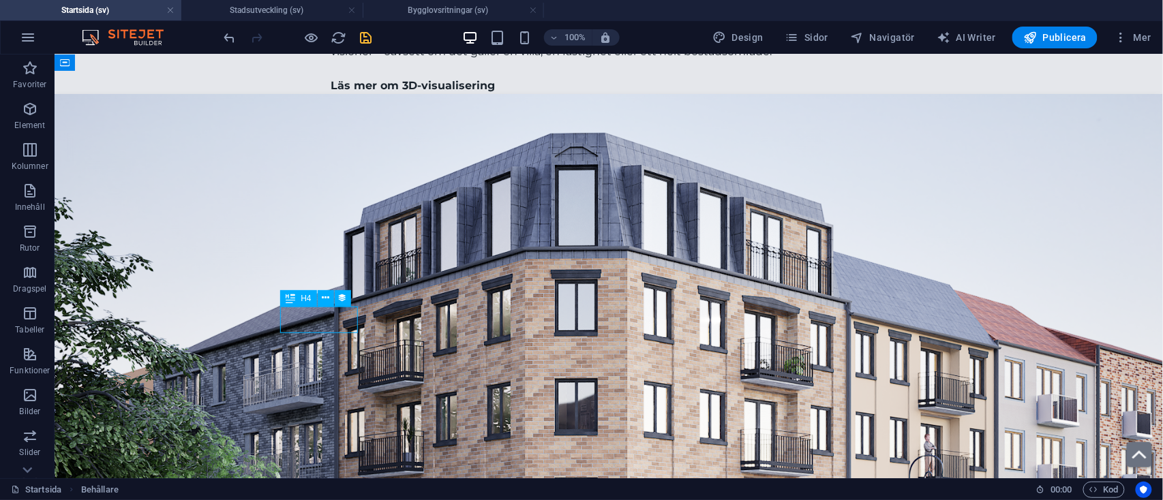
select select "category"
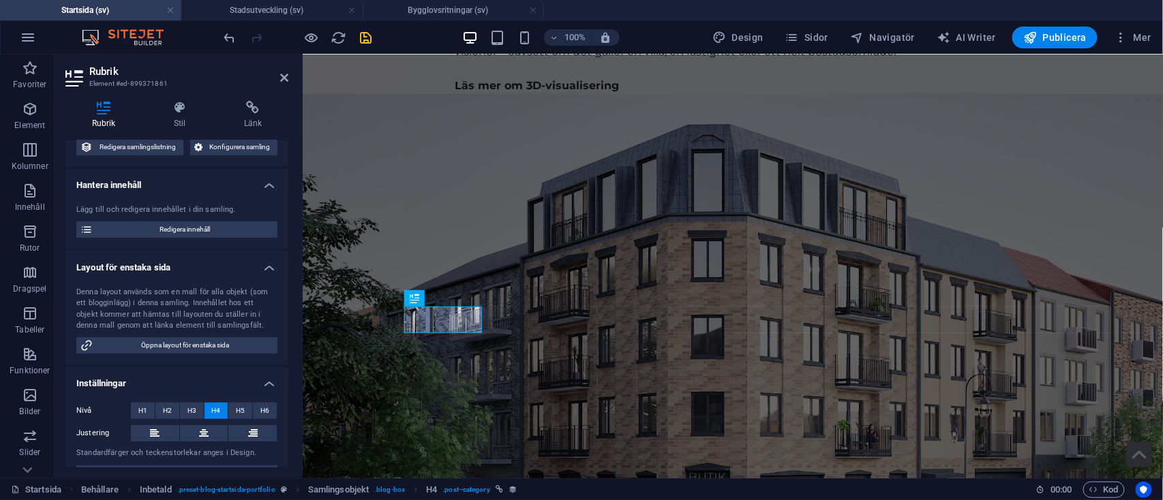
scroll to position [100, 0]
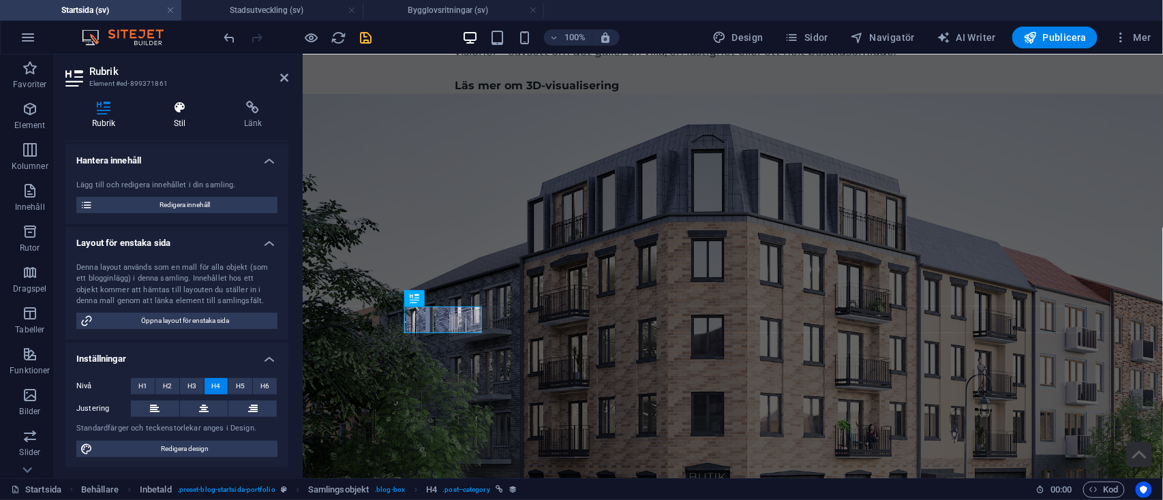
click at [181, 114] on icon at bounding box center [179, 108] width 65 height 14
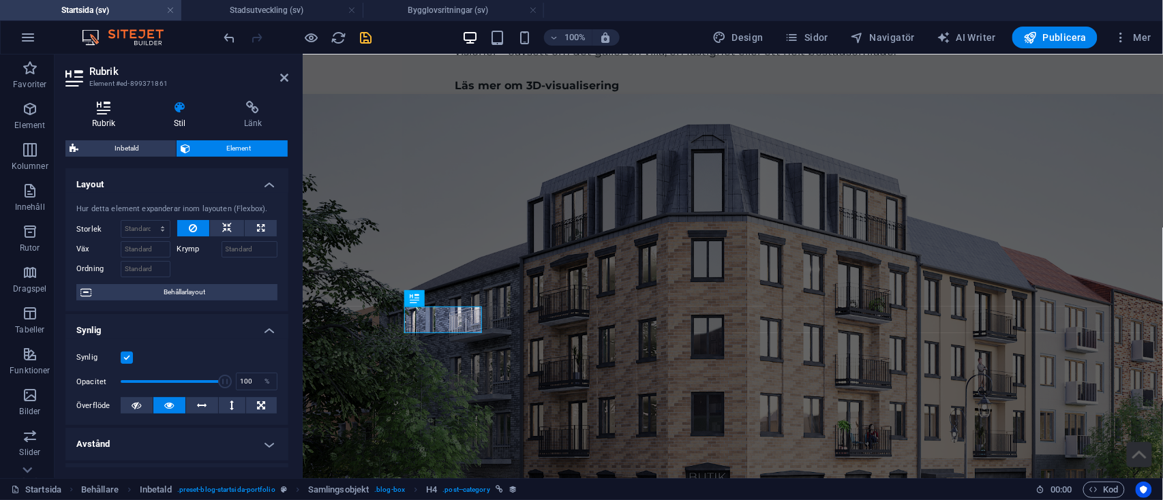
click at [102, 129] on h4 "Rubrik" at bounding box center [106, 115] width 82 height 29
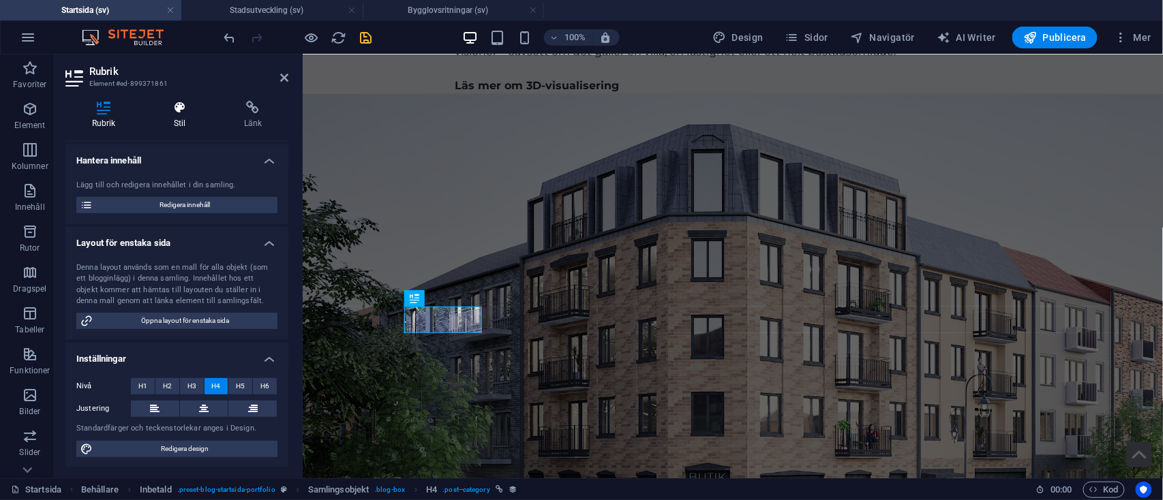
drag, startPoint x: 175, startPoint y: 124, endPoint x: 168, endPoint y: 126, distance: 7.8
click at [168, 126] on h4 "Stil" at bounding box center [182, 115] width 70 height 29
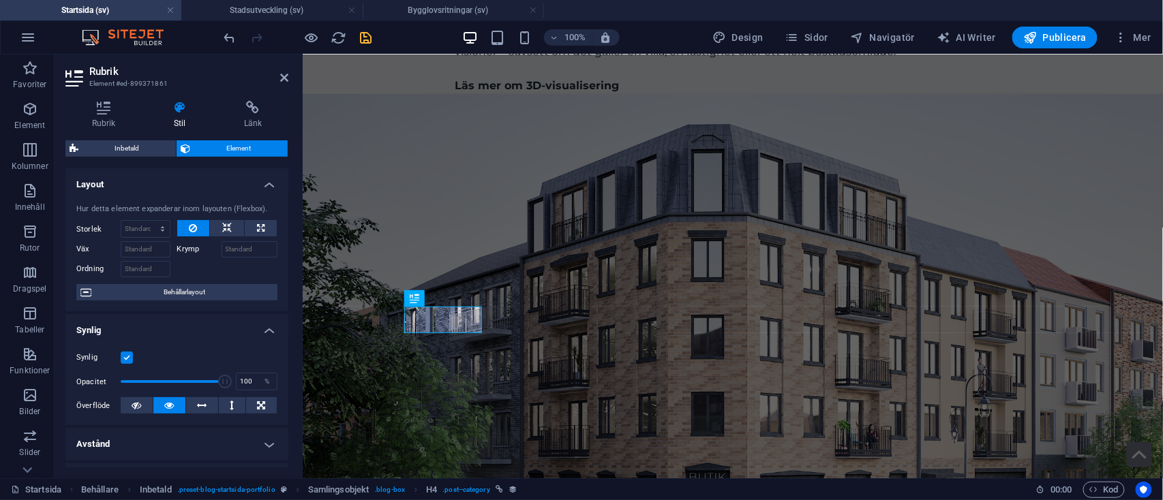
click at [168, 126] on h4 "Stil" at bounding box center [182, 115] width 70 height 29
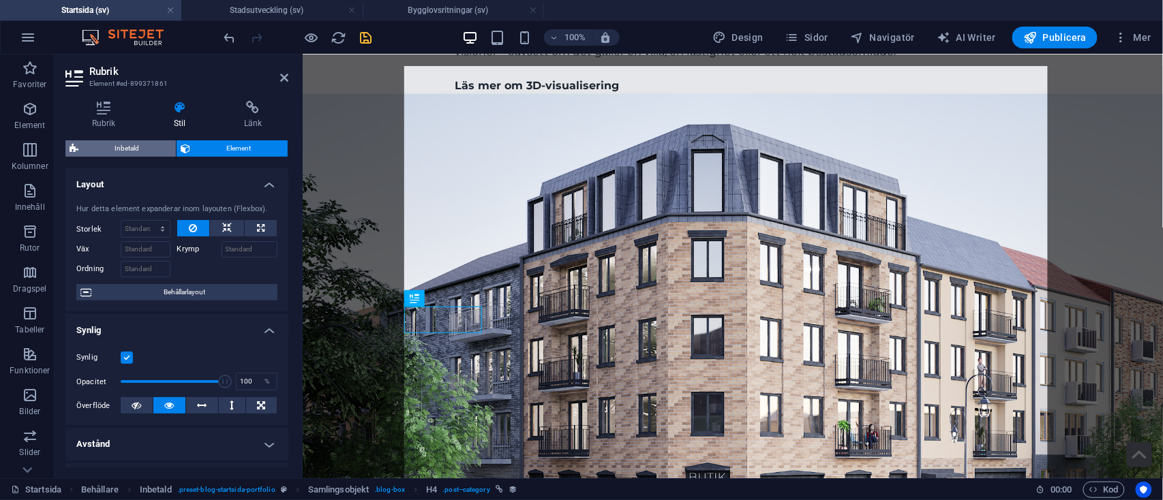
click at [147, 153] on span "Inbetald" at bounding box center [126, 148] width 89 height 16
select select "rem"
select select "preset-blog-startsida-portfolio"
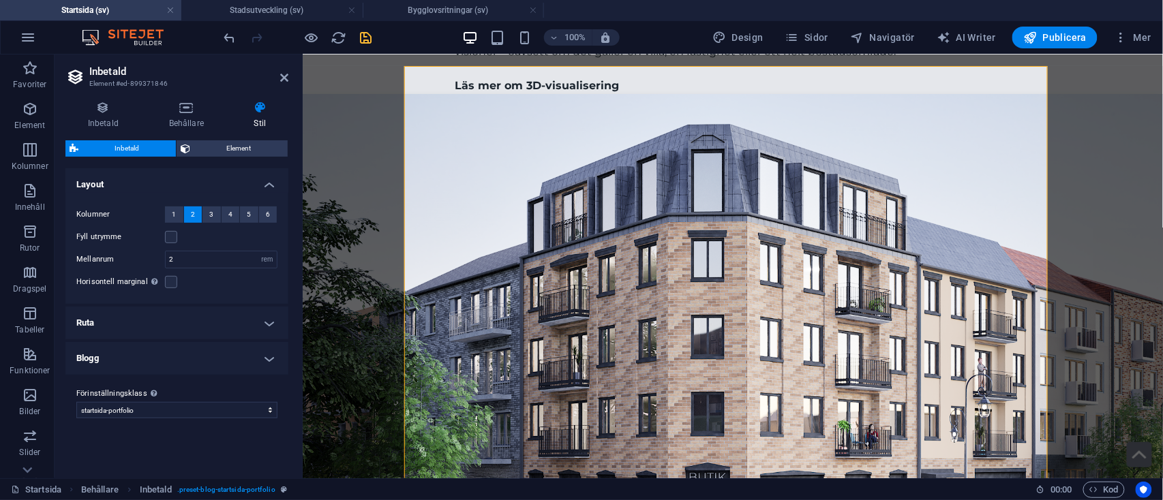
click at [196, 313] on h4 "Ruta" at bounding box center [176, 323] width 223 height 33
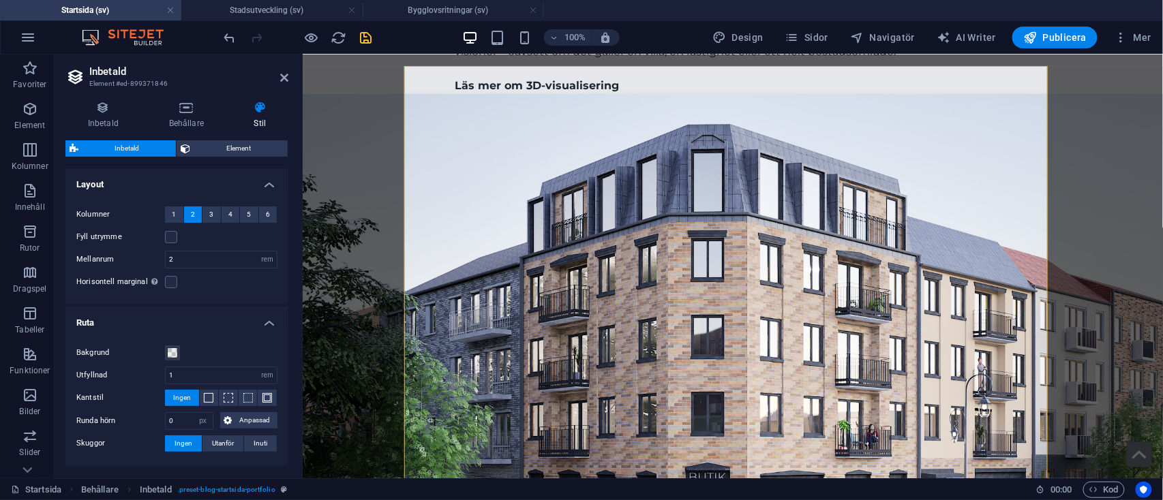
scroll to position [87, 0]
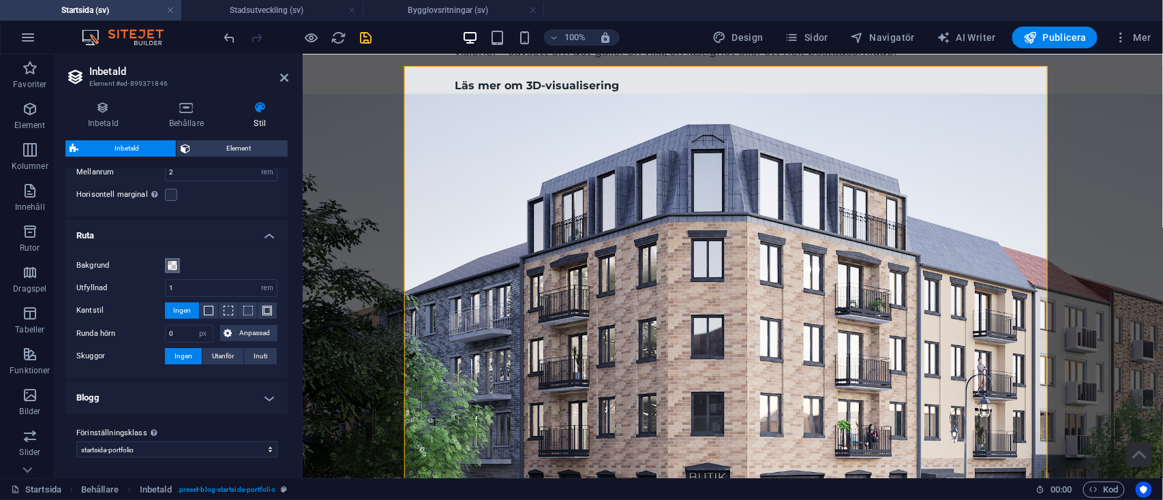
click at [177, 264] on span at bounding box center [172, 265] width 11 height 11
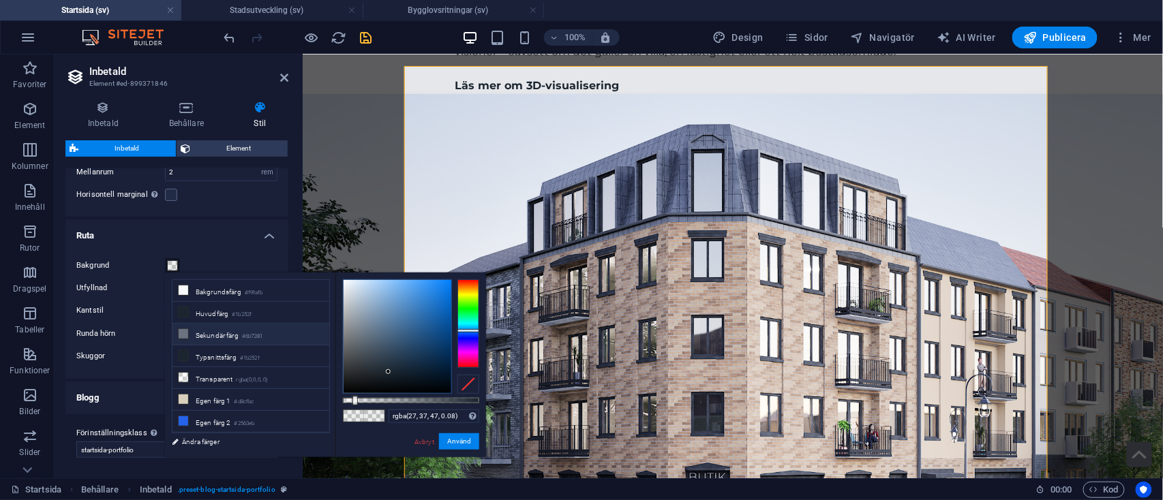
click at [218, 324] on li "Sekundär färg #6b7280" at bounding box center [250, 335] width 157 height 22
type input "#6b7280"
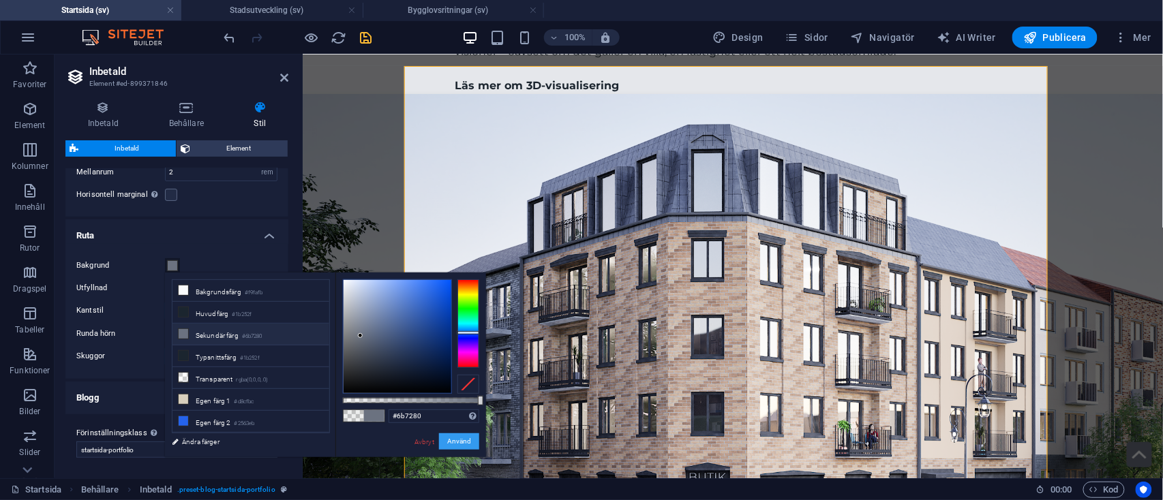
click at [466, 444] on button "Använd" at bounding box center [459, 442] width 40 height 16
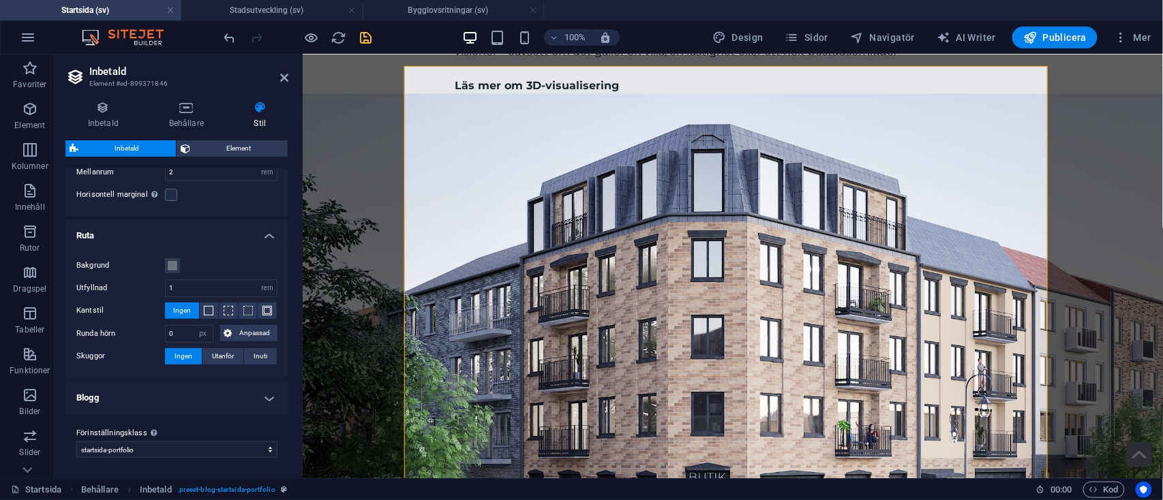
click at [194, 400] on h4 "Blogg" at bounding box center [176, 398] width 223 height 33
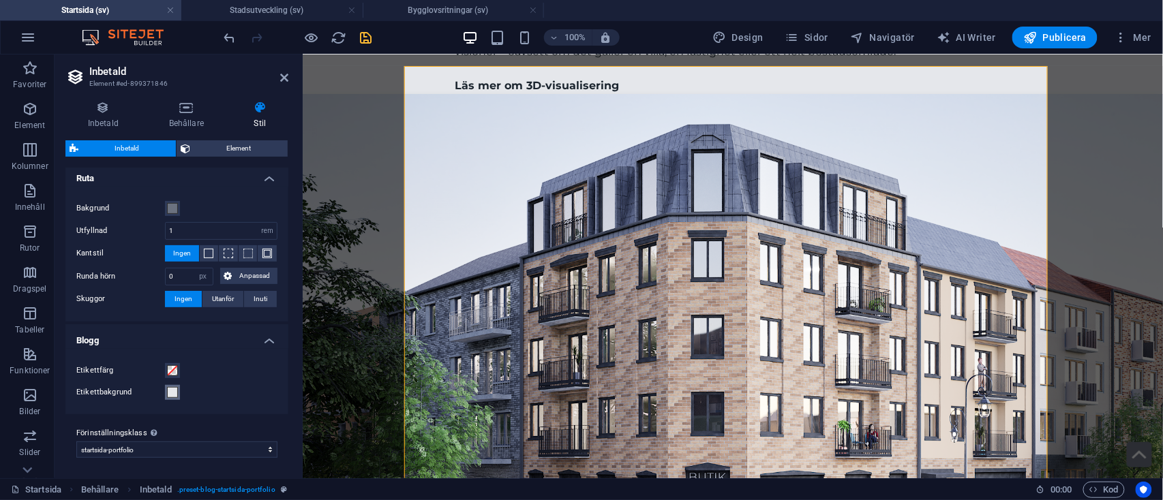
click at [173, 391] on span at bounding box center [172, 392] width 11 height 11
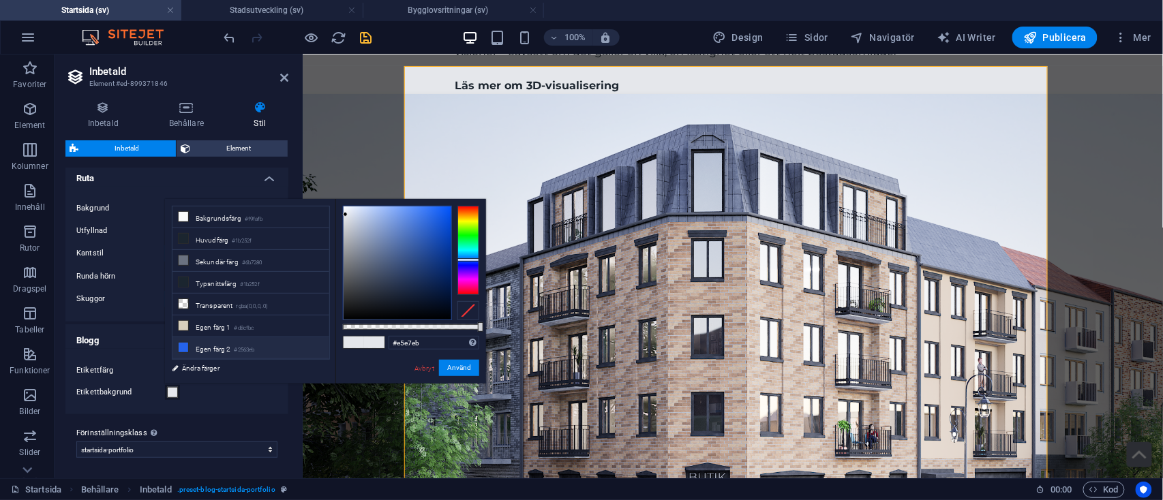
click at [251, 341] on li "Egen färg 2 #2563eb" at bounding box center [250, 348] width 157 height 22
type input "#2563eb"
click at [446, 372] on button "Använd" at bounding box center [459, 368] width 40 height 16
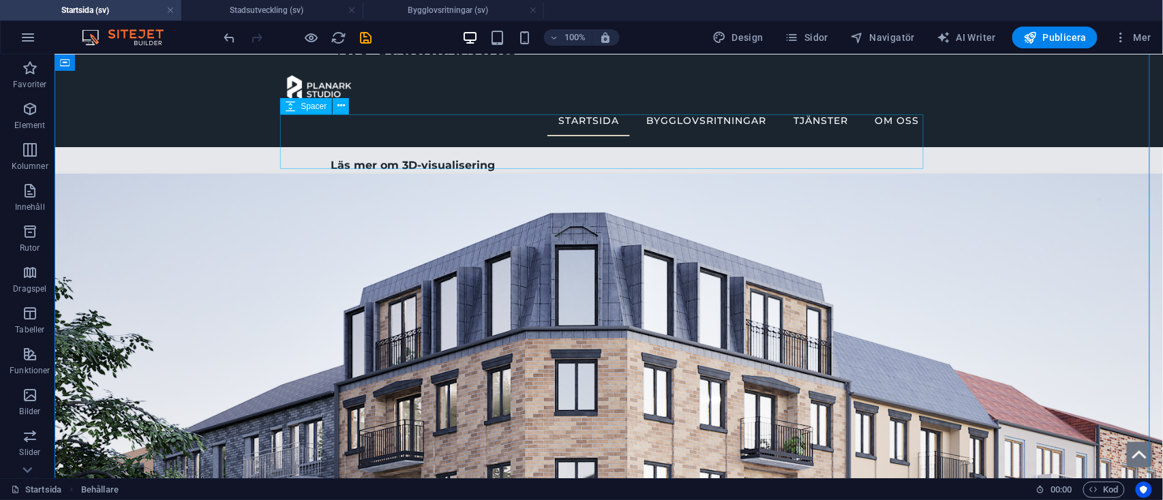
scroll to position [3412, 0]
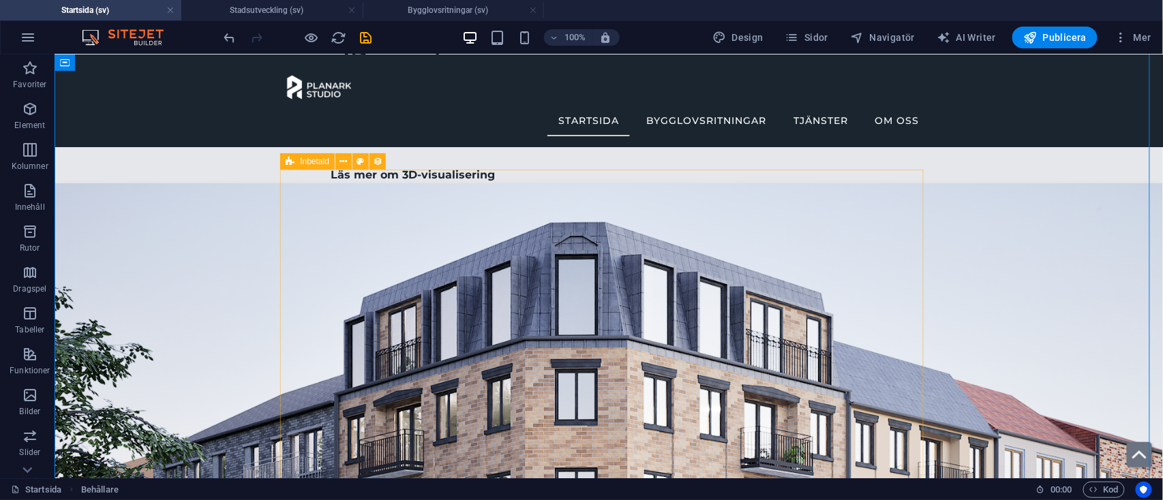
click at [294, 162] on icon at bounding box center [290, 161] width 9 height 16
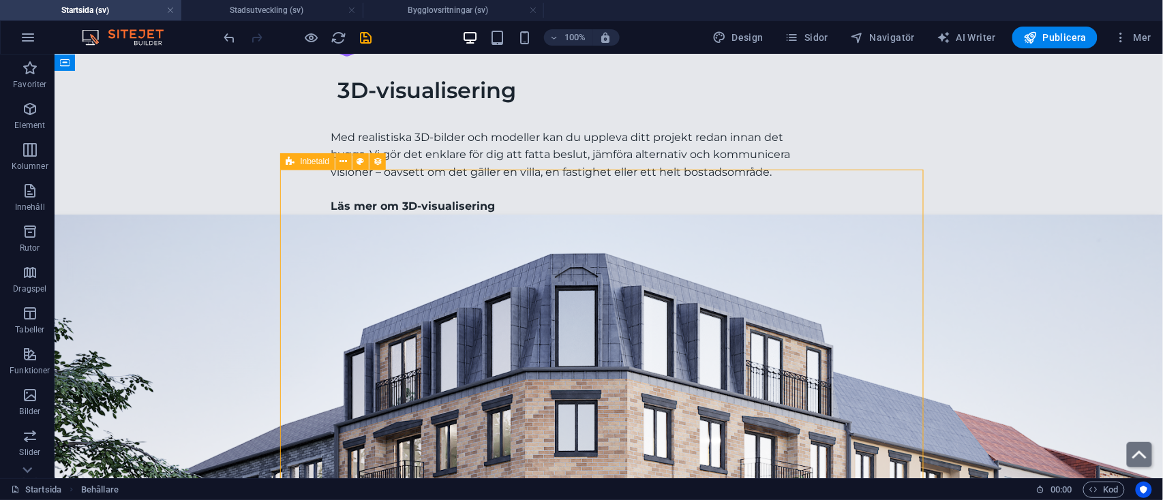
select select "rem"
select select "px"
select select "preset-blog-startsida-portfolio"
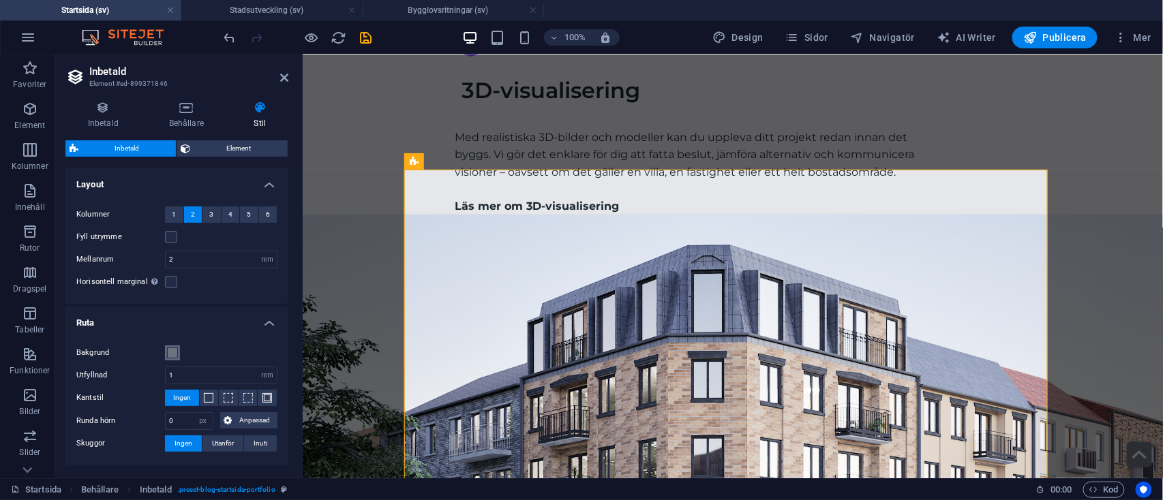
click at [168, 352] on span at bounding box center [172, 353] width 11 height 11
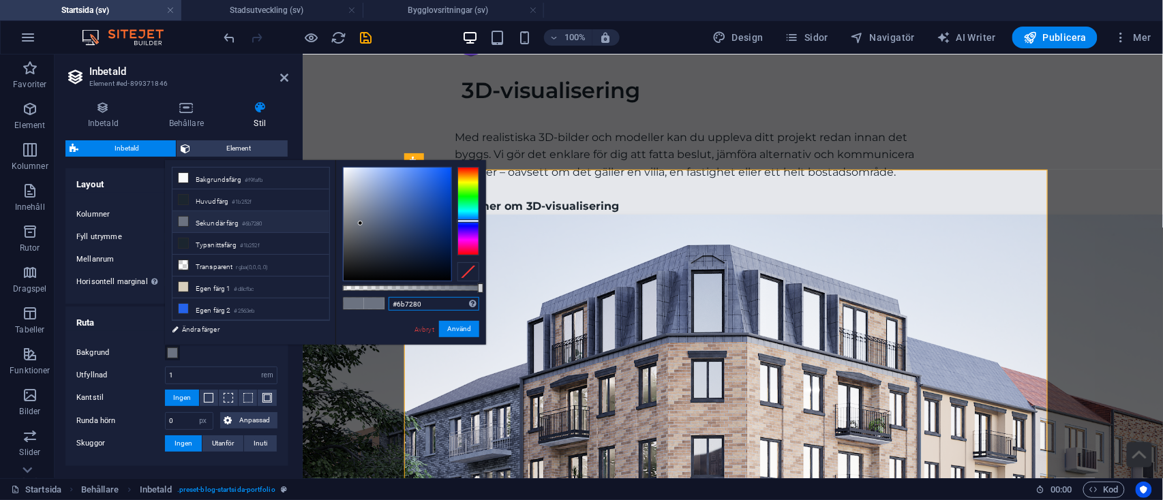
click at [438, 308] on input "#6b7280" at bounding box center [434, 304] width 91 height 14
type input "#ffffff"
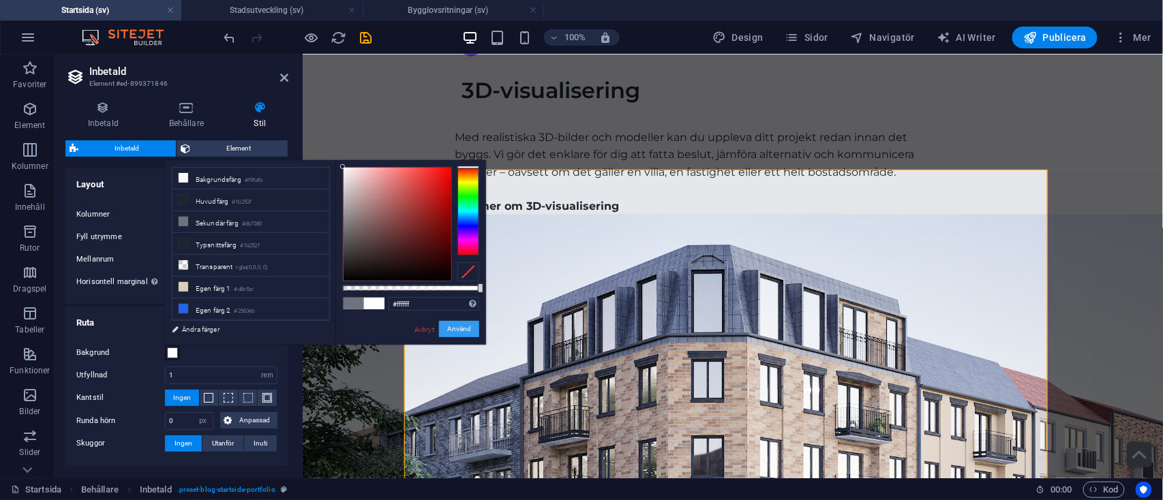
click at [464, 334] on button "Använd" at bounding box center [459, 329] width 40 height 16
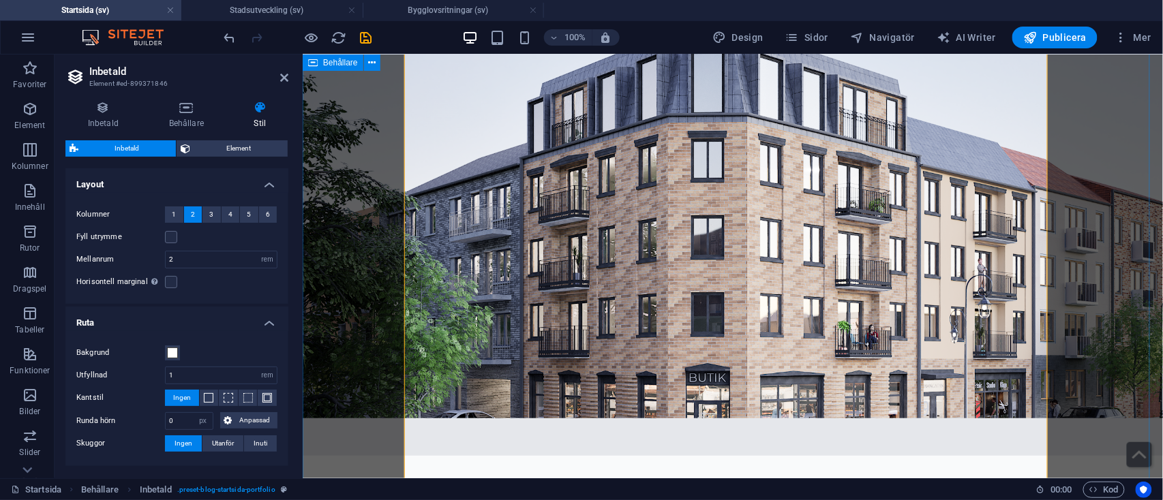
scroll to position [3635, 0]
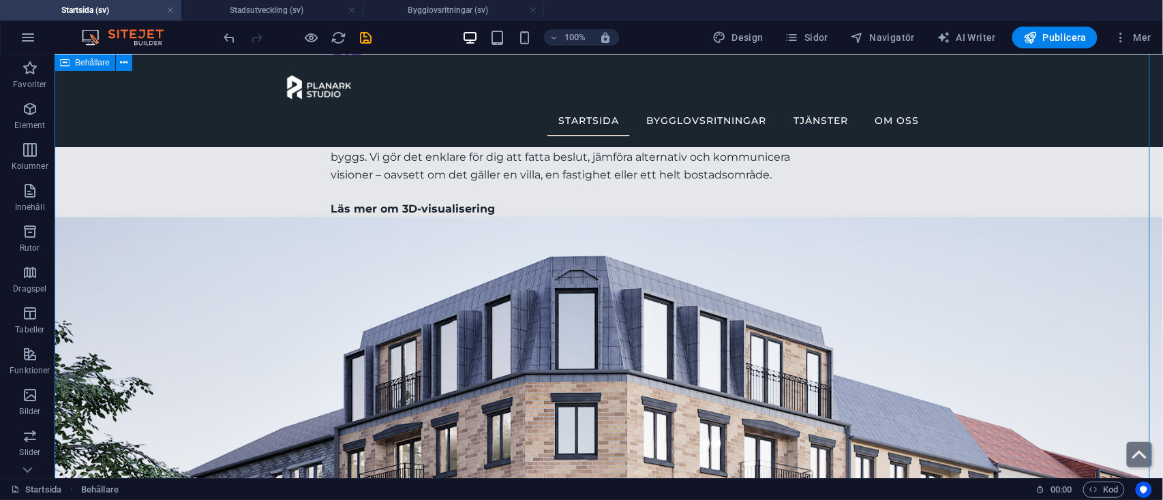
scroll to position [3376, 0]
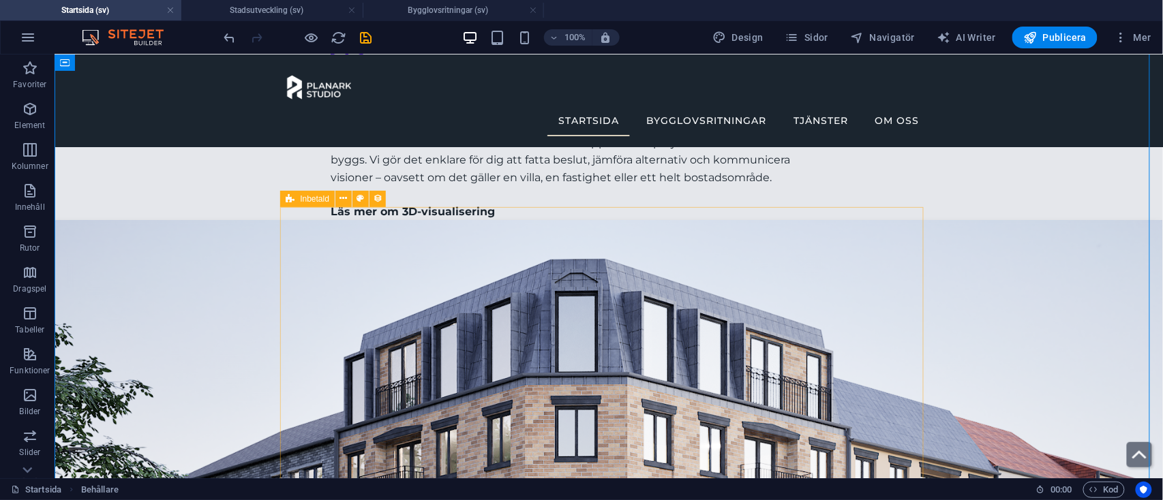
click at [292, 198] on icon at bounding box center [290, 199] width 9 height 16
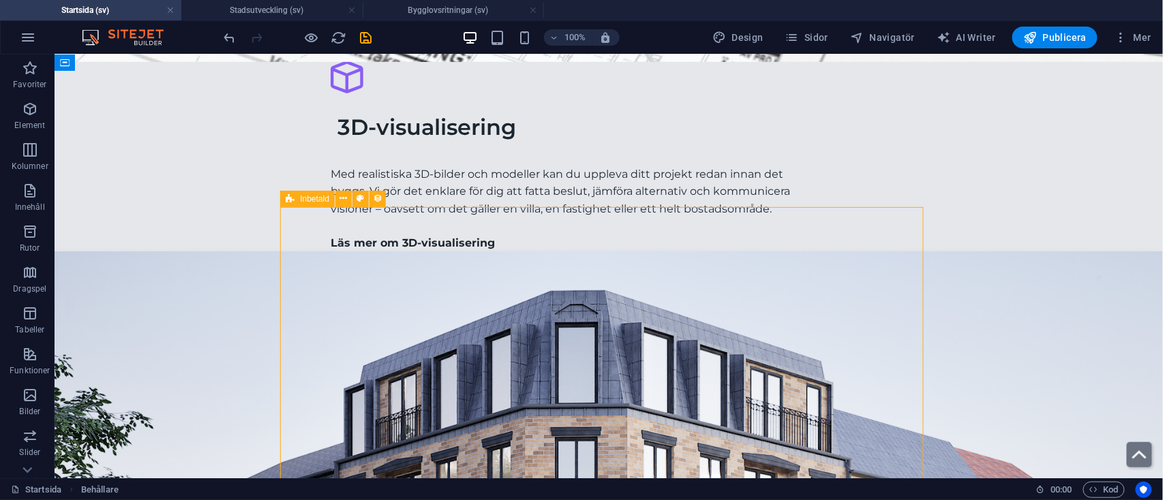
select select "rem"
select select "px"
select select "preset-blog-startsida-portfolio"
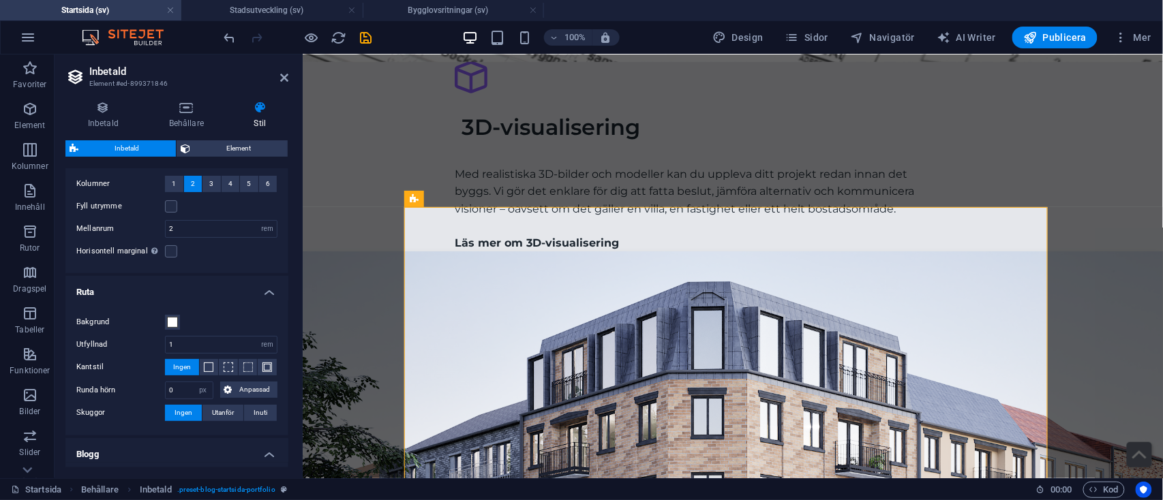
scroll to position [31, 0]
click at [172, 317] on span at bounding box center [172, 321] width 11 height 11
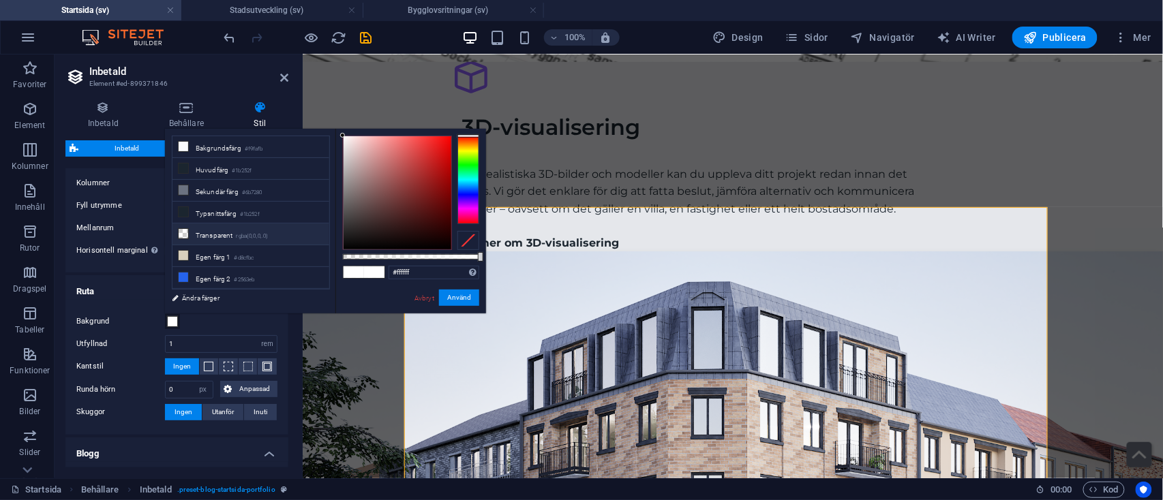
scroll to position [60, 0]
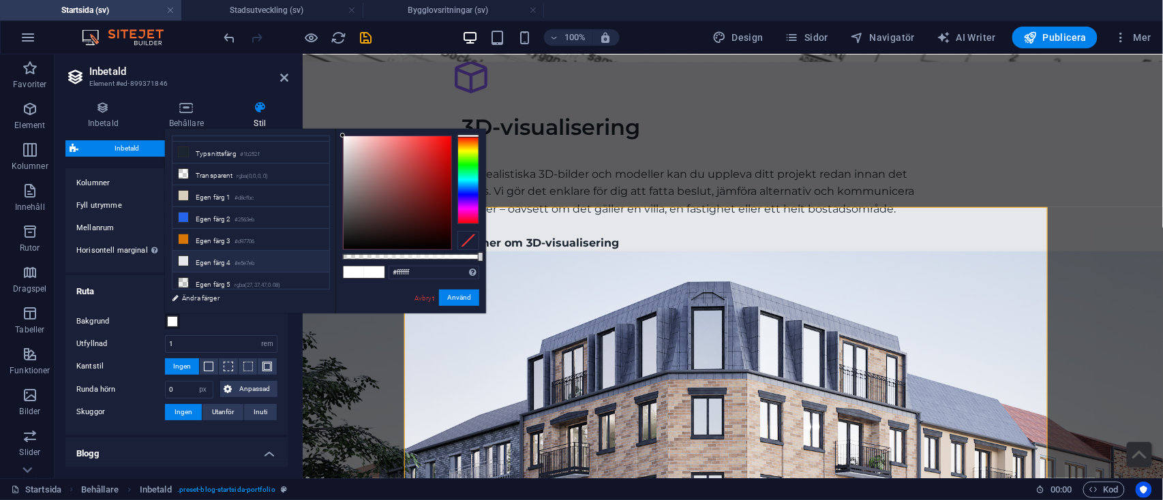
click at [243, 259] on small "#e5e7eb" at bounding box center [244, 264] width 20 height 10
type input "#e5e7eb"
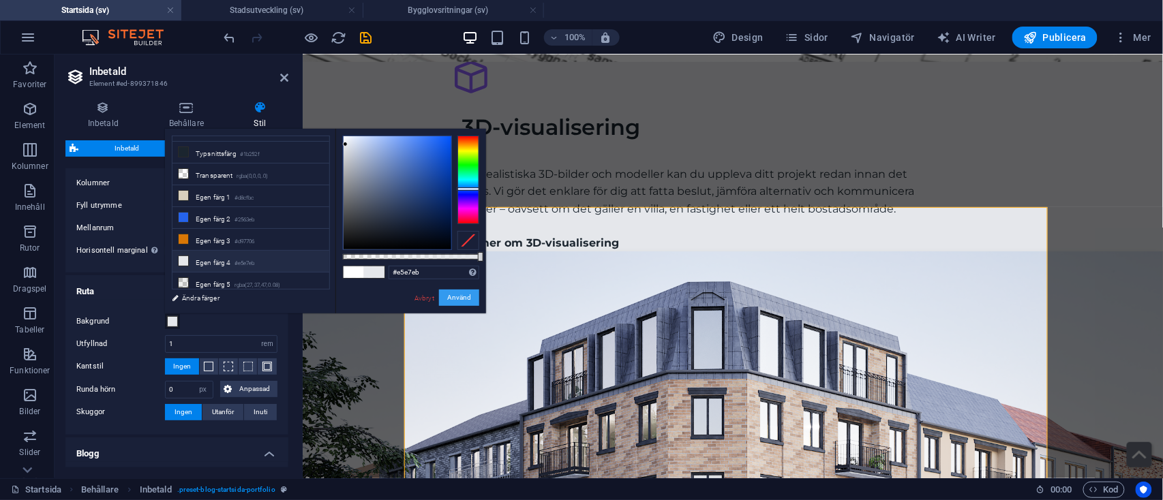
click at [451, 302] on button "Använd" at bounding box center [459, 298] width 40 height 16
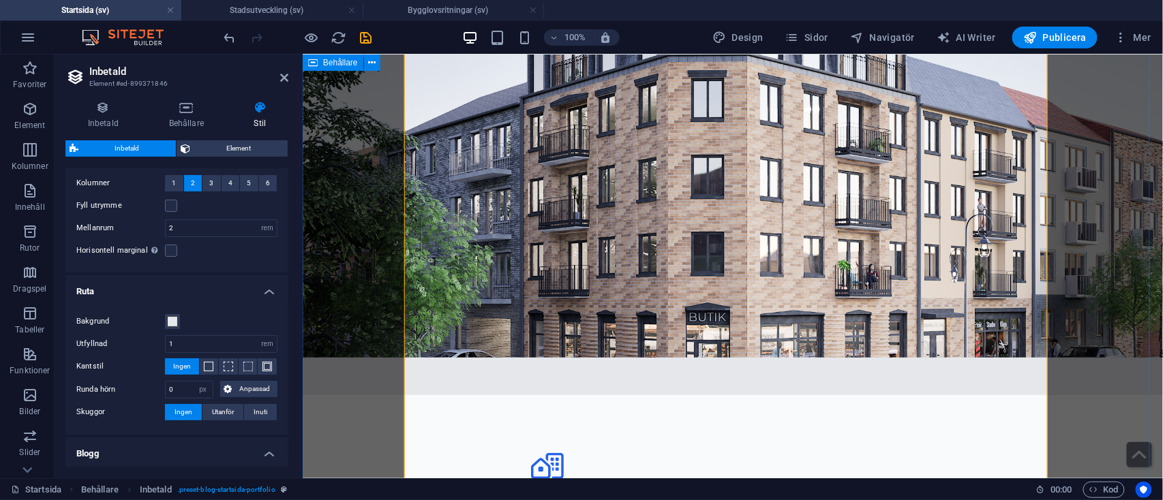
scroll to position [3701, 0]
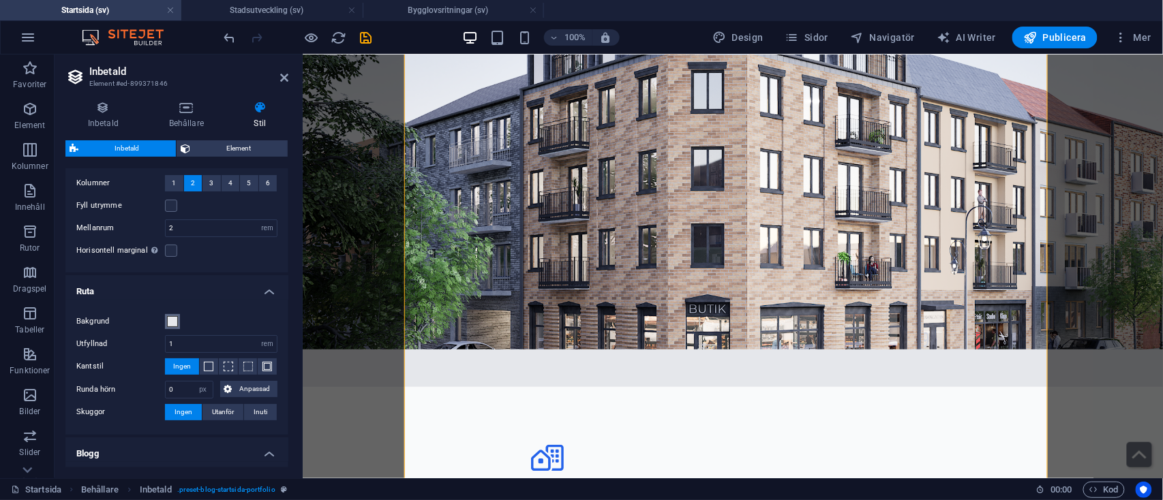
click at [171, 319] on span at bounding box center [172, 321] width 11 height 11
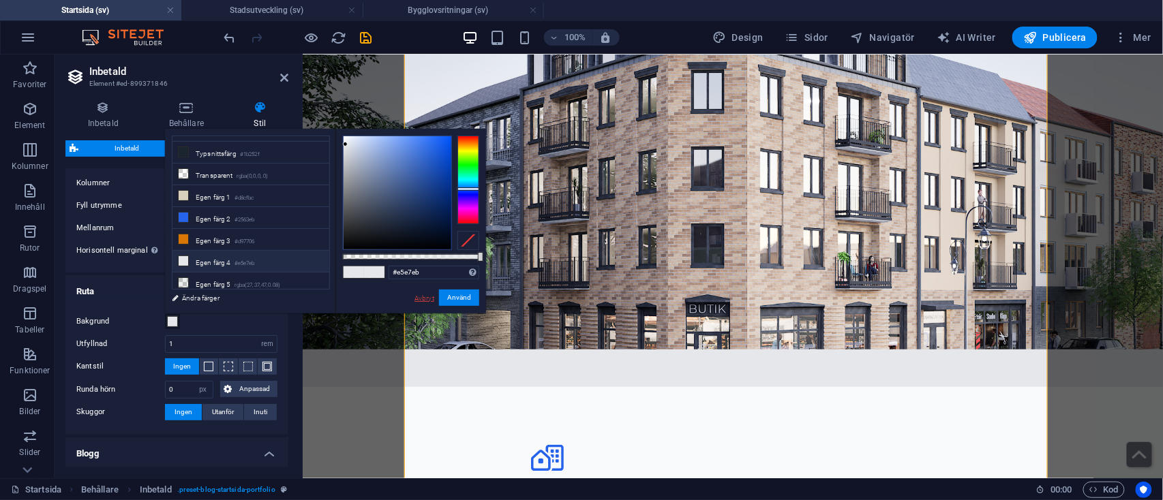
click at [417, 299] on link "Avbryt" at bounding box center [424, 298] width 22 height 10
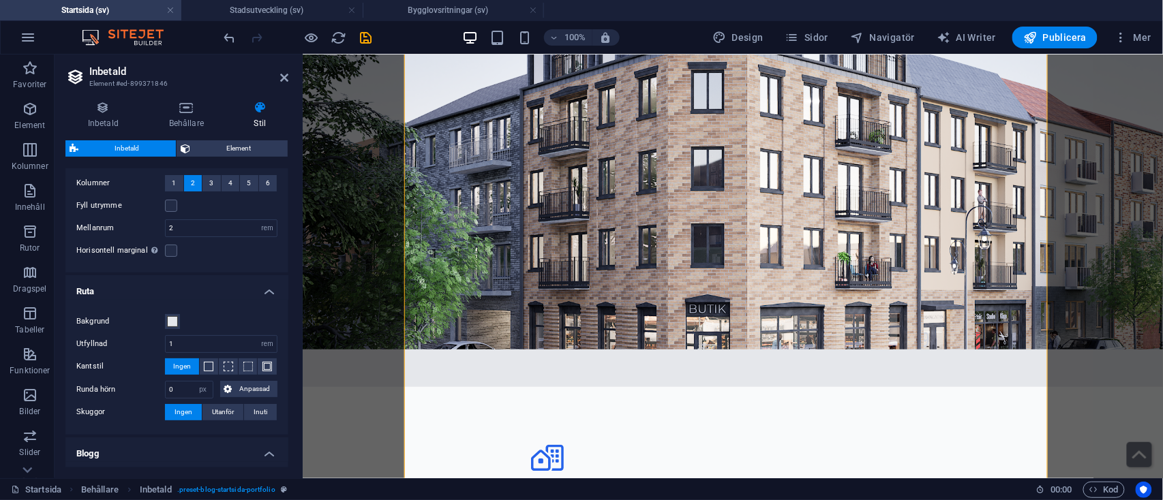
scroll to position [145, 0]
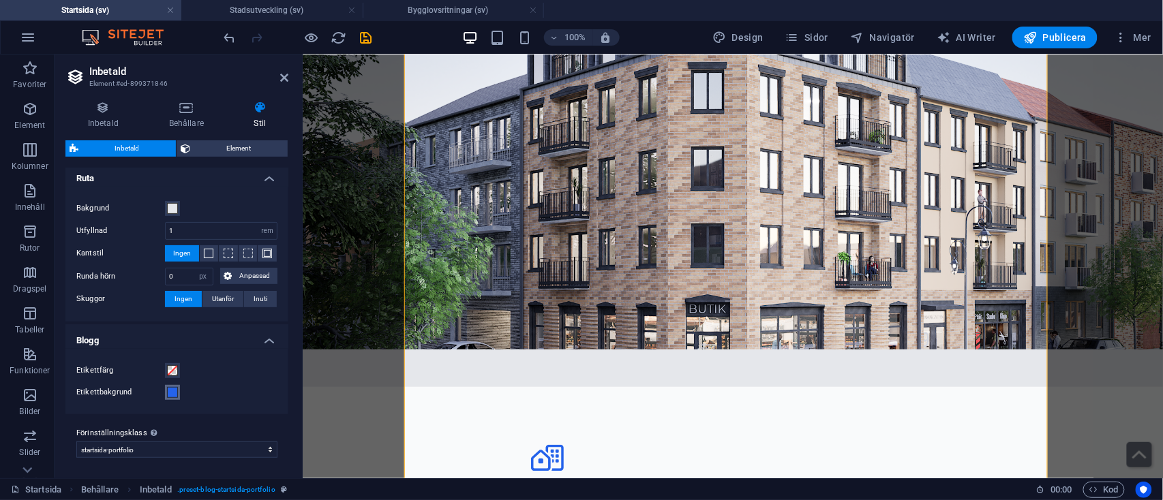
click at [177, 395] on span at bounding box center [172, 392] width 11 height 11
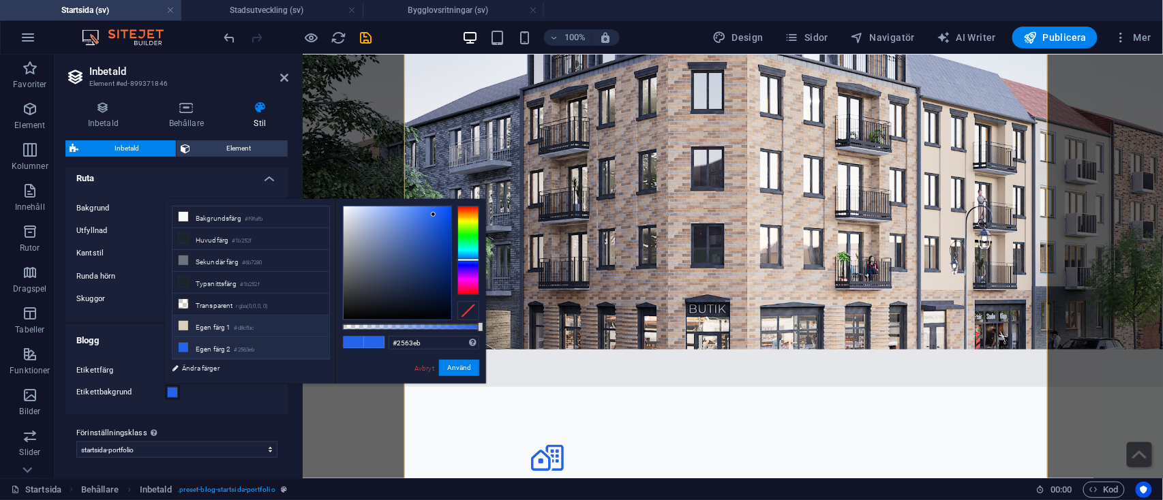
scroll to position [60, 0]
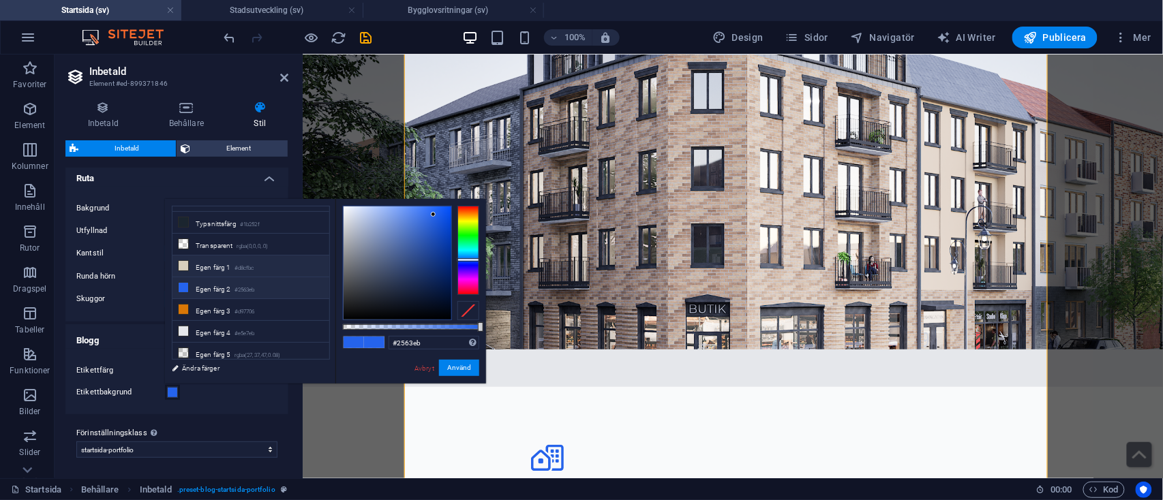
click at [222, 264] on li "Egen färg 1 #d8cfbc" at bounding box center [250, 267] width 157 height 22
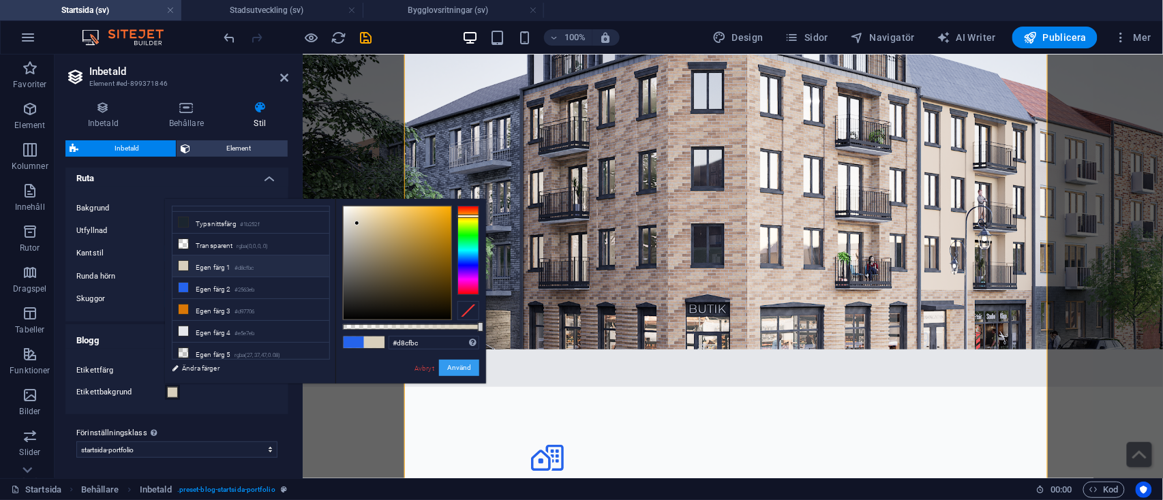
drag, startPoint x: 468, startPoint y: 363, endPoint x: 48, endPoint y: 305, distance: 423.9
click at [468, 363] on button "Använd" at bounding box center [459, 368] width 40 height 16
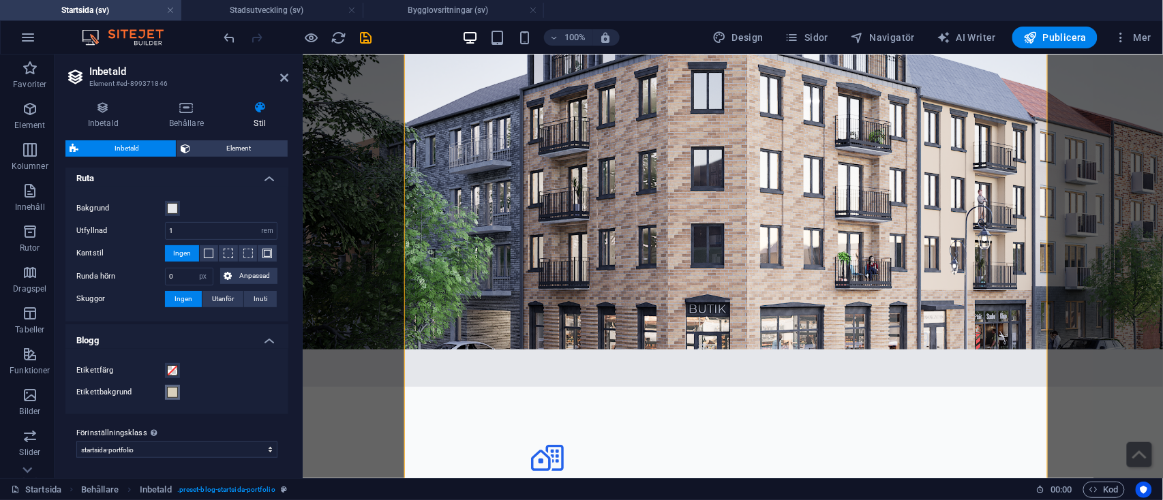
click at [177, 395] on span at bounding box center [172, 392] width 11 height 11
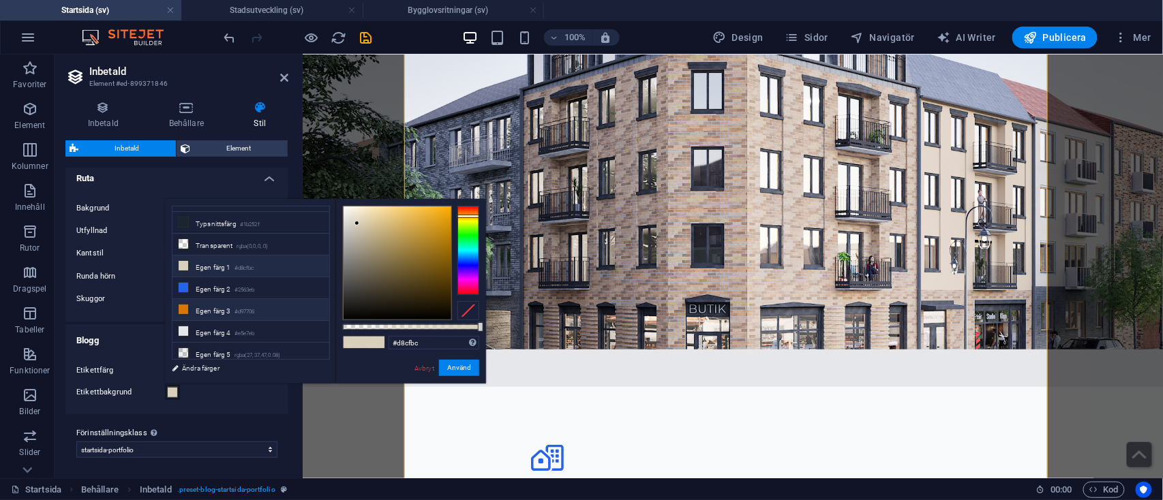
click at [220, 314] on li "Egen färg 3 #d97706" at bounding box center [250, 310] width 157 height 22
type input "#d97706"
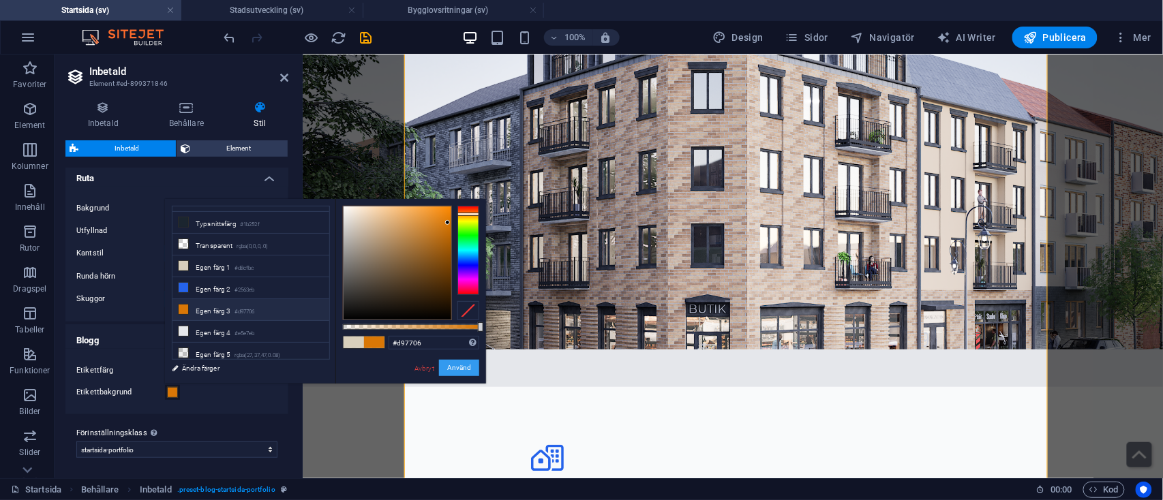
click at [455, 368] on button "Använd" at bounding box center [459, 368] width 40 height 16
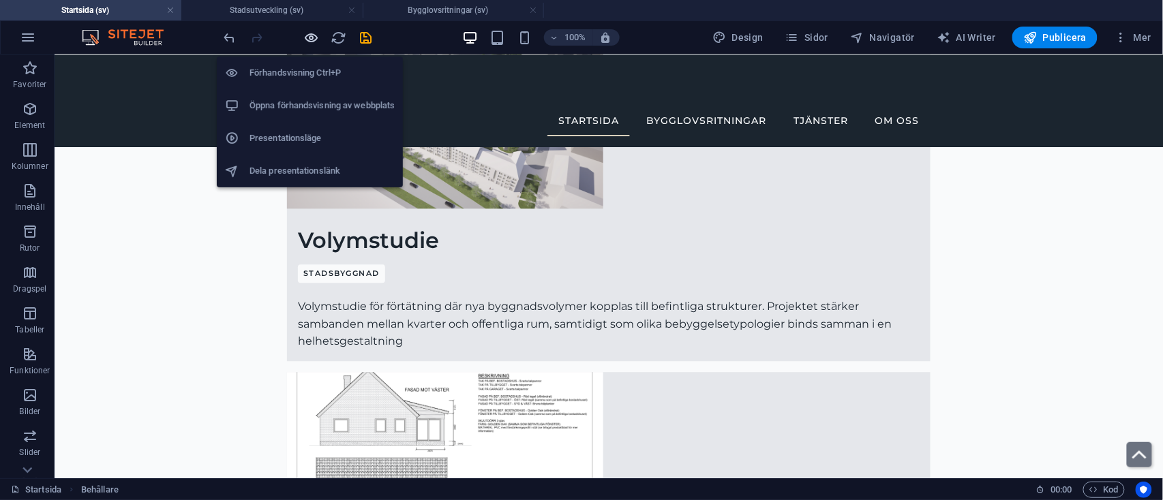
click at [310, 40] on icon "button" at bounding box center [312, 38] width 16 height 16
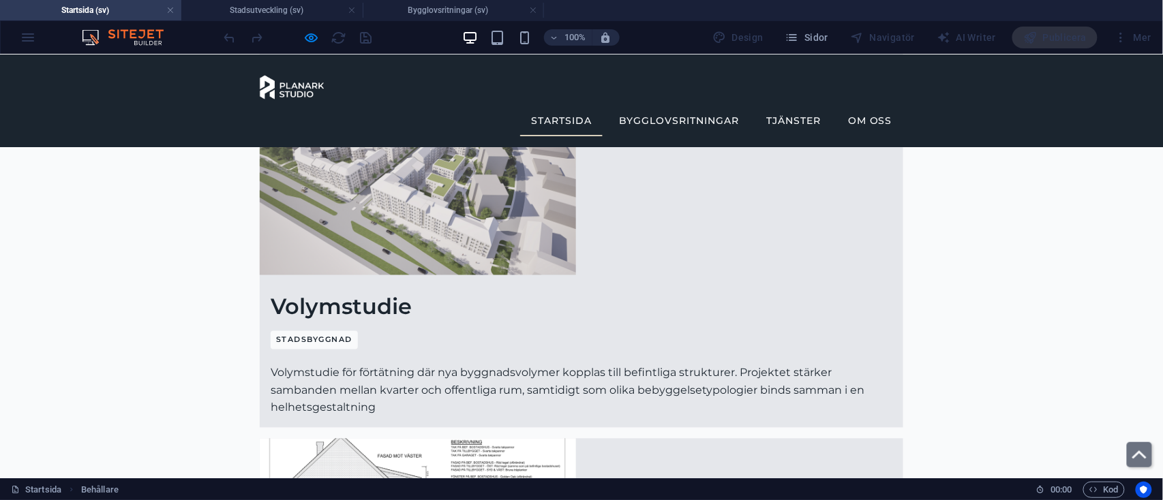
scroll to position [5908, 0]
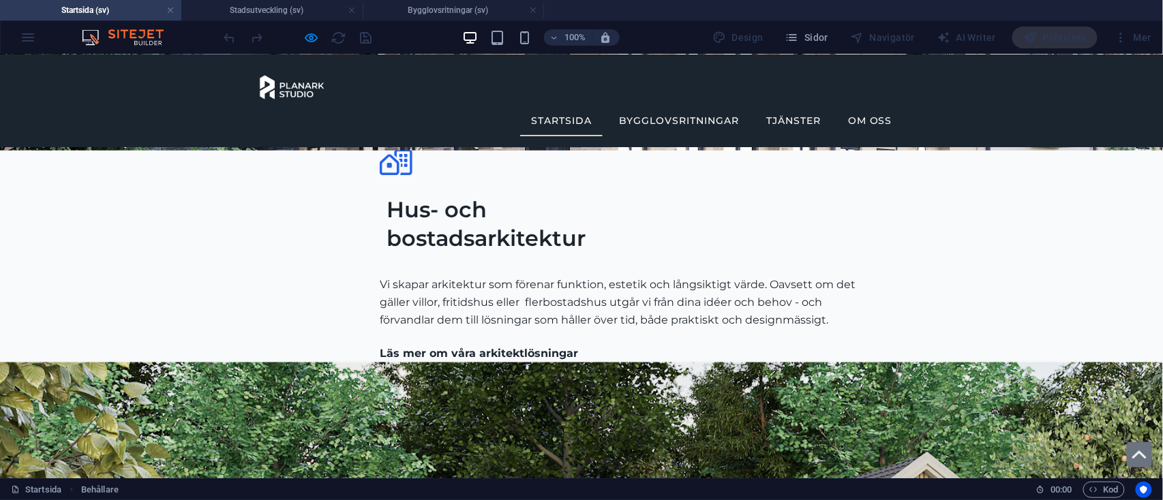
scroll to position [3867, 0]
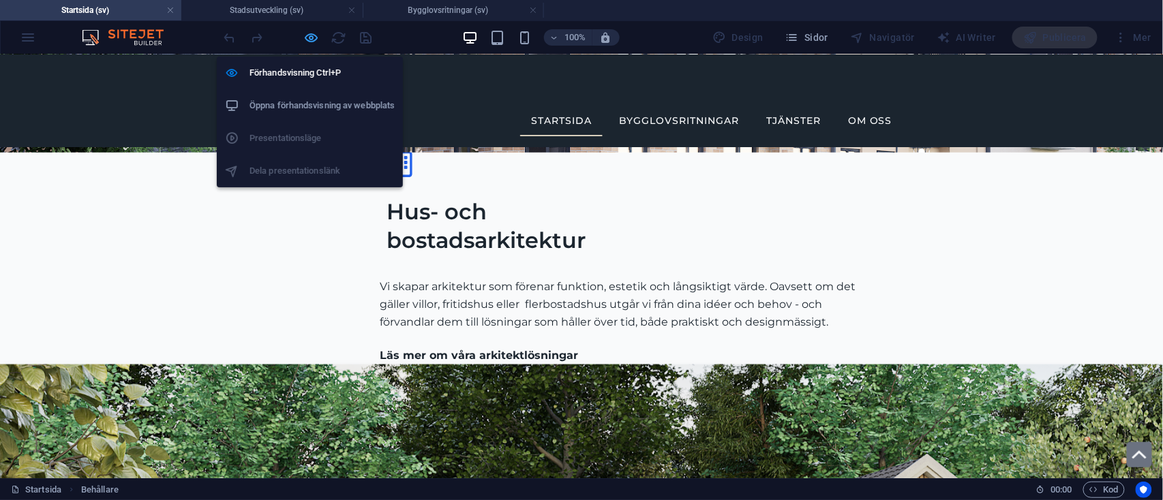
click at [311, 38] on icon "button" at bounding box center [312, 38] width 16 height 16
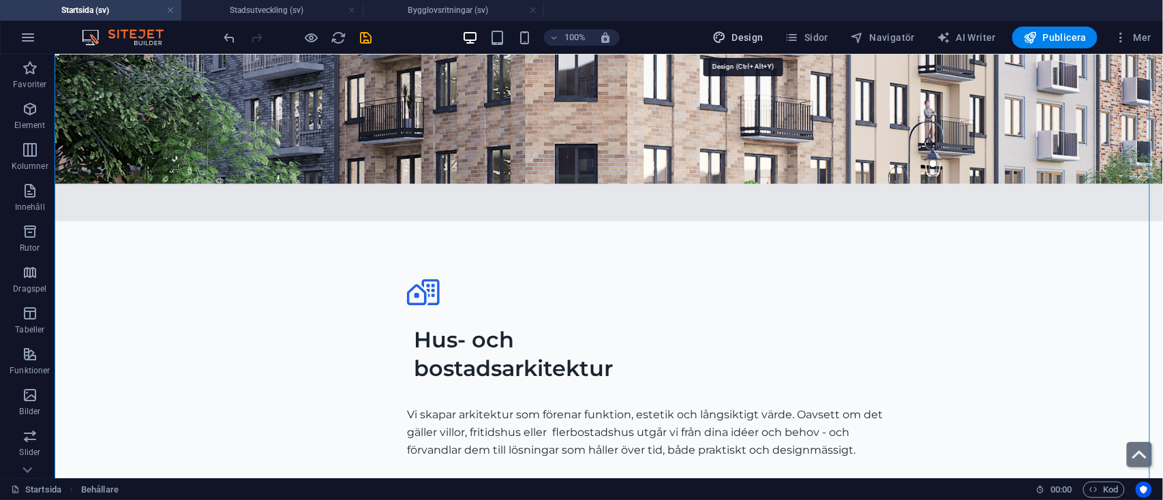
click at [741, 41] on span "Design" at bounding box center [737, 38] width 51 height 14
select select "px"
select select "400"
select select "px"
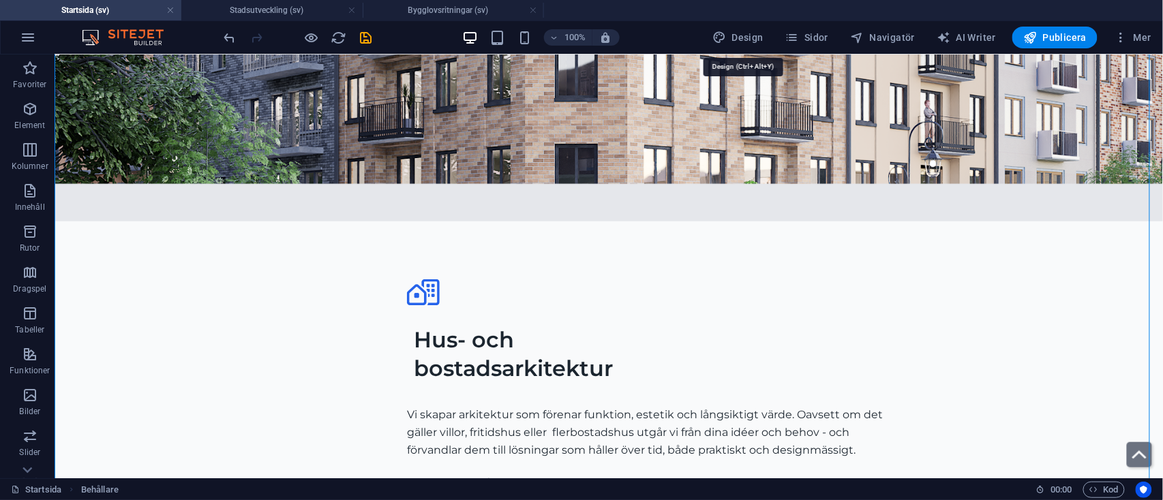
select select "600"
select select "px"
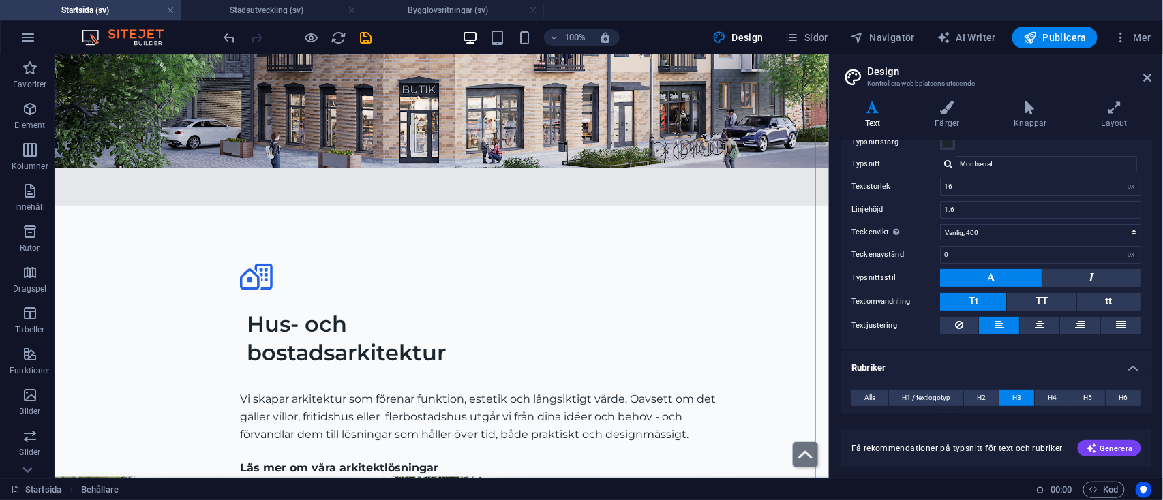
scroll to position [72, 0]
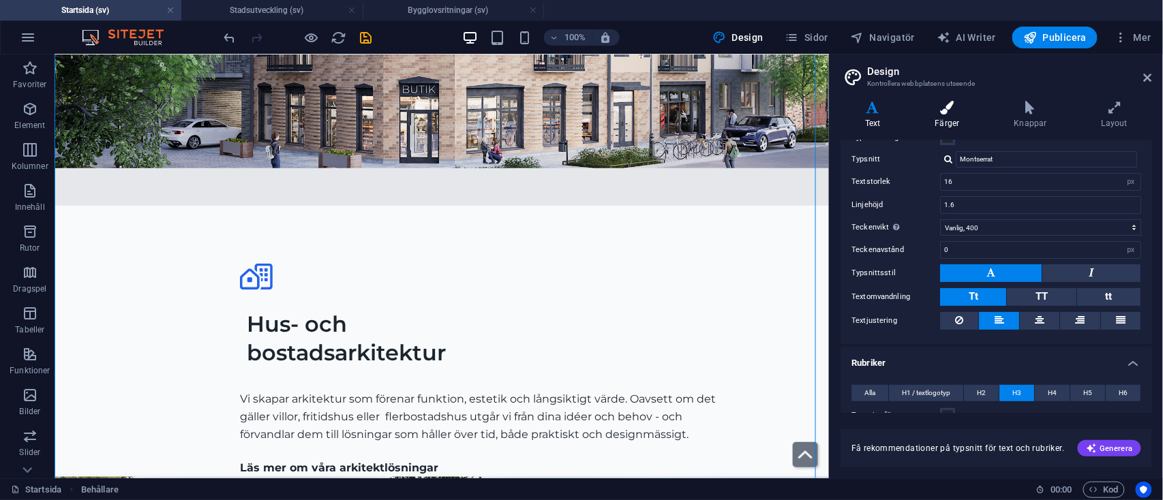
click at [946, 113] on icon at bounding box center [948, 108] width 74 height 14
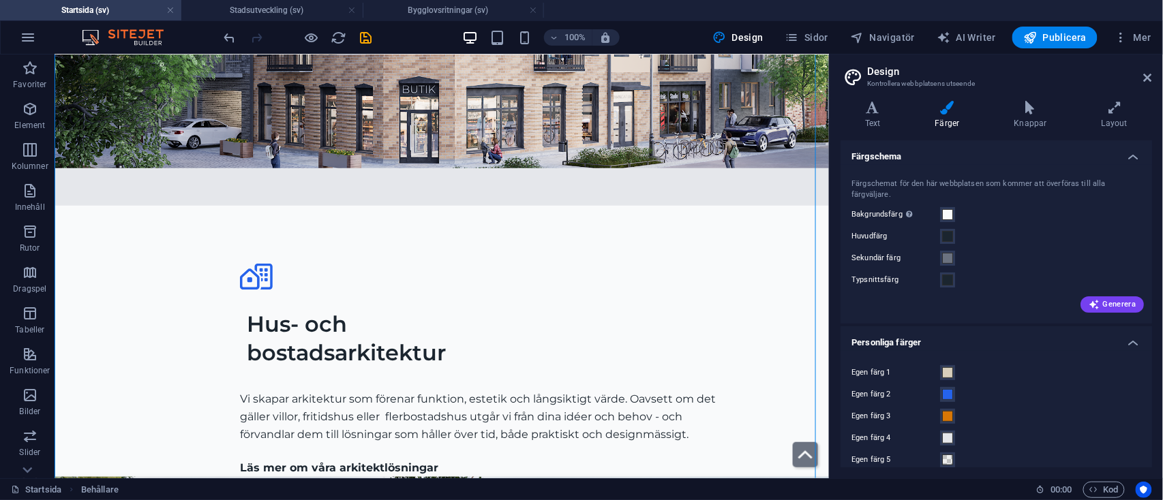
scroll to position [14, 0]
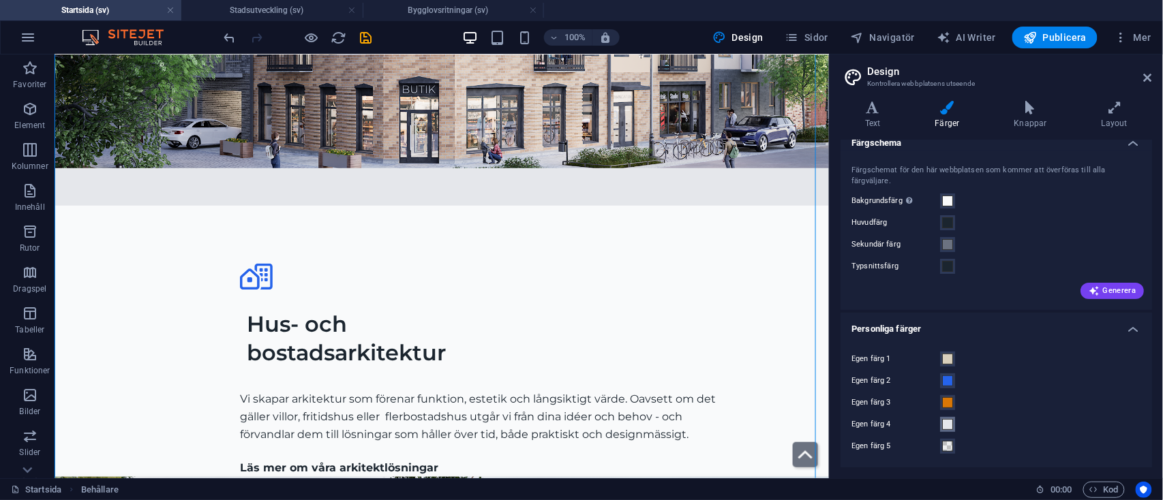
click at [948, 426] on span at bounding box center [947, 424] width 11 height 11
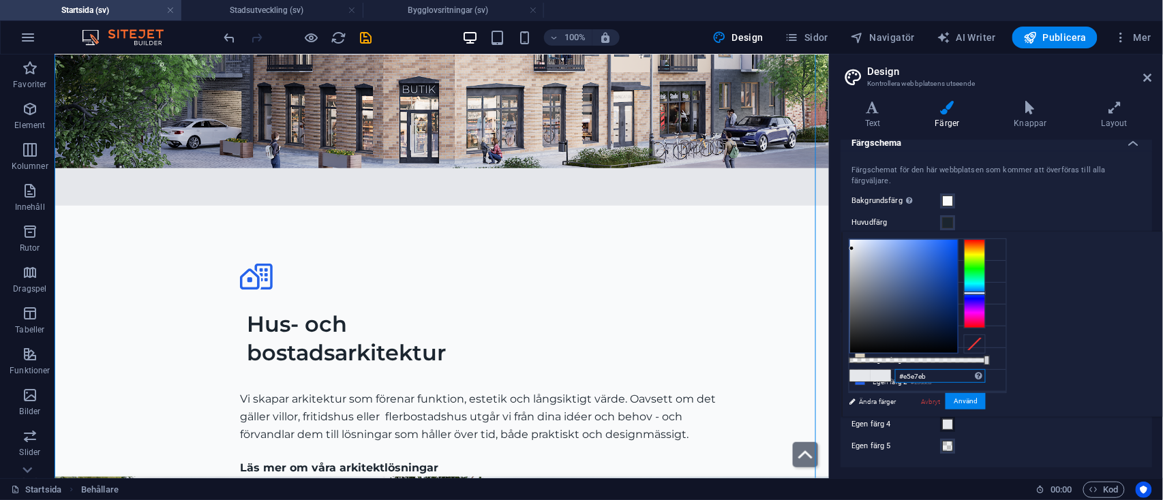
drag, startPoint x: 1107, startPoint y: 370, endPoint x: 1047, endPoint y: 372, distance: 60.0
click at [993, 372] on div "#e5e7eb Format som stöds #0852ed rgb(8, 82, 237) rgba(8, 82, 237, 90%) hsv(221,…" at bounding box center [917, 423] width 151 height 382
click at [942, 401] on link "Avbryt" at bounding box center [931, 402] width 22 height 10
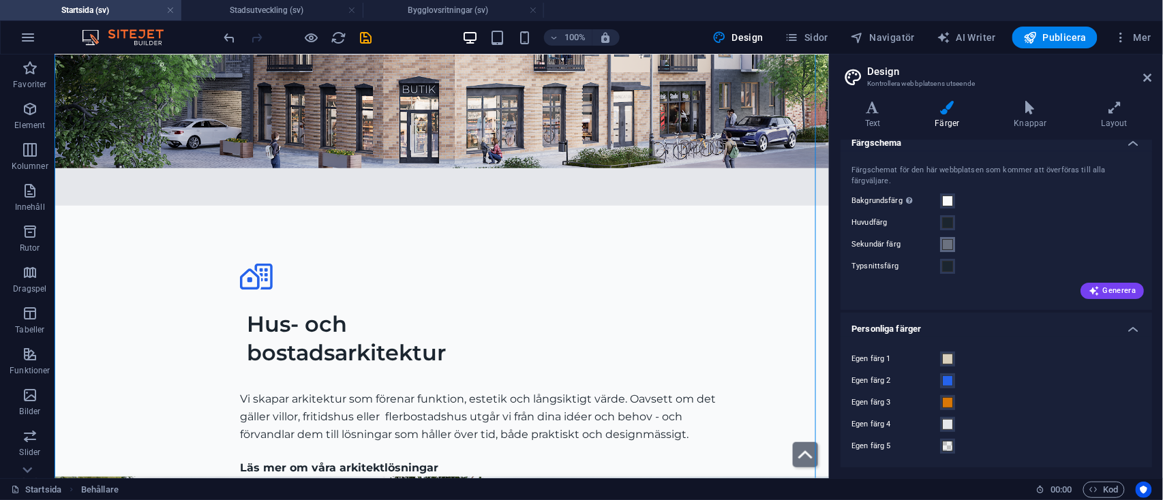
click at [950, 244] on span at bounding box center [947, 244] width 11 height 11
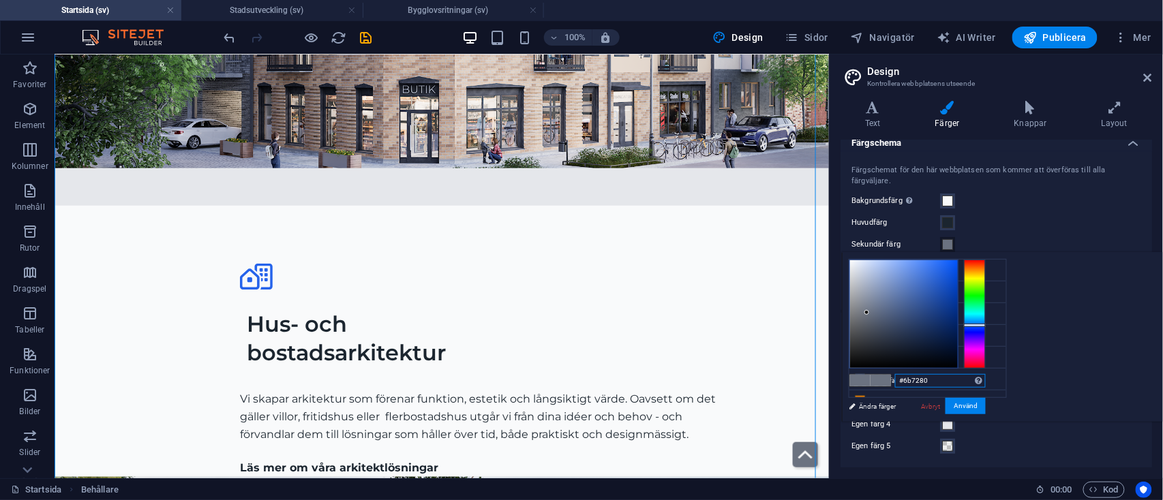
drag, startPoint x: 1110, startPoint y: 382, endPoint x: 1044, endPoint y: 381, distance: 65.4
click at [993, 381] on div "#6b7280 Format som stöds #0852ed rgb(8, 82, 237) rgba(8, 82, 237, 90%) hsv(221,…" at bounding box center [917, 436] width 151 height 367
paste input "e5e7eb"
click at [942, 404] on link "Avbryt" at bounding box center [931, 407] width 22 height 10
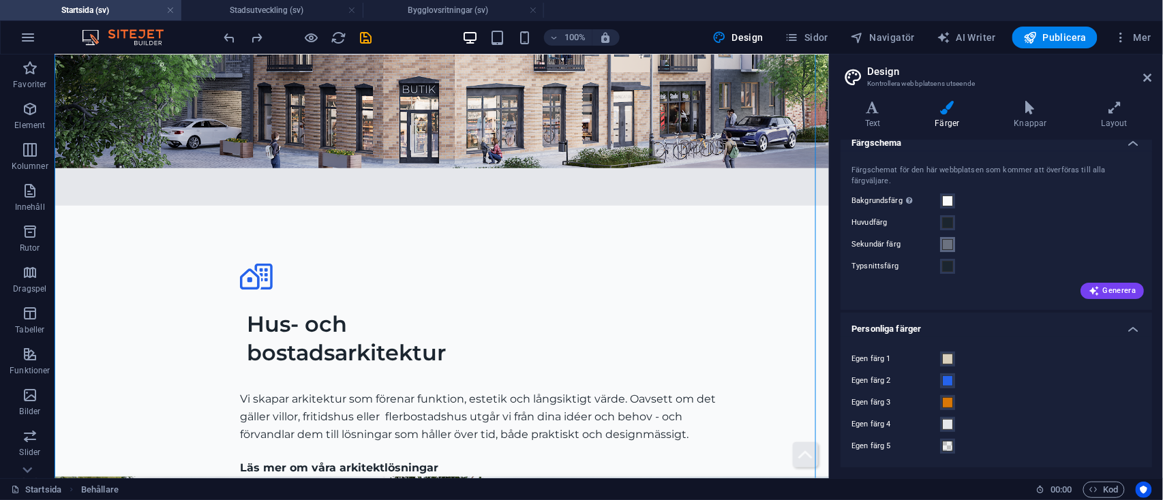
click at [948, 245] on span at bounding box center [947, 244] width 11 height 11
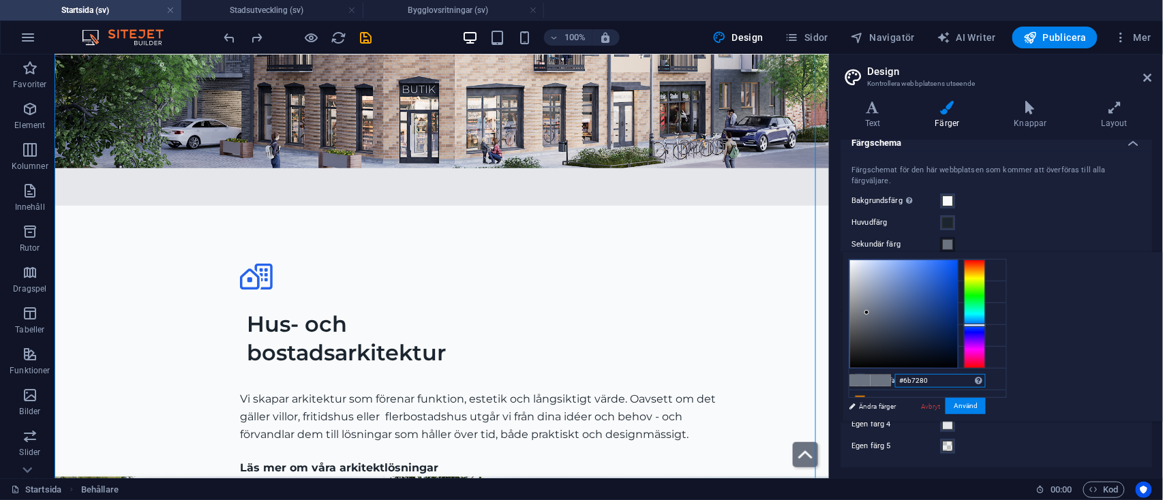
drag, startPoint x: 1102, startPoint y: 379, endPoint x: 1025, endPoint y: 380, distance: 77.0
click at [993, 380] on div "#6b7280 Format som stöds #0852ed rgb(8, 82, 237) rgba(8, 82, 237, 90%) hsv(221,…" at bounding box center [917, 436] width 151 height 367
paste input "e5e7eb"
type input "#e5e7eb"
click at [986, 399] on button "Använd" at bounding box center [965, 406] width 40 height 16
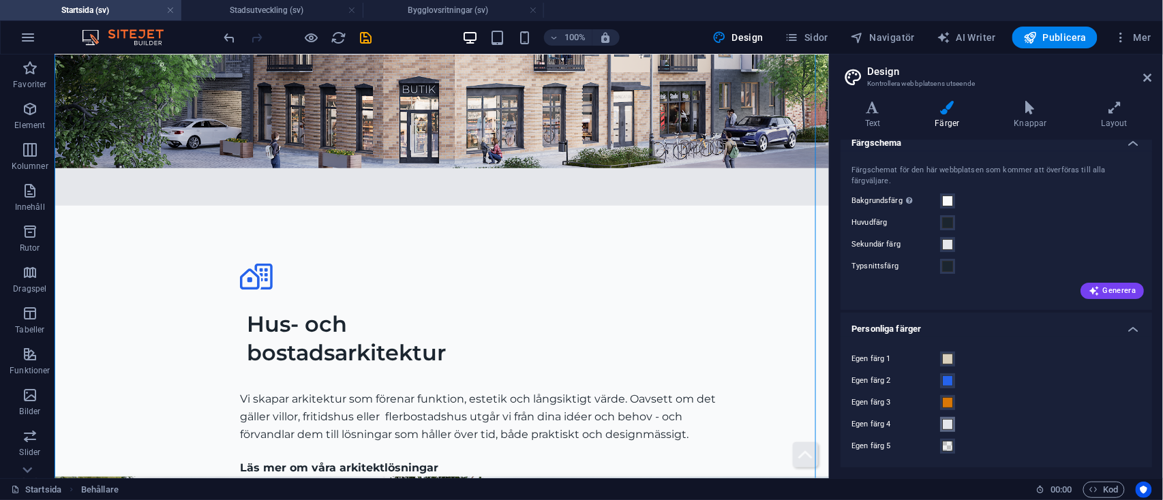
click at [946, 423] on span at bounding box center [947, 424] width 11 height 11
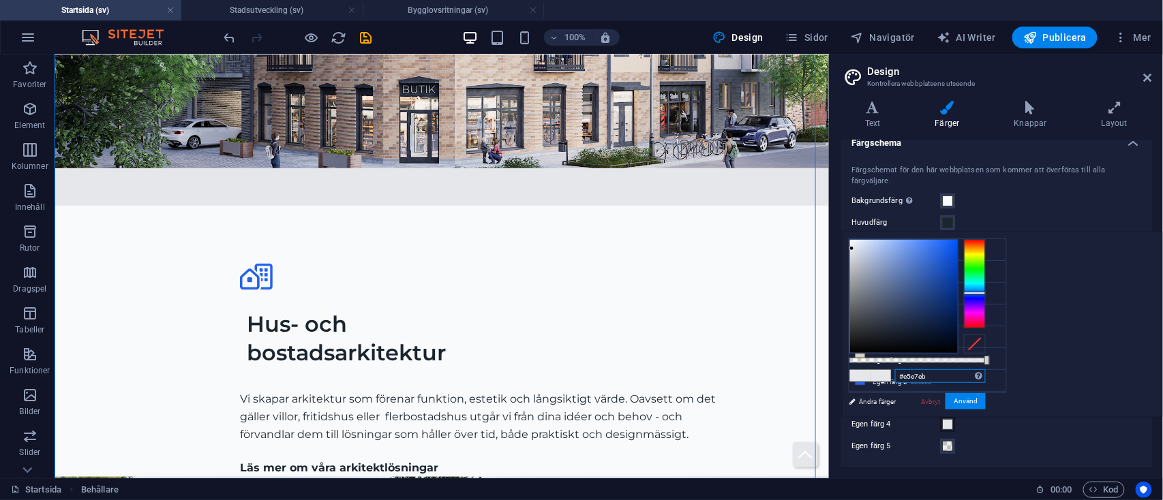
click at [986, 378] on input "#e5e7eb" at bounding box center [940, 376] width 91 height 14
type input "#"
paste input "#6b7280"
type input "#6b7280"
click at [986, 403] on button "Använd" at bounding box center [965, 401] width 40 height 16
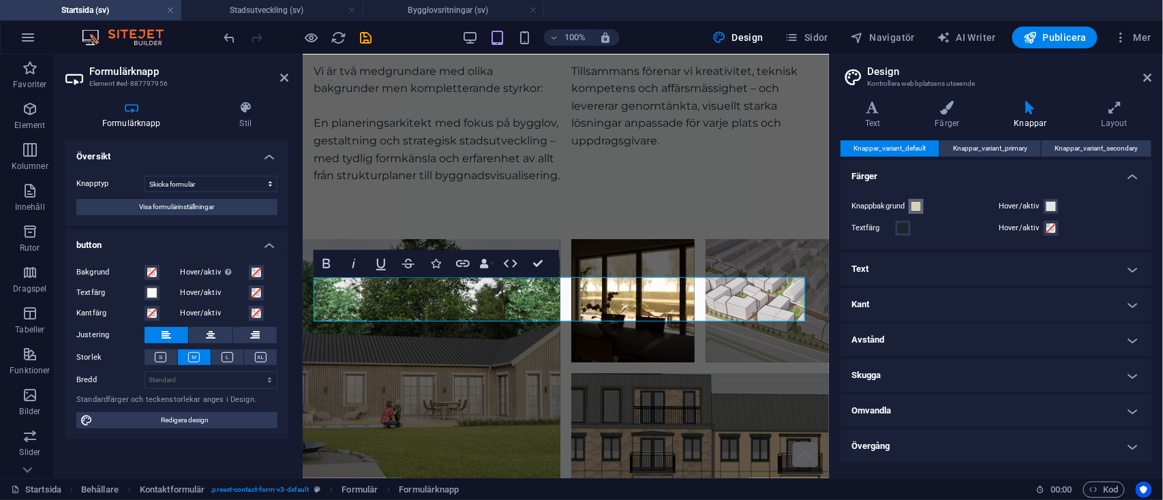
click at [917, 207] on span at bounding box center [916, 206] width 11 height 11
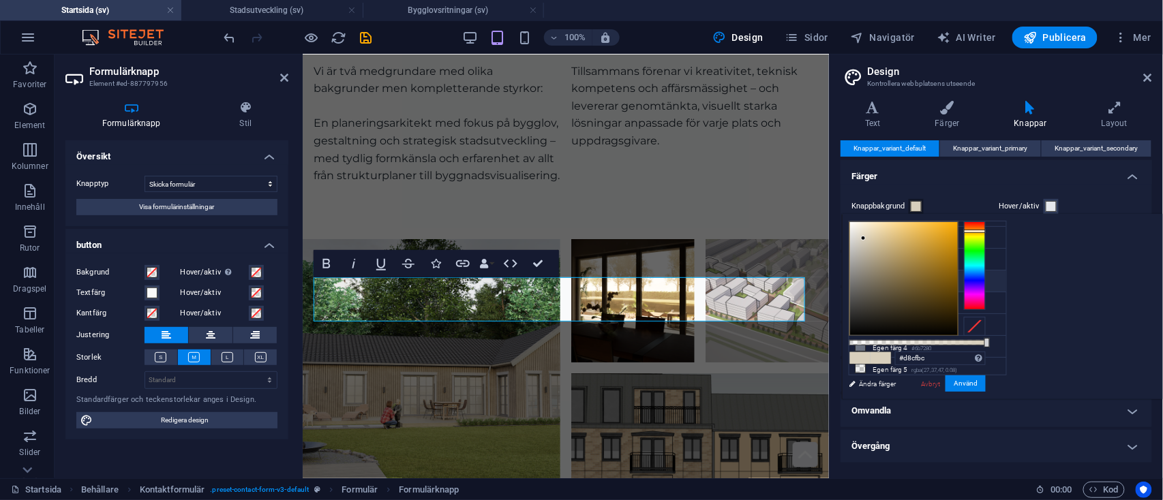
scroll to position [59, 0]
click at [905, 338] on li "Egen färg 4 #6b7280" at bounding box center [927, 348] width 157 height 22
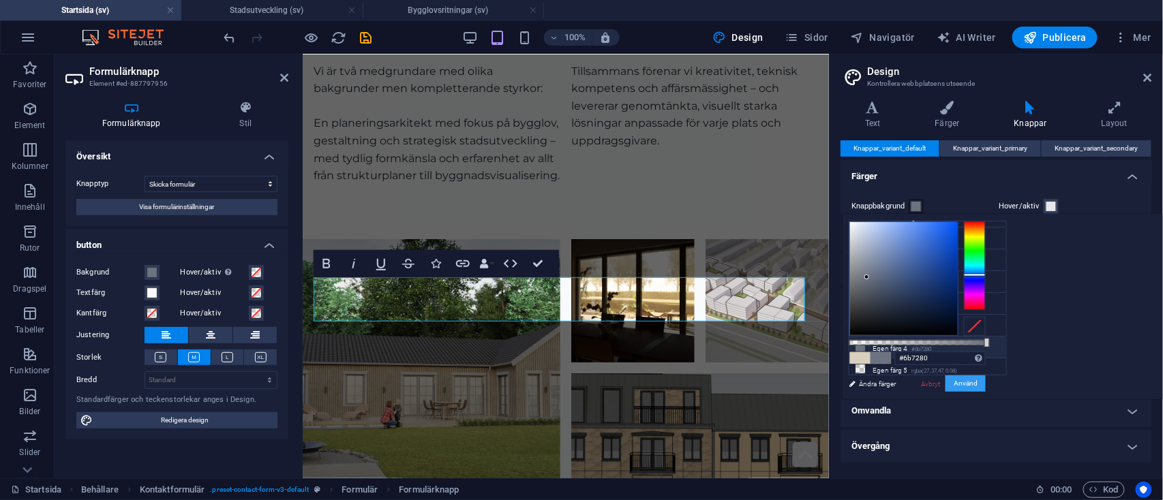
click at [986, 384] on button "Använd" at bounding box center [965, 384] width 40 height 16
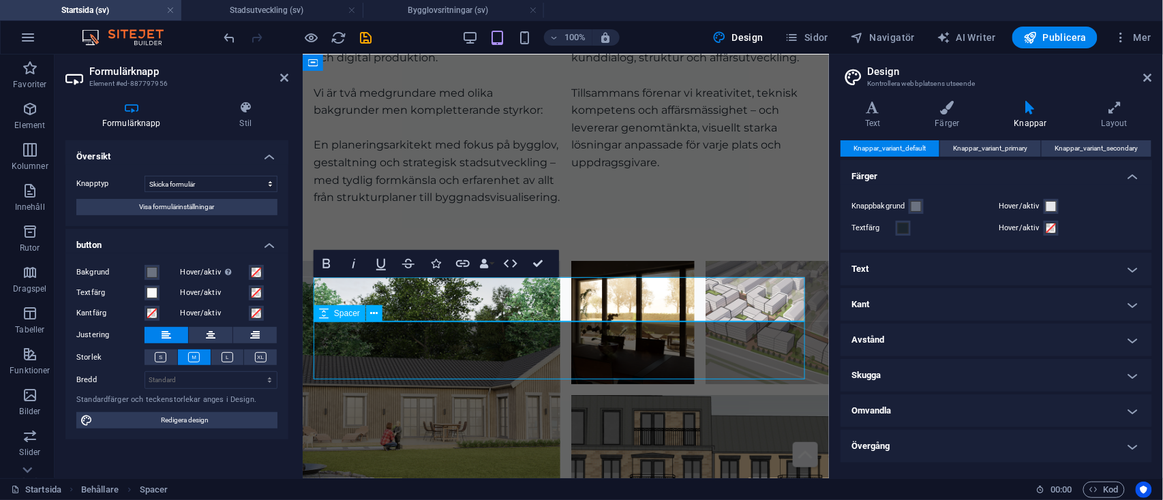
scroll to position [7591, 0]
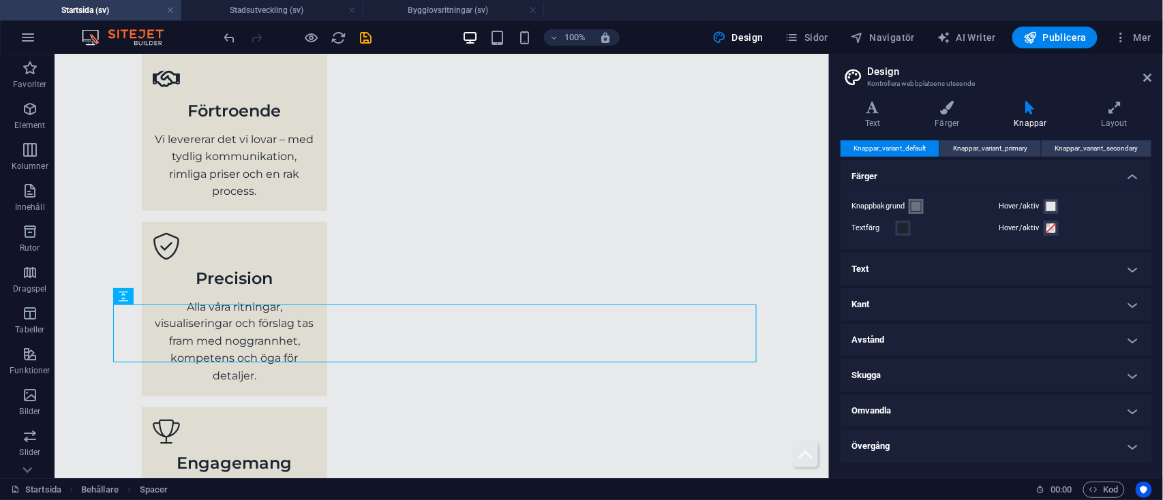
click at [915, 206] on span at bounding box center [916, 206] width 11 height 11
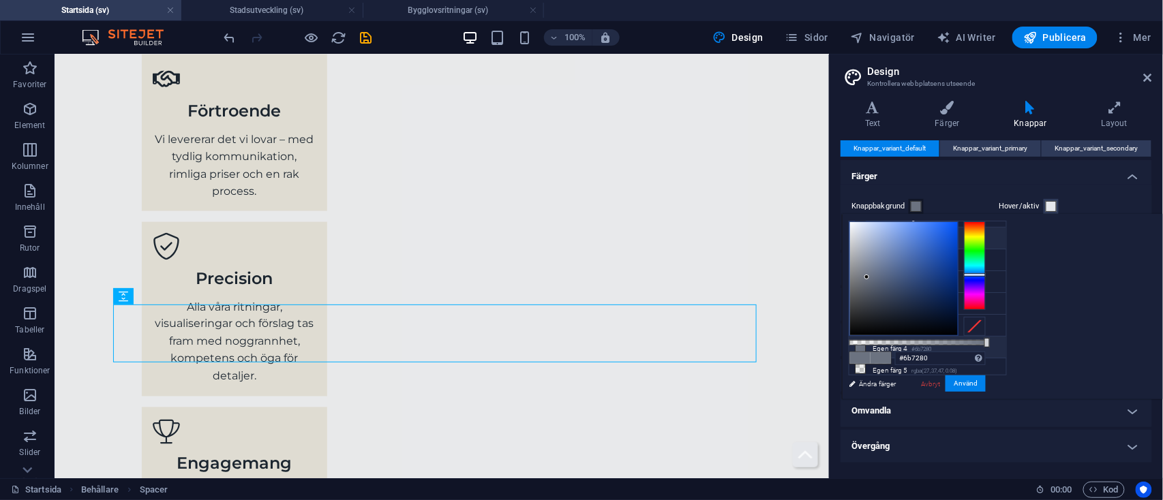
scroll to position [0, 0]
click at [879, 253] on li "Huvudfärg #1b252f" at bounding box center [927, 254] width 157 height 22
type input "#1b252f"
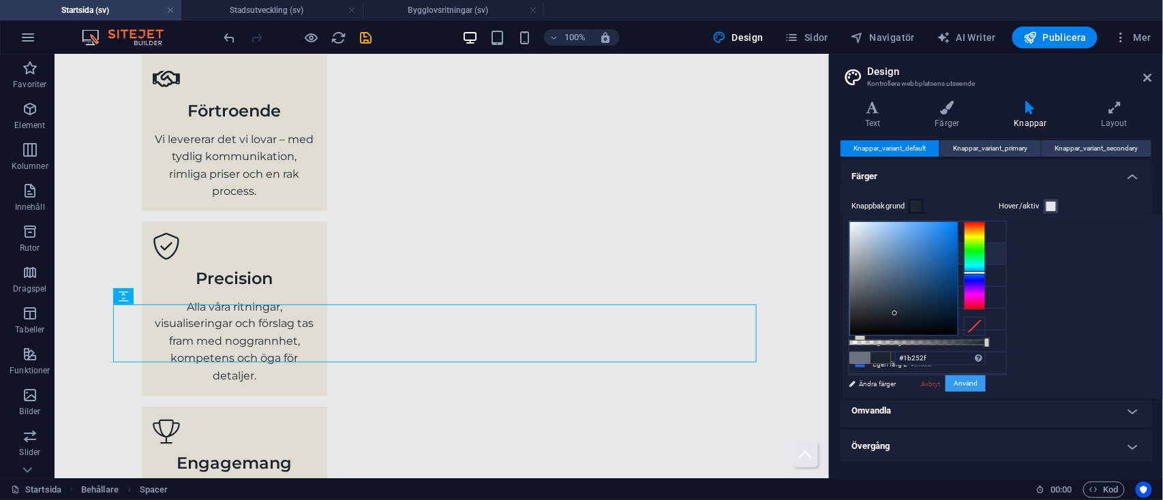
click at [986, 384] on button "Använd" at bounding box center [965, 384] width 40 height 16
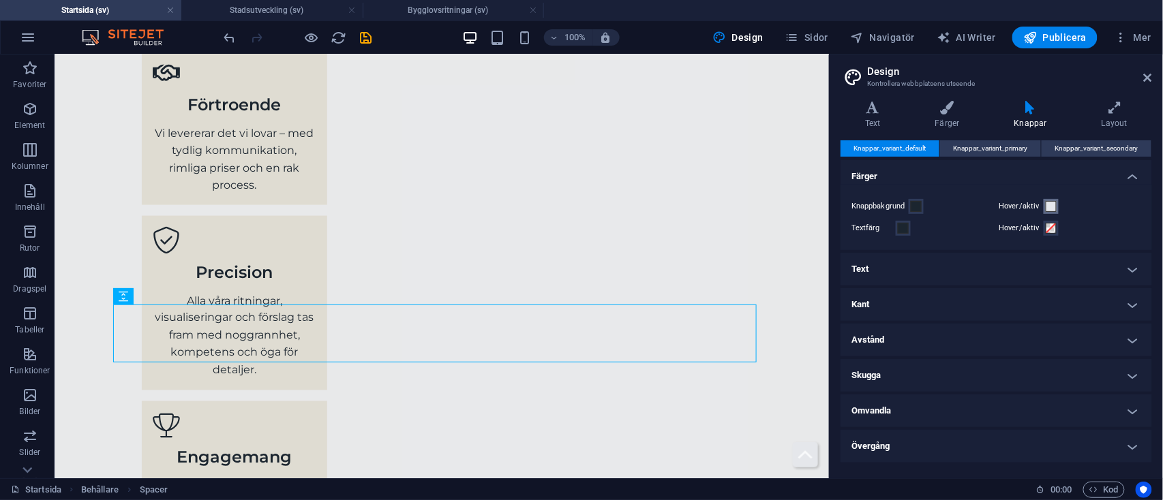
click at [1052, 200] on button "Hover/aktiv" at bounding box center [1051, 206] width 15 height 15
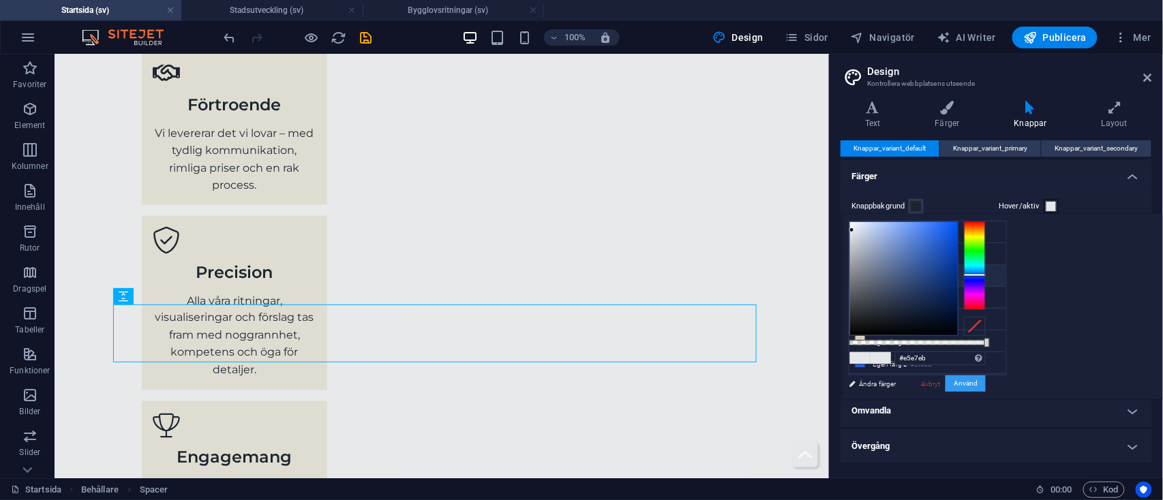
click at [986, 387] on button "Använd" at bounding box center [965, 384] width 40 height 16
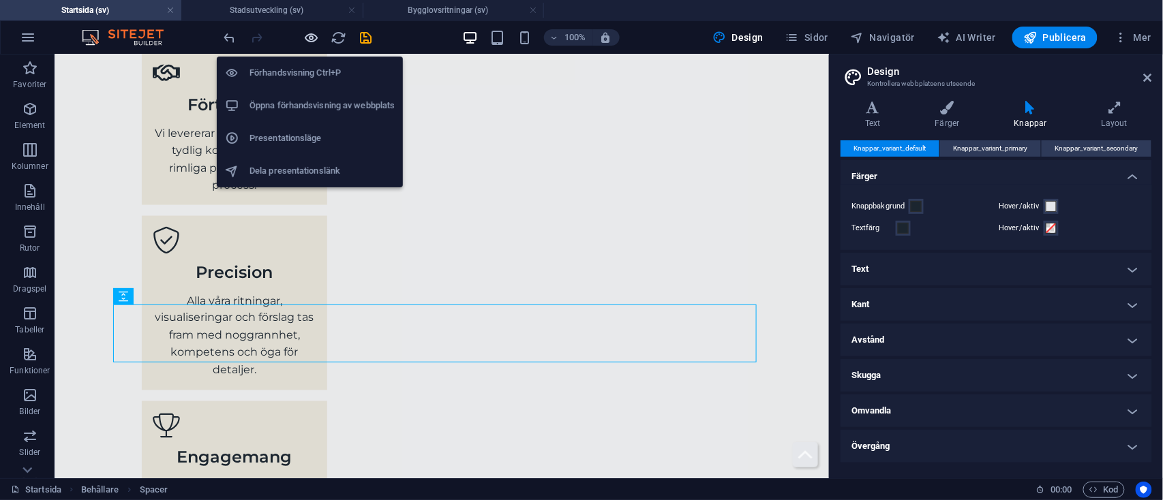
click at [317, 32] on icon "button" at bounding box center [312, 38] width 16 height 16
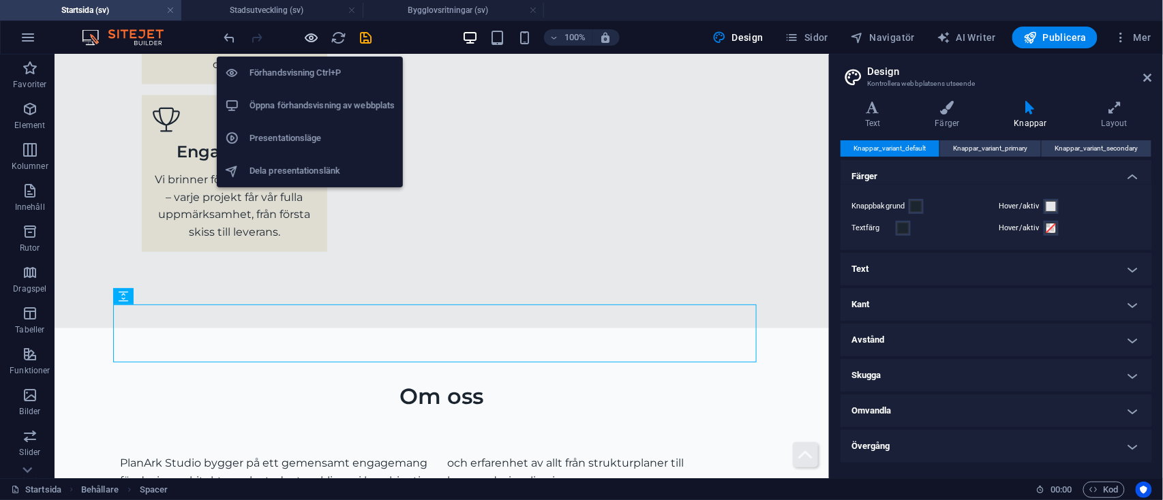
scroll to position [6972, 0]
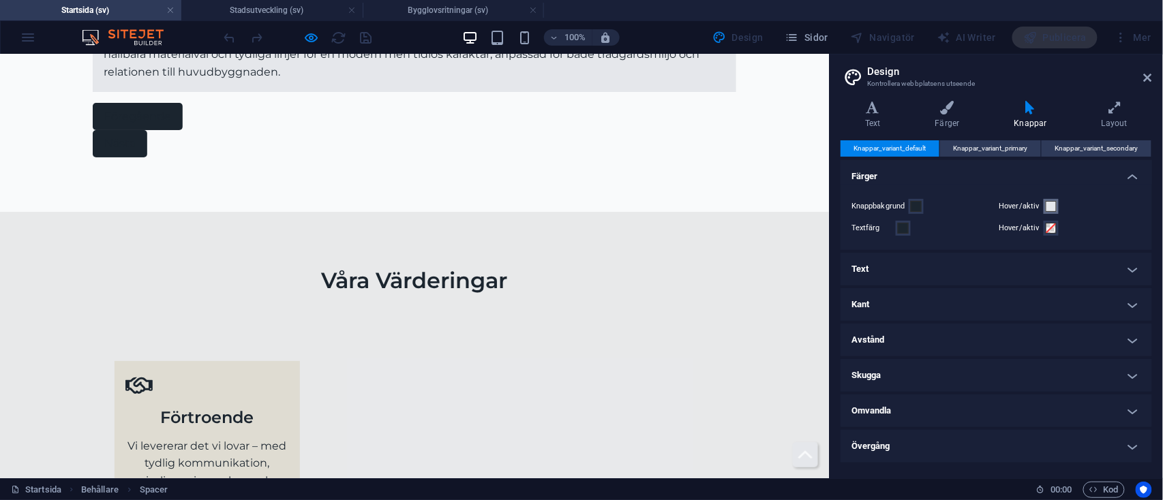
click at [1052, 201] on span at bounding box center [1051, 206] width 11 height 11
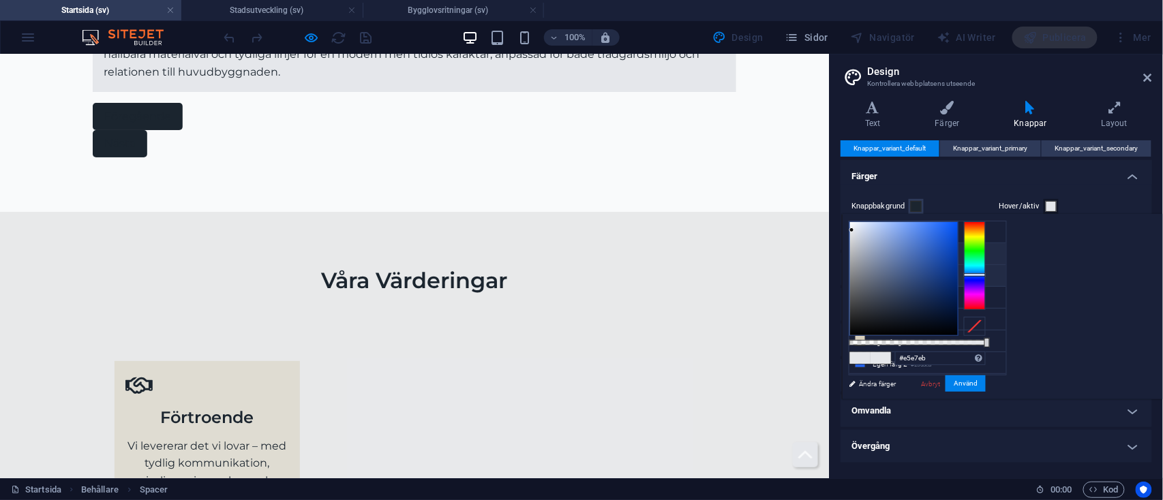
click at [889, 260] on li "Huvudfärg #1b252f" at bounding box center [927, 254] width 157 height 22
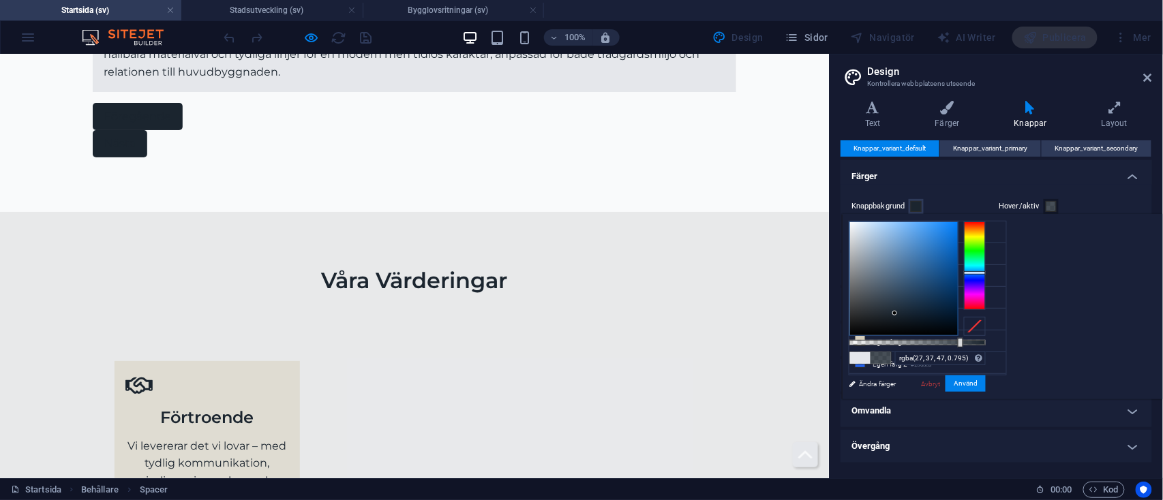
drag, startPoint x: 1157, startPoint y: 338, endPoint x: 1128, endPoint y: 339, distance: 28.6
click at [963, 339] on div at bounding box center [960, 343] width 5 height 10
click at [986, 357] on input "rgba(27, 37, 47, 0.795)" at bounding box center [940, 359] width 91 height 14
type input "rgba(27, 37, 47, 0.5)"
drag, startPoint x: 1134, startPoint y: 382, endPoint x: 812, endPoint y: 273, distance: 340.4
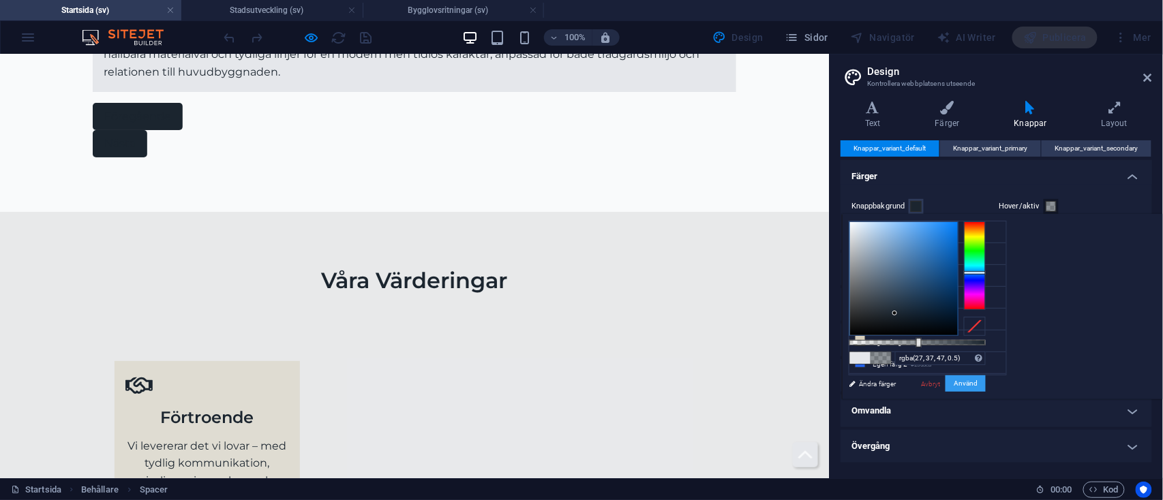
click at [986, 382] on button "Använd" at bounding box center [965, 384] width 40 height 16
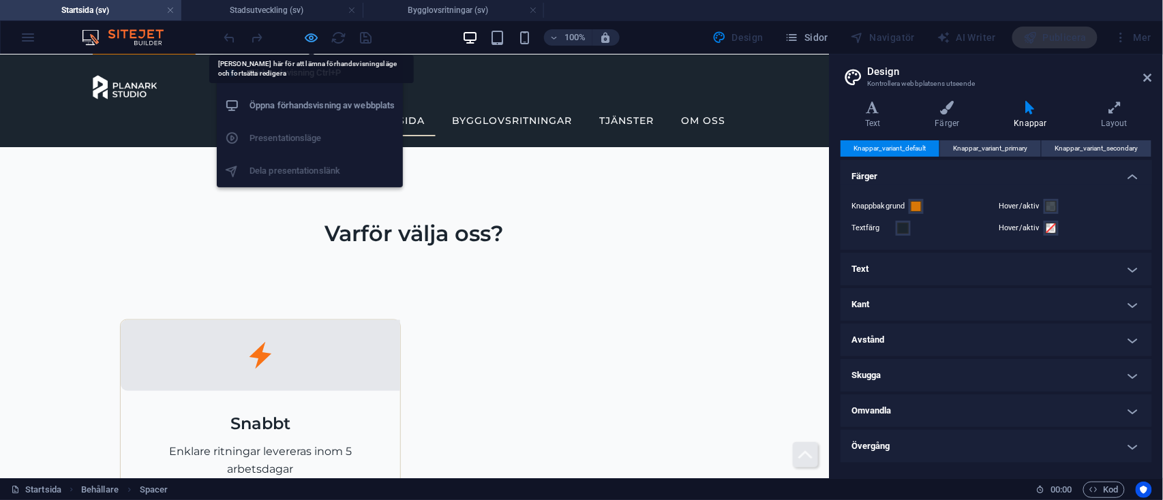
click at [309, 40] on icon "button" at bounding box center [312, 38] width 16 height 16
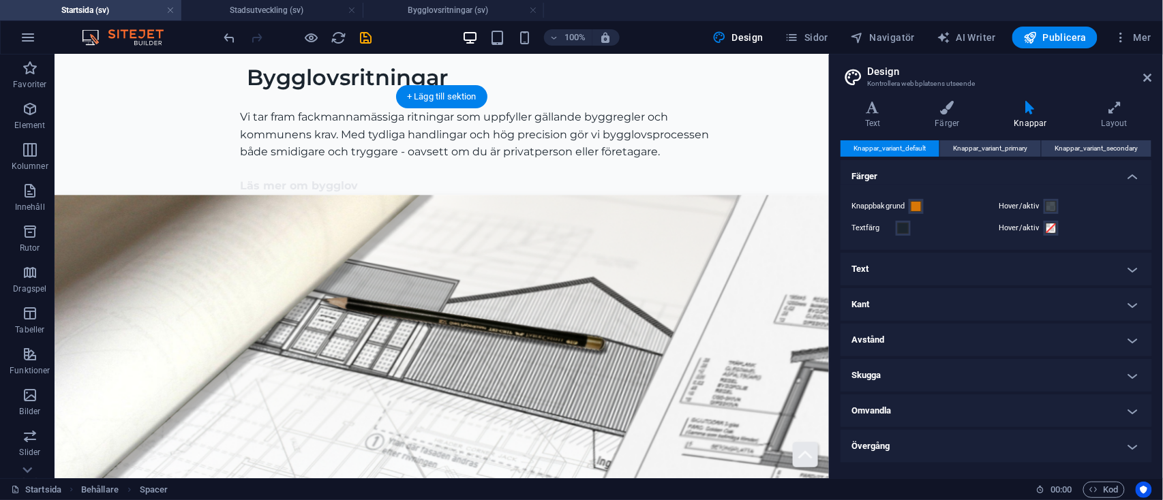
scroll to position [3032, 0]
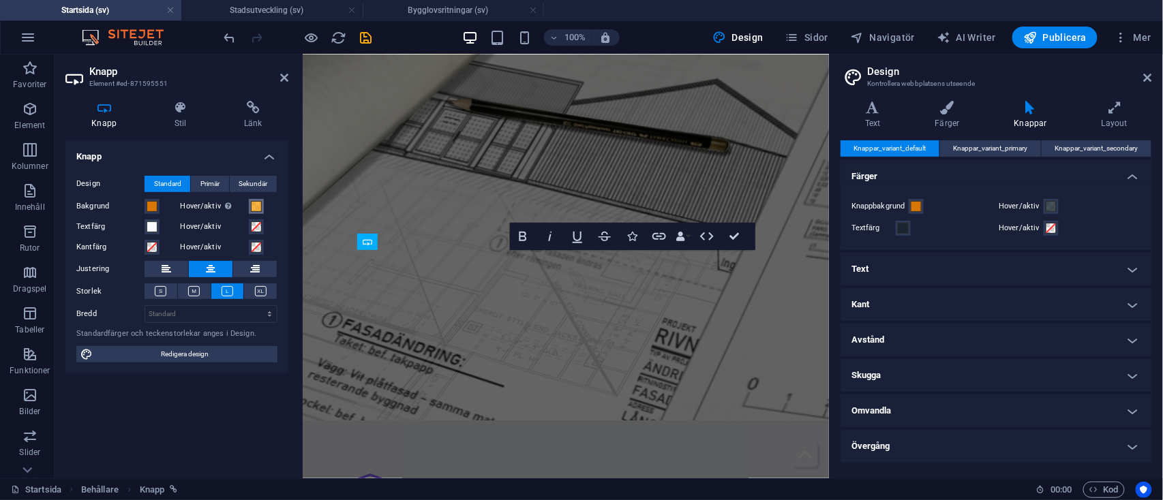
scroll to position [4018, 0]
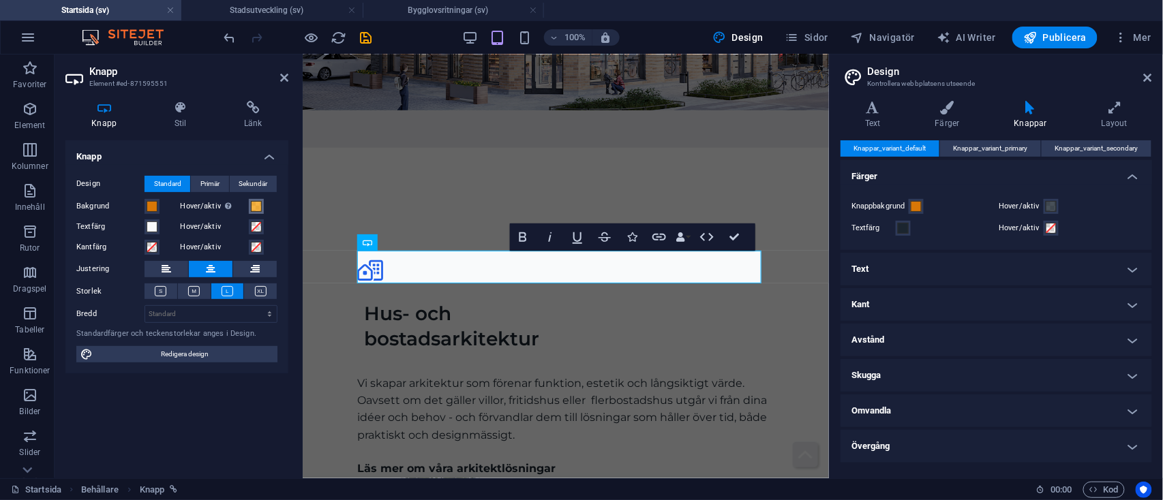
click at [262, 205] on button "Hover/aktiv Byt till förhandsvisningsläge för att testa aktiv/hover-tillståndet" at bounding box center [256, 206] width 15 height 15
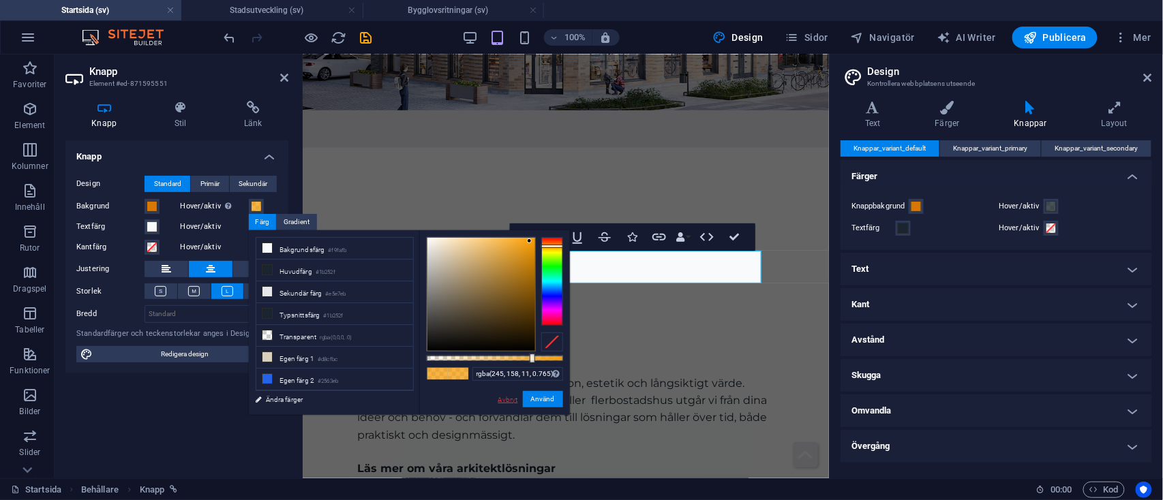
click at [506, 402] on link "Avbryt" at bounding box center [508, 400] width 22 height 10
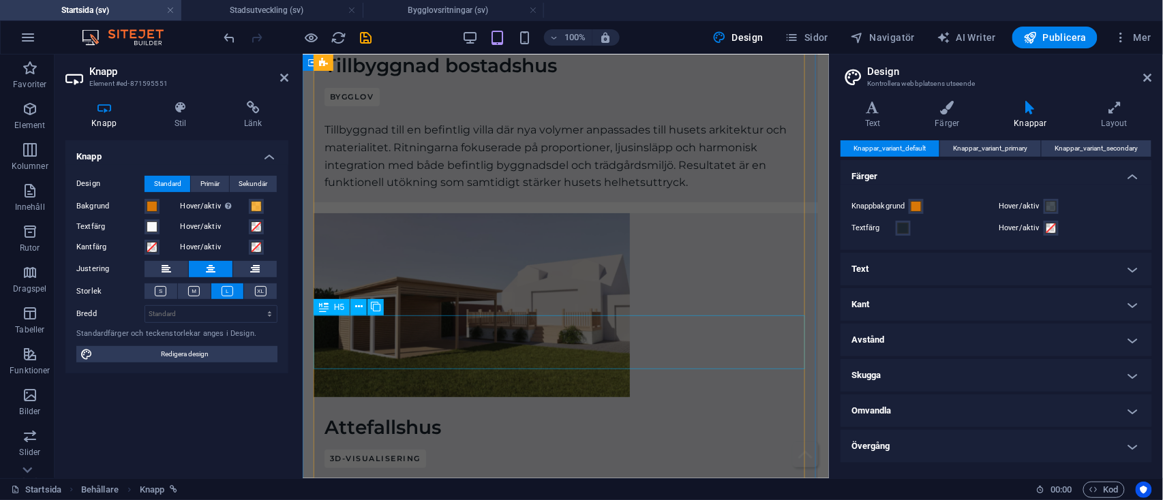
scroll to position [7337, 0]
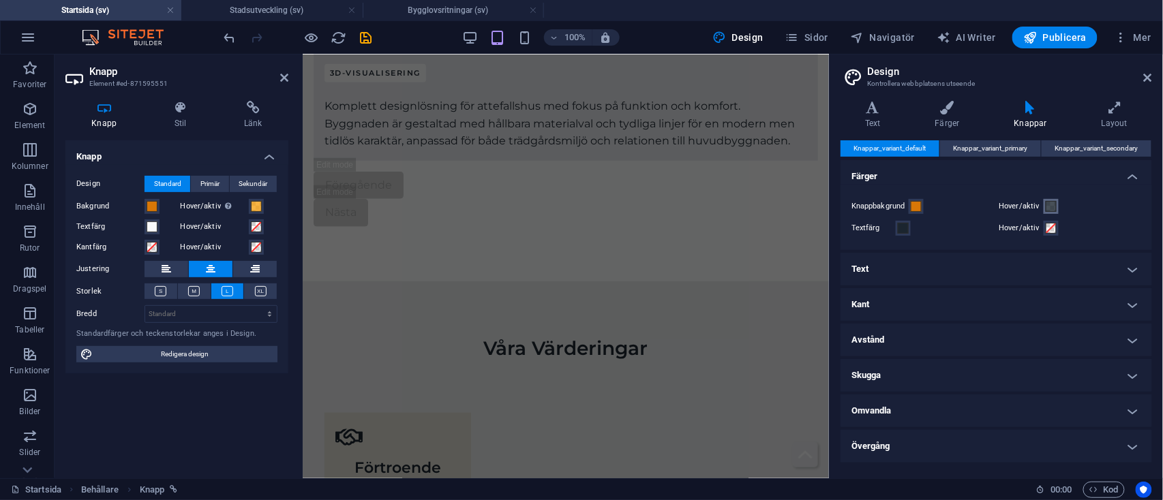
click at [1053, 205] on span at bounding box center [1051, 206] width 11 height 11
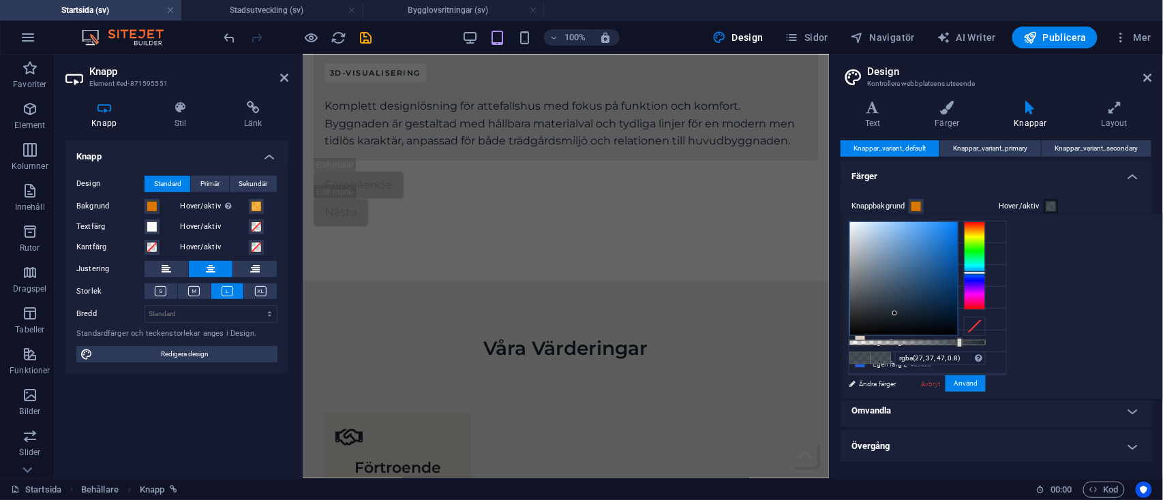
click at [911, 374] on li "Egen färg 3 #d97706" at bounding box center [927, 385] width 157 height 22
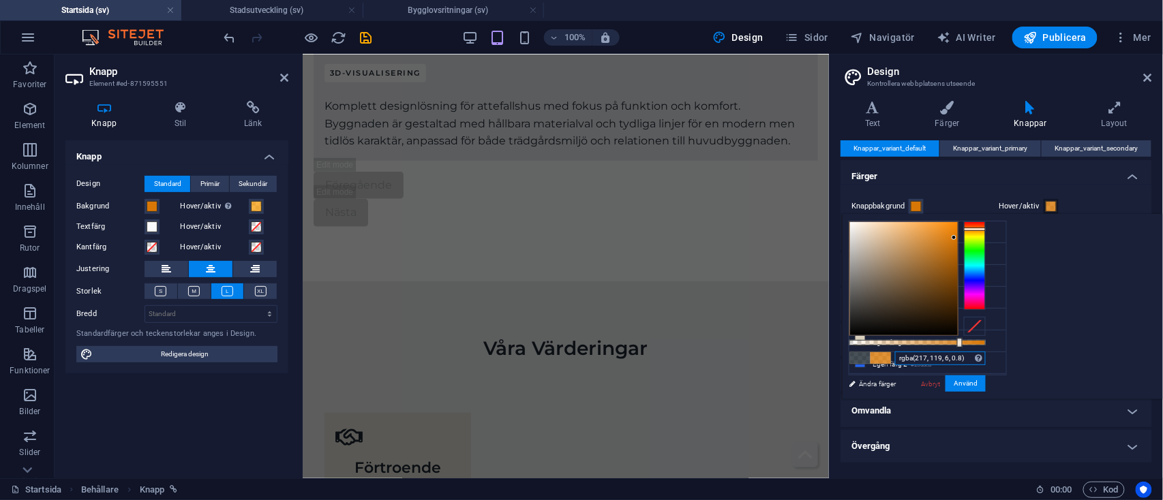
click at [986, 360] on input "rgba(217, 119, 6, 0.8)" at bounding box center [940, 359] width 91 height 14
type input "rgba(217, 119, 6, 0.765)"
click at [986, 382] on button "Använd" at bounding box center [965, 384] width 40 height 16
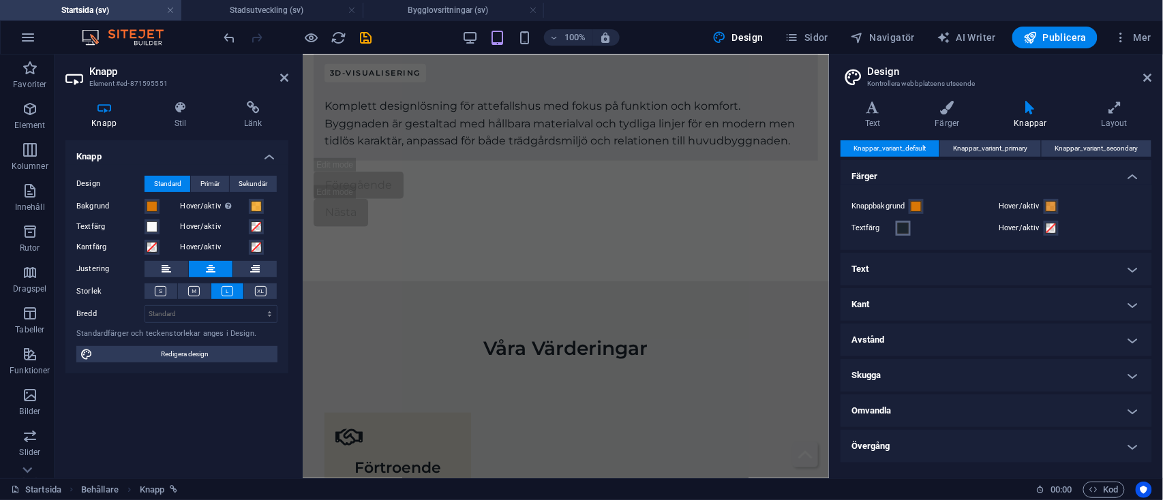
click at [899, 223] on span at bounding box center [903, 228] width 11 height 11
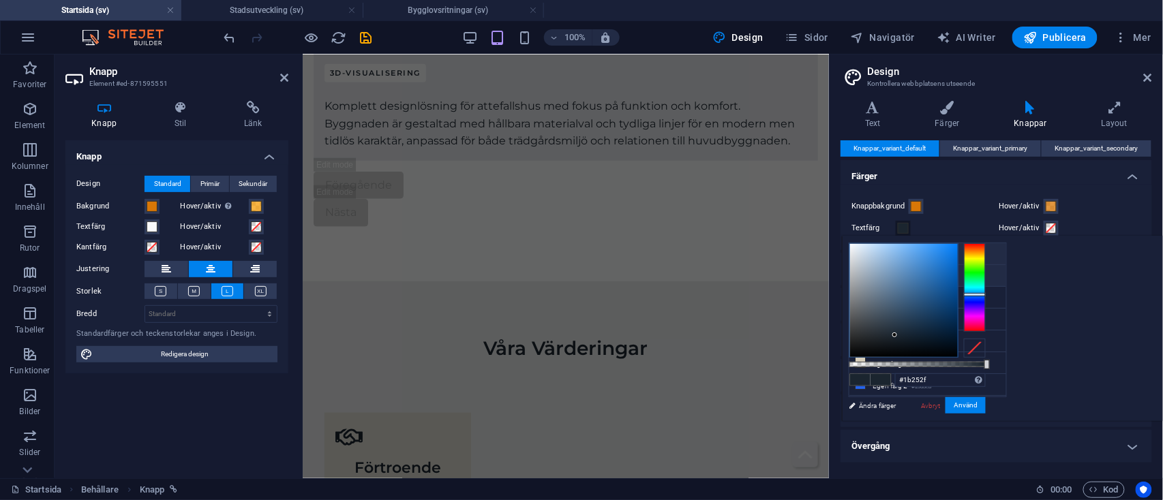
click at [907, 256] on li "Bakgrundsfärg #f9fafb" at bounding box center [927, 254] width 157 height 22
type input "#f9fafb"
click at [986, 408] on button "Använd" at bounding box center [965, 405] width 40 height 16
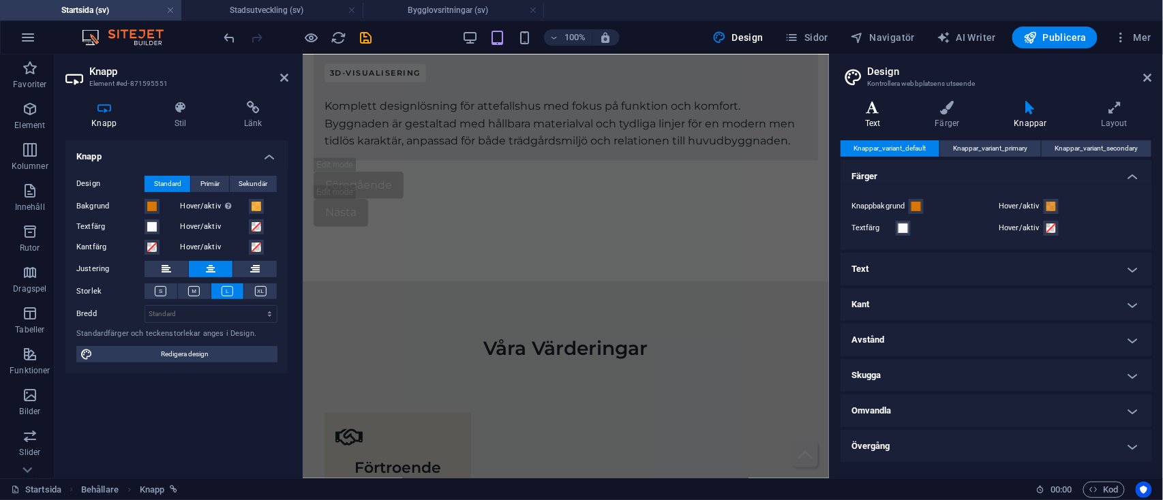
click at [881, 112] on icon at bounding box center [872, 108] width 65 height 14
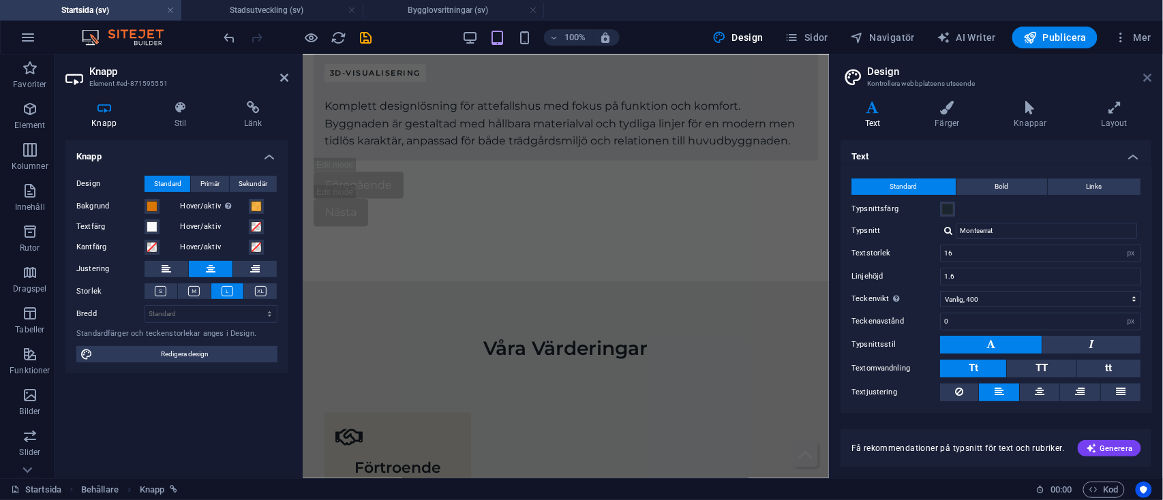
click at [1149, 75] on icon at bounding box center [1148, 77] width 8 height 11
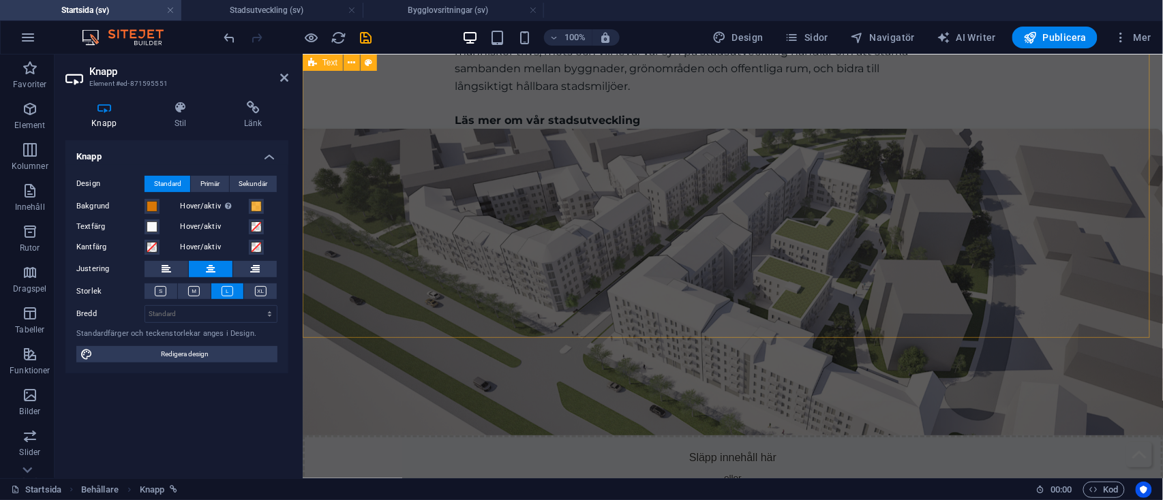
scroll to position [5033, 0]
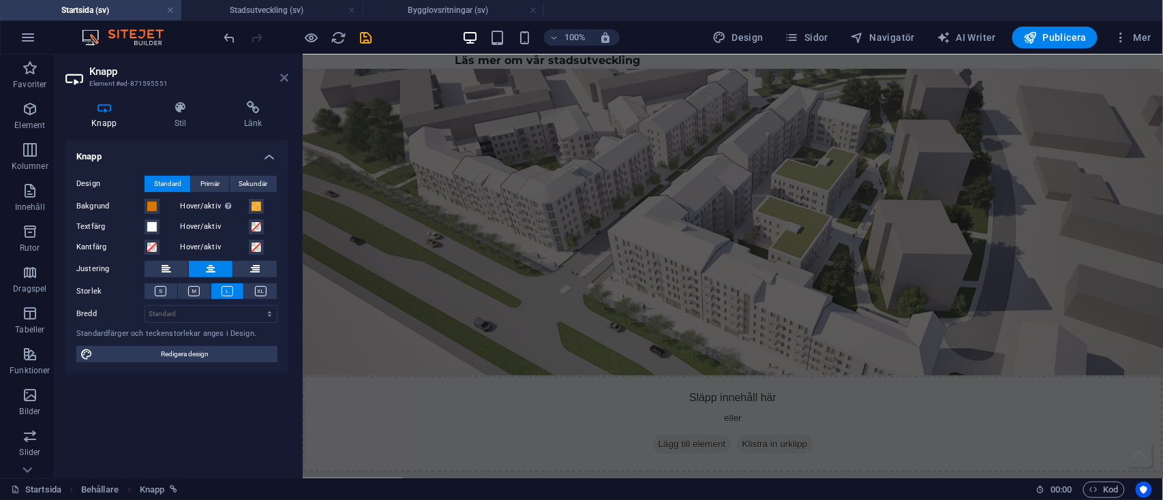
click at [285, 81] on icon at bounding box center [284, 77] width 8 height 11
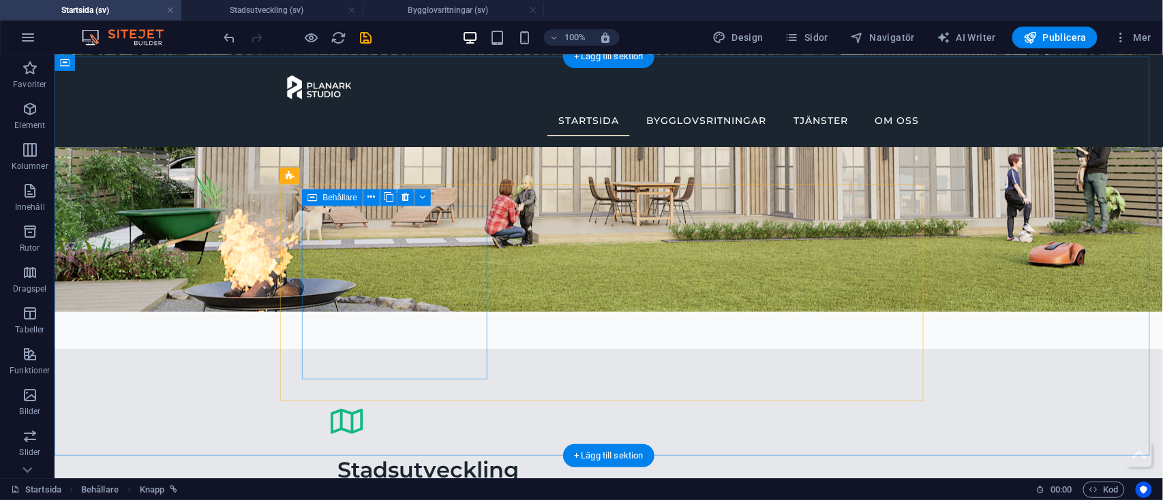
scroll to position [4439, 0]
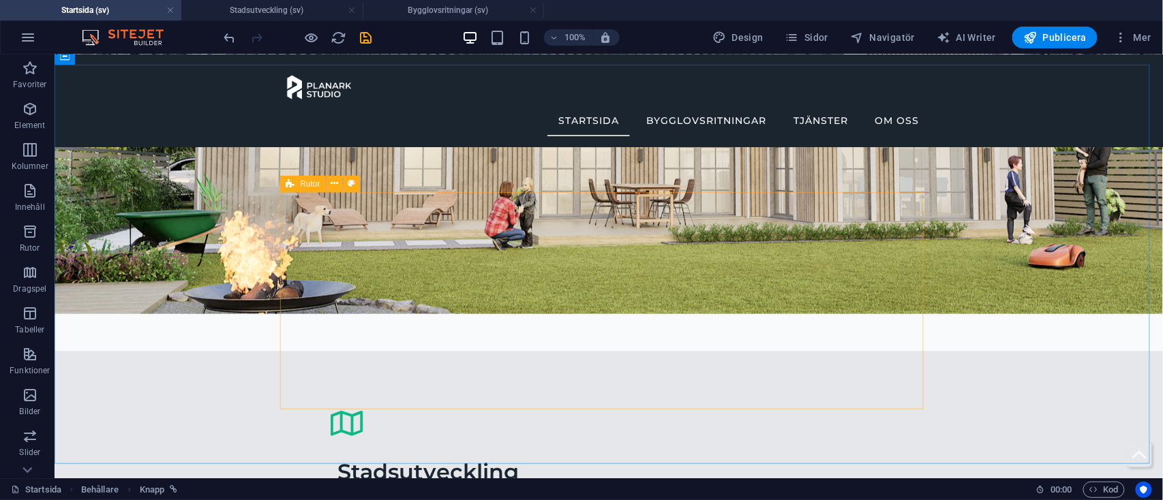
click at [290, 185] on icon at bounding box center [290, 184] width 9 height 16
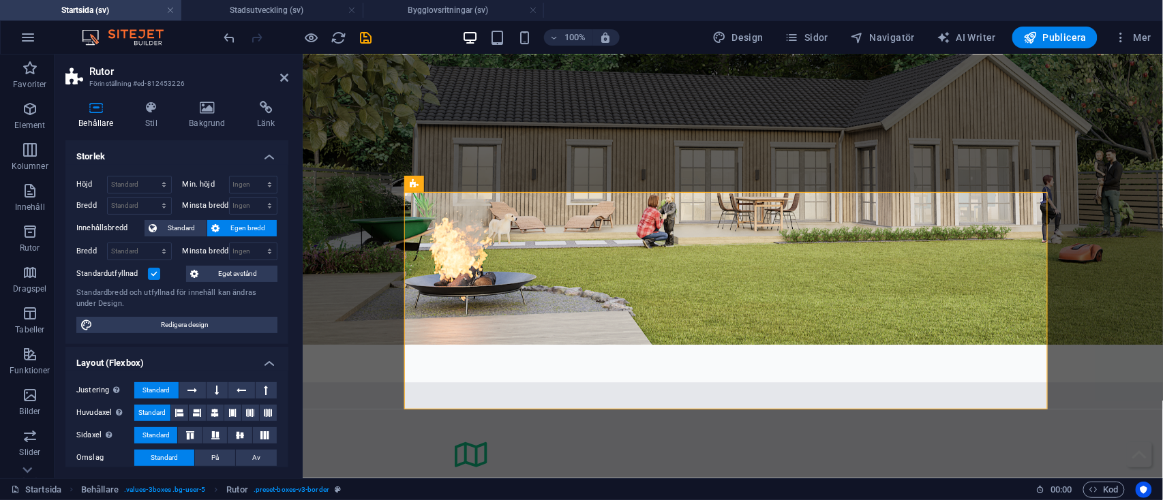
scroll to position [212, 0]
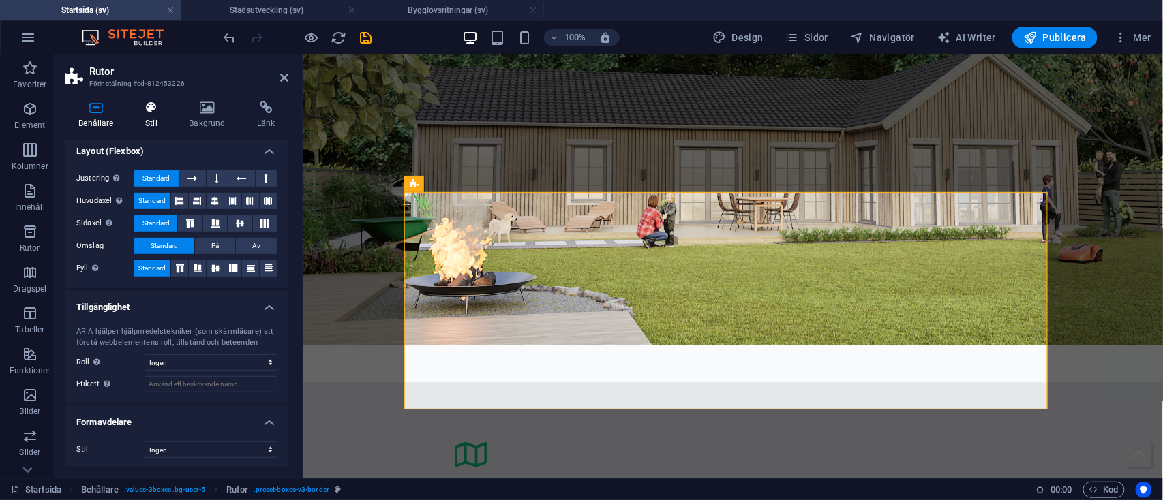
click at [151, 115] on h4 "Stil" at bounding box center [154, 115] width 44 height 29
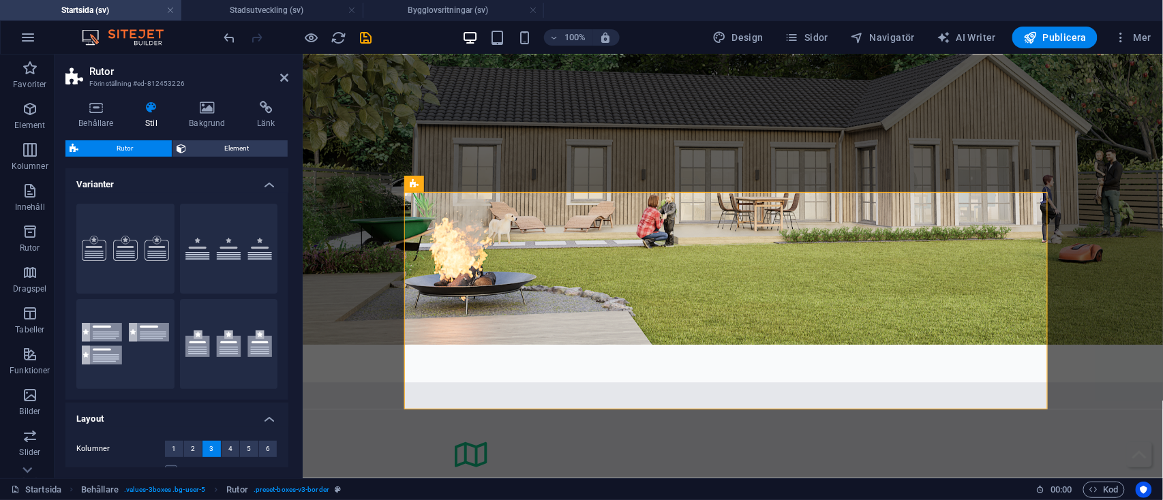
click at [740, 25] on div "100% Design [PERSON_NAME] AI Writer Publicera Mer" at bounding box center [582, 37] width 1162 height 33
drag, startPoint x: 742, startPoint y: 35, endPoint x: 487, endPoint y: 46, distance: 255.2
click at [742, 35] on span "Design" at bounding box center [737, 38] width 51 height 14
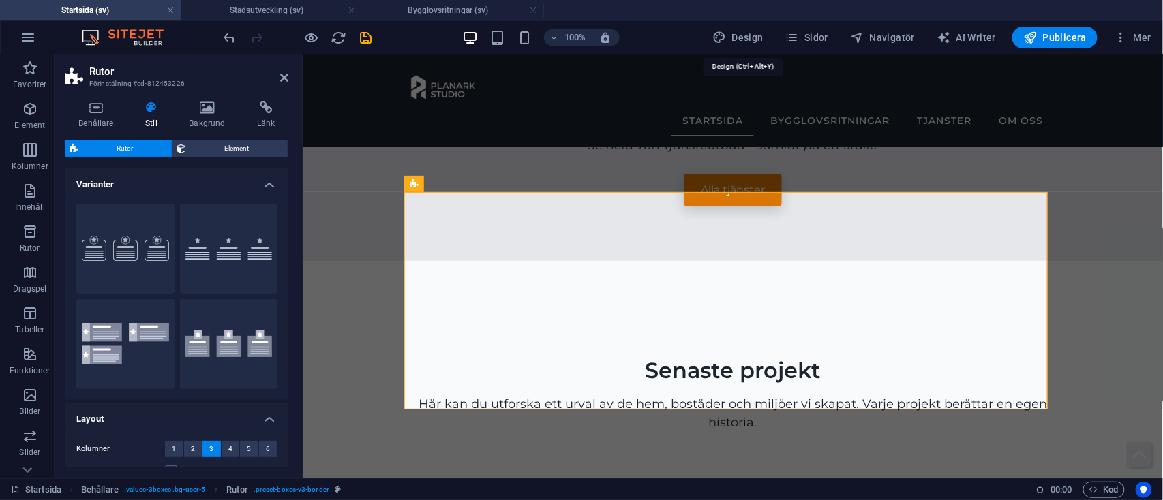
select select "px"
select select "400"
select select "px"
select select "600"
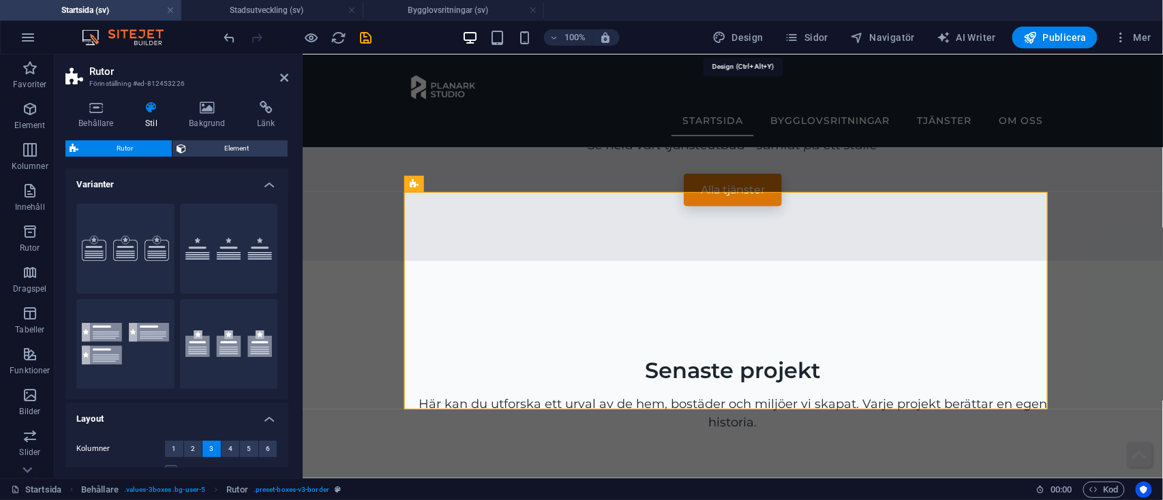
select select "px"
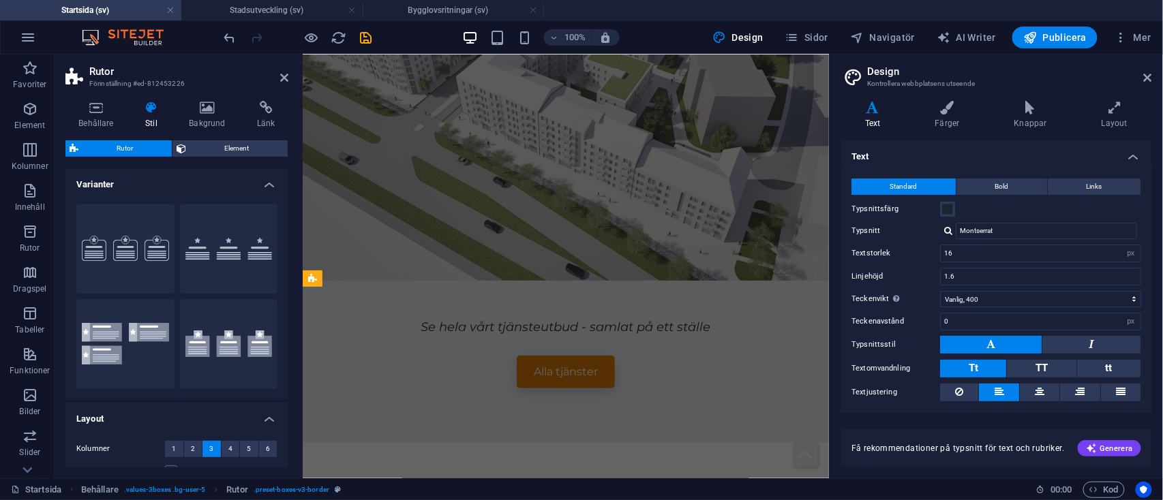
scroll to position [5443, 0]
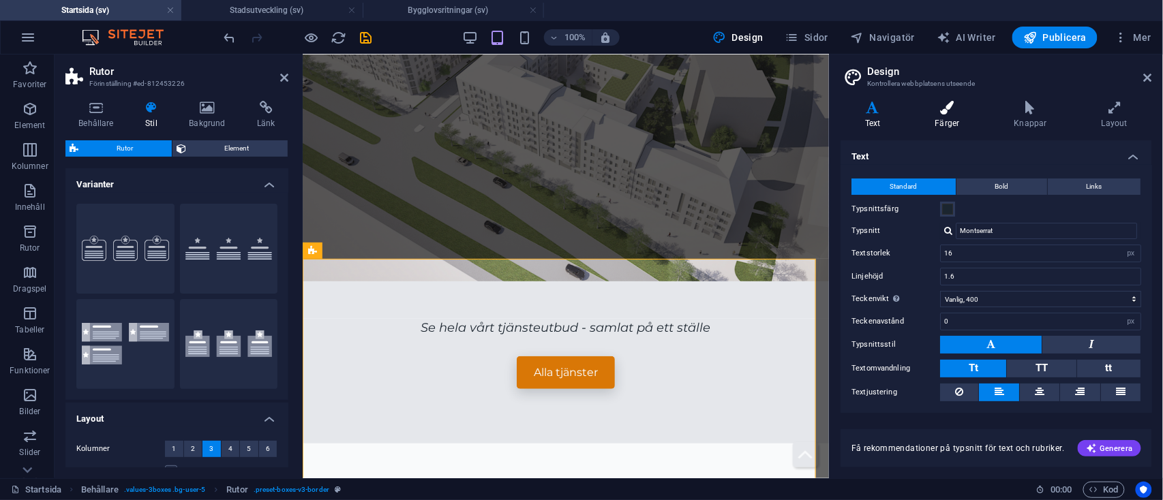
click at [949, 124] on h4 "Färger" at bounding box center [950, 115] width 79 height 29
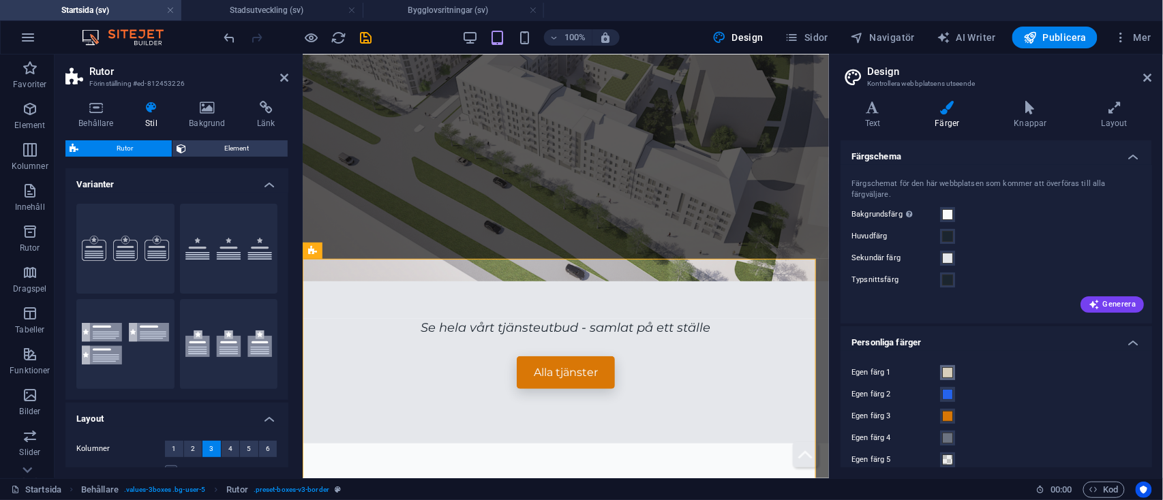
click at [954, 378] on button "Egen färg 1" at bounding box center [947, 372] width 15 height 15
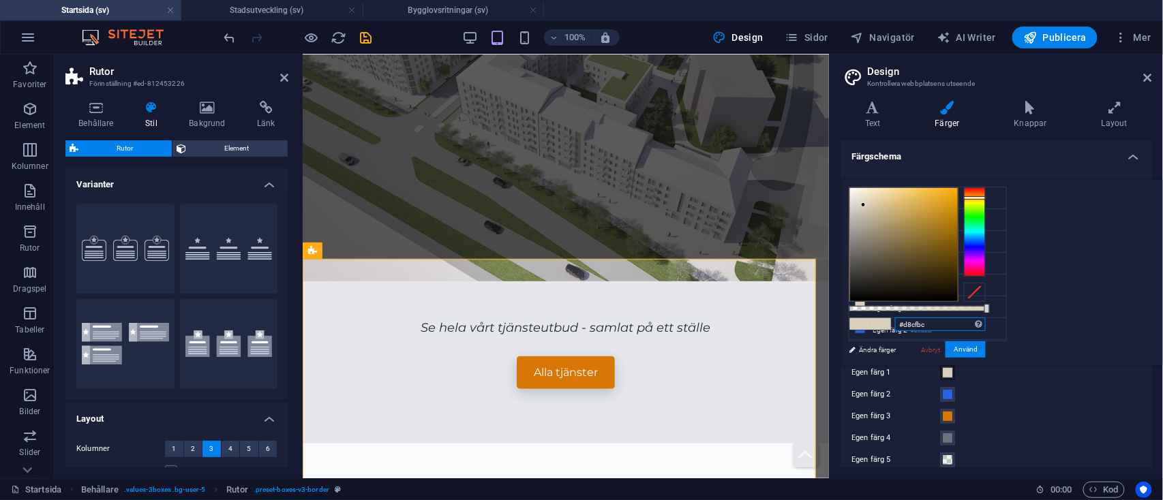
click at [986, 323] on input "#d8cfbc" at bounding box center [940, 325] width 91 height 14
click at [942, 348] on link "Avbryt" at bounding box center [931, 350] width 22 height 10
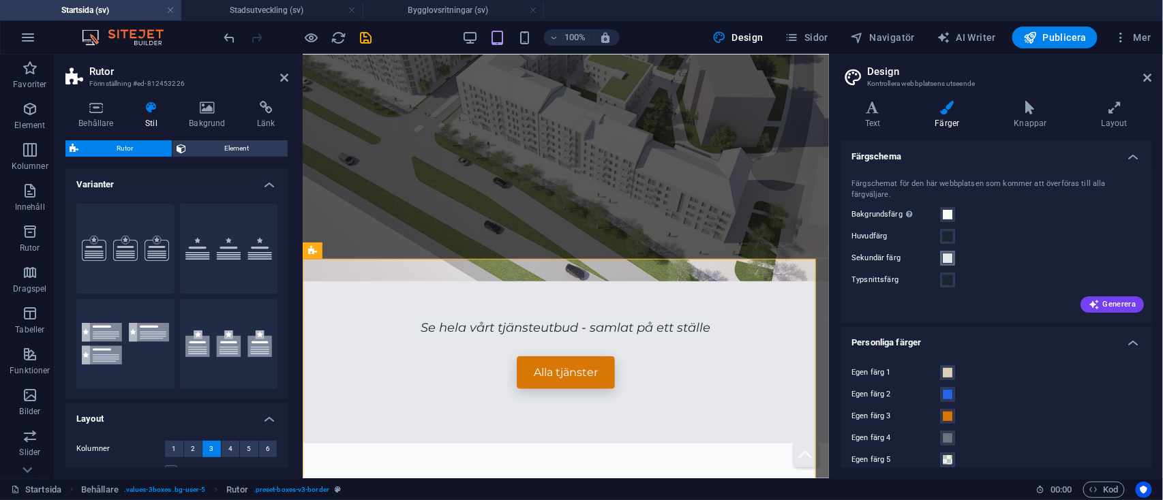
click at [949, 260] on span at bounding box center [947, 258] width 11 height 11
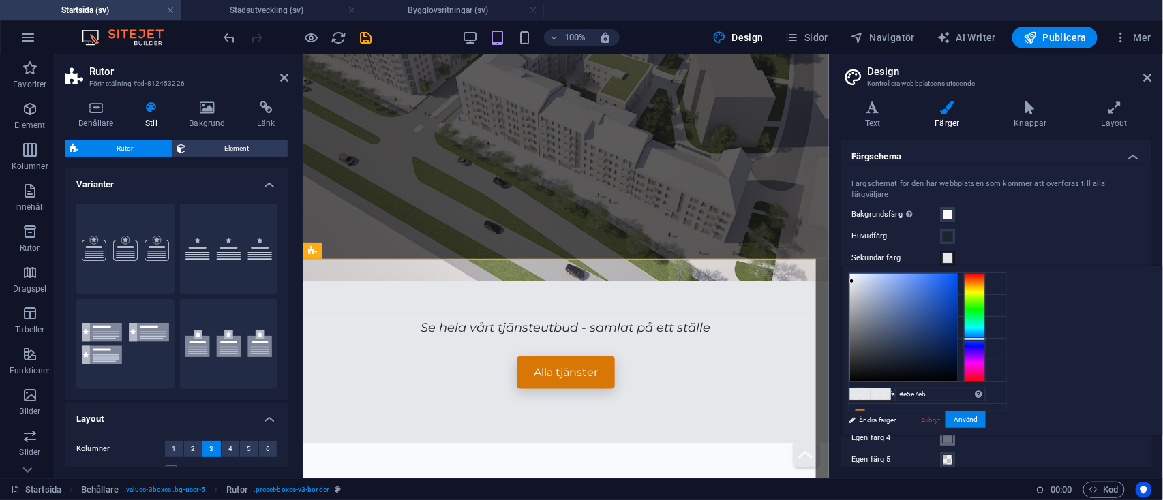
click at [946, 440] on span at bounding box center [947, 438] width 11 height 11
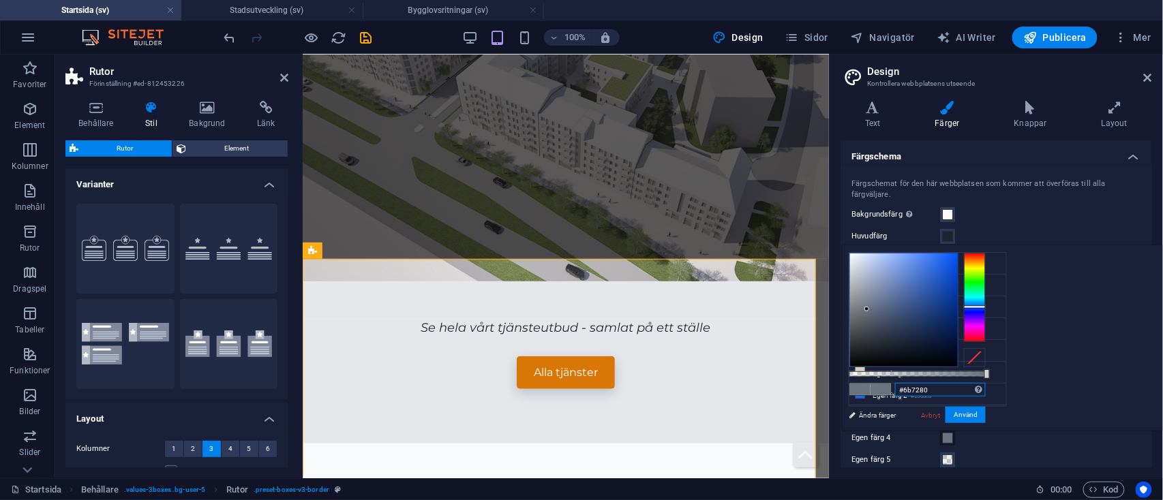
click at [986, 387] on input "#6b7280" at bounding box center [940, 390] width 91 height 14
type input "#"
paste input "#4E4B42"
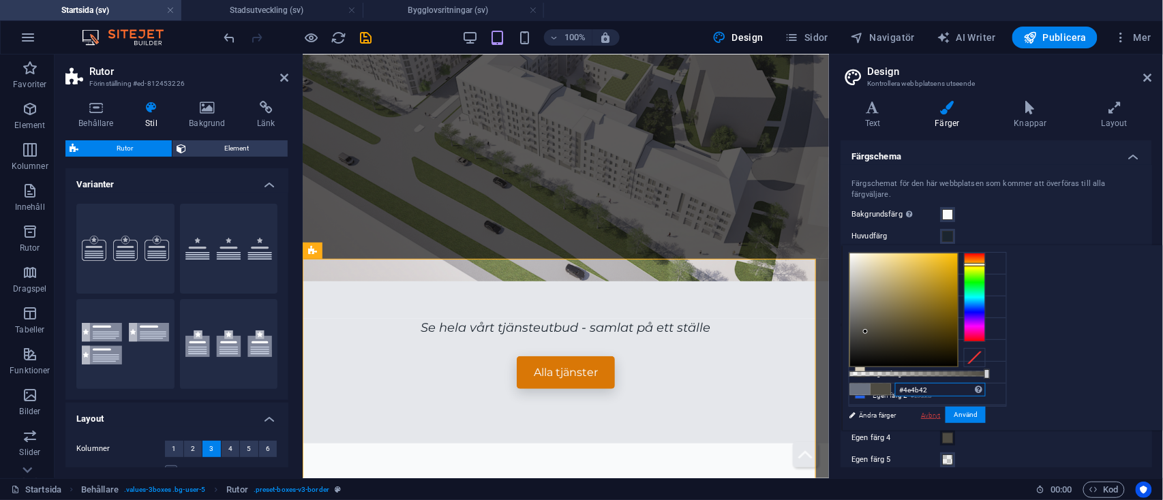
type input "#4e4b42"
click at [942, 419] on link "Avbryt" at bounding box center [931, 415] width 22 height 10
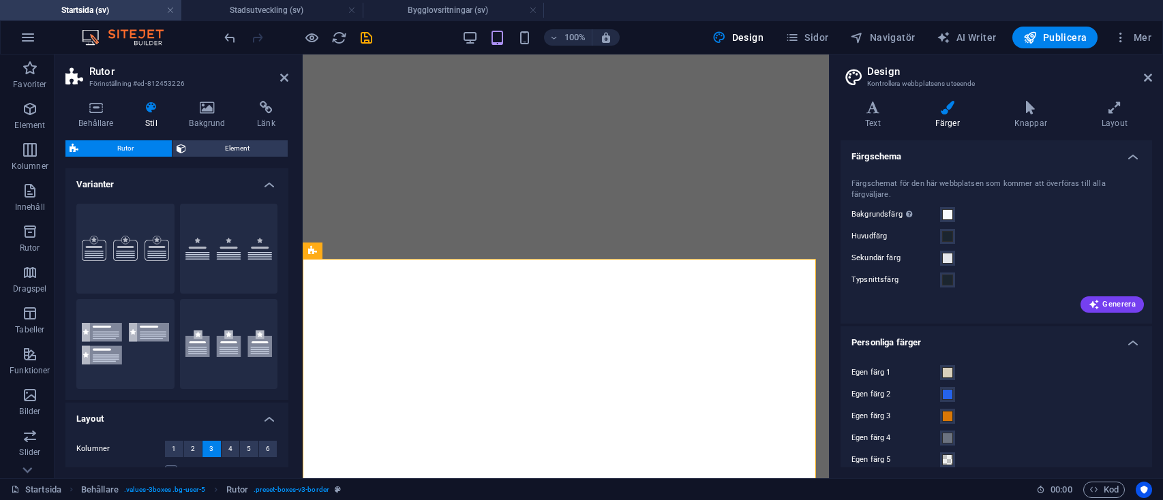
select select "rem"
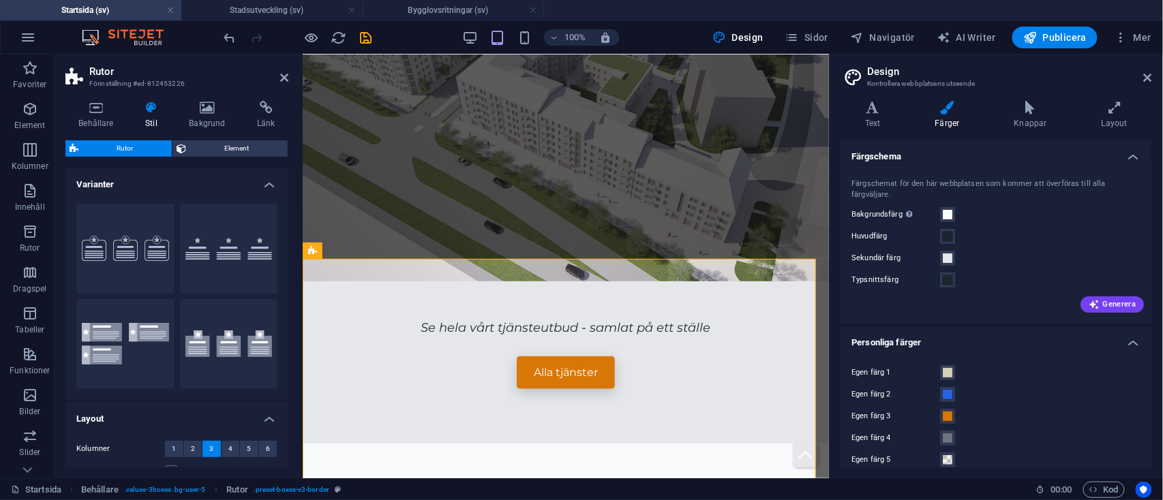
drag, startPoint x: 922, startPoint y: 224, endPoint x: 957, endPoint y: 256, distance: 47.3
click at [957, 256] on div "Färgschemat för den här webbplatsen som kommer att överföras till alla färgvälj…" at bounding box center [996, 244] width 317 height 159
click at [946, 256] on span at bounding box center [947, 258] width 11 height 11
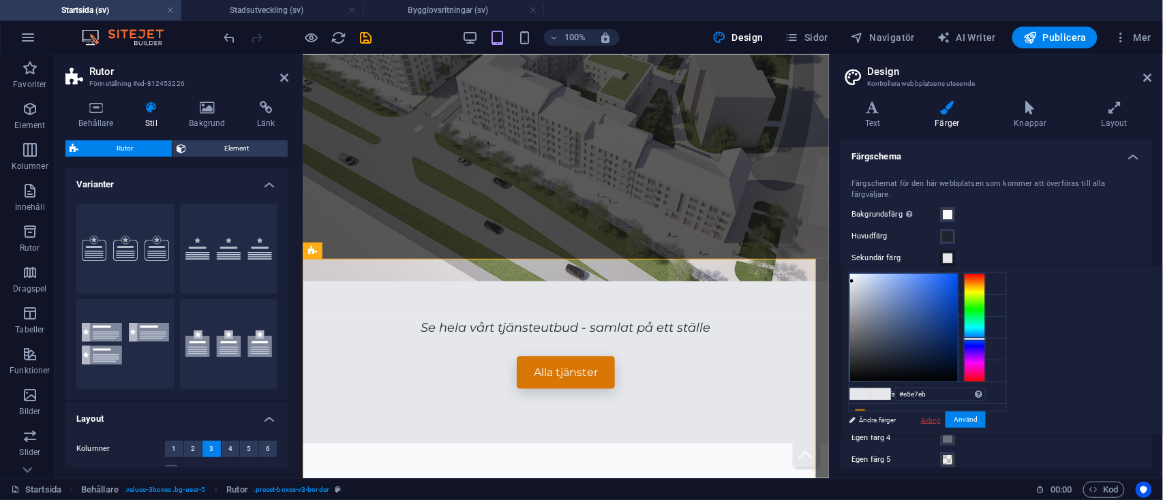
click at [942, 421] on link "Avbryt" at bounding box center [931, 420] width 22 height 10
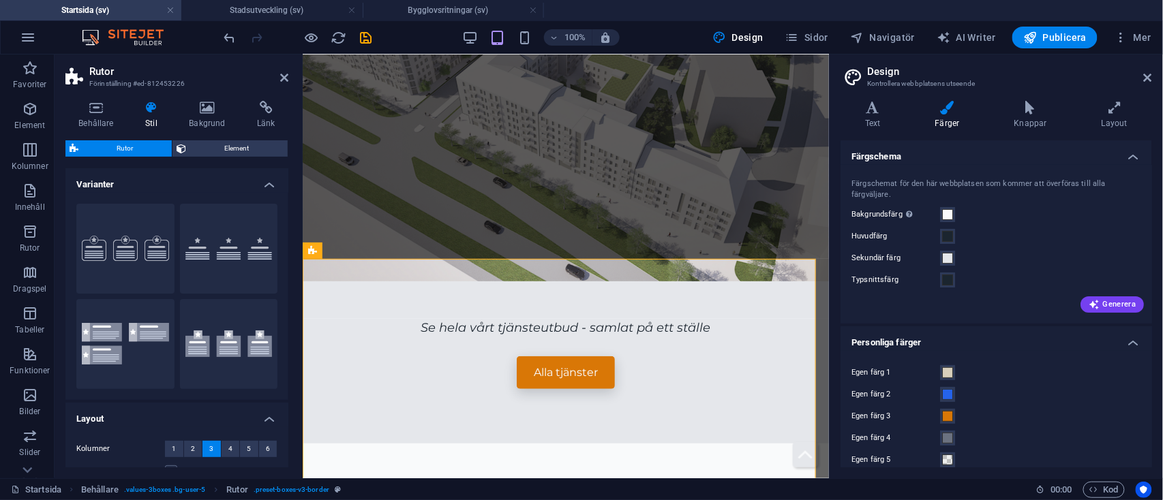
click at [948, 446] on div "Egen färg 1 Egen färg 2 Egen färg 3 Egen färg 4 Egen färg 5" at bounding box center [996, 416] width 317 height 131
click at [949, 441] on span at bounding box center [947, 438] width 11 height 11
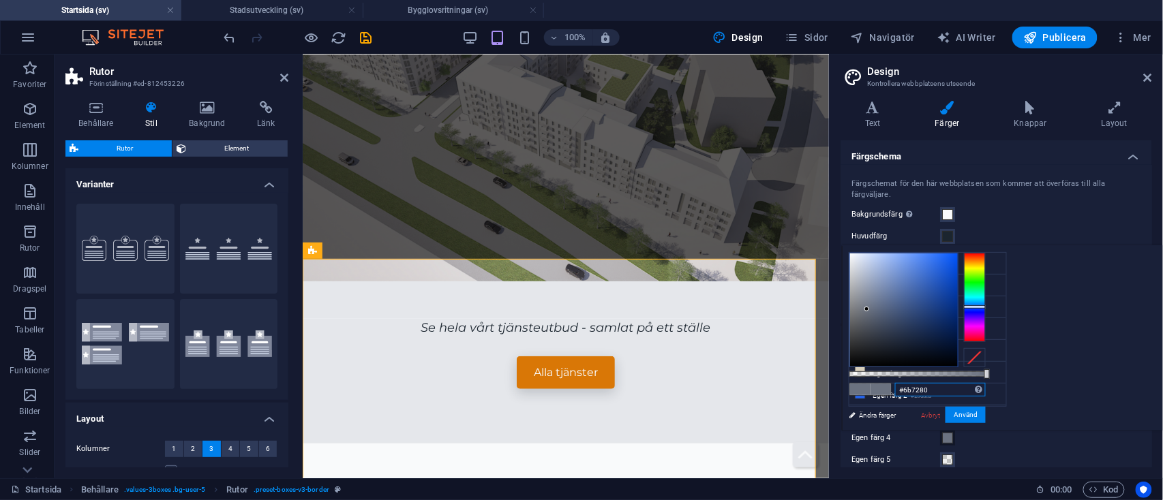
drag, startPoint x: 1105, startPoint y: 389, endPoint x: 1065, endPoint y: 389, distance: 40.2
click at [993, 389] on div "#6b7280 Format som stöds #0852ed rgb(8, 82, 237) rgba(8, 82, 237, 90%) hsv(221,…" at bounding box center [917, 437] width 151 height 382
paste input "D8CFBC"
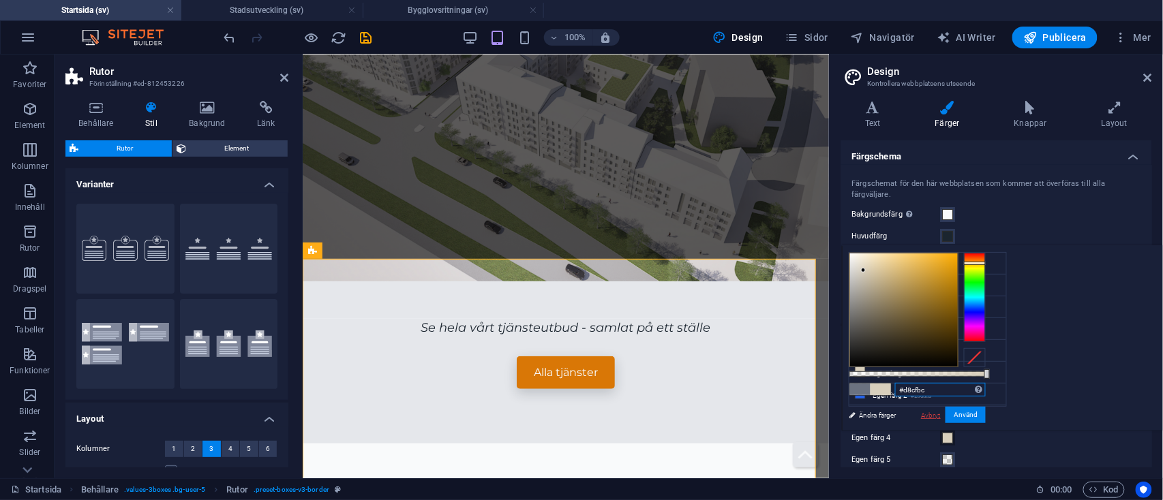
type input "#d8cfbc"
click at [942, 414] on link "Avbryt" at bounding box center [931, 415] width 22 height 10
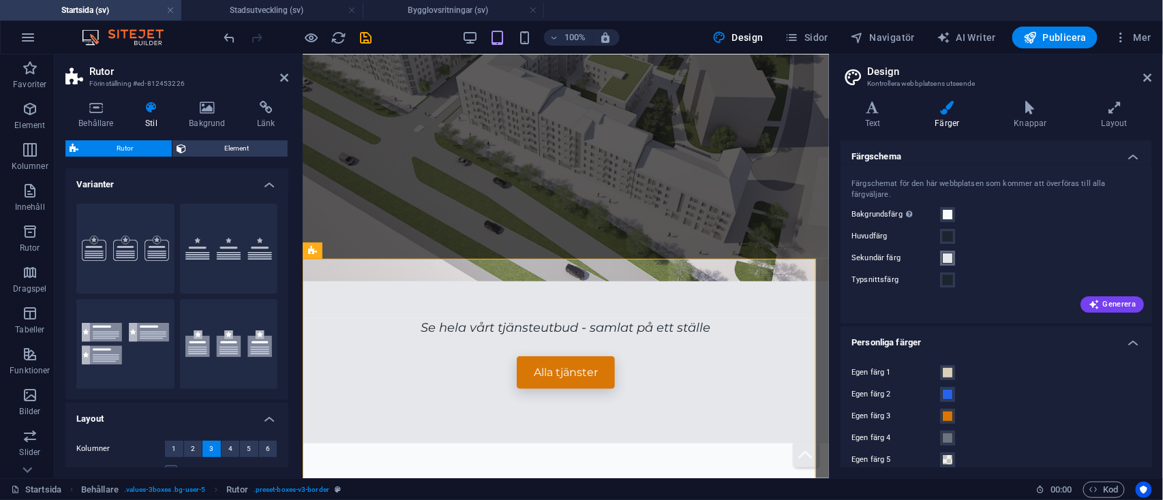
click at [950, 264] on button "Sekundär färg" at bounding box center [947, 258] width 15 height 15
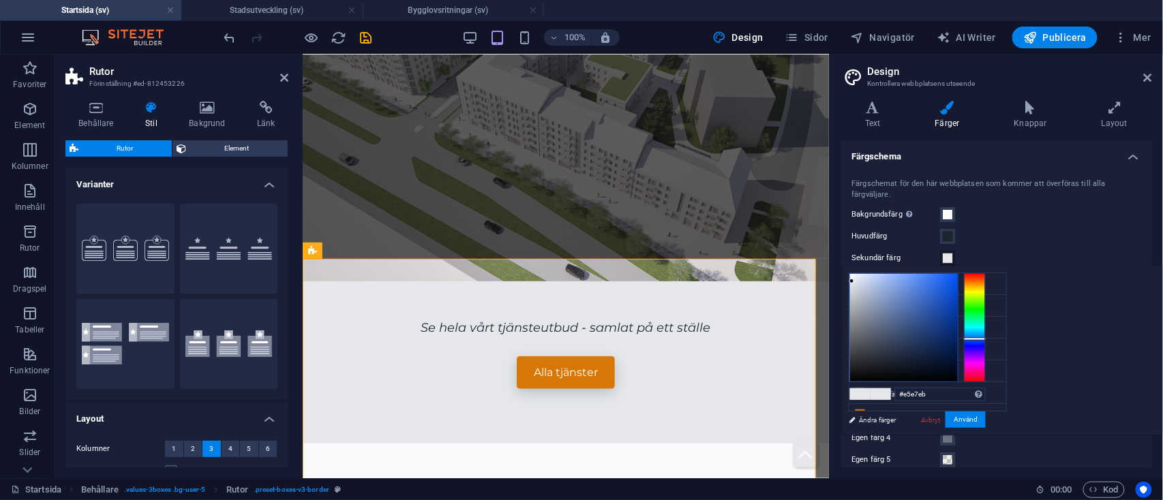
click at [1020, 210] on div "Bakgrundsfärg Endast synlig om den inte täcks av andra bakgrunder." at bounding box center [996, 215] width 290 height 16
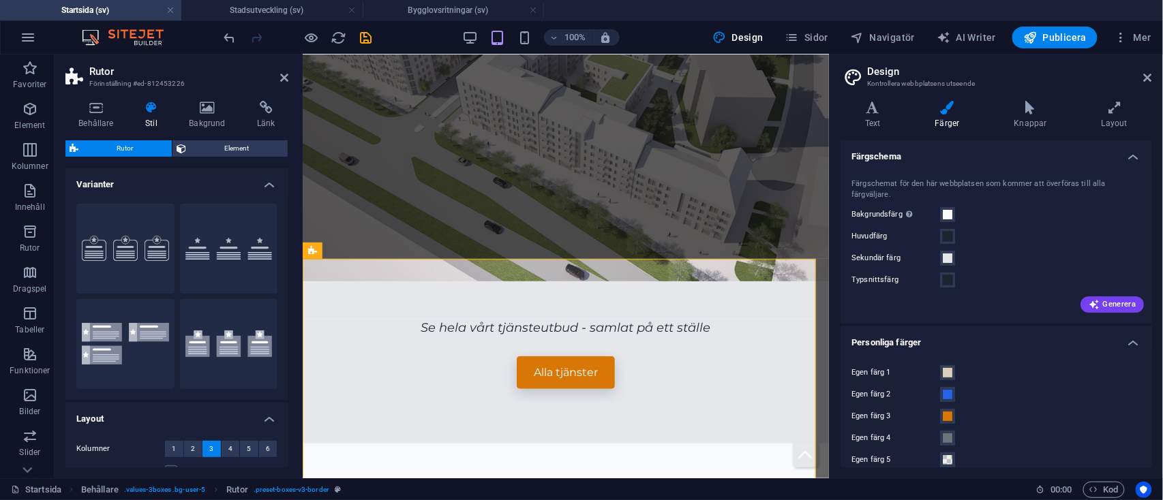
scroll to position [14, 0]
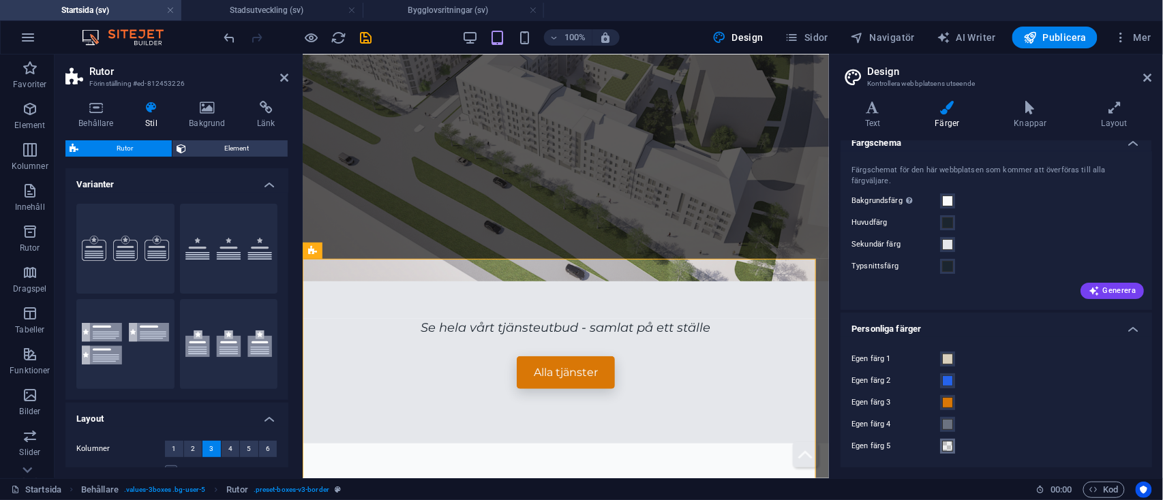
click at [954, 448] on button "Egen färg 5" at bounding box center [947, 446] width 15 height 15
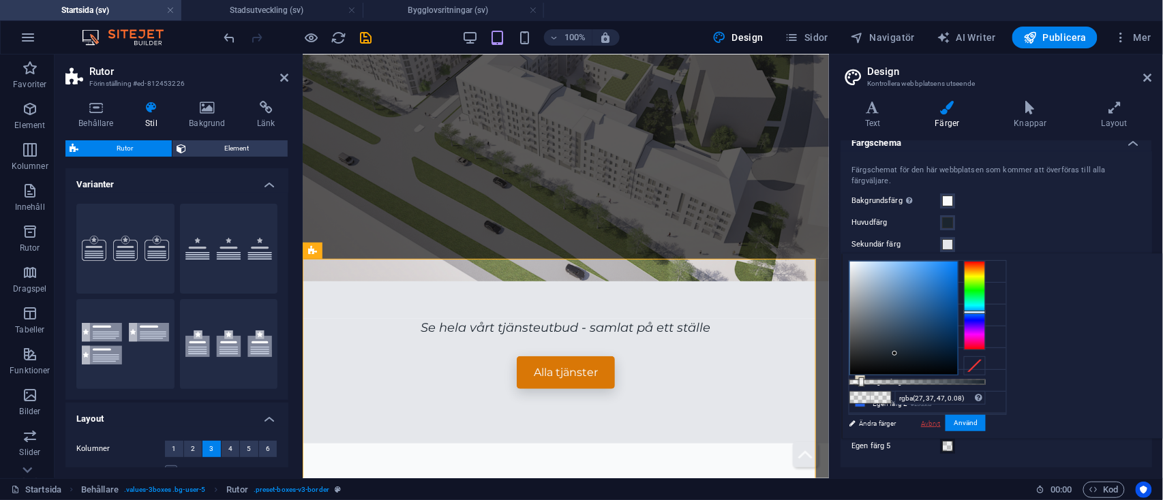
click at [942, 421] on link "Avbryt" at bounding box center [931, 424] width 22 height 10
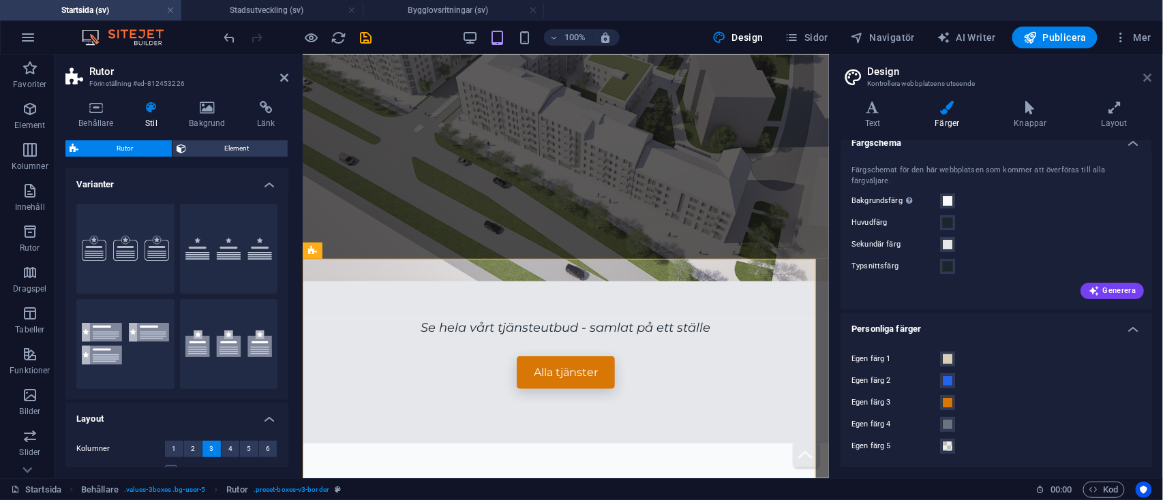
drag, startPoint x: 1145, startPoint y: 76, endPoint x: 143, endPoint y: 363, distance: 1042.3
click at [1145, 76] on icon at bounding box center [1148, 77] width 8 height 11
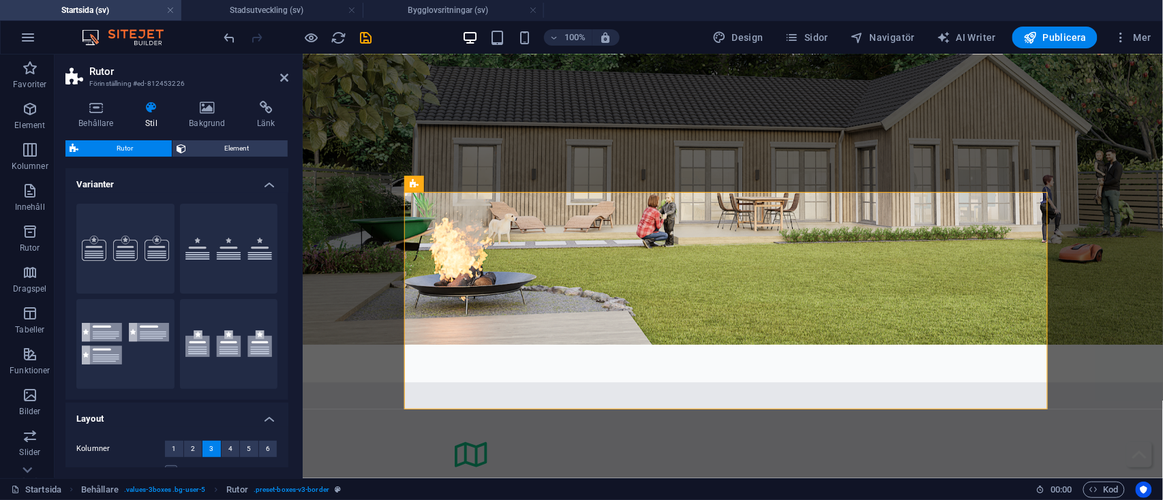
click at [280, 85] on header "Rutor Förinställning #ed-812453226" at bounding box center [176, 72] width 223 height 35
click at [286, 77] on icon at bounding box center [284, 77] width 8 height 11
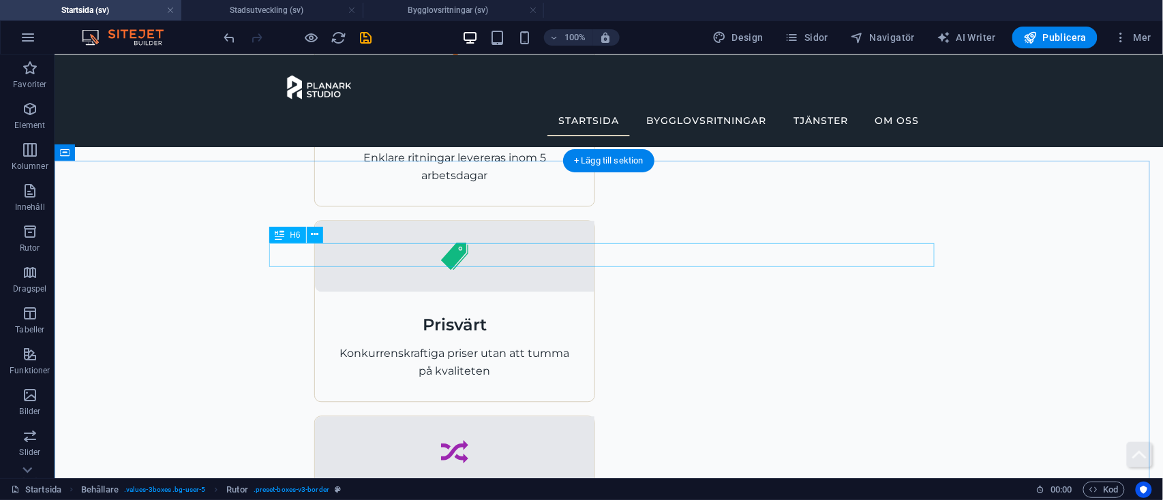
scroll to position [998, 0]
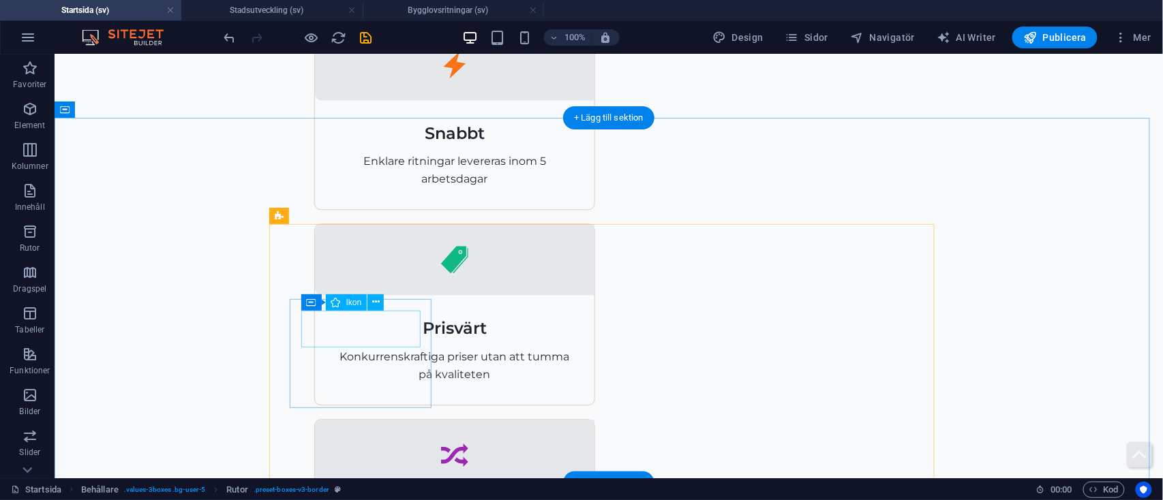
select select "xMidYMid"
select select "px"
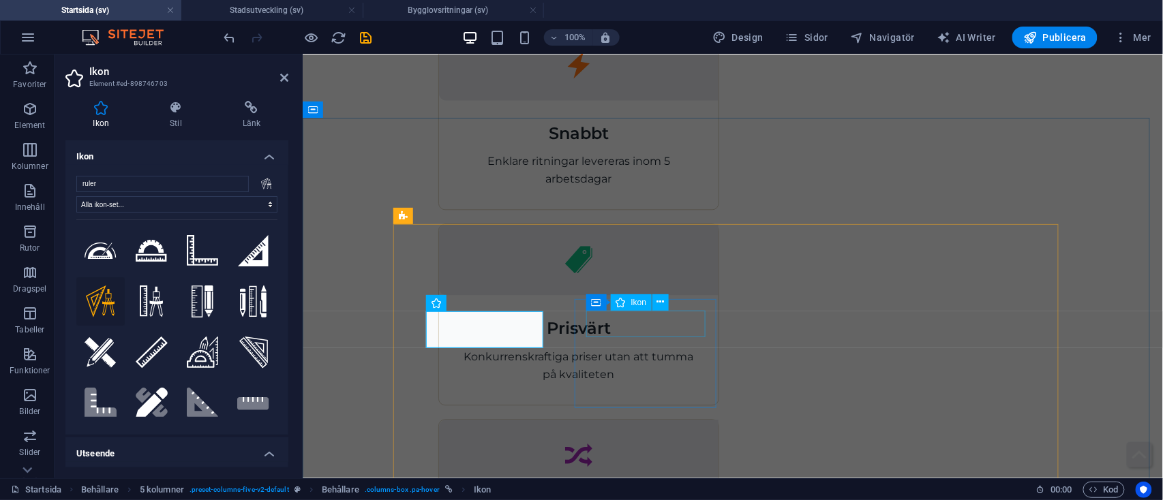
select select "xMidYMid"
select select "px"
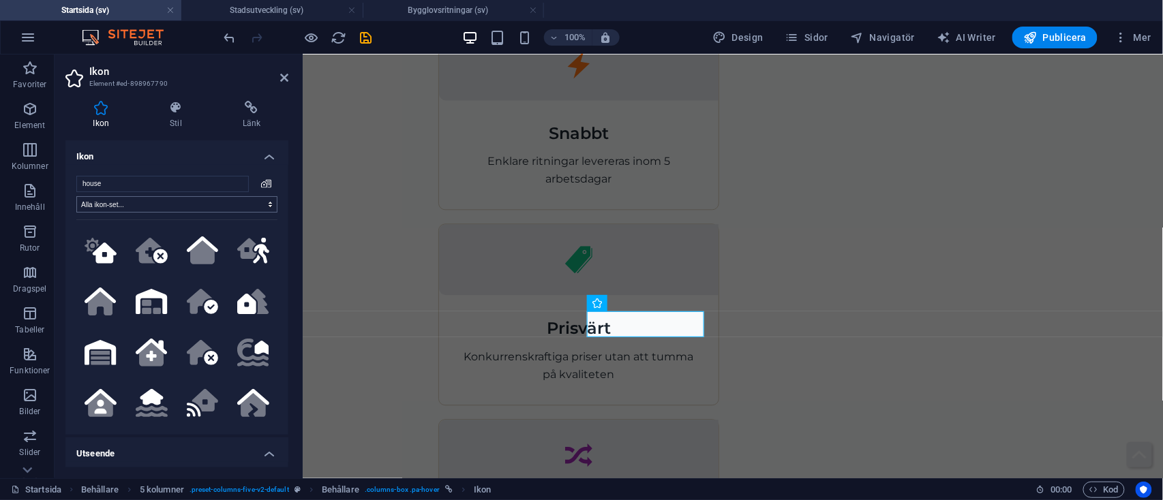
scroll to position [41, 0]
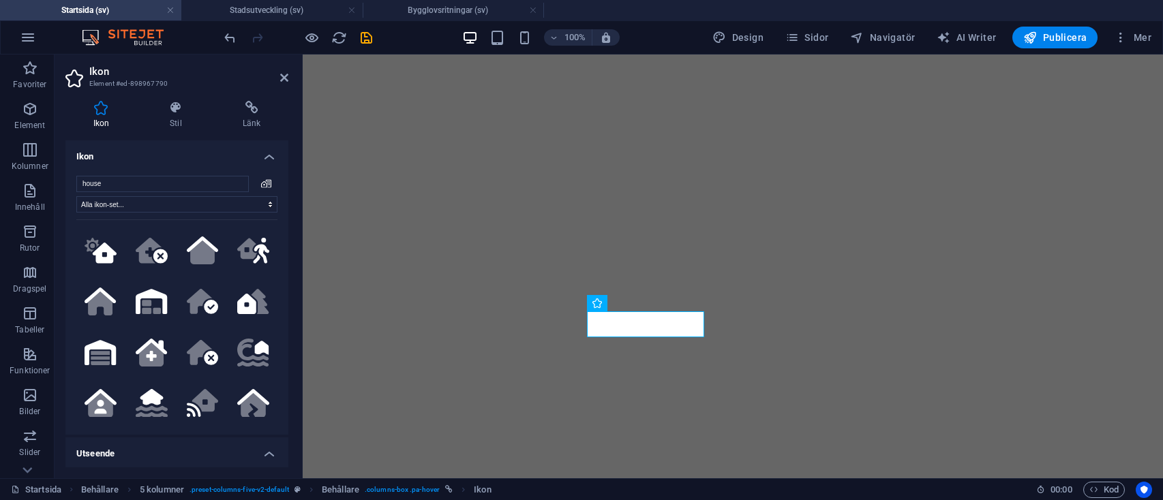
select select "xMidYMid"
select select "px"
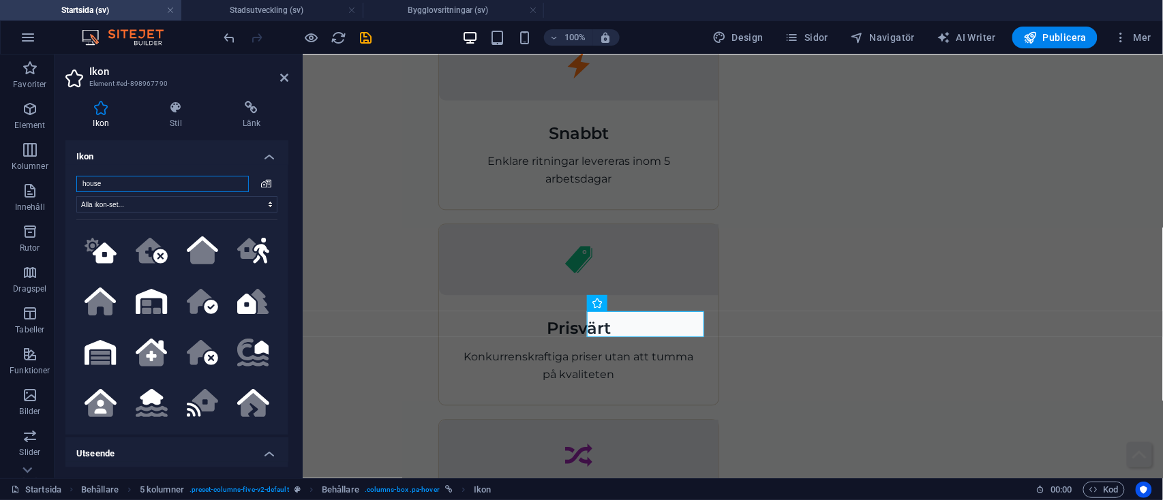
scroll to position [41, 0]
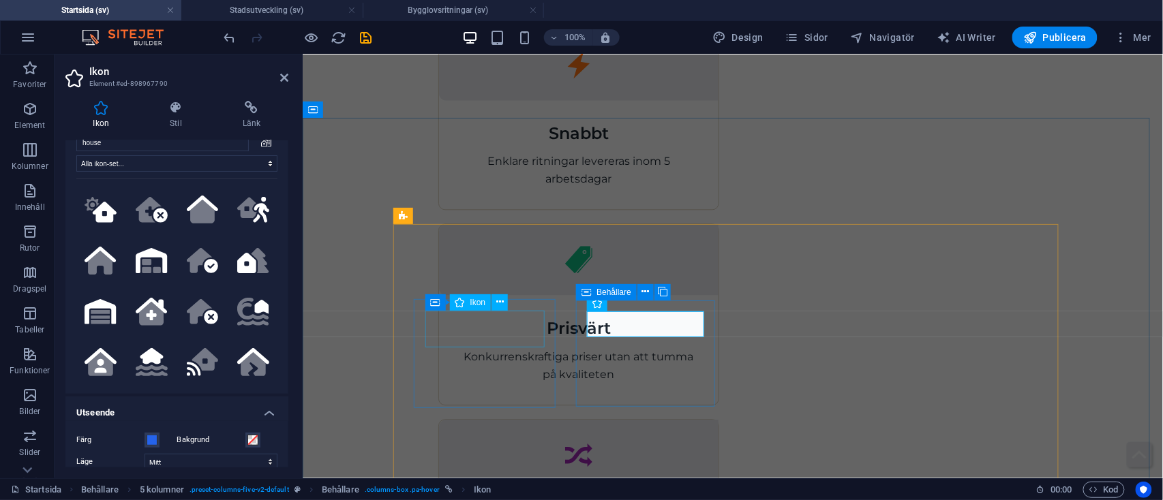
select select "xMidYMid"
select select "px"
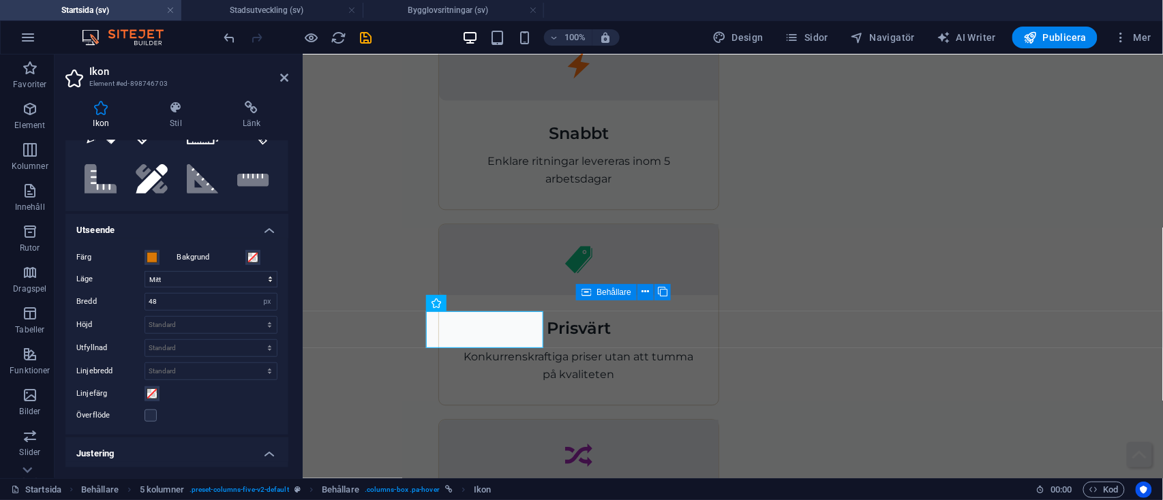
scroll to position [224, 0]
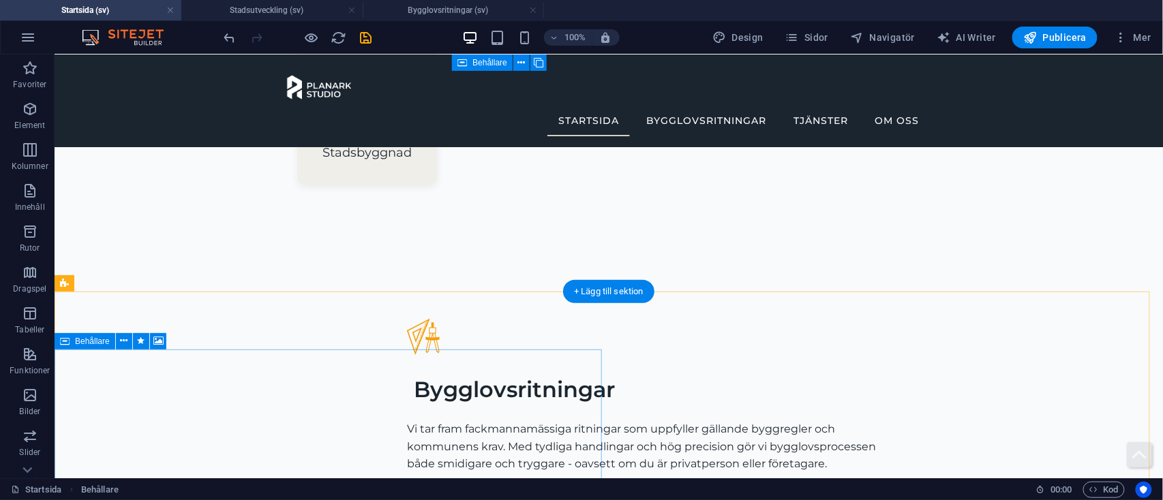
scroll to position [2456, 0]
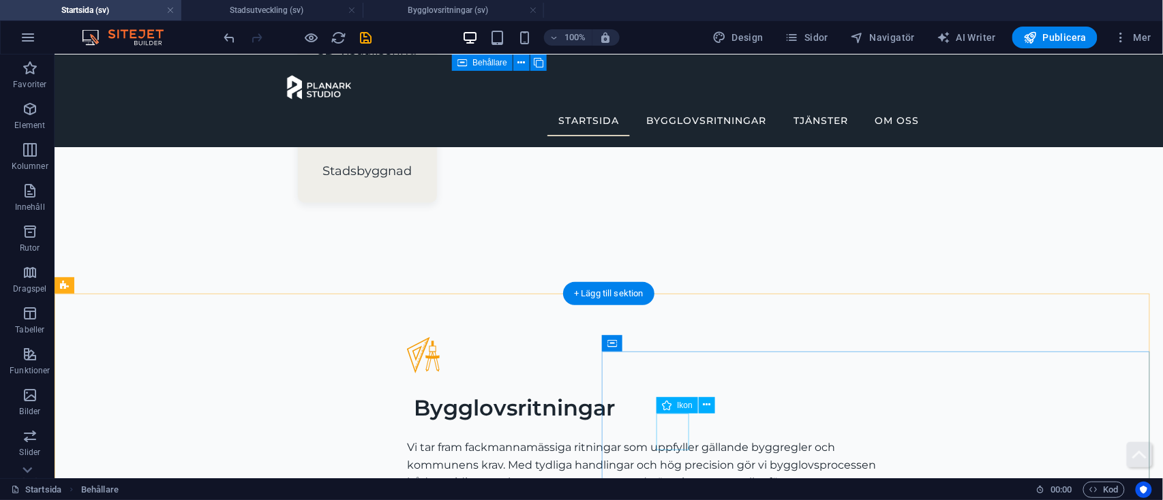
select select "xMidYMid"
select select "px"
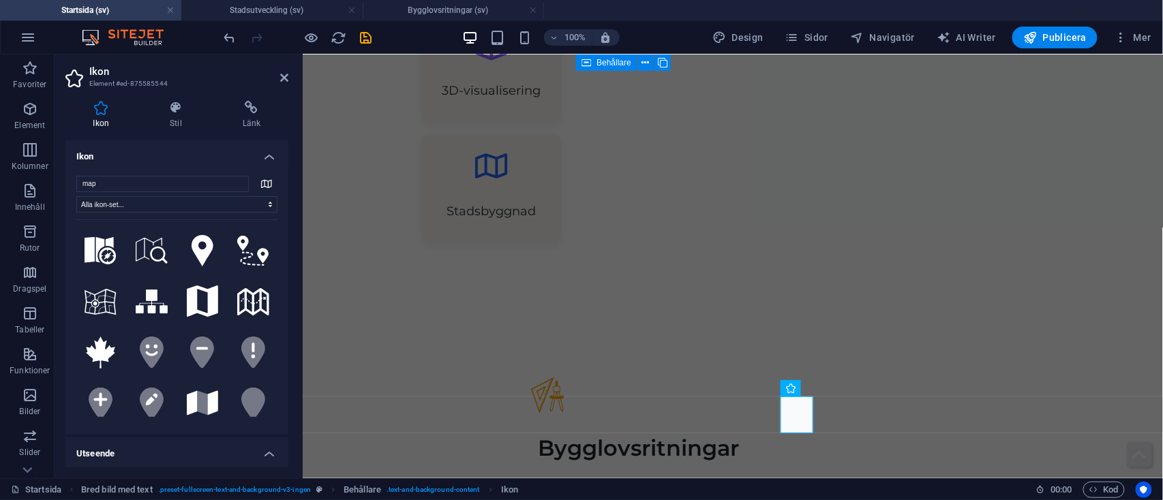
scroll to position [294, 0]
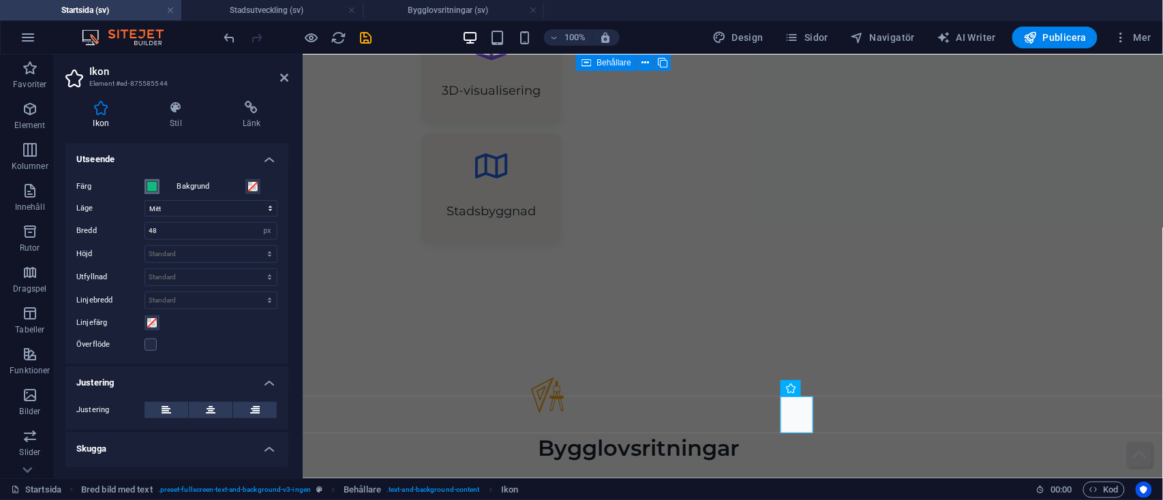
click at [151, 190] on span at bounding box center [152, 186] width 11 height 11
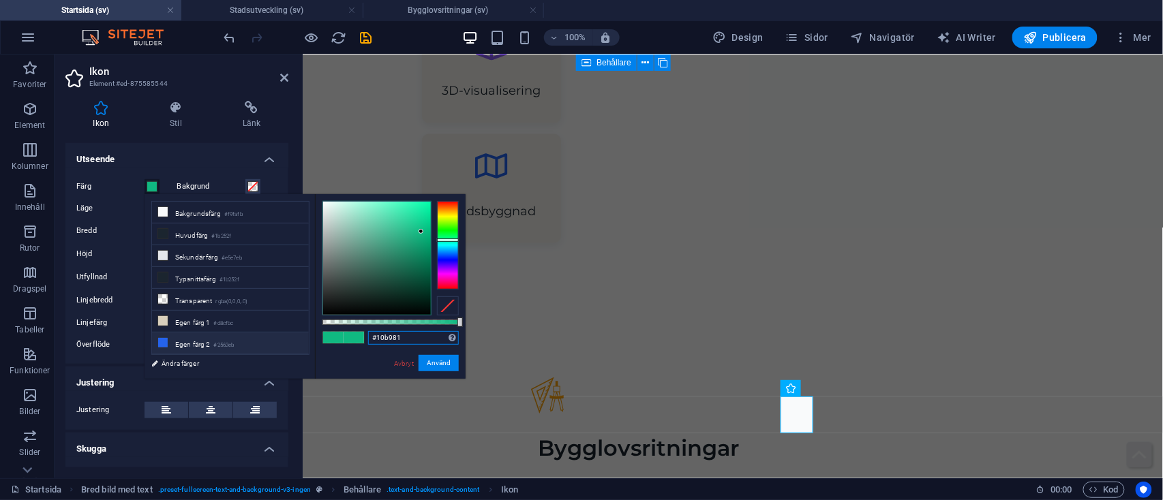
drag, startPoint x: 421, startPoint y: 338, endPoint x: 295, endPoint y: 334, distance: 126.2
click at [295, 334] on div "less Bakgrundsfärg #f9fafb Huvudfärg #1b252f Sekundär färg #e5e7eb Typsnittsfär…" at bounding box center [305, 286] width 321 height 185
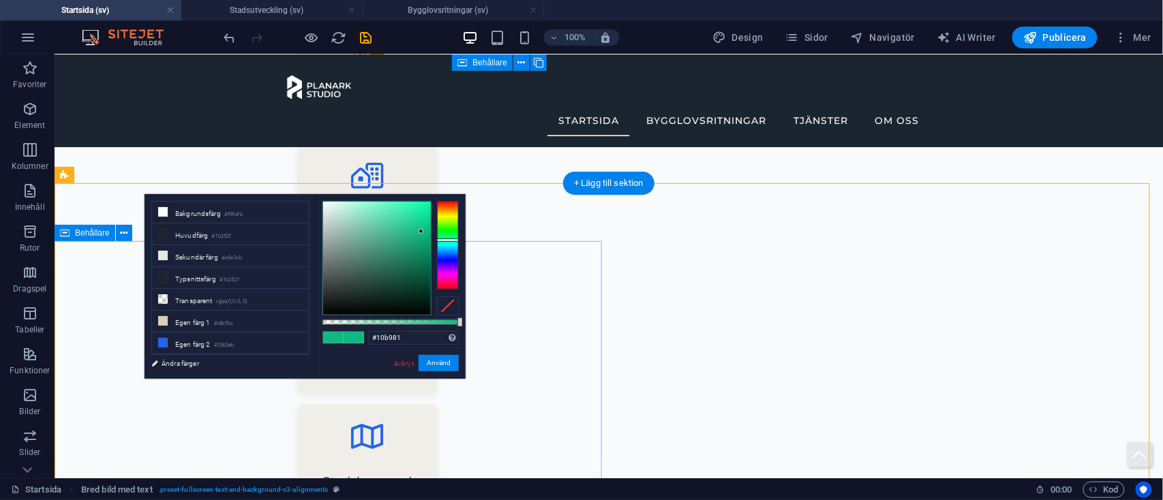
scroll to position [2143, 0]
click at [399, 363] on link "Avbryt" at bounding box center [404, 364] width 22 height 10
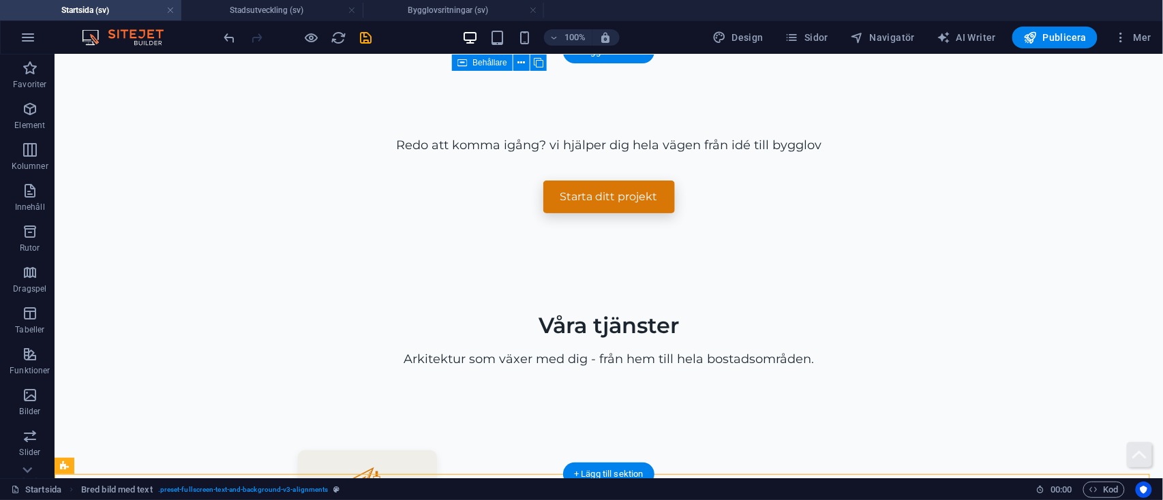
scroll to position [2177, 0]
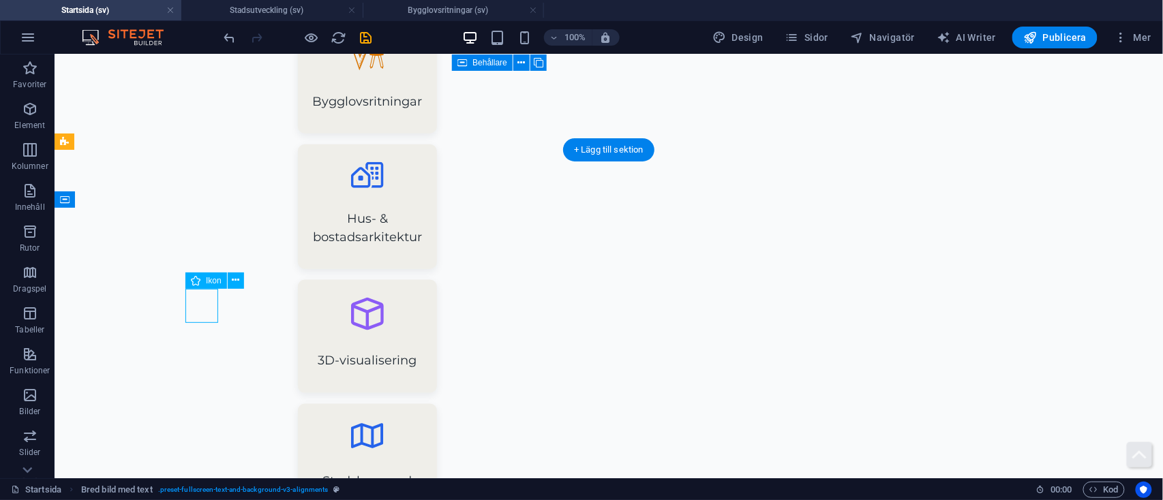
select select "xMidYMid"
select select "px"
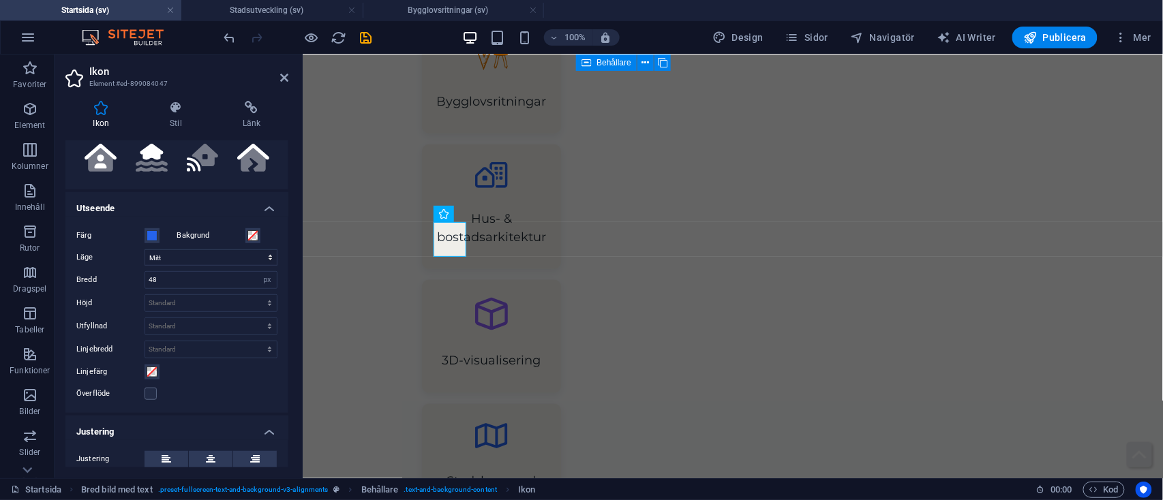
scroll to position [260, 0]
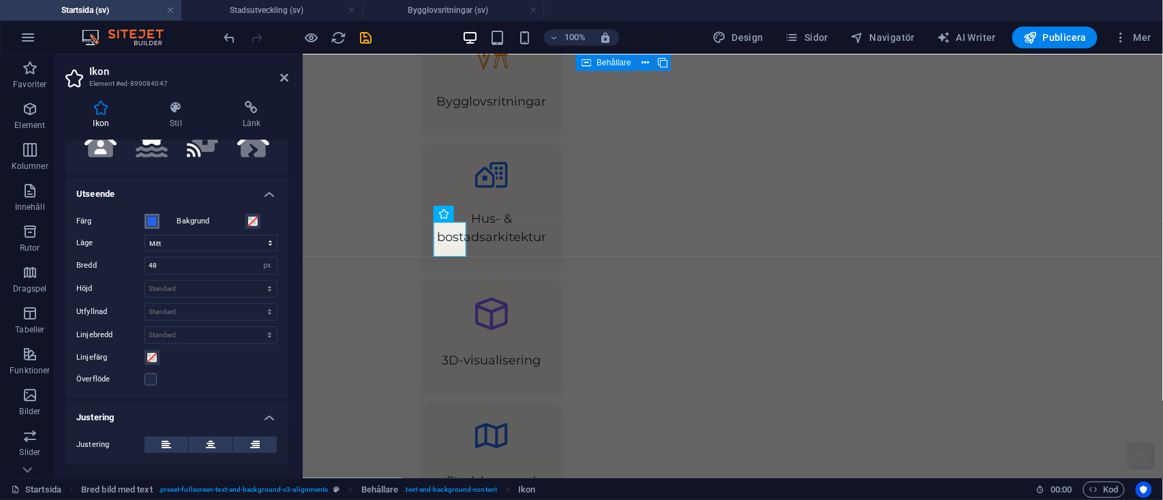
click at [153, 225] on span at bounding box center [152, 221] width 11 height 11
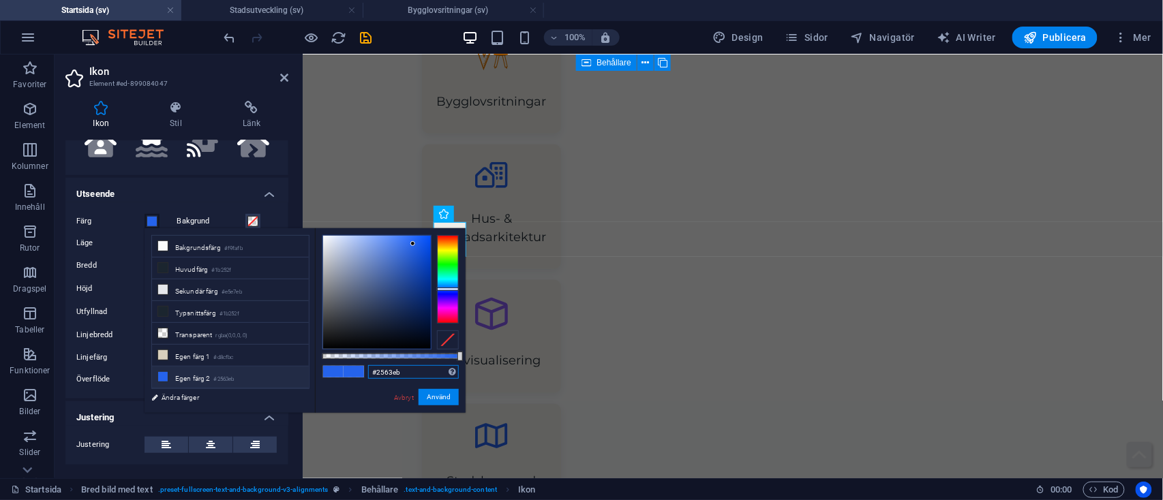
drag, startPoint x: 410, startPoint y: 377, endPoint x: 342, endPoint y: 376, distance: 67.5
click at [342, 376] on div "#2563eb Format som stöds #0852ed rgb(8, 82, 237) rgba(8, 82, 237, 90%) hsv(221,…" at bounding box center [390, 419] width 151 height 382
click at [402, 398] on link "Avbryt" at bounding box center [404, 398] width 22 height 10
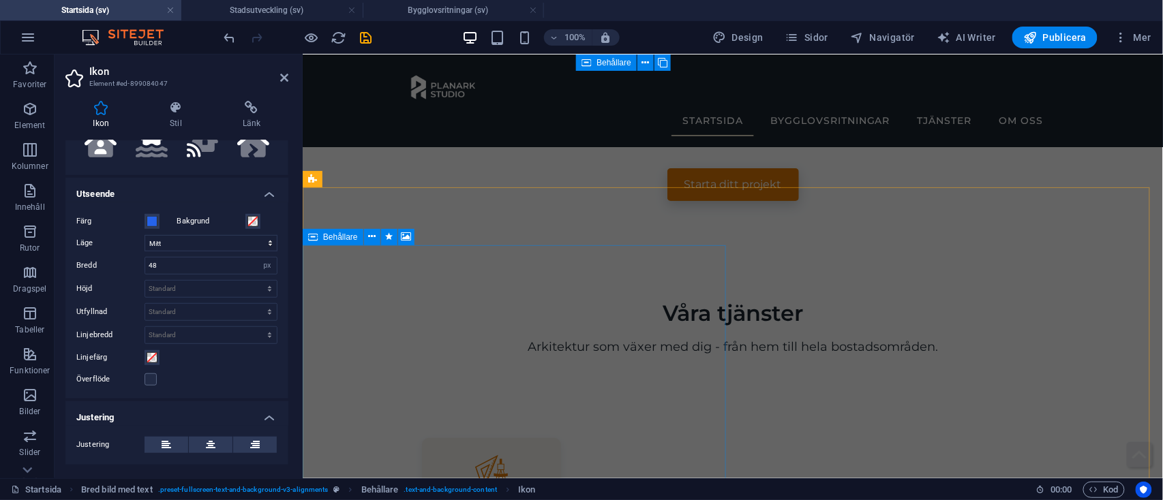
scroll to position [1717, 0]
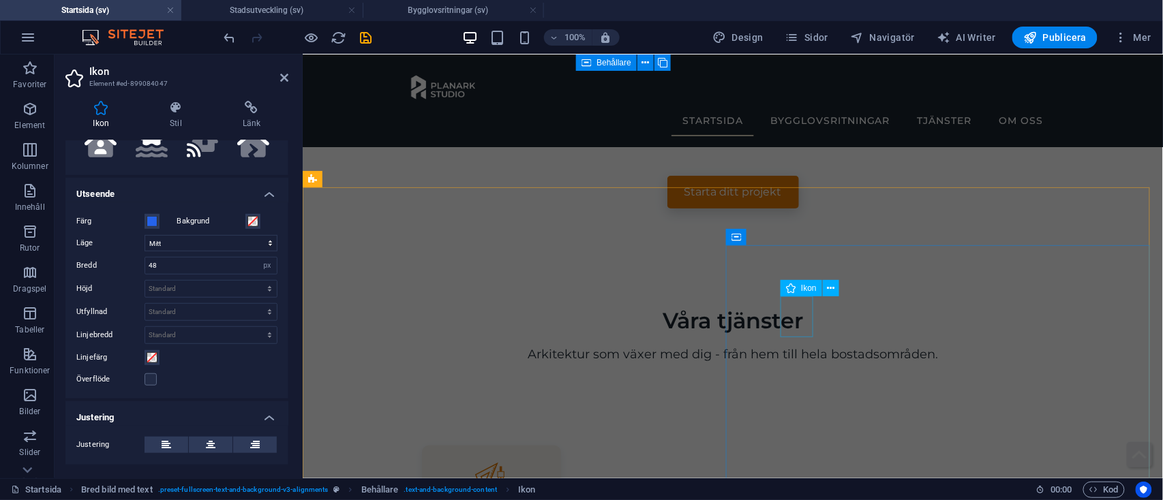
select select "xMidYMid"
select select "px"
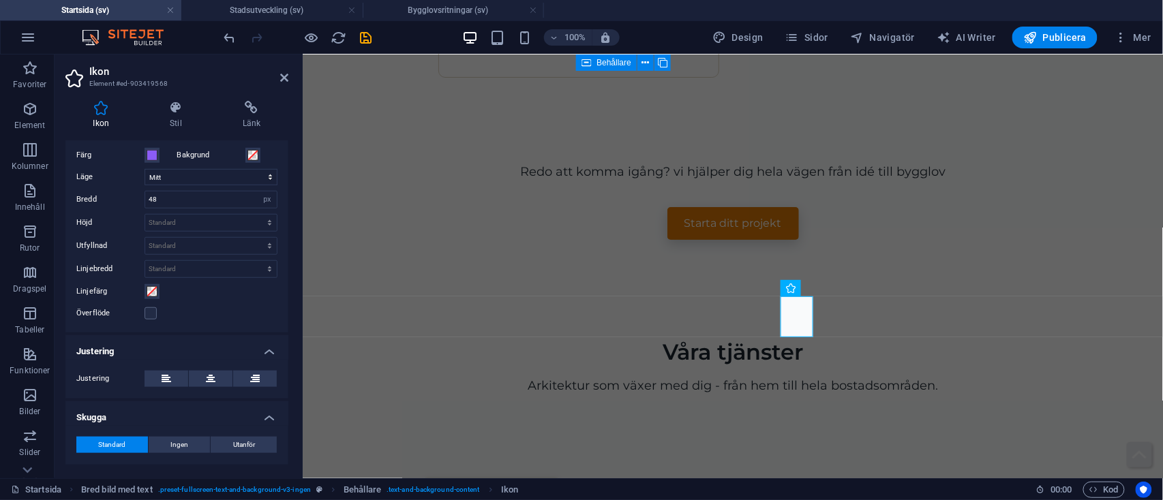
scroll to position [327, 0]
click at [152, 158] on span at bounding box center [152, 154] width 11 height 11
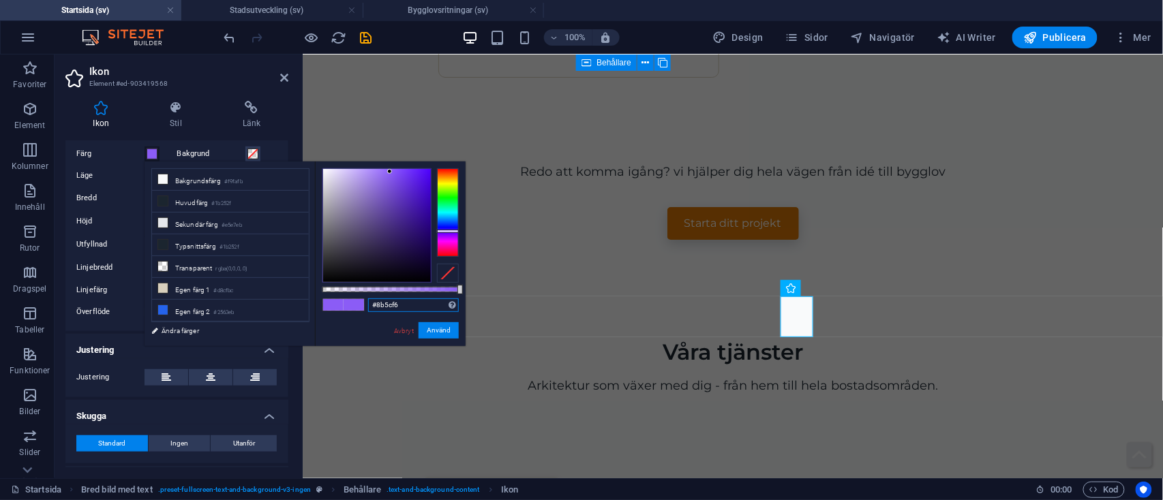
drag, startPoint x: 405, startPoint y: 307, endPoint x: 310, endPoint y: 301, distance: 95.0
click at [310, 301] on div "less Bakgrundsfärg #f9fafb Huvudfärg #1b252f Sekundär färg #e5e7eb Typsnittsfär…" at bounding box center [305, 254] width 321 height 185
click at [398, 331] on link "Avbryt" at bounding box center [404, 331] width 22 height 10
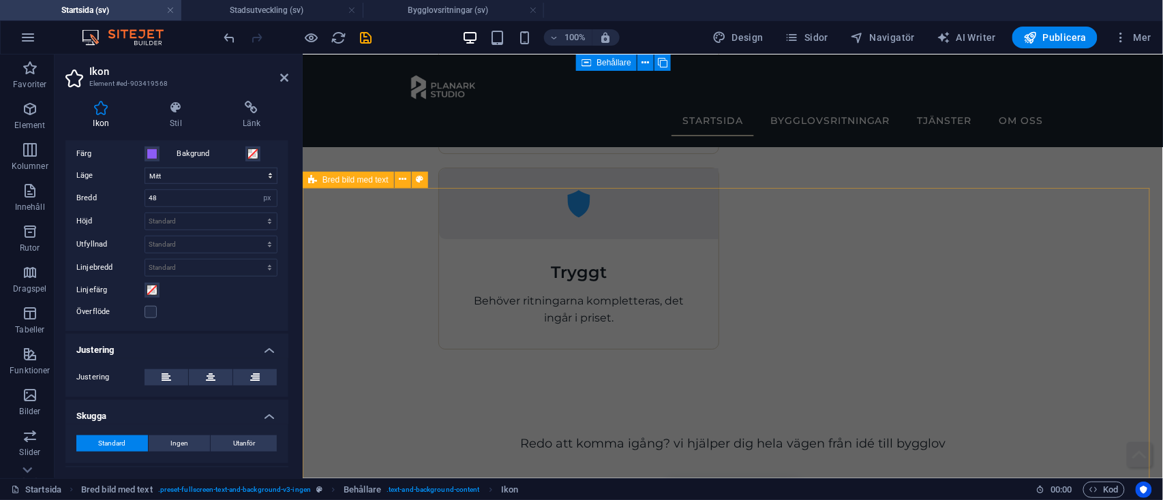
scroll to position [1292, 0]
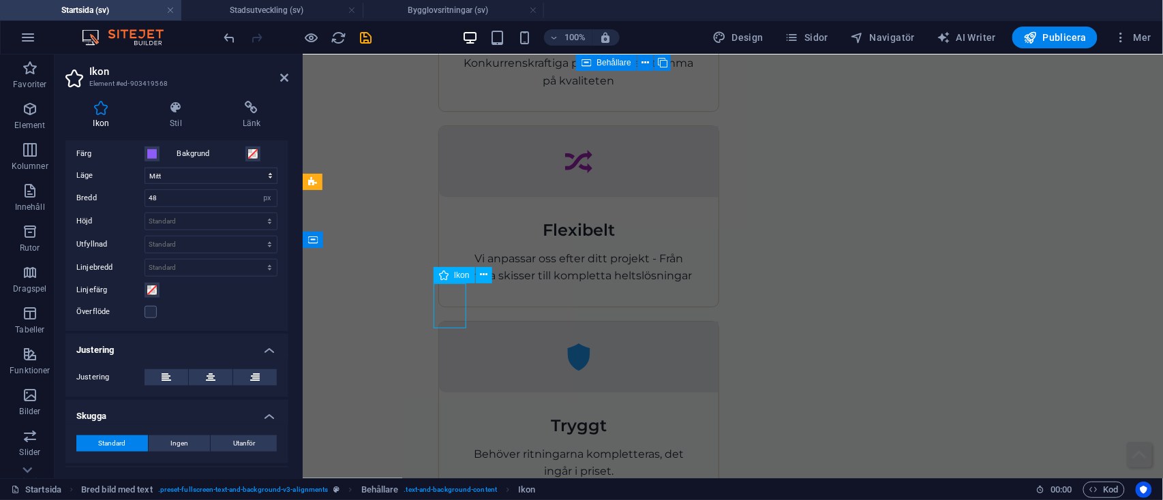
select select "xMidYMid"
select select "px"
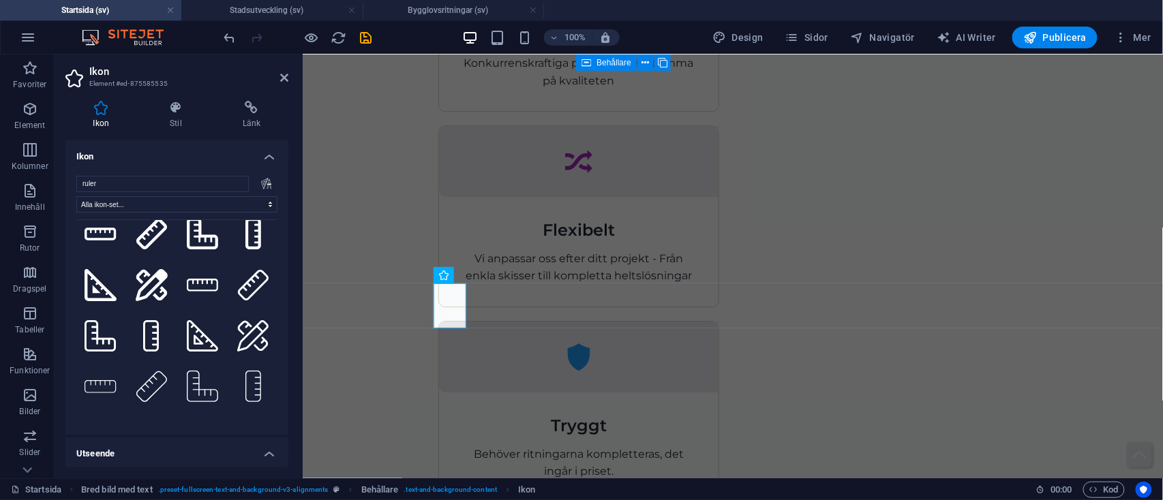
scroll to position [217, 0]
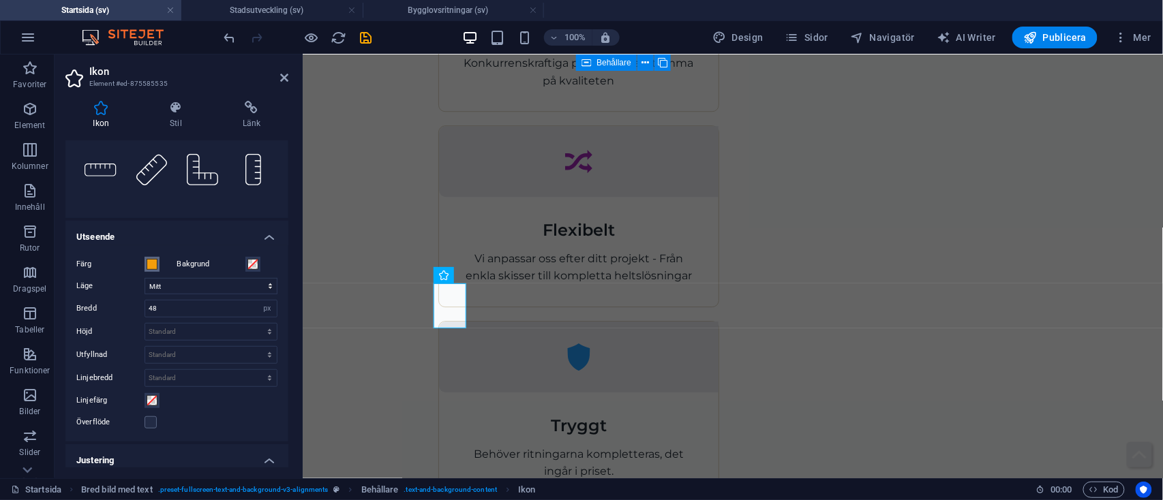
click at [155, 267] on span at bounding box center [152, 264] width 11 height 11
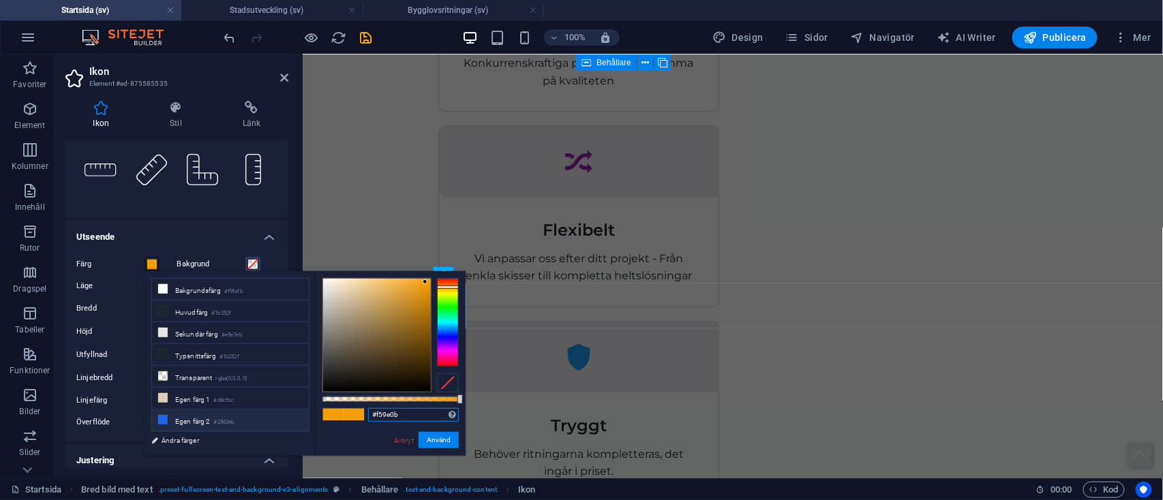
drag, startPoint x: 406, startPoint y: 415, endPoint x: 294, endPoint y: 413, distance: 112.5
click at [294, 413] on div "less Bakgrundsfärg #f9fafb Huvudfärg #1b252f Sekundär färg #e5e7eb Typsnittsfär…" at bounding box center [305, 363] width 321 height 185
drag, startPoint x: 406, startPoint y: 440, endPoint x: 157, endPoint y: 325, distance: 274.5
click at [406, 440] on link "Avbryt" at bounding box center [404, 441] width 22 height 10
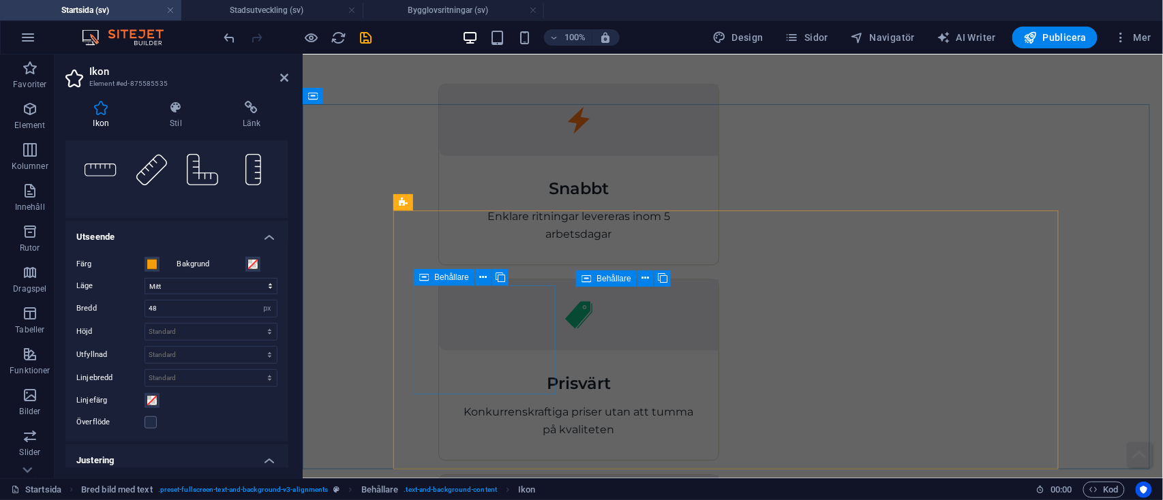
scroll to position [1044, 0]
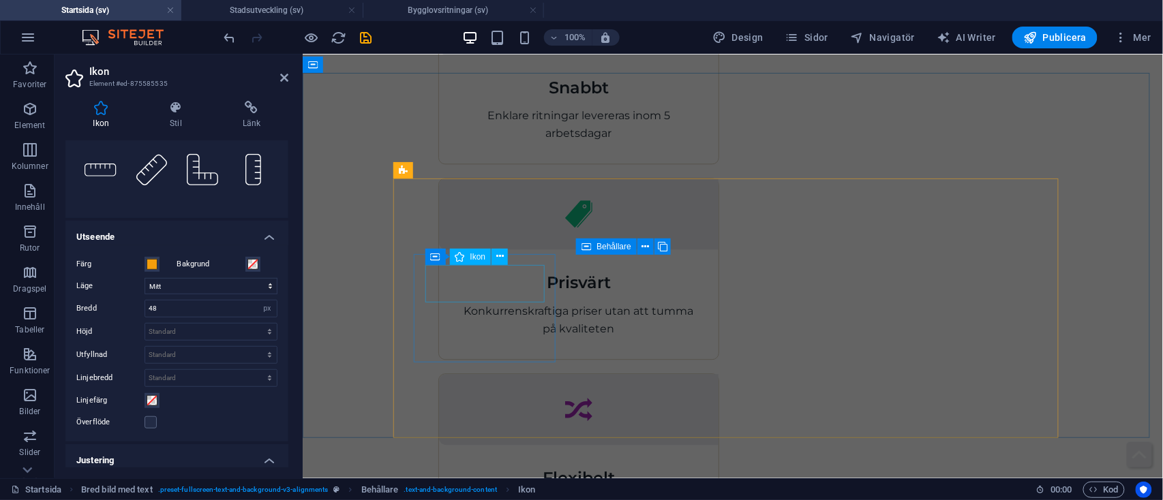
select select "xMidYMid"
select select "px"
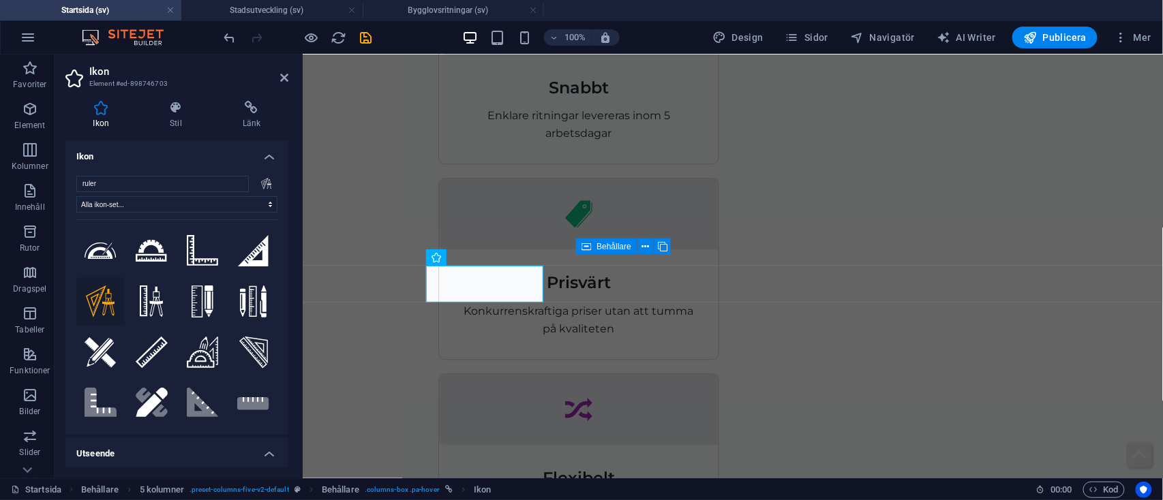
scroll to position [278, 0]
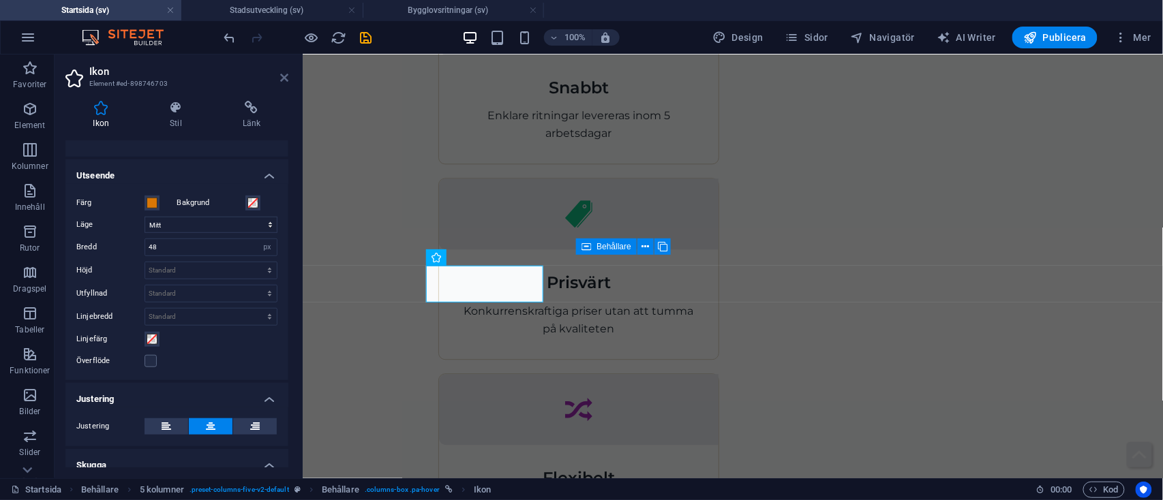
click at [285, 76] on icon at bounding box center [284, 77] width 8 height 11
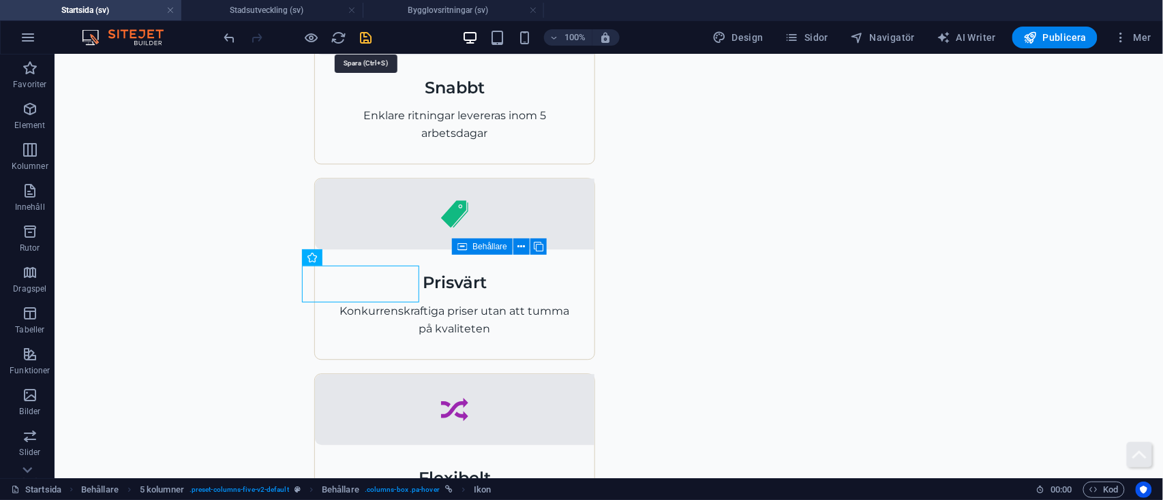
click at [369, 30] on icon "save" at bounding box center [367, 38] width 16 height 16
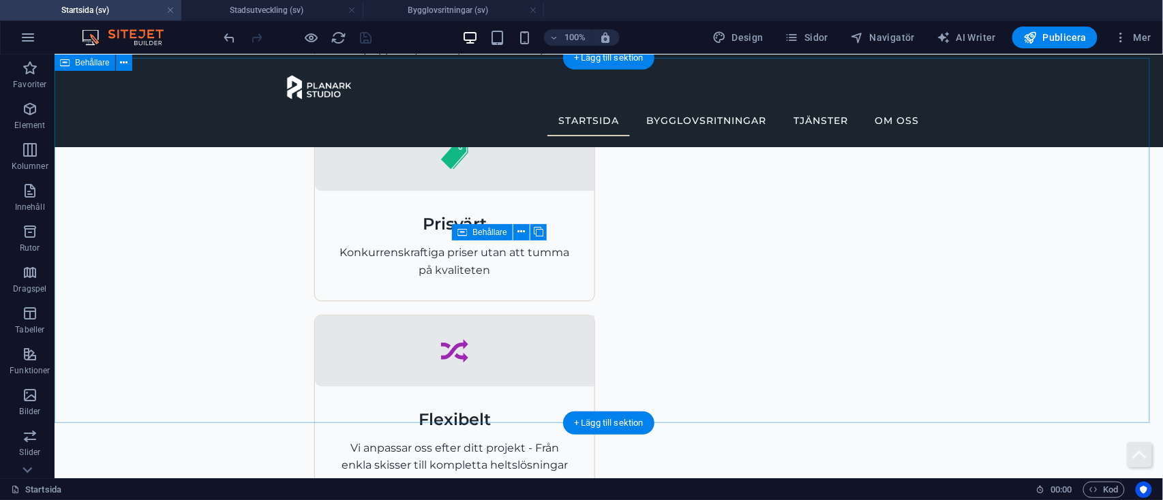
scroll to position [1049, 0]
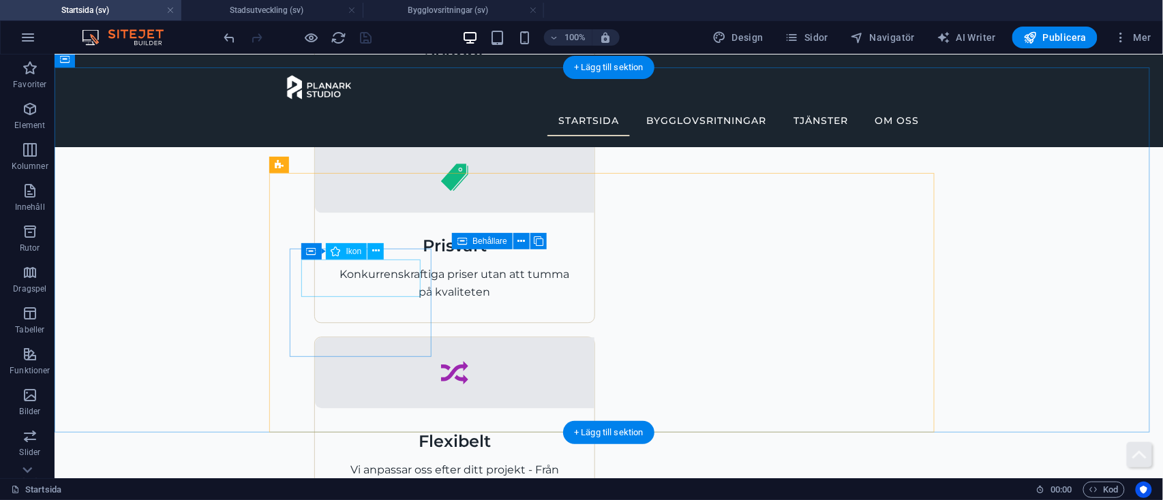
select select "xMidYMid"
select select "px"
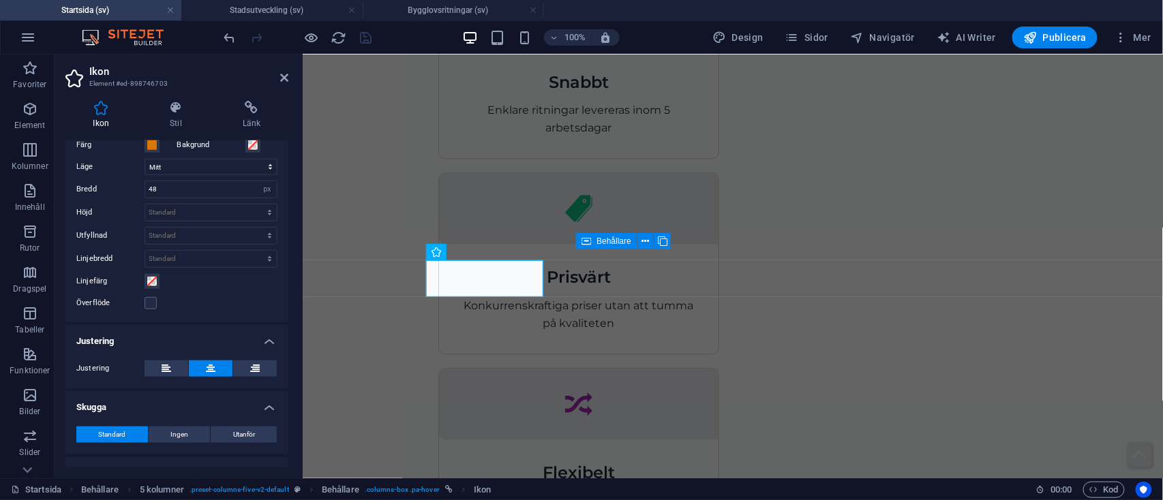
scroll to position [338, 0]
click at [149, 138] on div "Ikon Stil [PERSON_NAME] ruler Alla ikon-set... IcoFont Ionicons FontAwesome Bra…" at bounding box center [176, 284] width 223 height 367
click at [152, 147] on span at bounding box center [152, 143] width 11 height 11
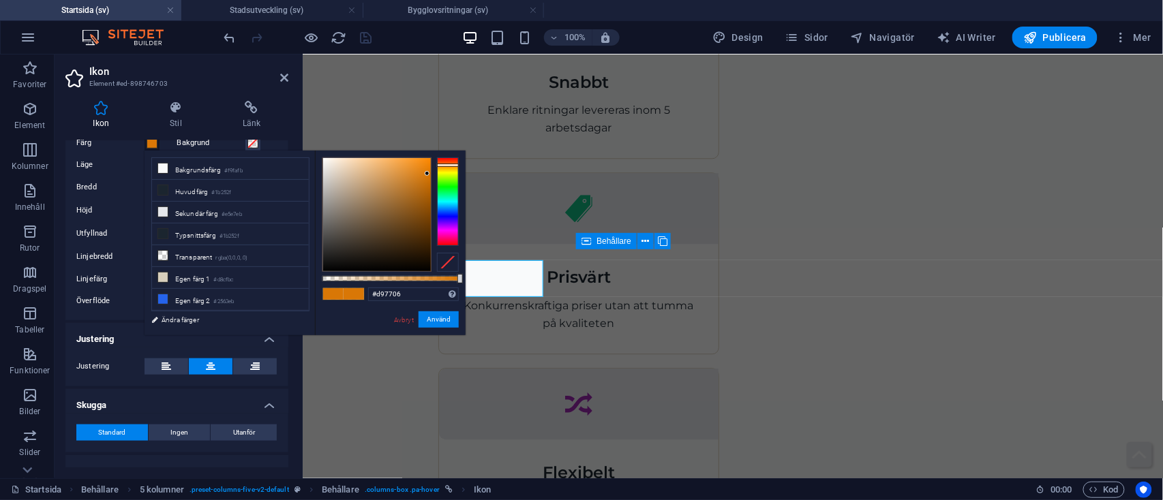
click at [451, 260] on div at bounding box center [448, 262] width 22 height 19
click at [209, 192] on li "Huvudfärg #1b252f" at bounding box center [230, 191] width 157 height 22
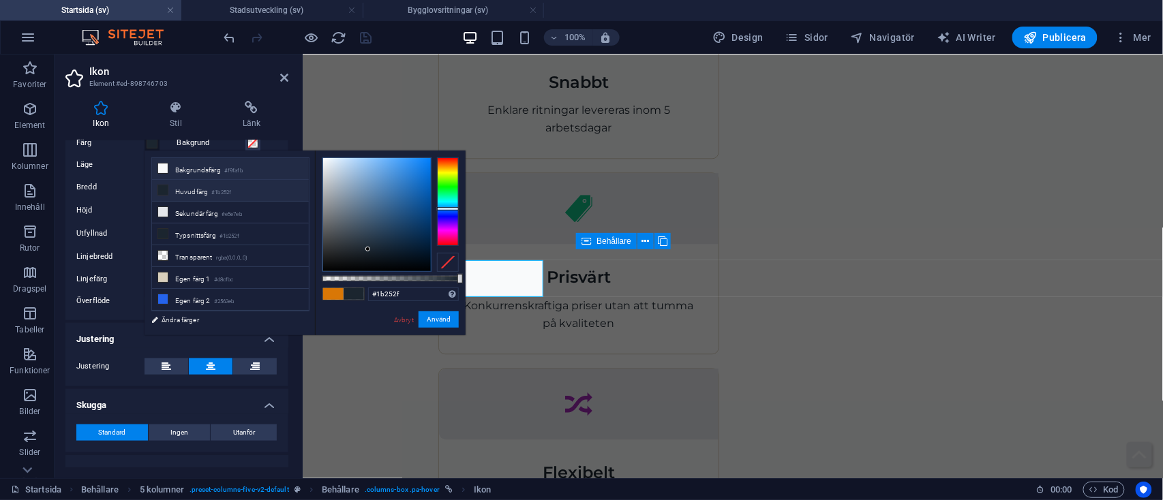
click at [217, 166] on li "Bakgrundsfärg #f9fafb" at bounding box center [230, 169] width 157 height 22
click at [208, 183] on li "Huvudfärg #1b252f" at bounding box center [230, 191] width 157 height 22
type input "#1b252f"
click at [457, 270] on div at bounding box center [448, 262] width 22 height 19
click at [440, 318] on button "Använd" at bounding box center [439, 320] width 40 height 16
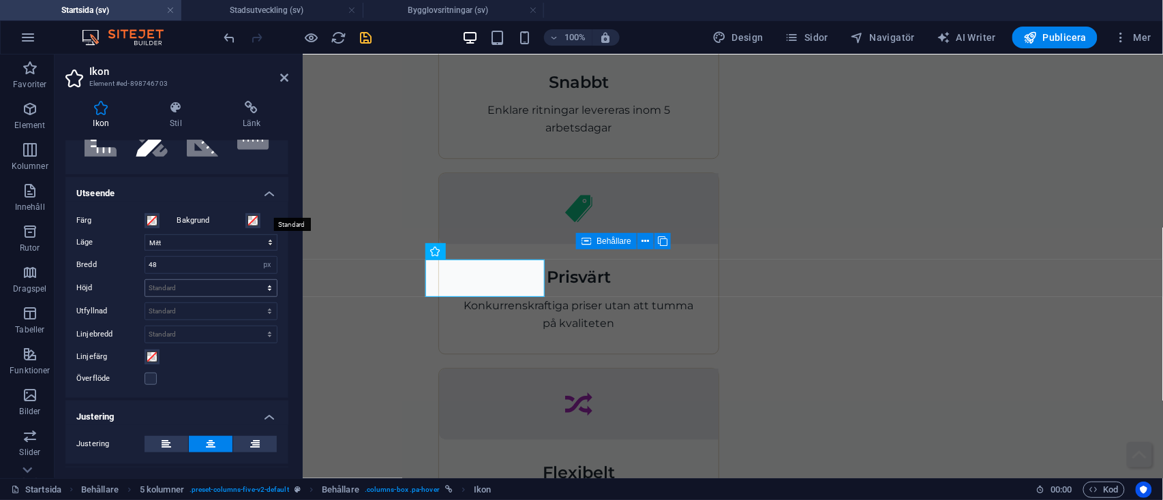
scroll to position [252, 0]
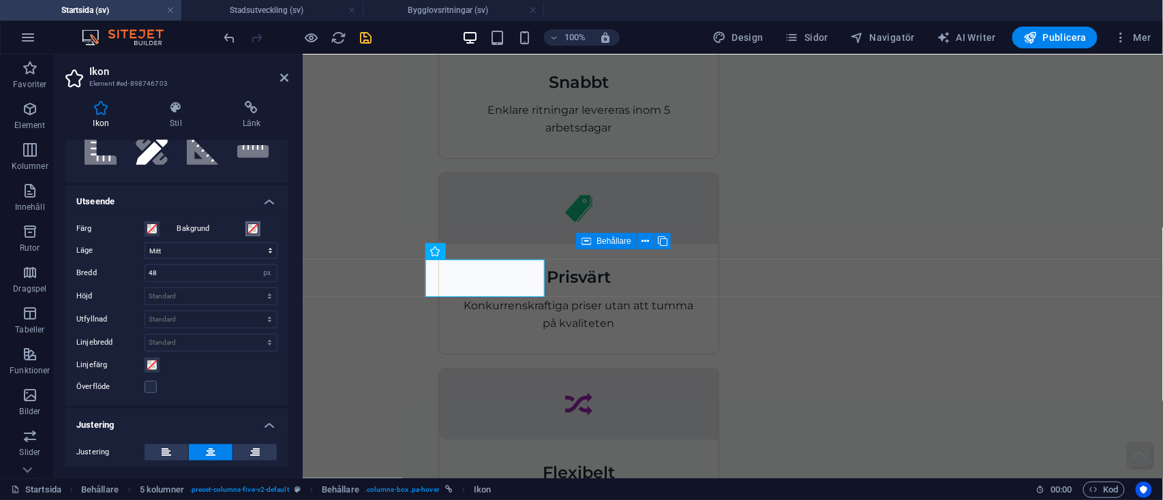
click at [250, 224] on span at bounding box center [252, 229] width 11 height 11
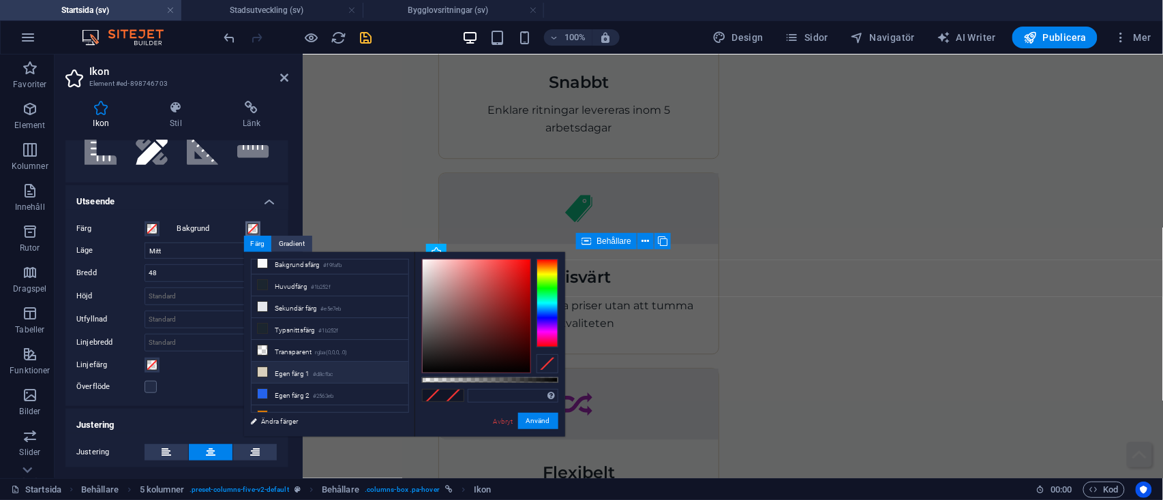
scroll to position [10, 0]
click at [307, 370] on li "Egen färg 1 #d8cfbc" at bounding box center [330, 370] width 157 height 22
type input "#d8cfbc"
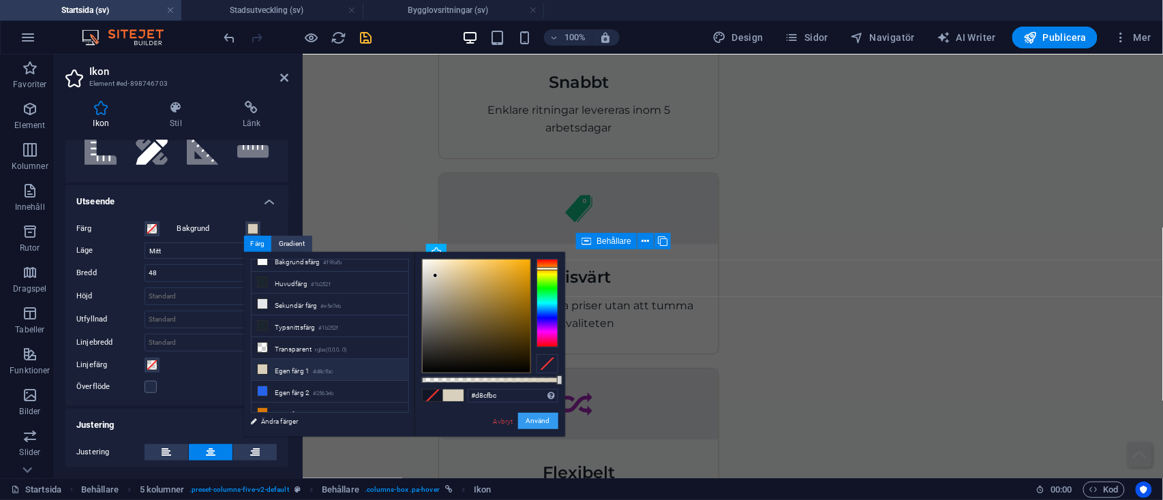
click at [537, 424] on button "Använd" at bounding box center [538, 421] width 40 height 16
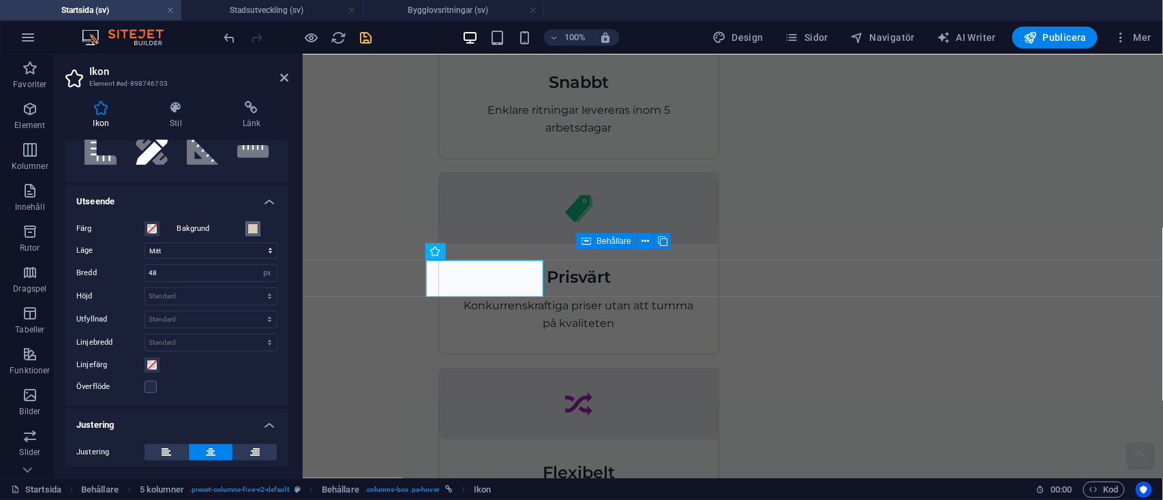
click at [247, 224] on span at bounding box center [252, 229] width 11 height 11
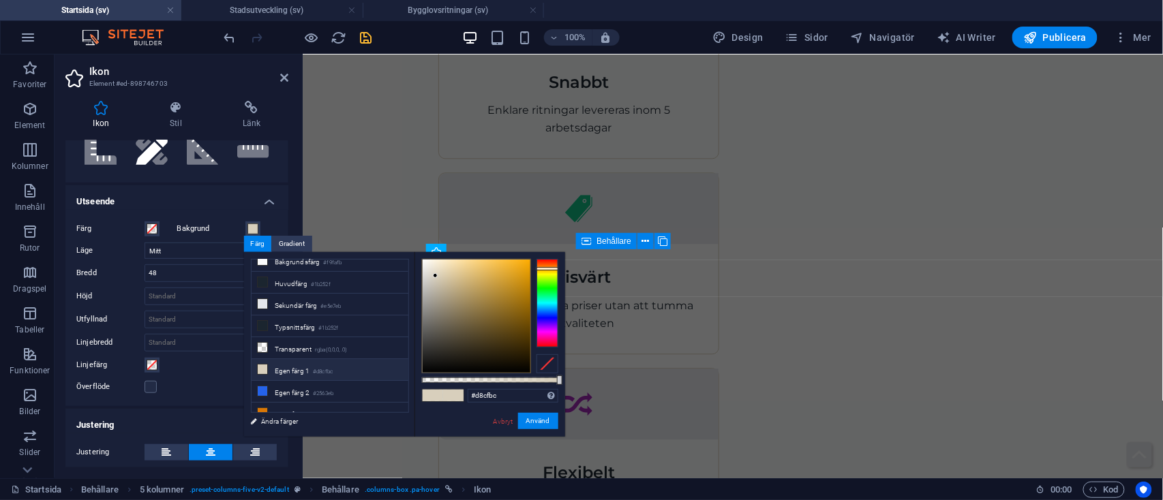
click at [545, 370] on div at bounding box center [547, 363] width 22 height 19
click at [543, 413] on button "Använd" at bounding box center [538, 421] width 40 height 16
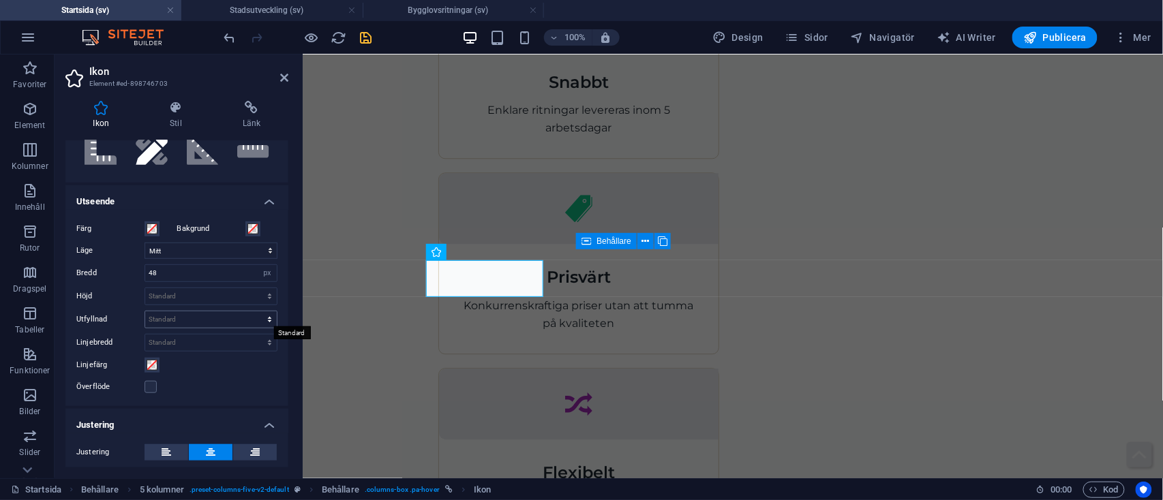
scroll to position [387, 0]
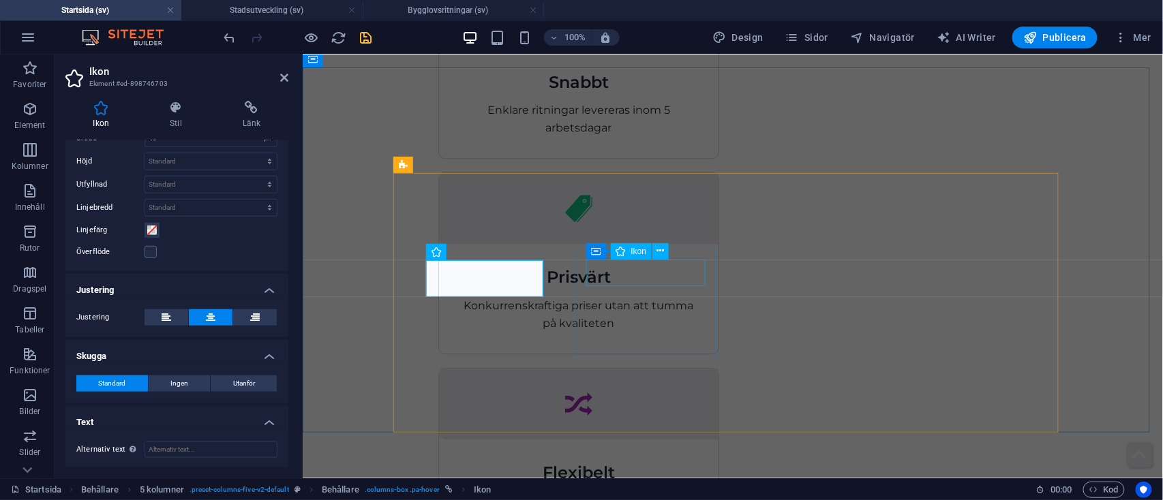
select select "xMidYMid"
select select "px"
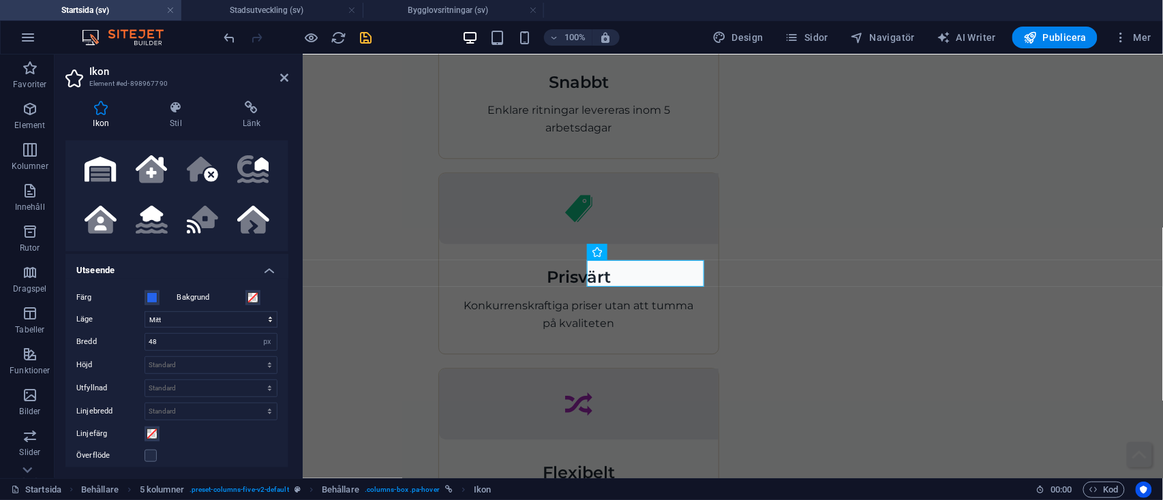
scroll to position [200, 0]
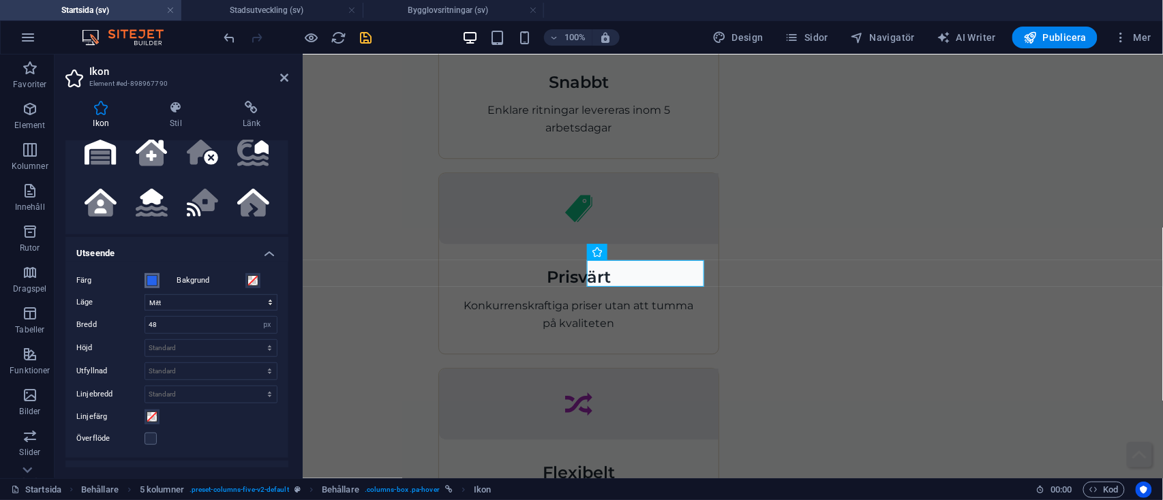
click at [157, 280] on span at bounding box center [152, 280] width 11 height 11
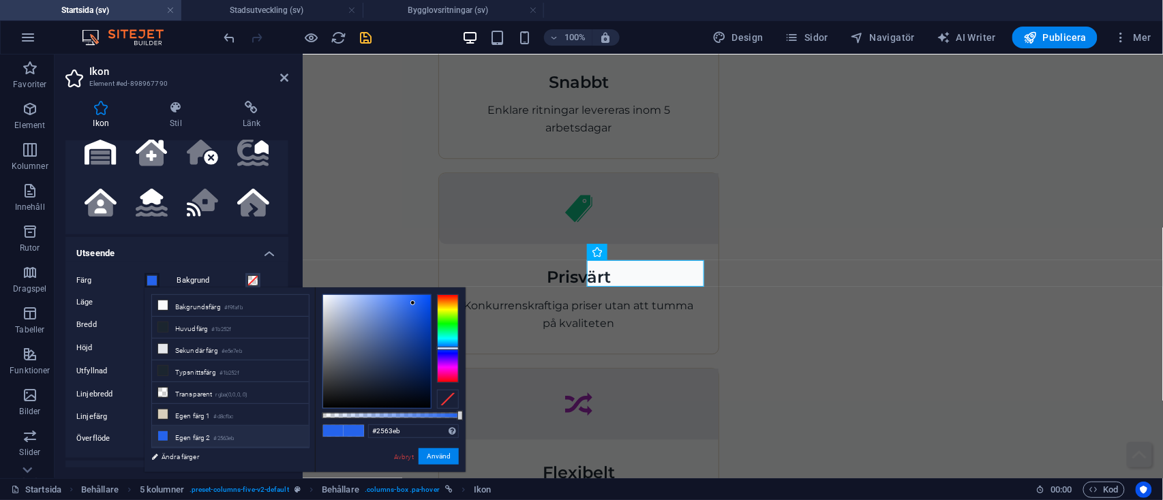
click at [449, 395] on div at bounding box center [448, 399] width 22 height 19
click at [444, 458] on button "Använd" at bounding box center [439, 457] width 40 height 16
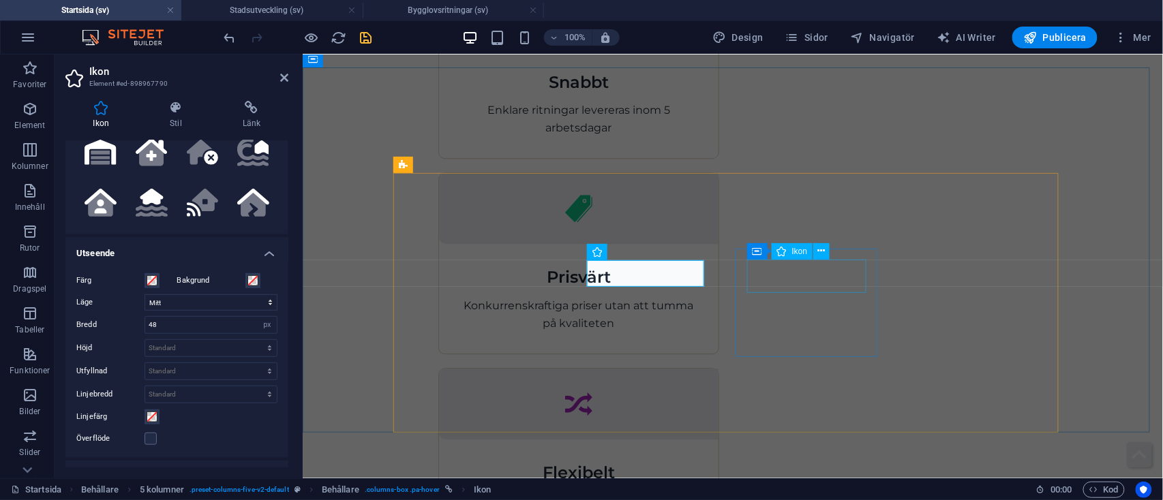
select select "xMidYMid"
select select "px"
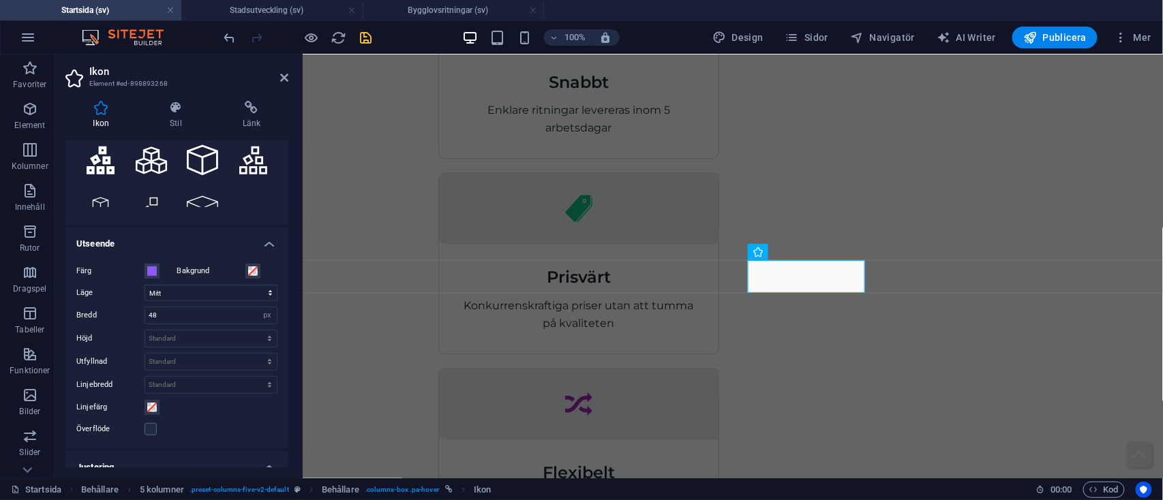
scroll to position [211, 0]
click at [147, 274] on span at bounding box center [152, 270] width 11 height 11
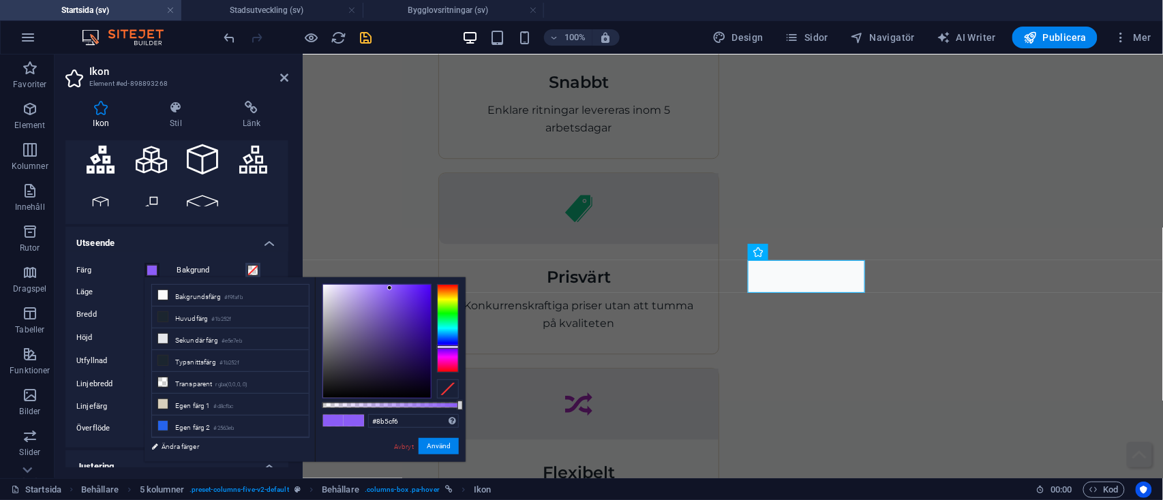
click at [449, 390] on div at bounding box center [448, 389] width 22 height 19
click at [437, 453] on button "Använd" at bounding box center [439, 446] width 40 height 16
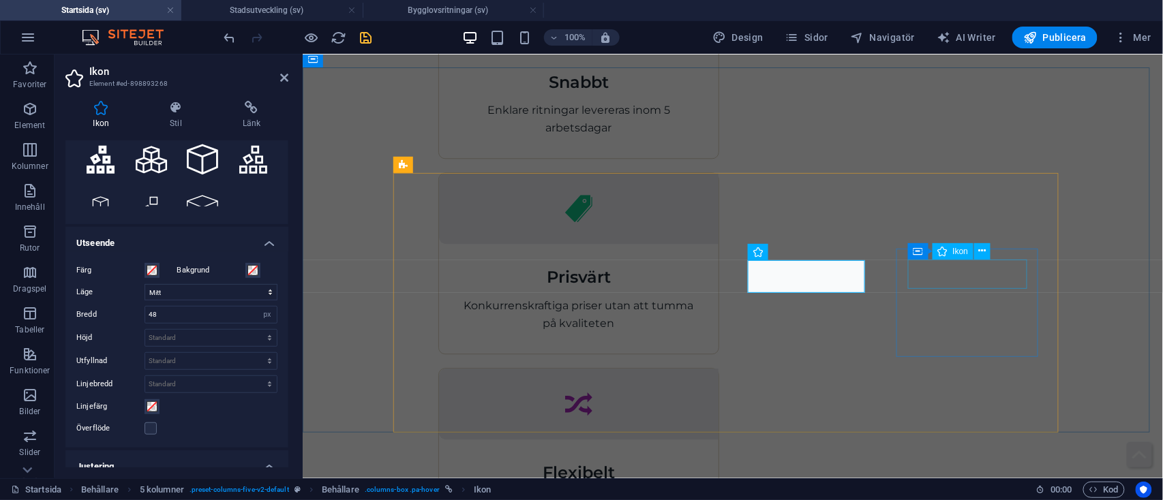
select select "xMidYMid"
select select "px"
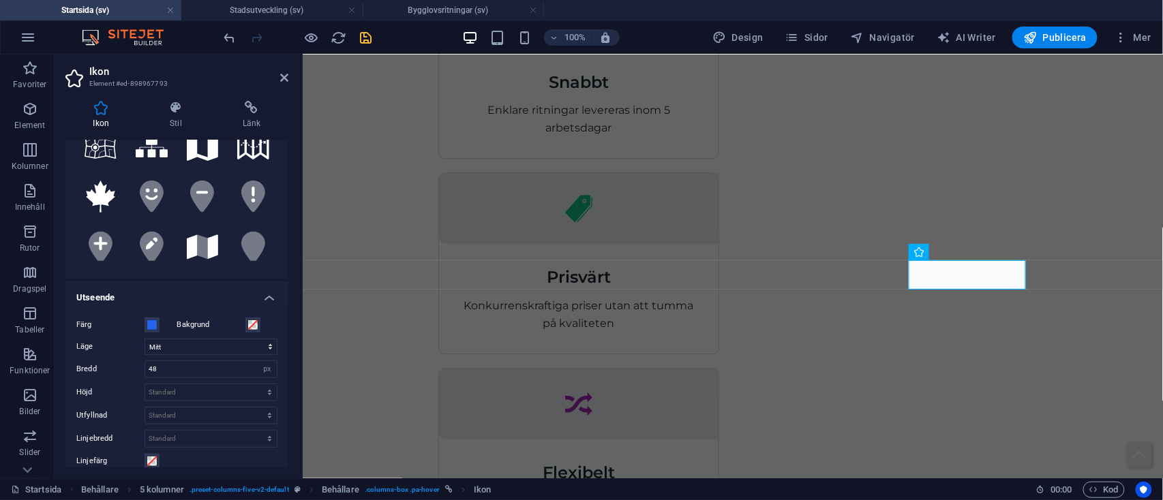
scroll to position [157, 0]
click at [145, 317] on button "Färg" at bounding box center [152, 324] width 15 height 15
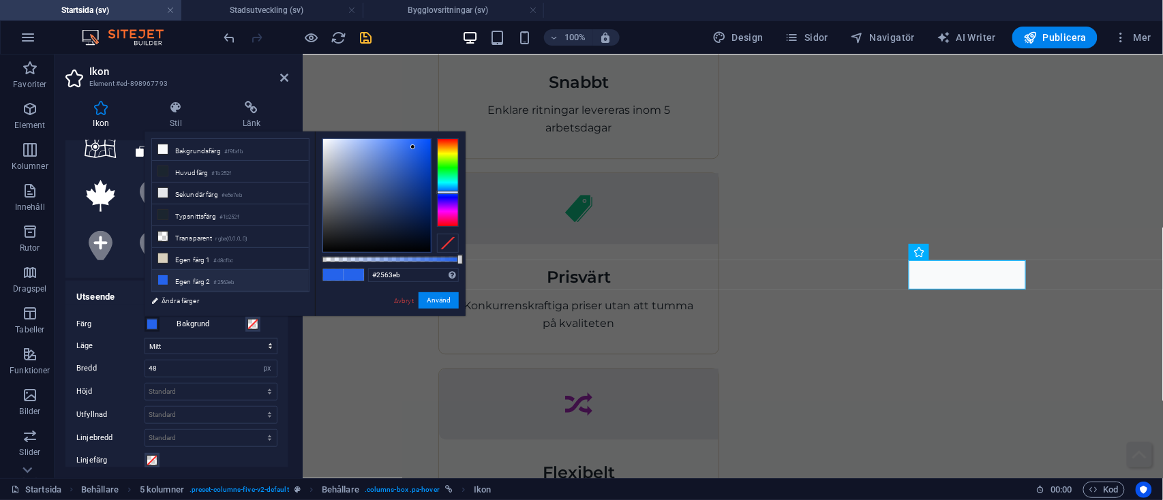
click at [453, 241] on div at bounding box center [448, 243] width 22 height 19
click at [444, 302] on button "Använd" at bounding box center [439, 300] width 40 height 16
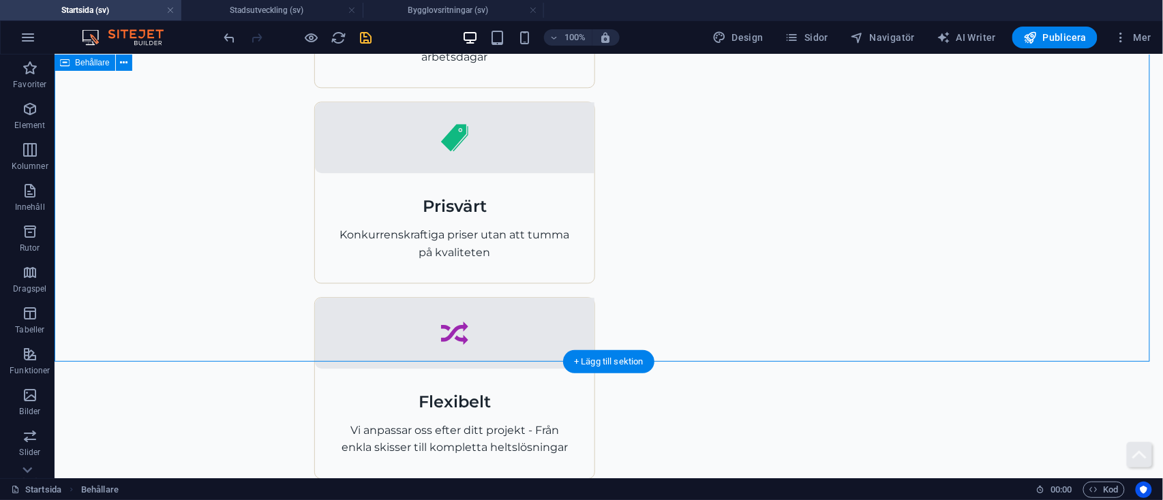
scroll to position [1179, 0]
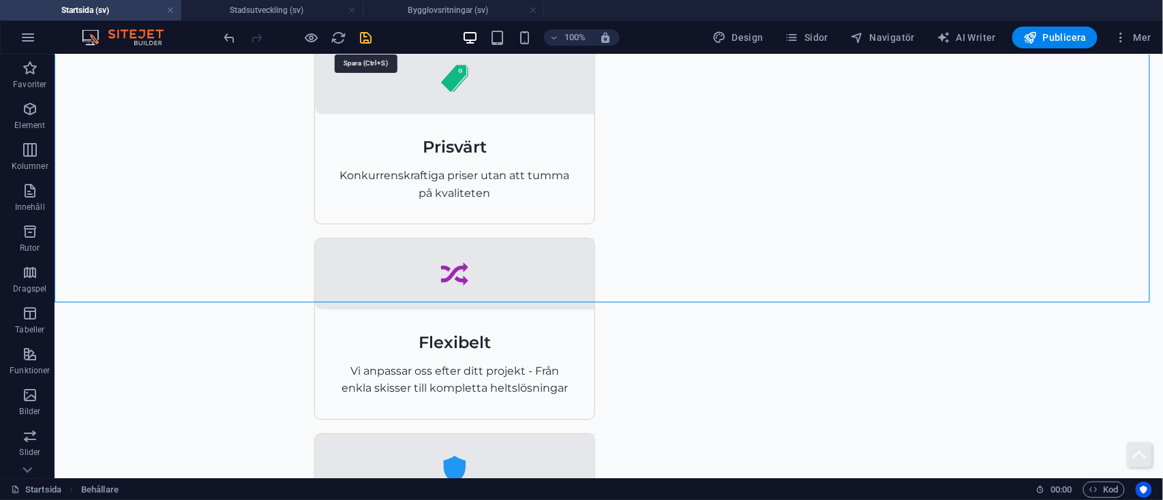
click at [369, 38] on icon "save" at bounding box center [367, 38] width 16 height 16
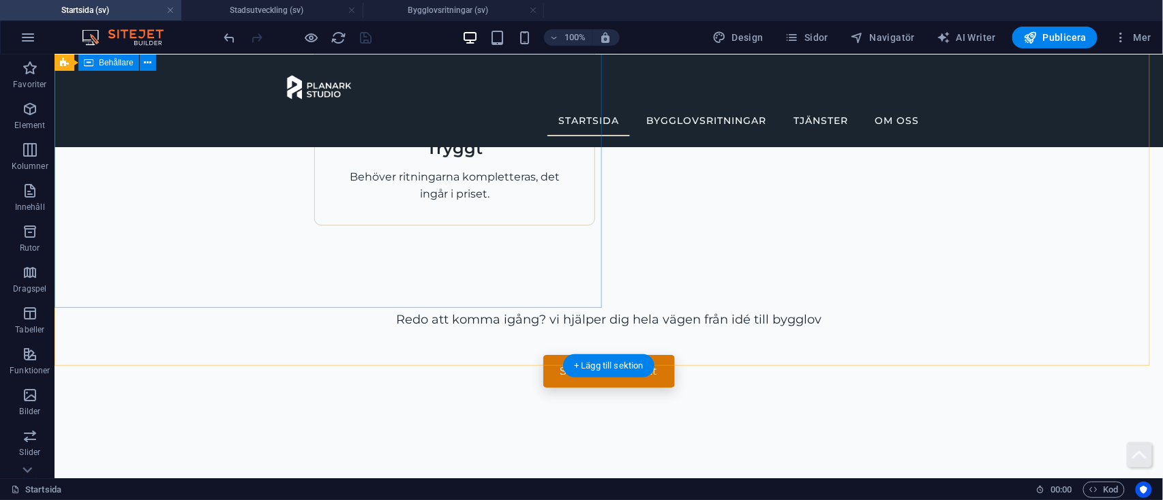
scroll to position [1536, 0]
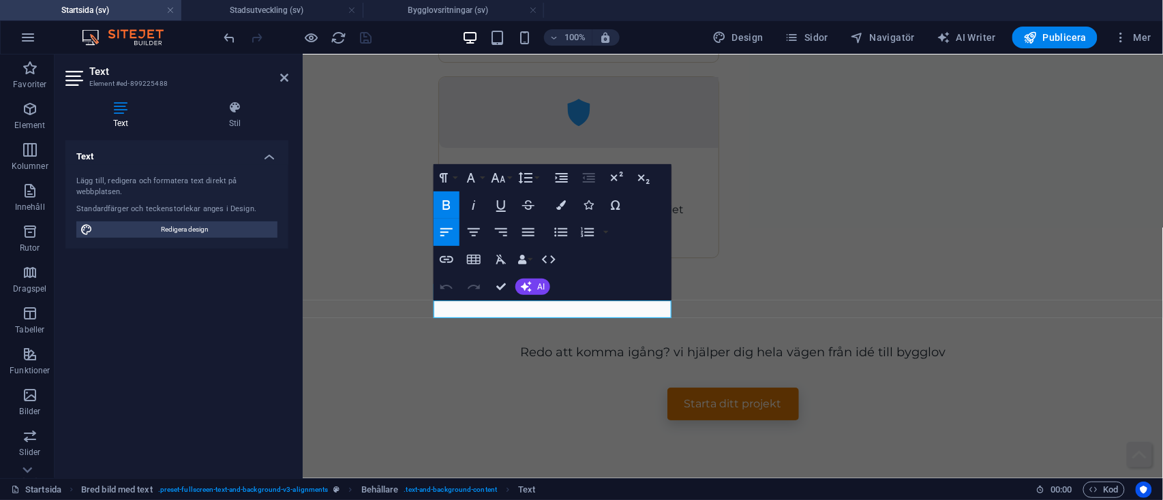
scroll to position [1493, 0]
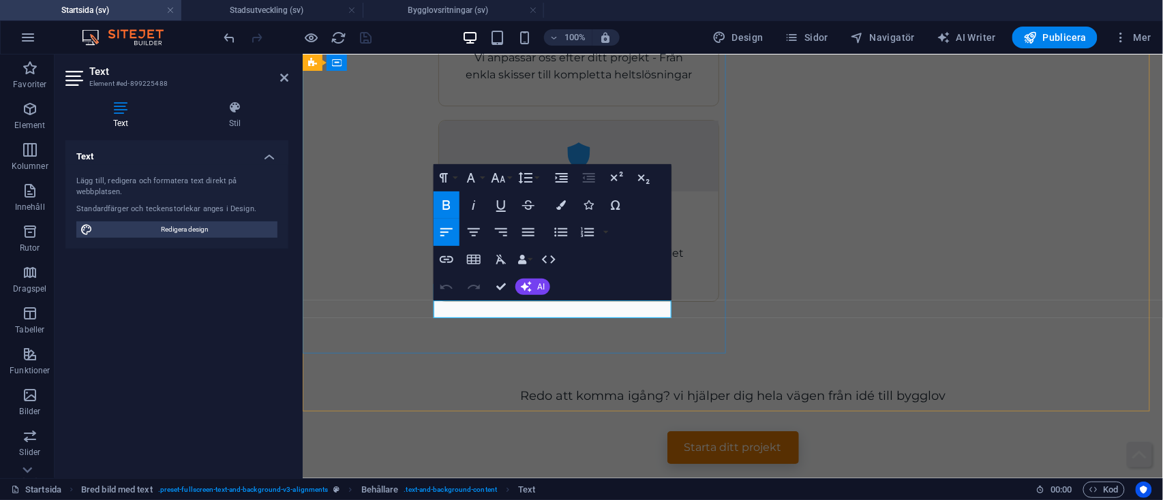
click at [551, 211] on button "Colors" at bounding box center [561, 205] width 26 height 27
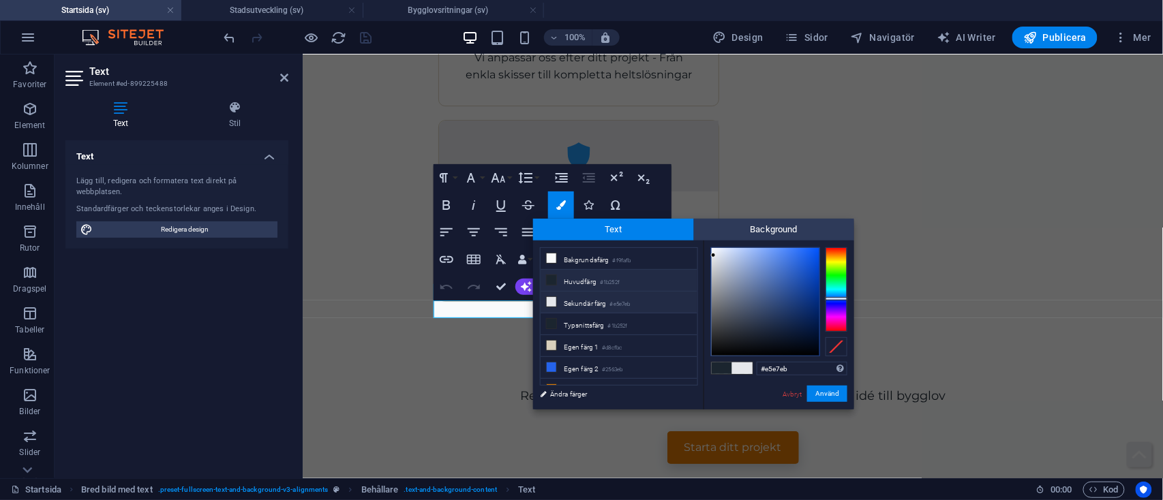
scroll to position [55, 0]
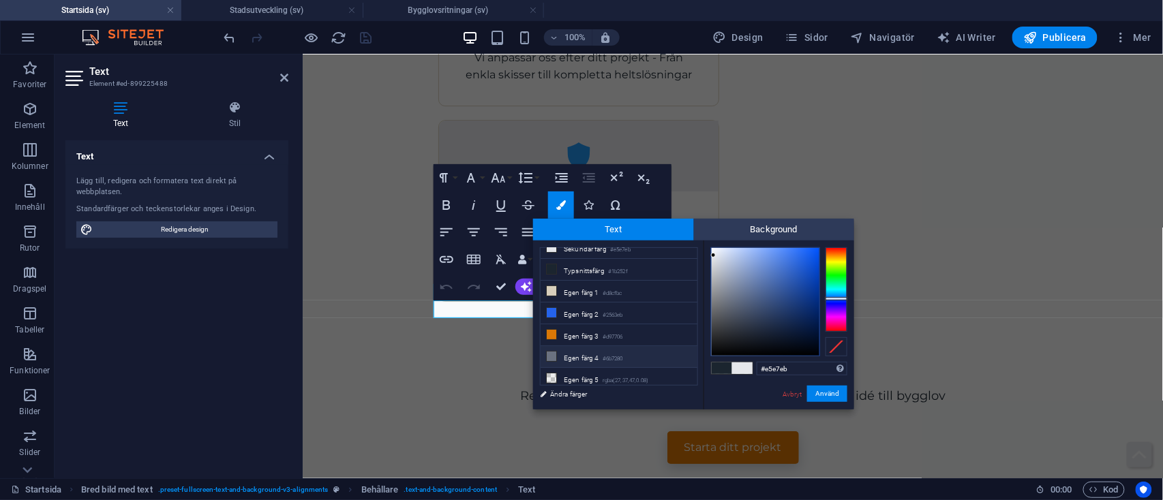
click at [578, 352] on li "Egen färg 4 #6b7280" at bounding box center [619, 357] width 157 height 22
type input "#6b7280"
click at [824, 397] on button "Använd" at bounding box center [827, 394] width 40 height 16
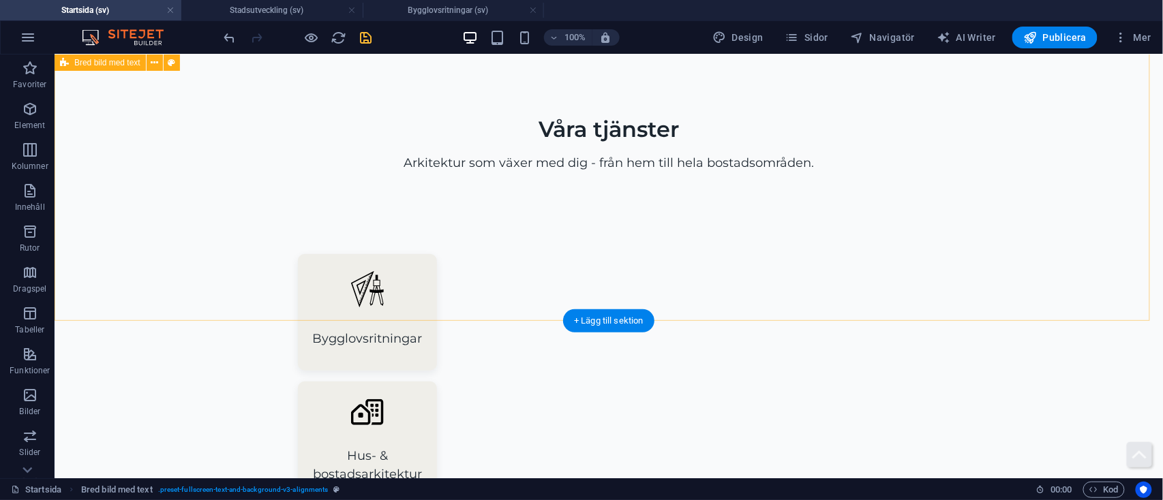
scroll to position [2007, 0]
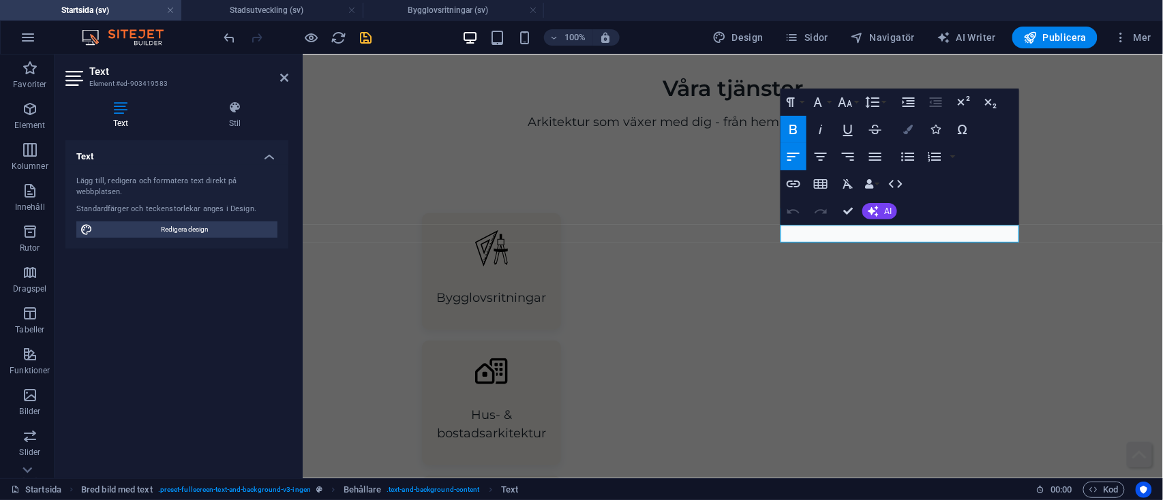
click at [910, 127] on icon "button" at bounding box center [908, 130] width 10 height 10
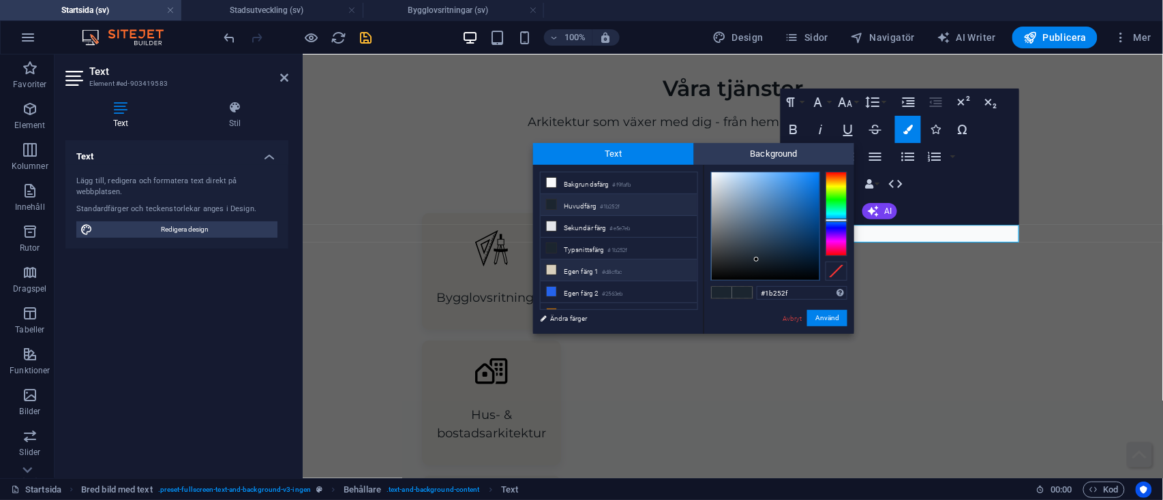
scroll to position [55, 0]
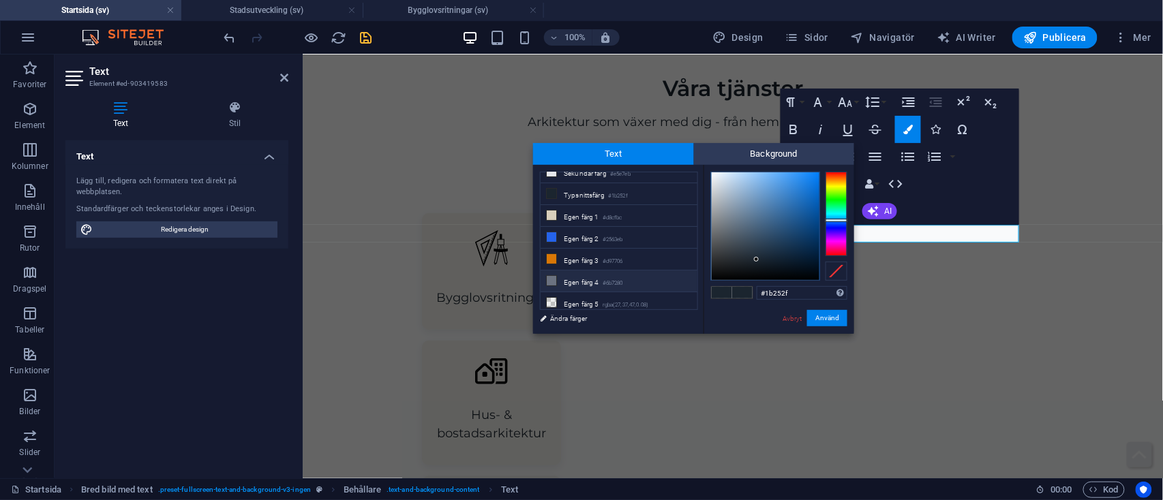
click at [597, 272] on li "Egen färg 4 #6b7280" at bounding box center [619, 282] width 157 height 22
type input "#6b7280"
click at [836, 316] on button "Använd" at bounding box center [827, 318] width 40 height 16
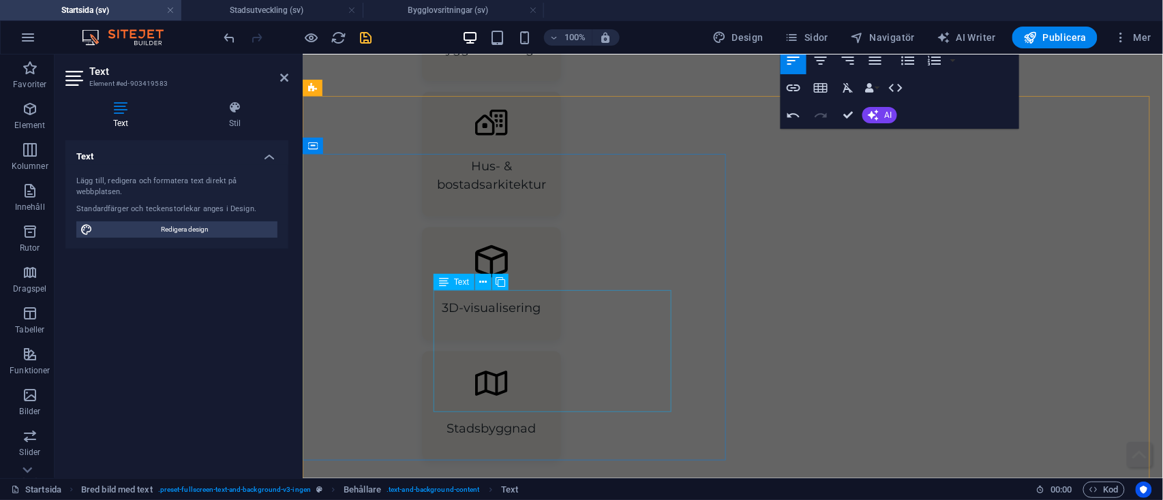
scroll to position [2230, 0]
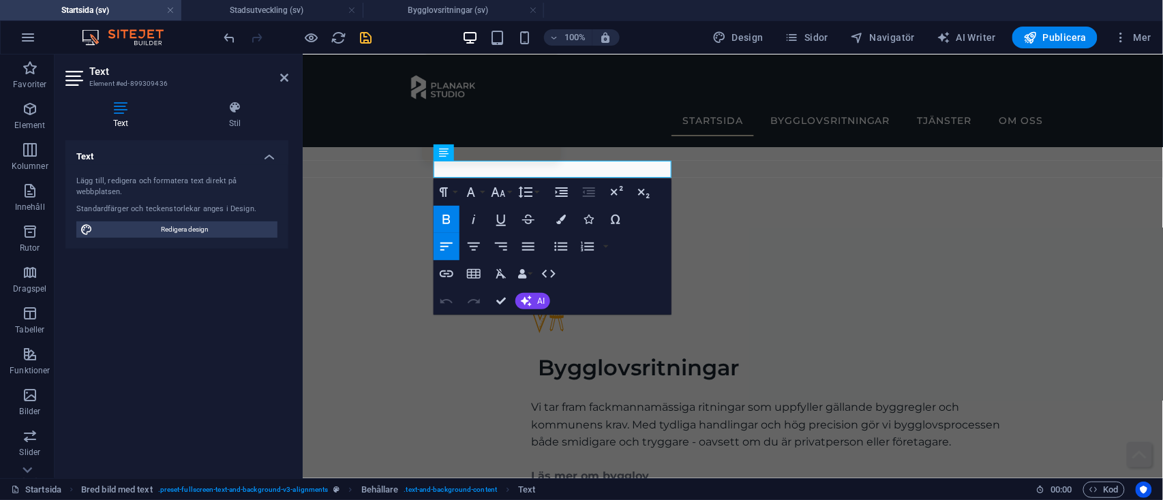
scroll to position [2493, 0]
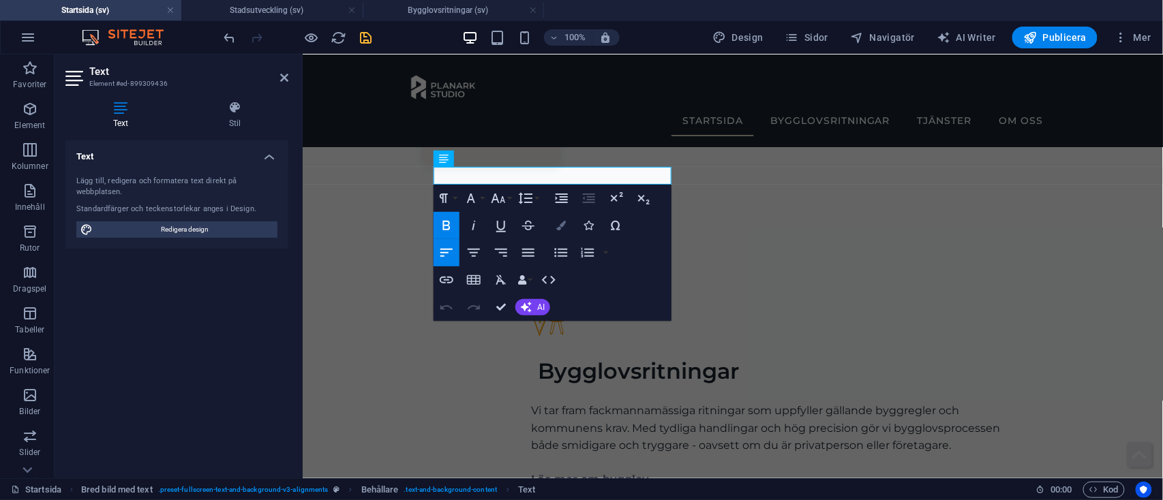
click at [558, 229] on icon "button" at bounding box center [561, 226] width 10 height 10
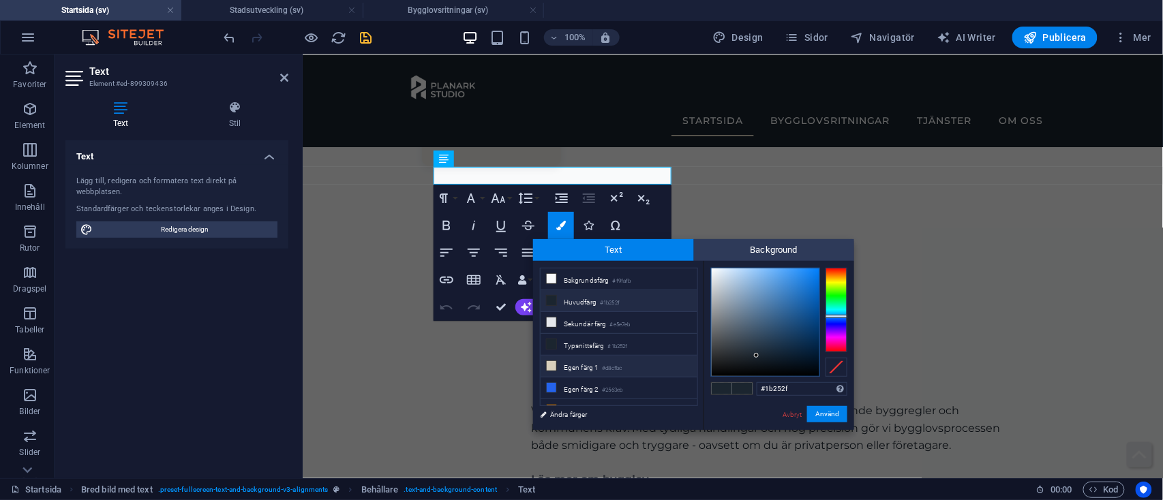
scroll to position [55, 0]
click at [602, 367] on li "Egen färg 4 #6b7280" at bounding box center [619, 378] width 157 height 22
type input "#6b7280"
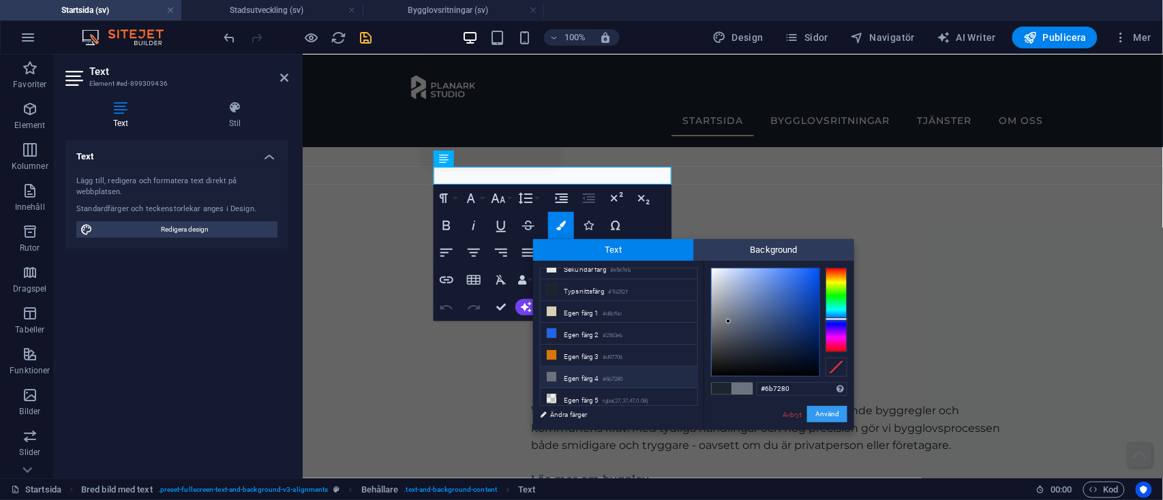
click at [833, 411] on button "Använd" at bounding box center [827, 414] width 40 height 16
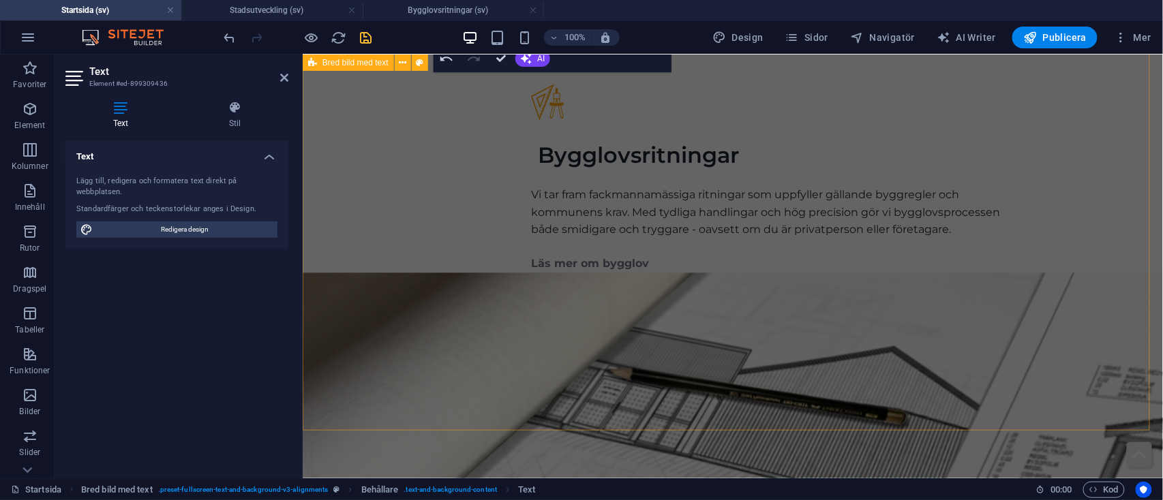
scroll to position [2742, 0]
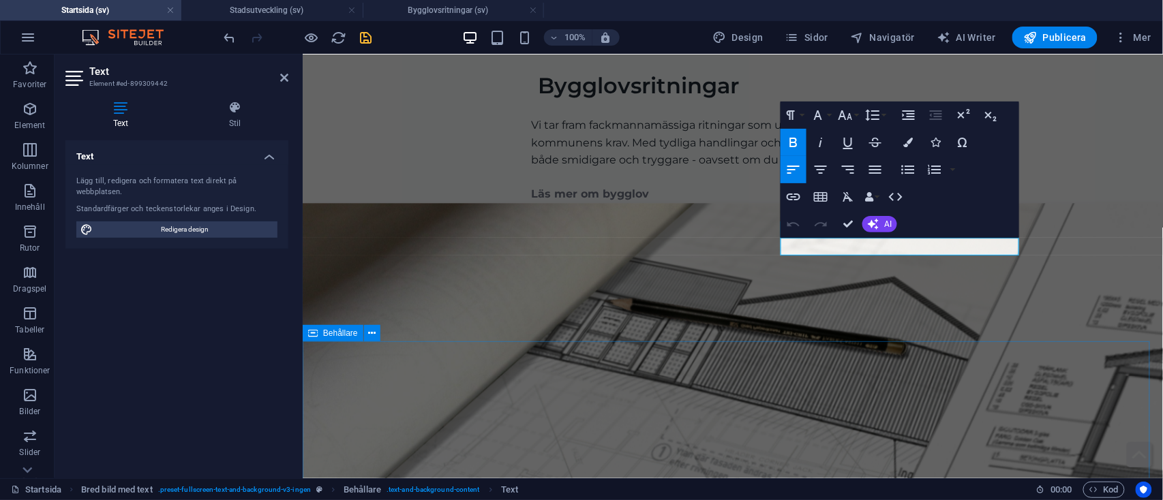
scroll to position [2836, 0]
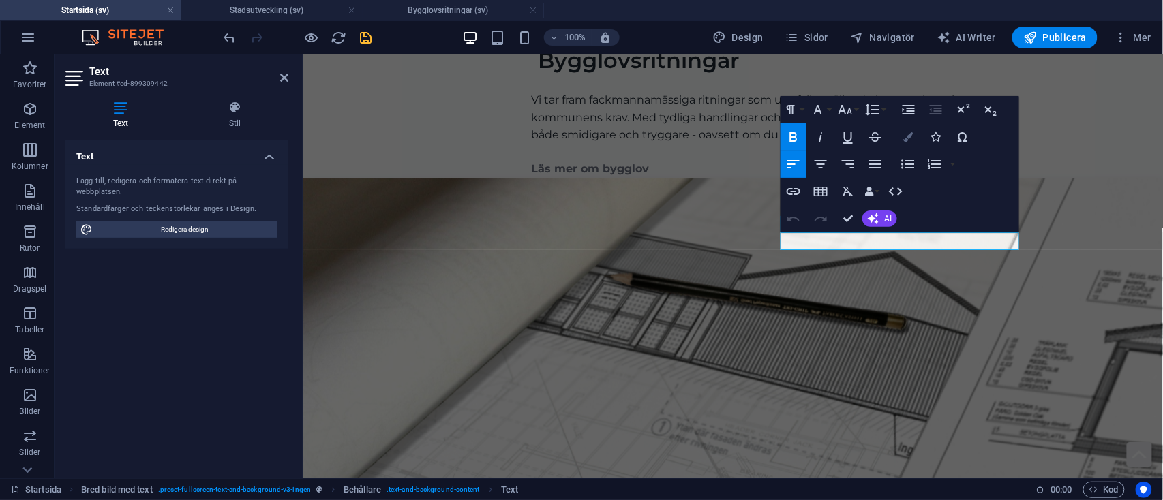
click at [905, 136] on icon "button" at bounding box center [908, 137] width 10 height 10
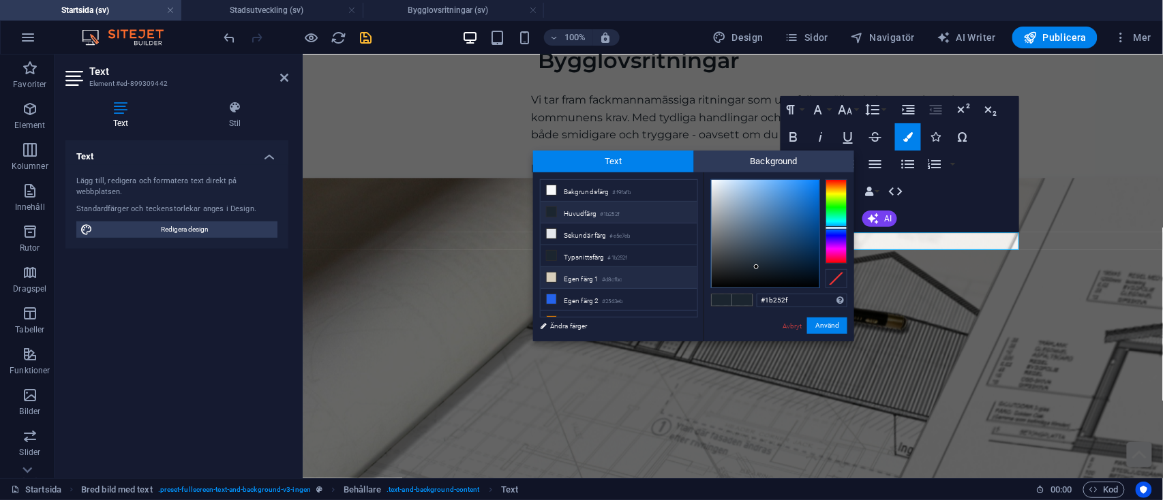
scroll to position [55, 0]
click at [571, 284] on li "Egen färg 4 #6b7280" at bounding box center [619, 289] width 157 height 22
type input "#6b7280"
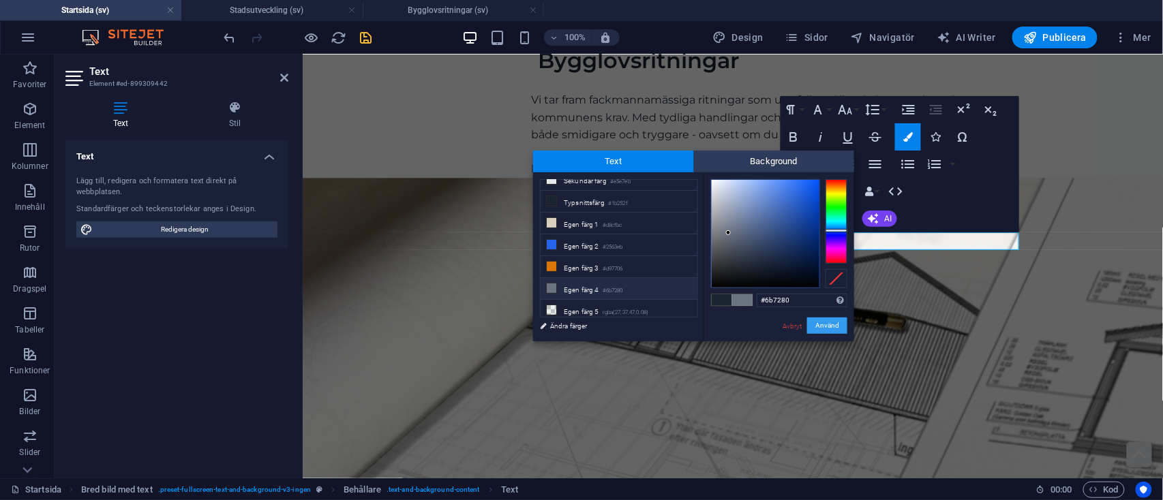
click at [833, 325] on button "Använd" at bounding box center [827, 326] width 40 height 16
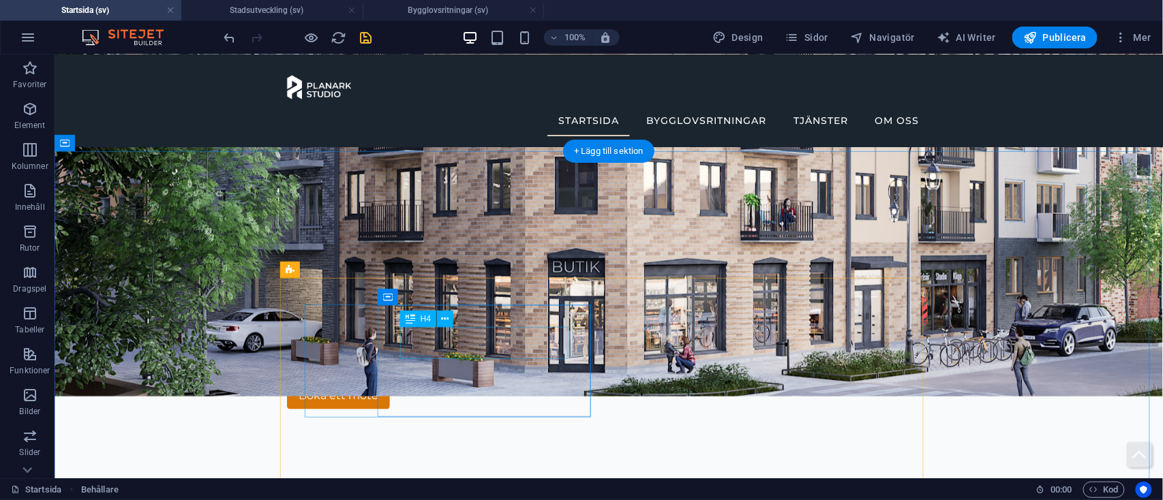
scroll to position [327, 0]
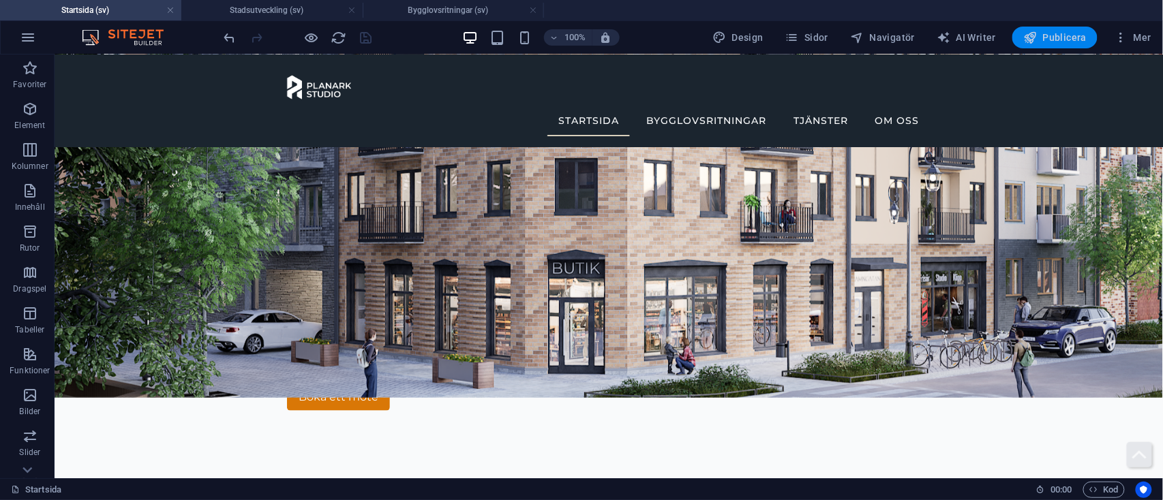
click at [1071, 37] on span "Publicera" at bounding box center [1054, 38] width 63 height 14
